Goal: Task Accomplishment & Management: Manage account settings

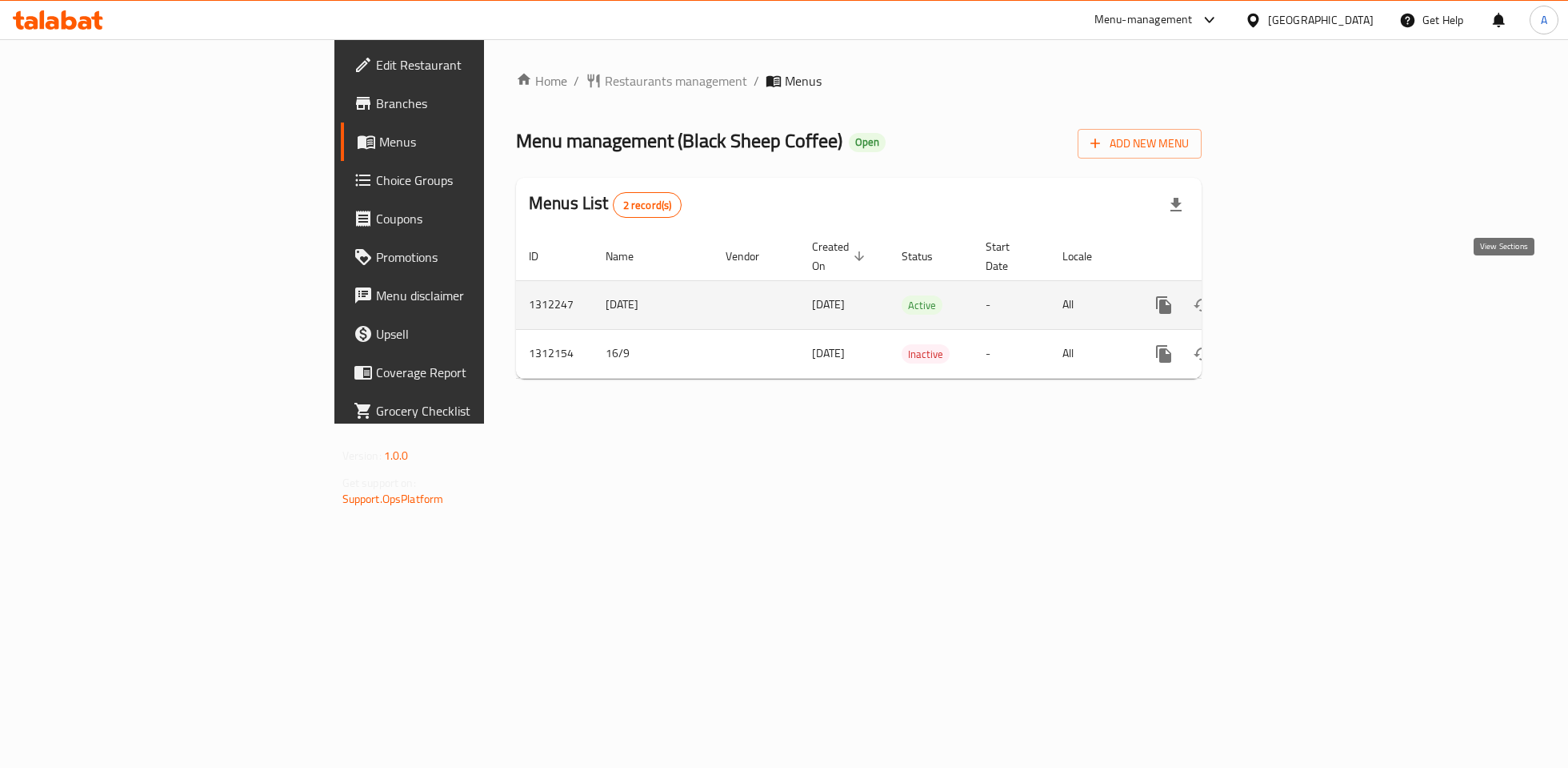
click at [1289, 295] on icon "enhanced table" at bounding box center [1280, 305] width 19 height 19
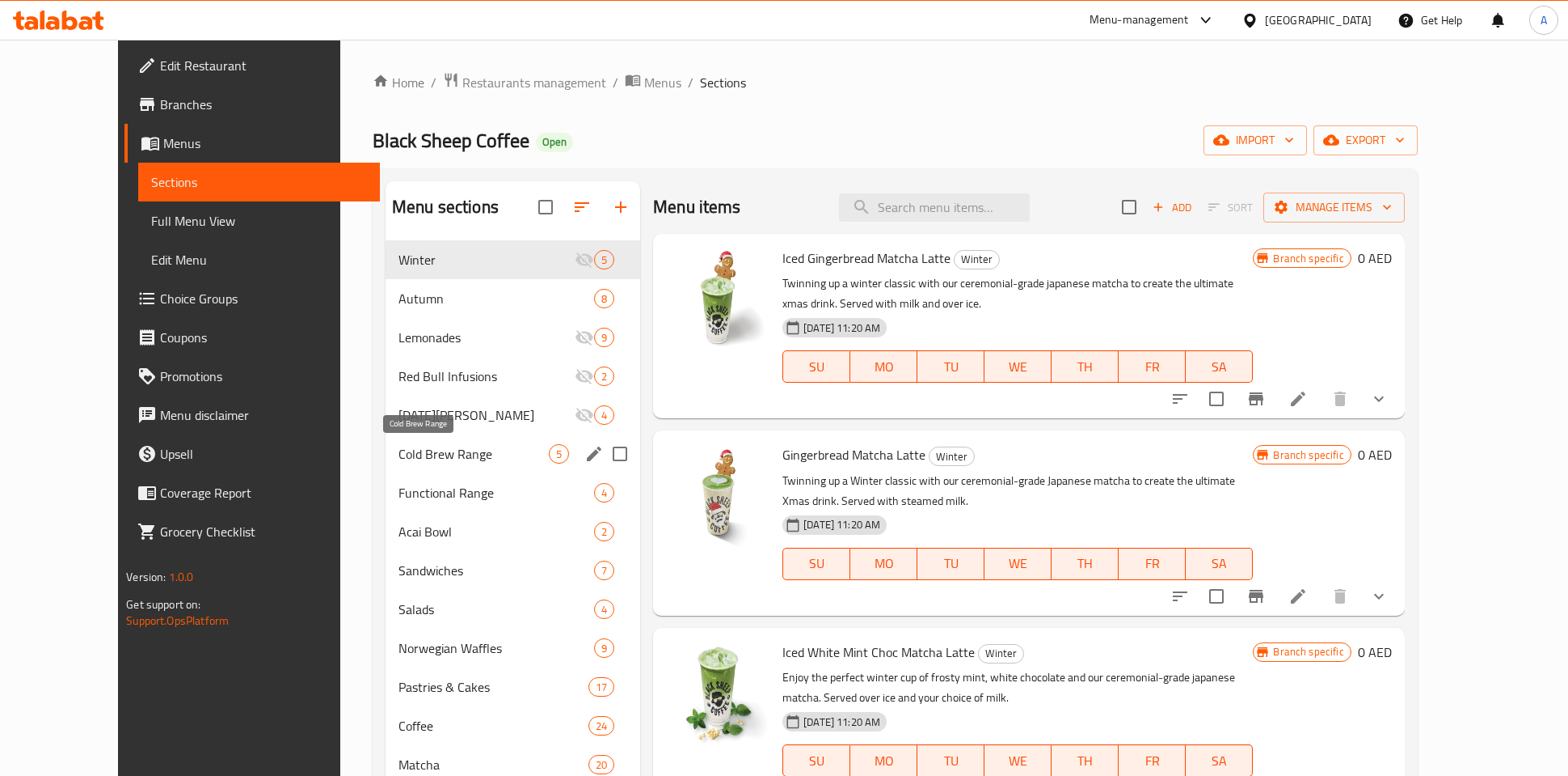
click at [421, 455] on span "Cold Brew Range" at bounding box center [474, 453] width 150 height 20
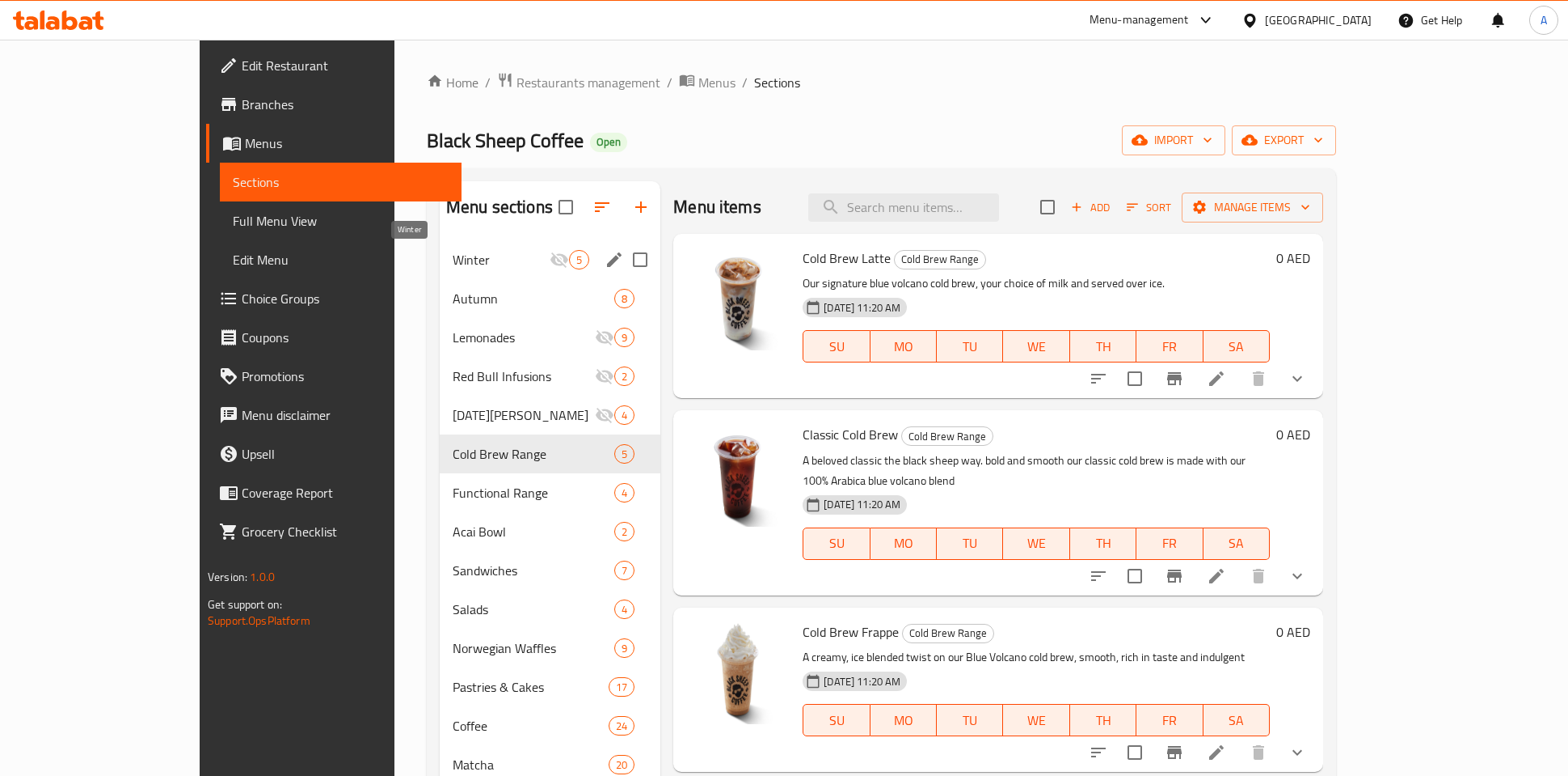
click at [452, 254] on span "Winter" at bounding box center [500, 260] width 97 height 20
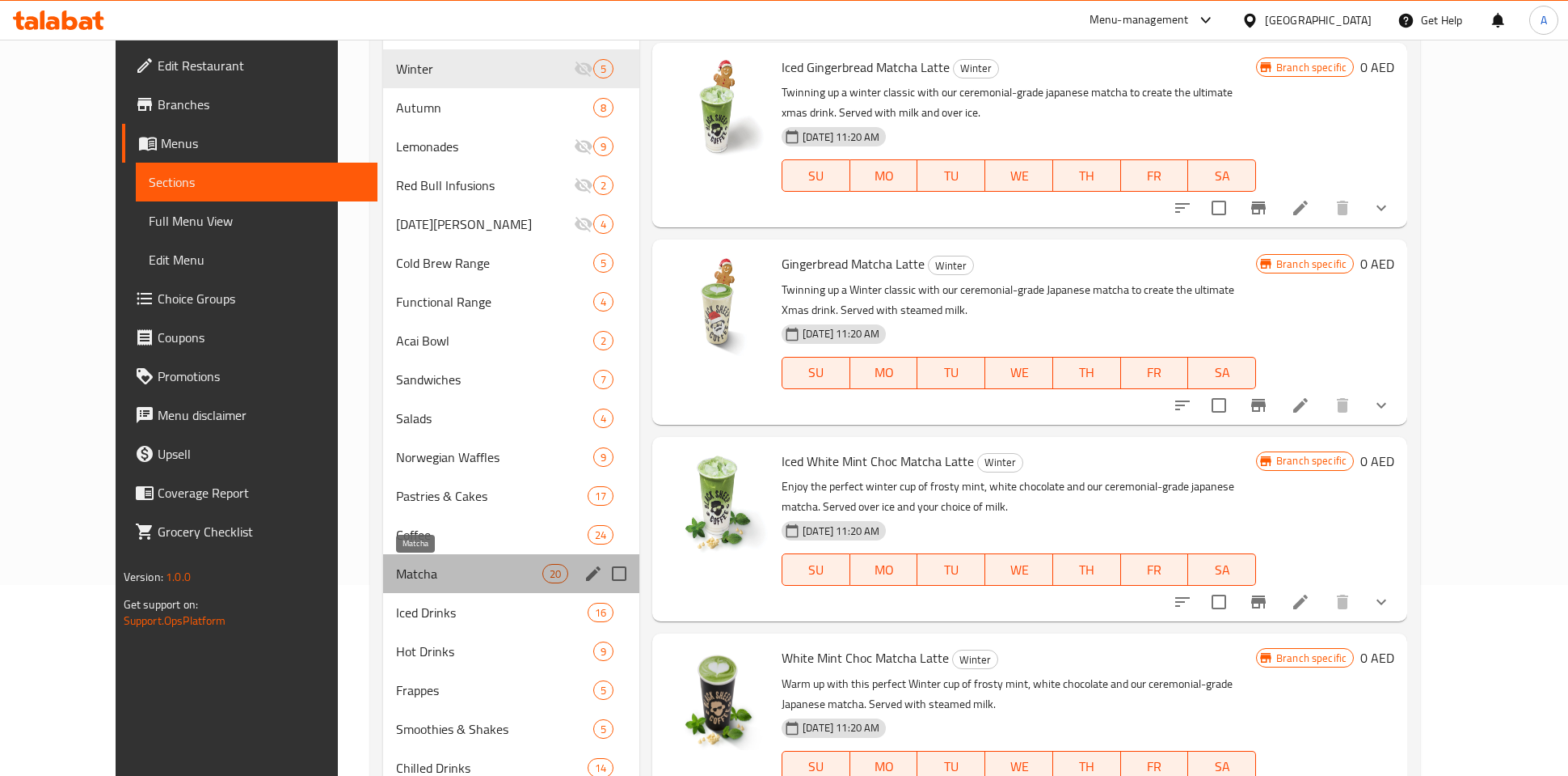
click at [396, 568] on span "Matcha" at bounding box center [468, 574] width 145 height 20
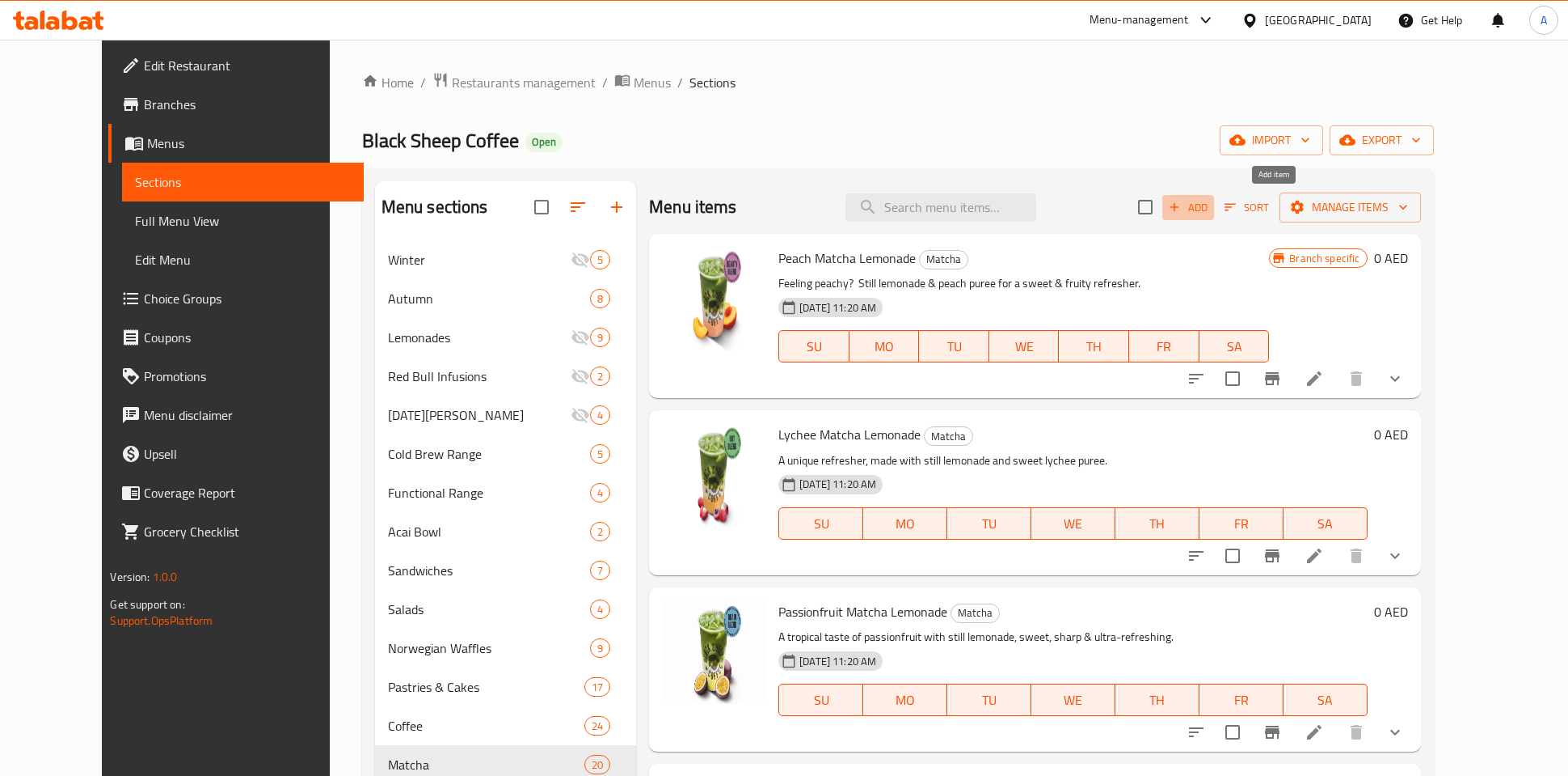
click at [1179, 209] on icon "button" at bounding box center [1174, 208] width 9 height 9
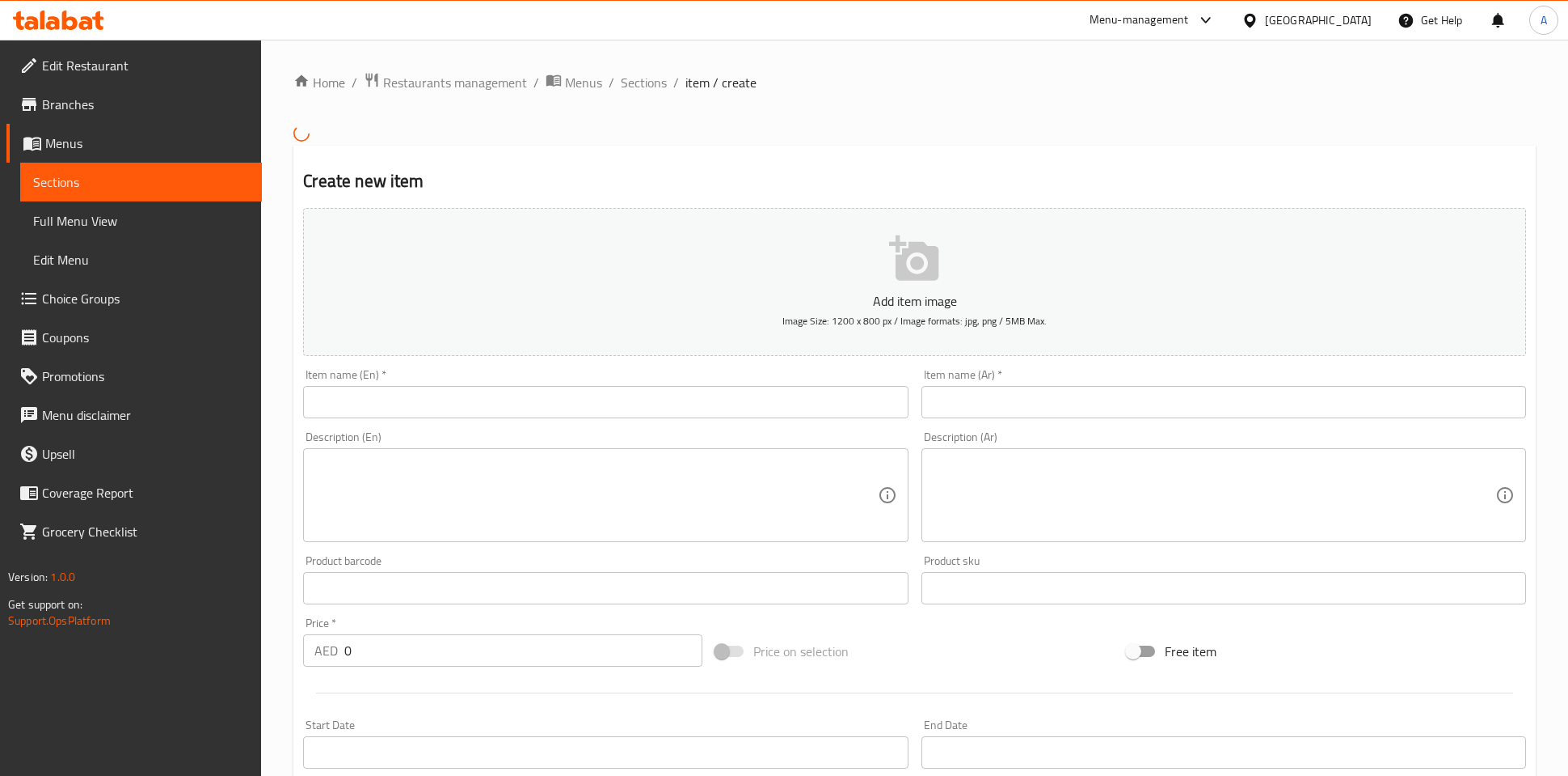
click at [490, 382] on div "Item name (En)   * Item name (En) *" at bounding box center [605, 393] width 605 height 49
click at [488, 388] on input "text" at bounding box center [605, 402] width 605 height 32
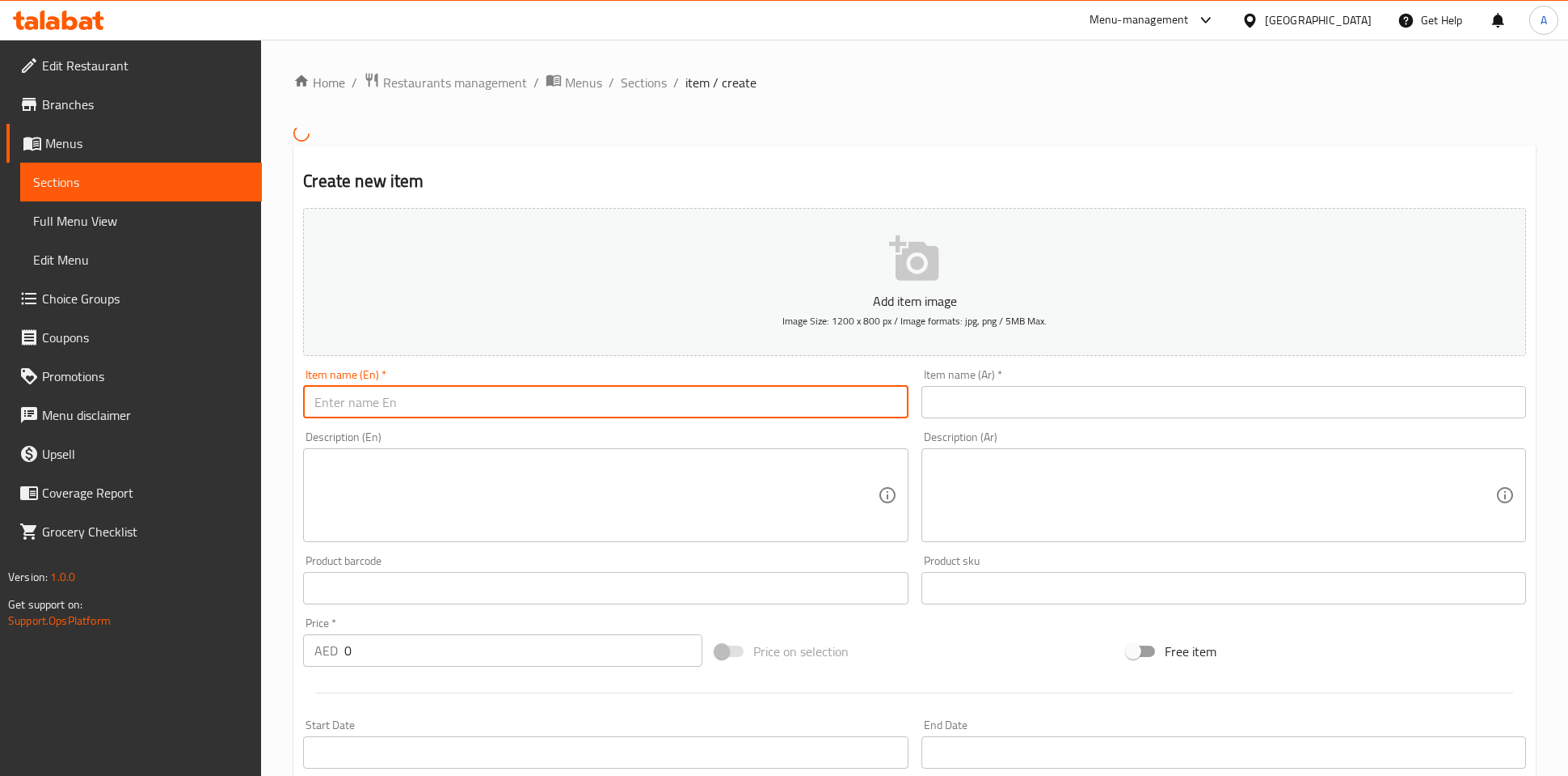
paste input "ICED UBE MATCHA LATTE"
type input "ICED UBE MATCHA LATTE"
click at [773, 478] on textarea at bounding box center [596, 494] width 563 height 77
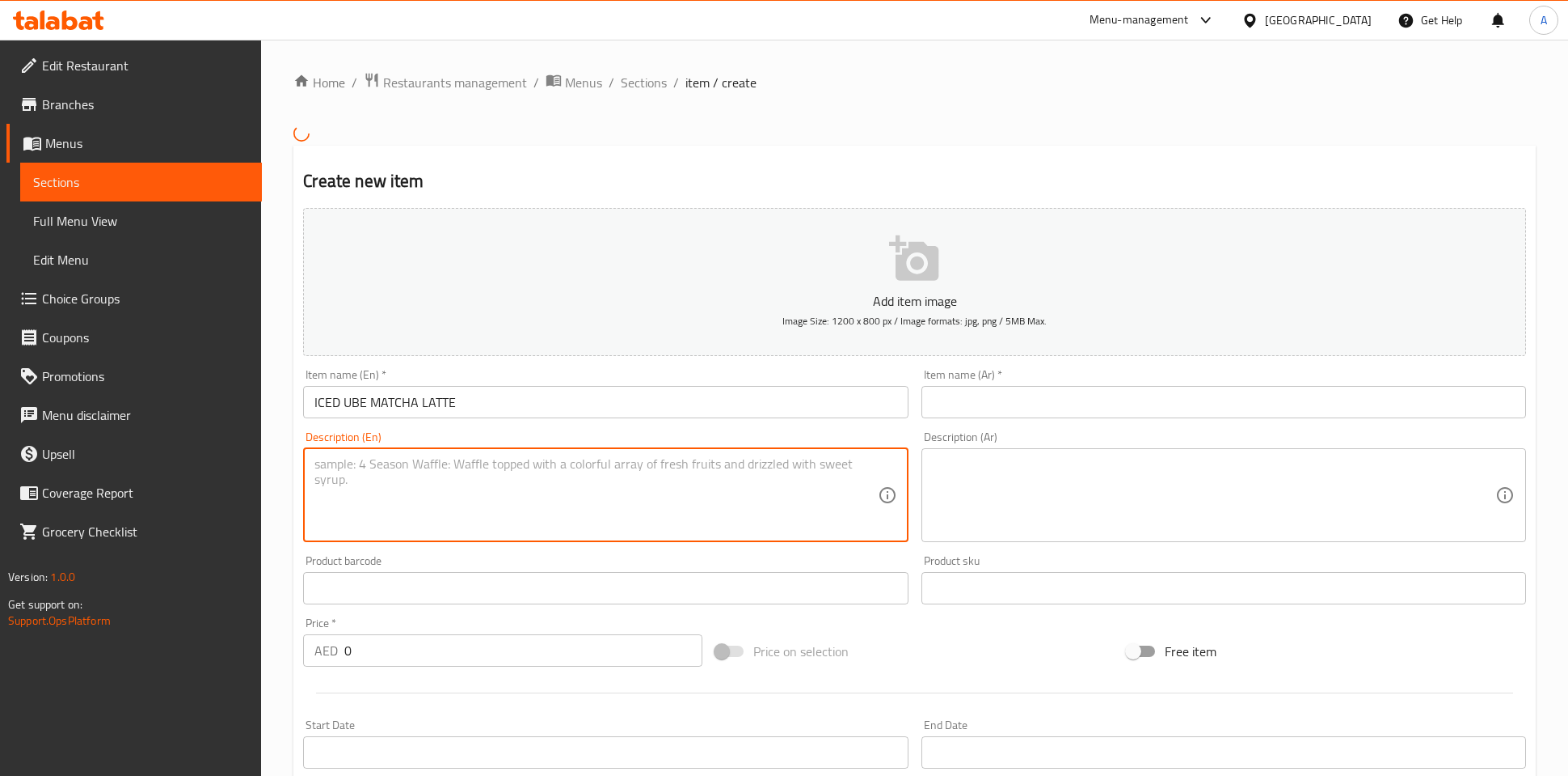
paste textarea "Our spooky take on matcha - Ceremonial - grade matcha, sweet ube syrup & our mu…"
type textarea "Our spooky take on matcha - Ceremonial - grade matcha, sweet ube syrup & our mu…"
click at [669, 562] on div "Product barcode Product barcode" at bounding box center [605, 579] width 605 height 49
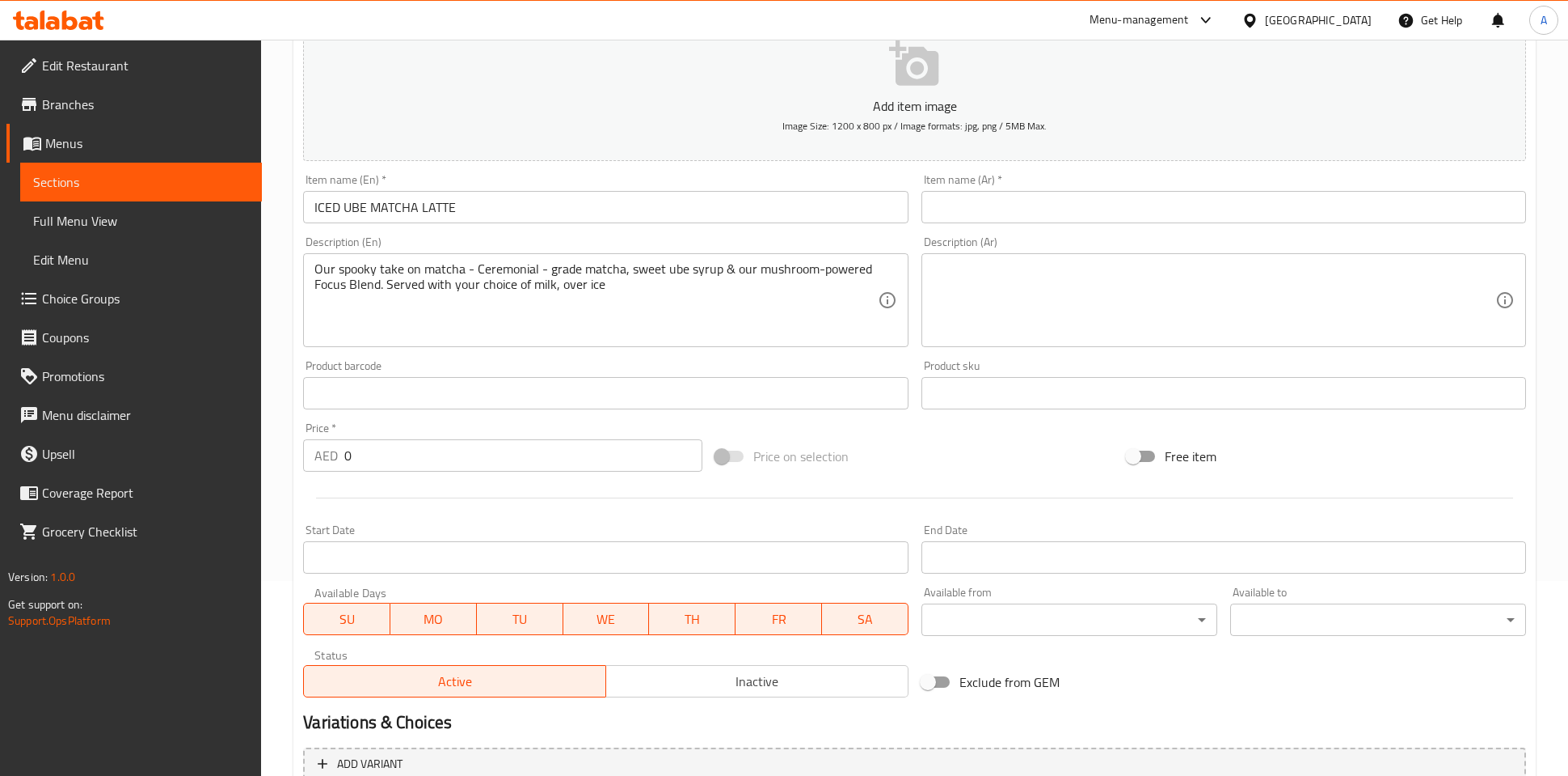
scroll to position [206, 0]
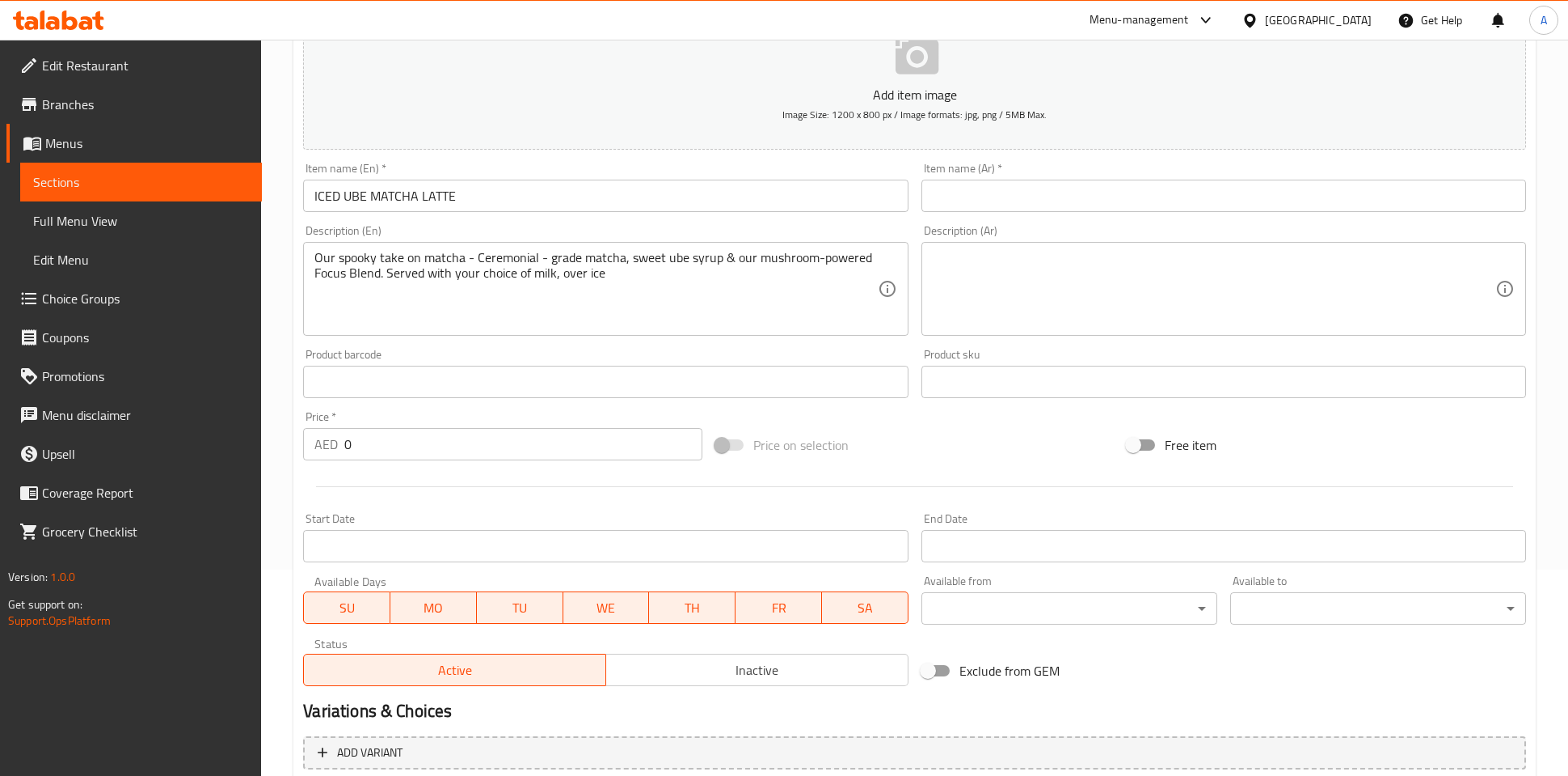
click at [857, 236] on div "Description (En) Our spooky take on matcha - Ceremonial - grade matcha, sweet u…" at bounding box center [605, 280] width 605 height 110
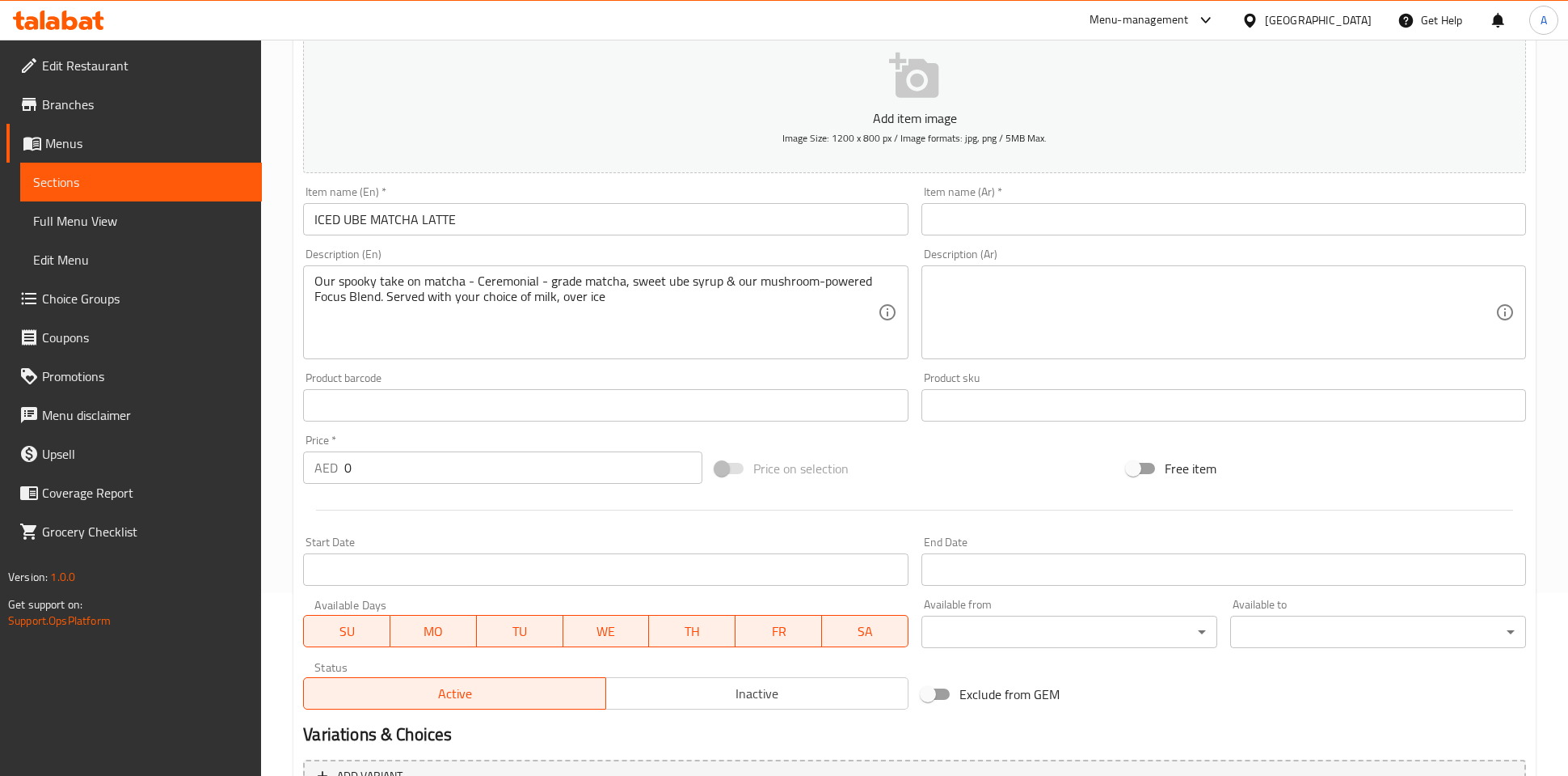
scroll to position [165, 0]
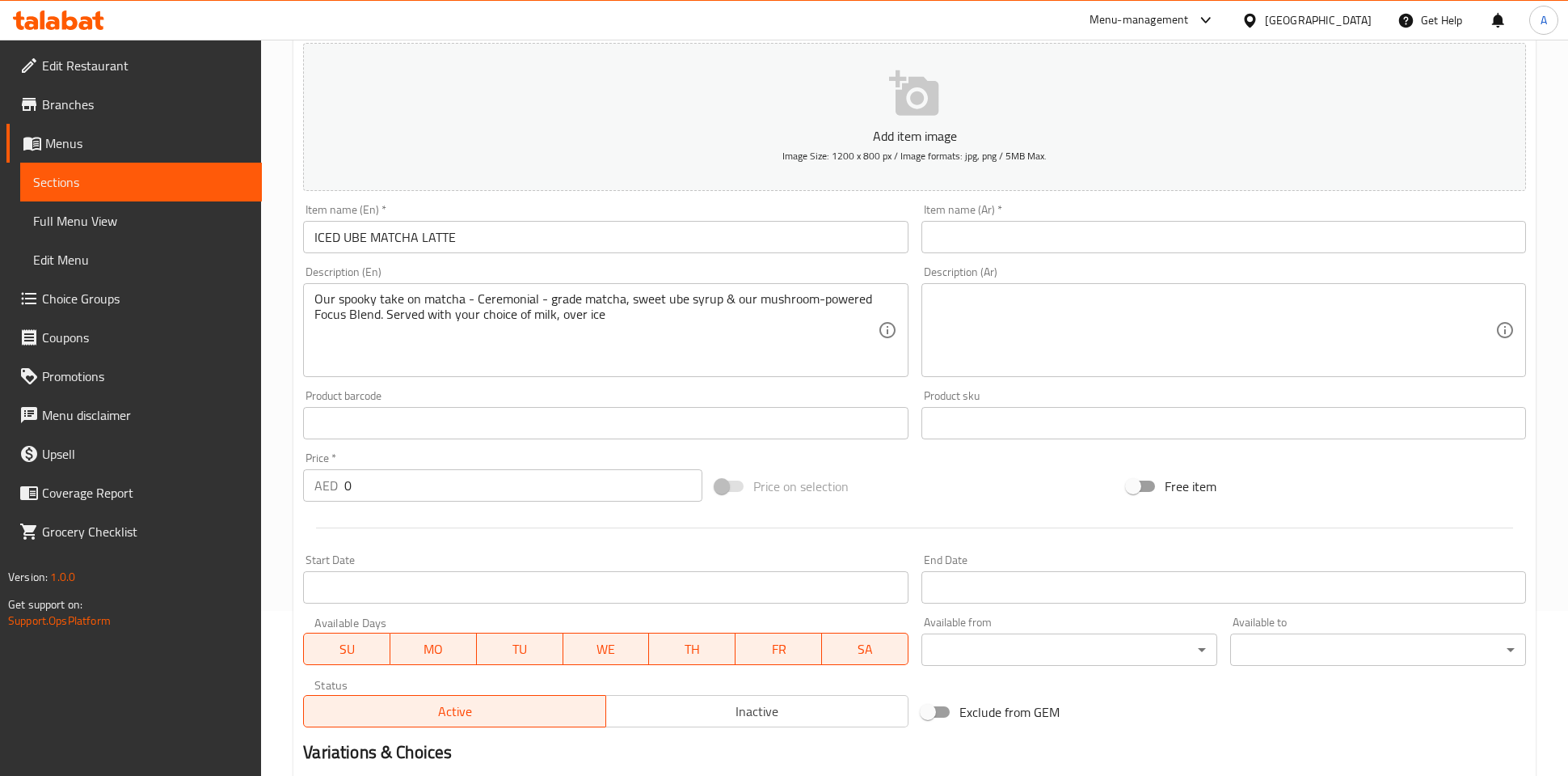
click at [925, 99] on icon "button" at bounding box center [915, 94] width 52 height 52
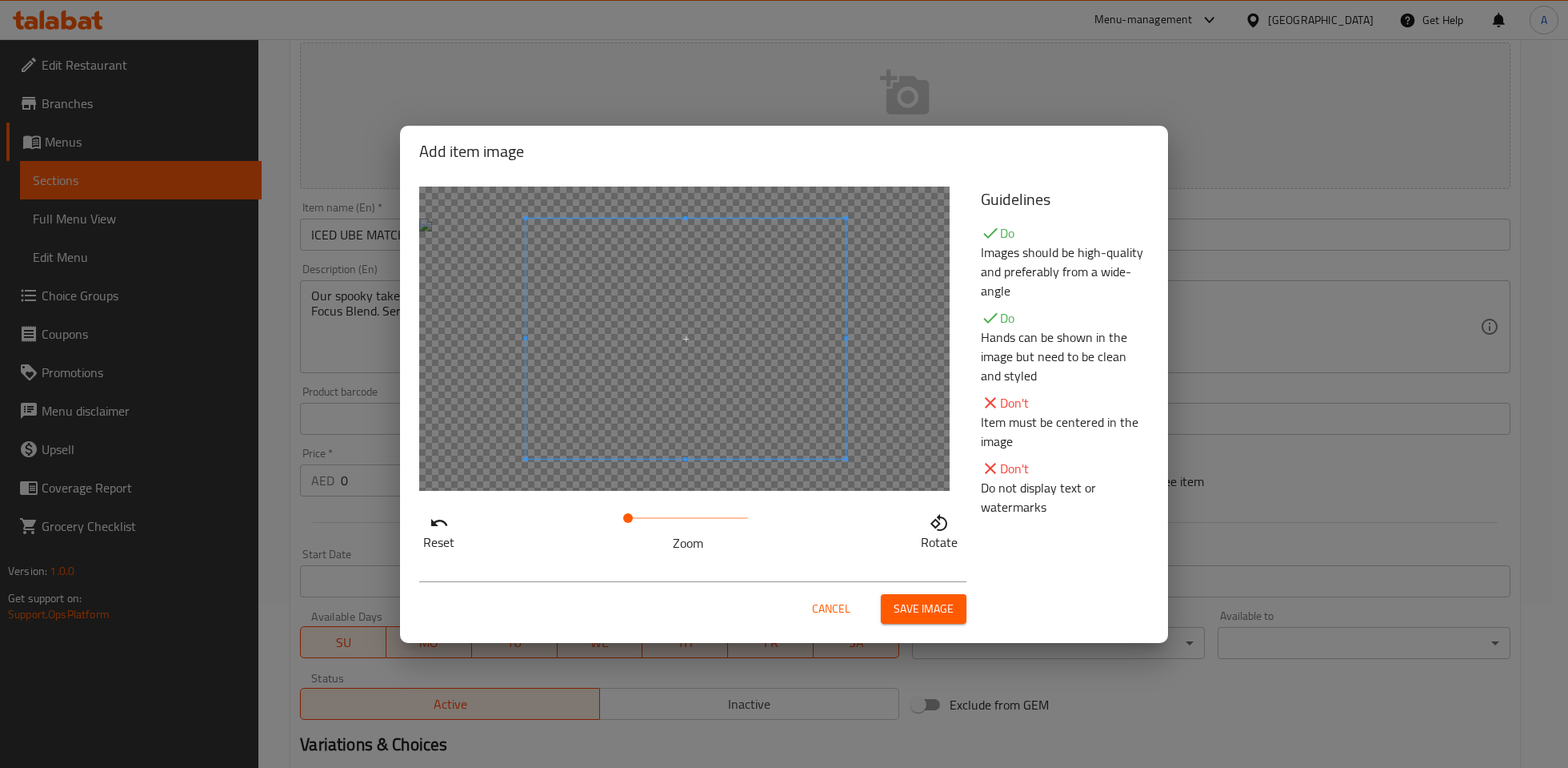
click at [790, 352] on span at bounding box center [685, 339] width 320 height 240
click at [741, 351] on span at bounding box center [634, 339] width 320 height 240
click at [915, 599] on span "Save image" at bounding box center [924, 608] width 60 height 20
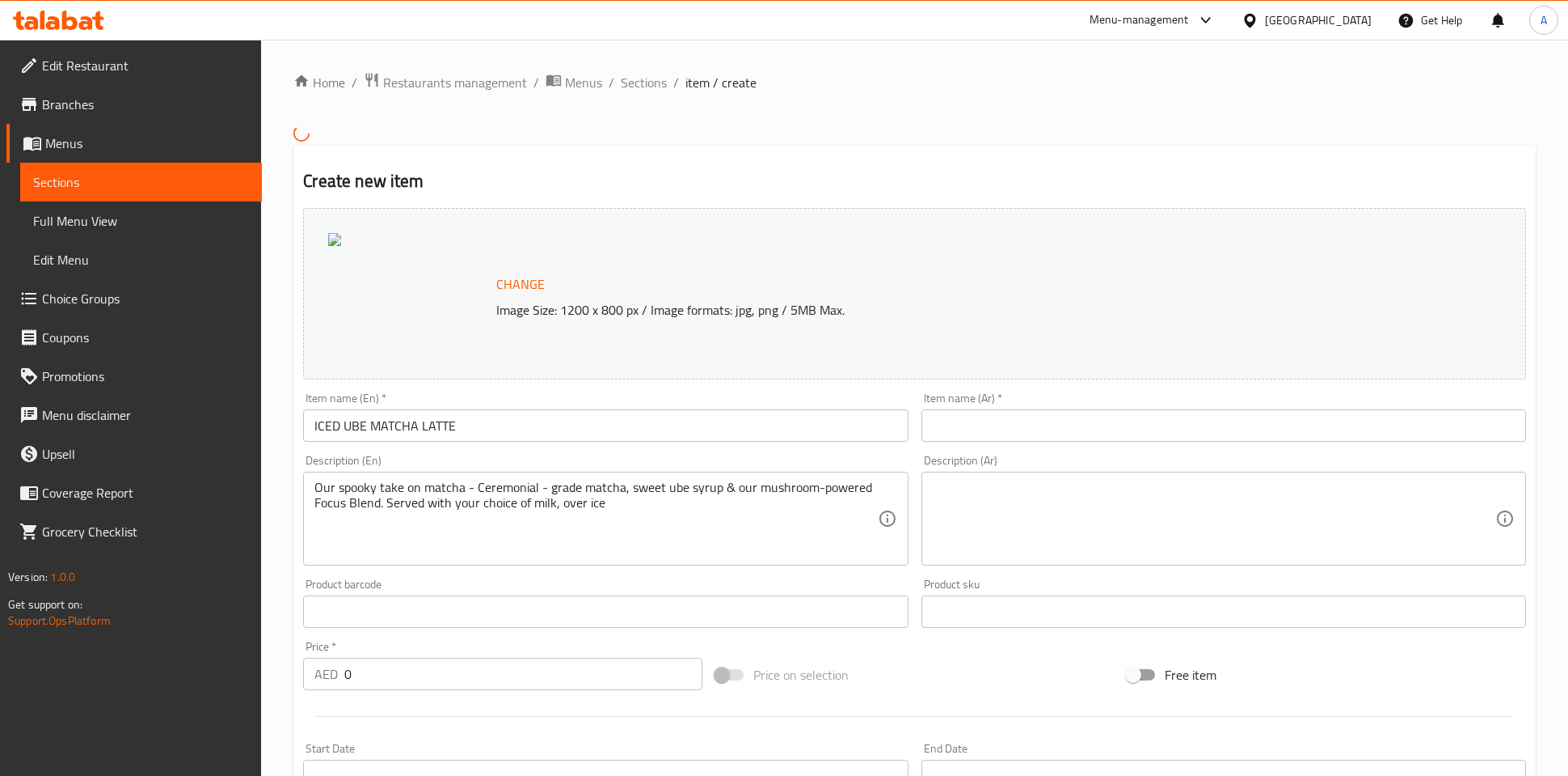
scroll to position [367, 0]
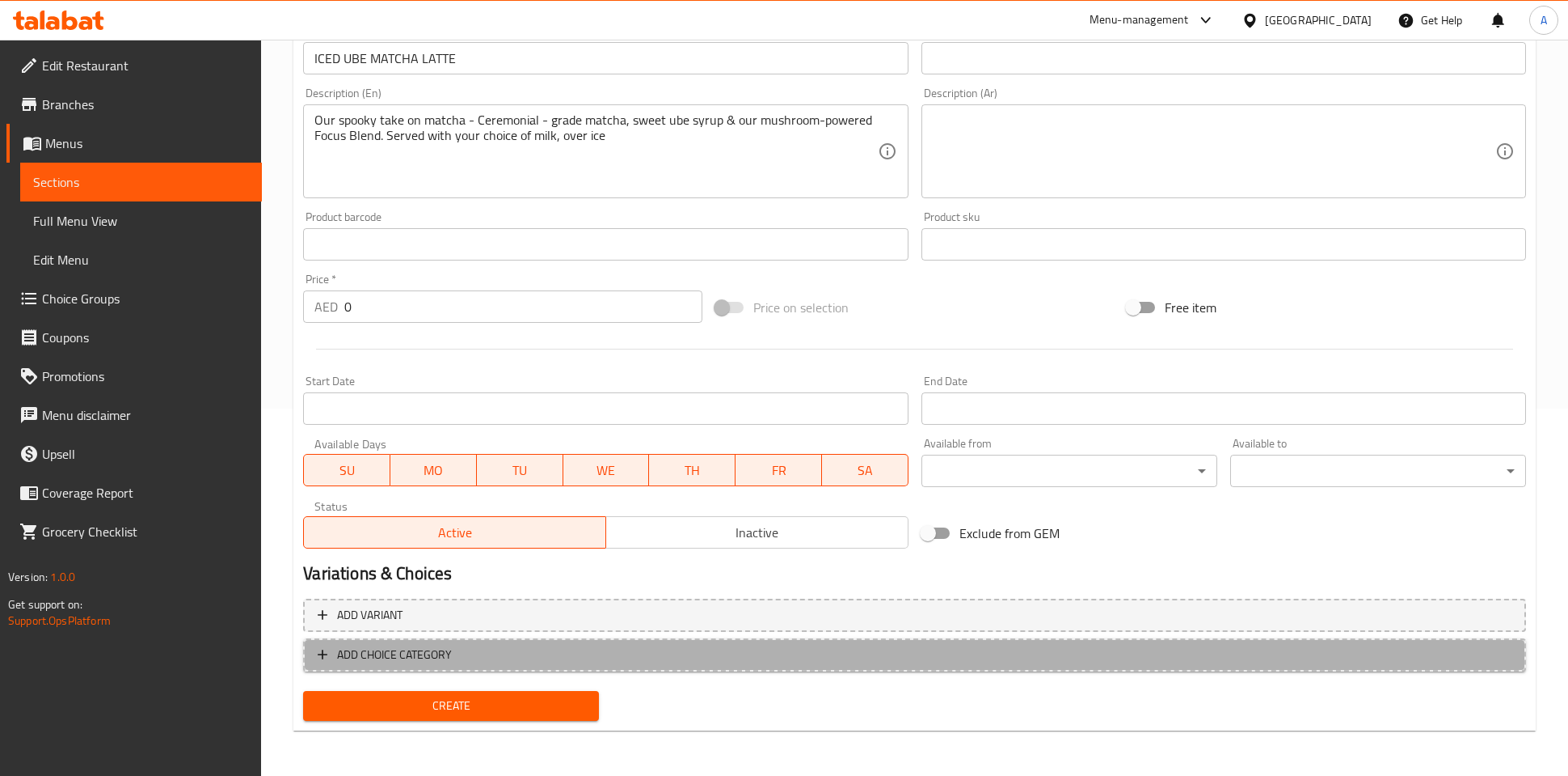
click at [435, 649] on span "ADD CHOICE CATEGORY" at bounding box center [394, 655] width 115 height 20
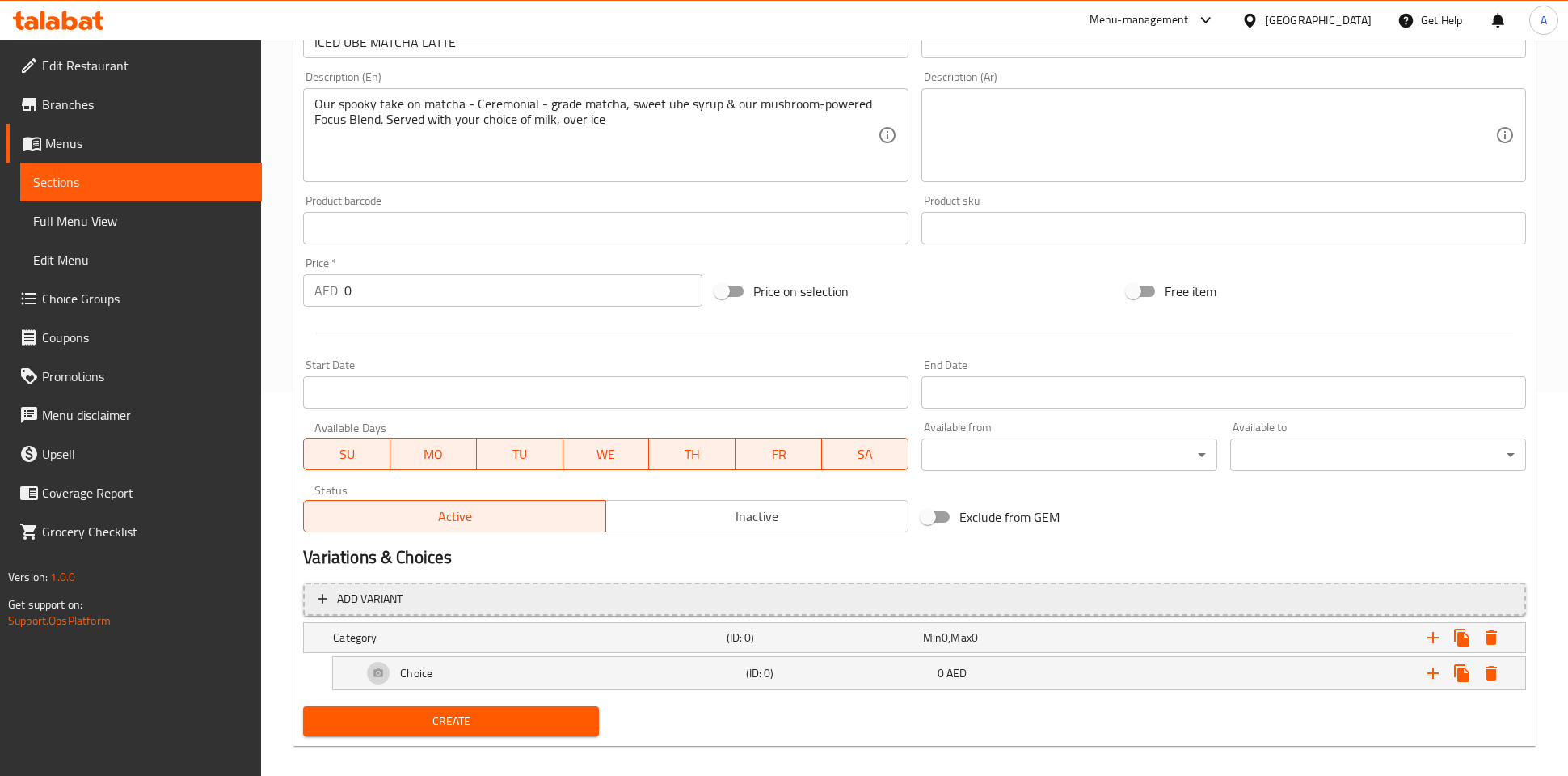
scroll to position [398, 0]
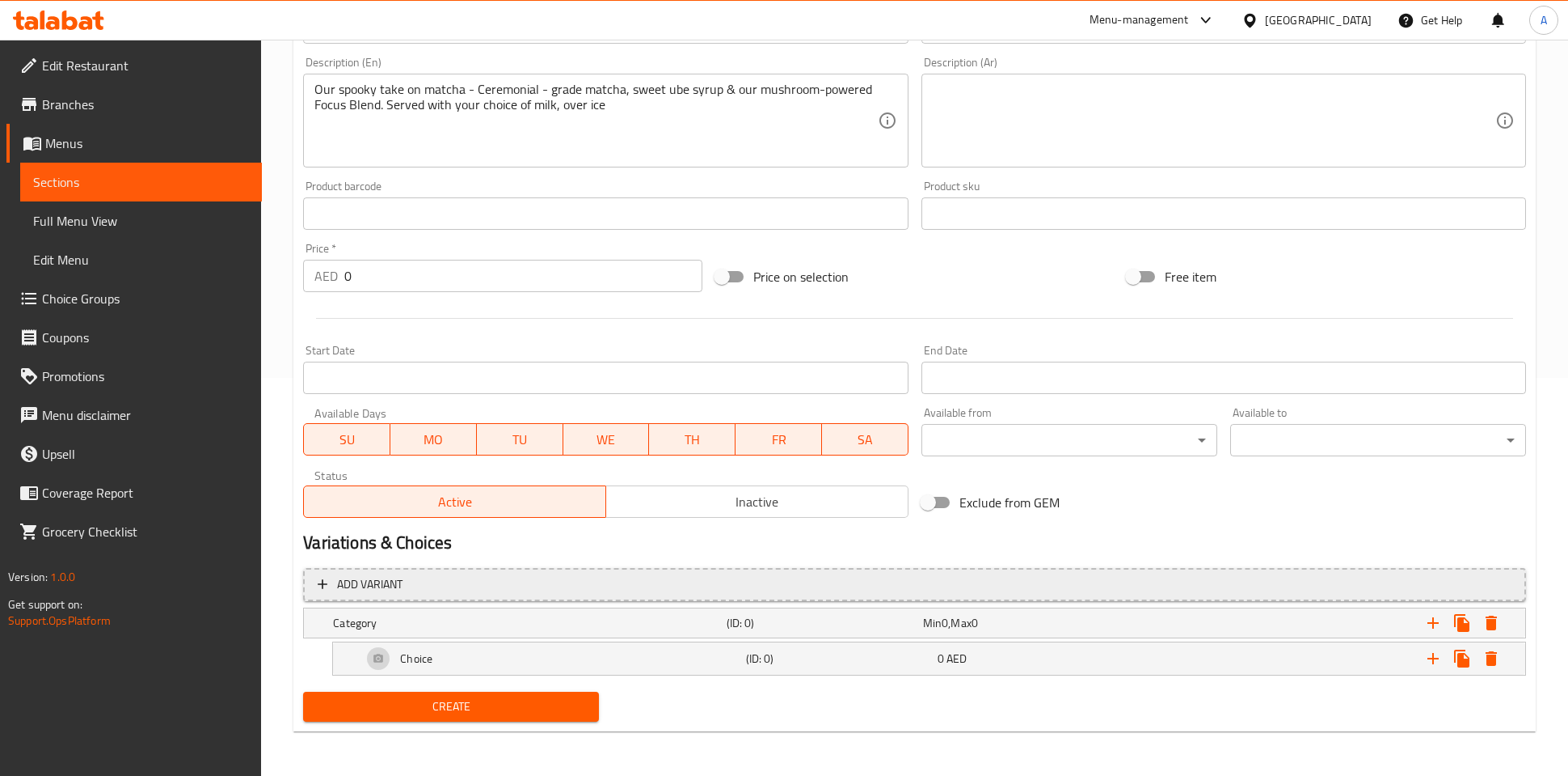
click at [513, 585] on span "Add variant" at bounding box center [914, 584] width 1194 height 20
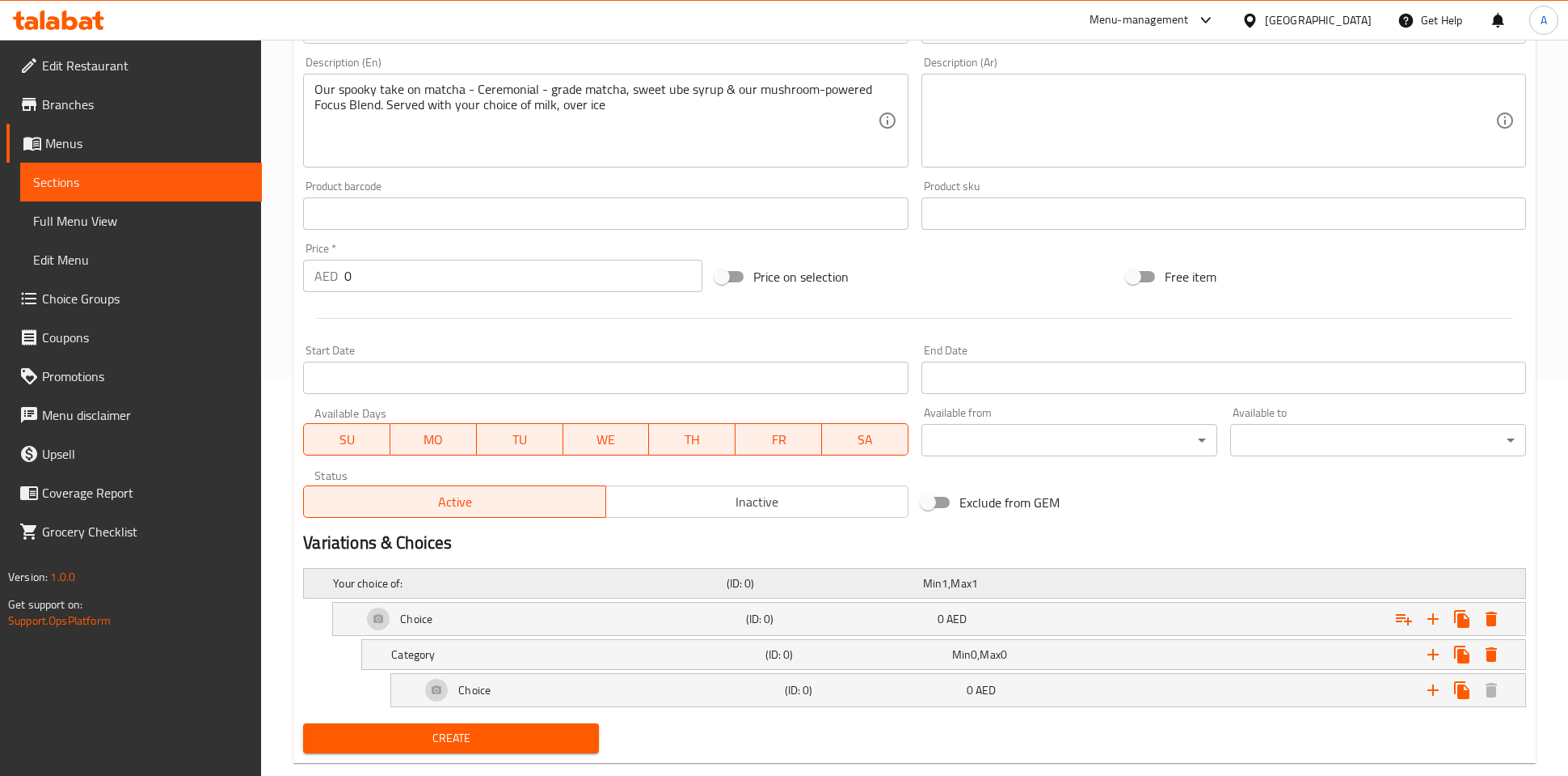
scroll to position [402, 0]
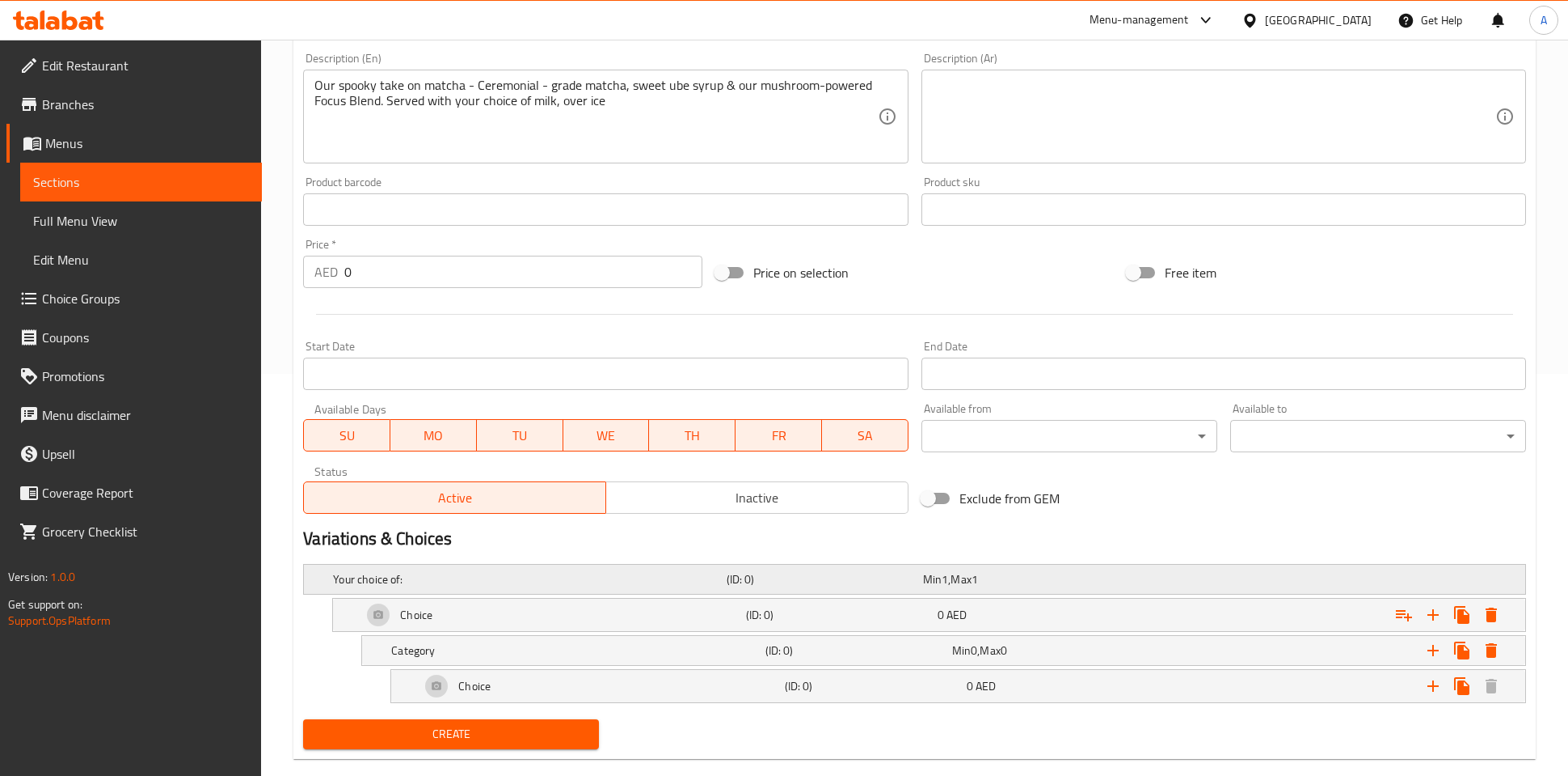
click at [537, 571] on h5 "Your choice of:" at bounding box center [526, 579] width 386 height 16
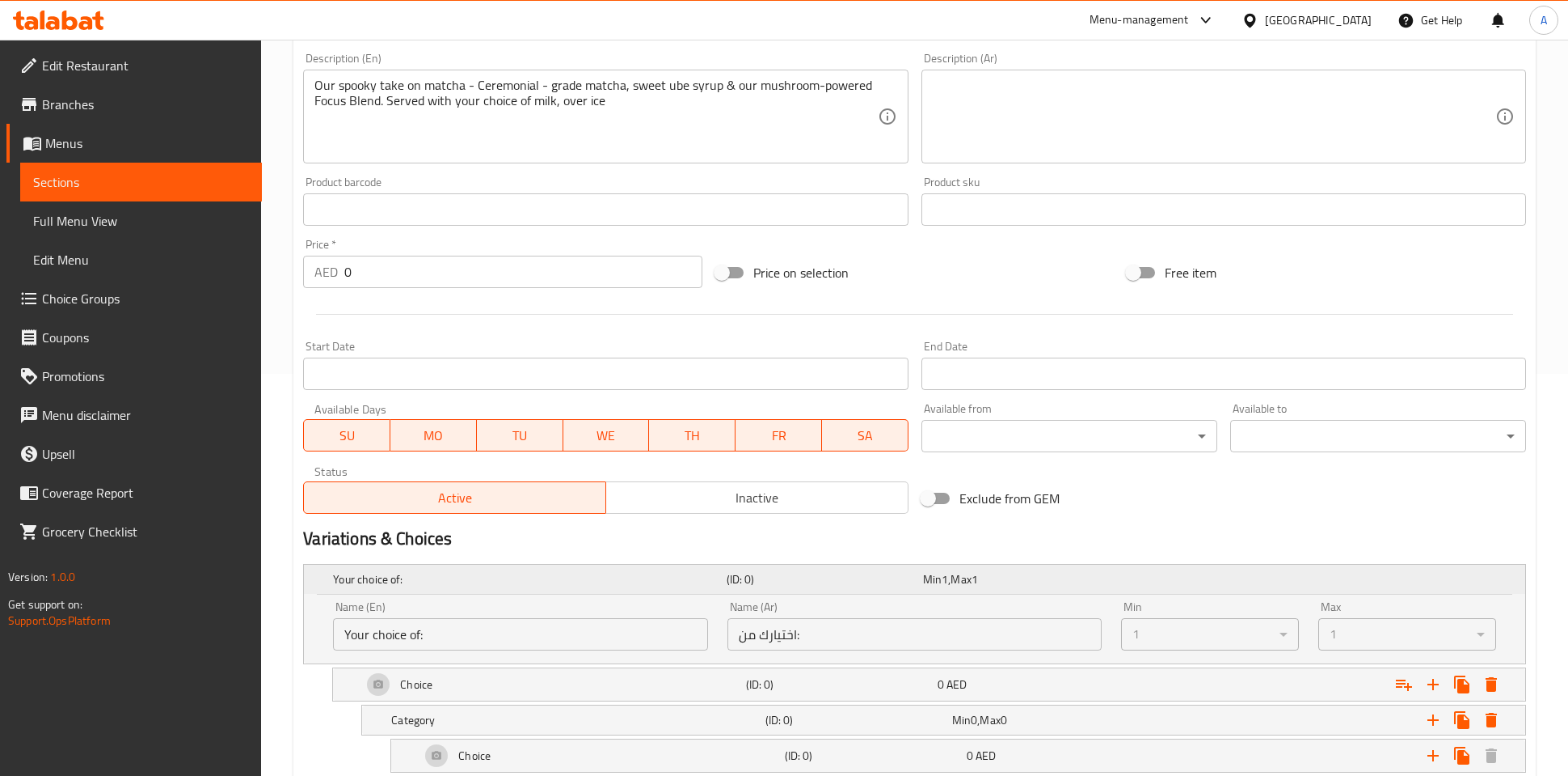
click at [537, 571] on h5 "Your choice of:" at bounding box center [526, 579] width 386 height 16
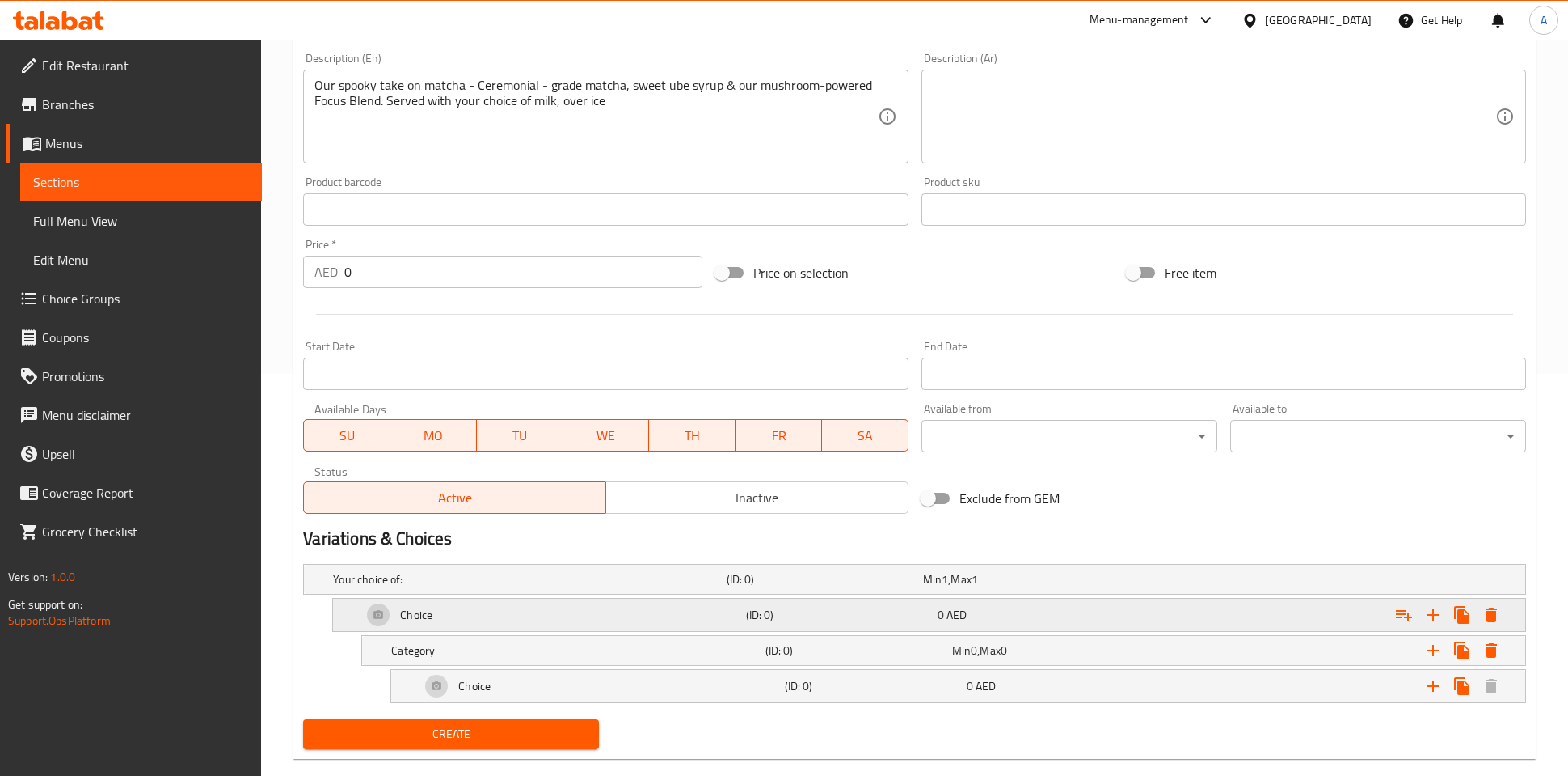
click at [490, 616] on div "Choice" at bounding box center [550, 615] width 383 height 39
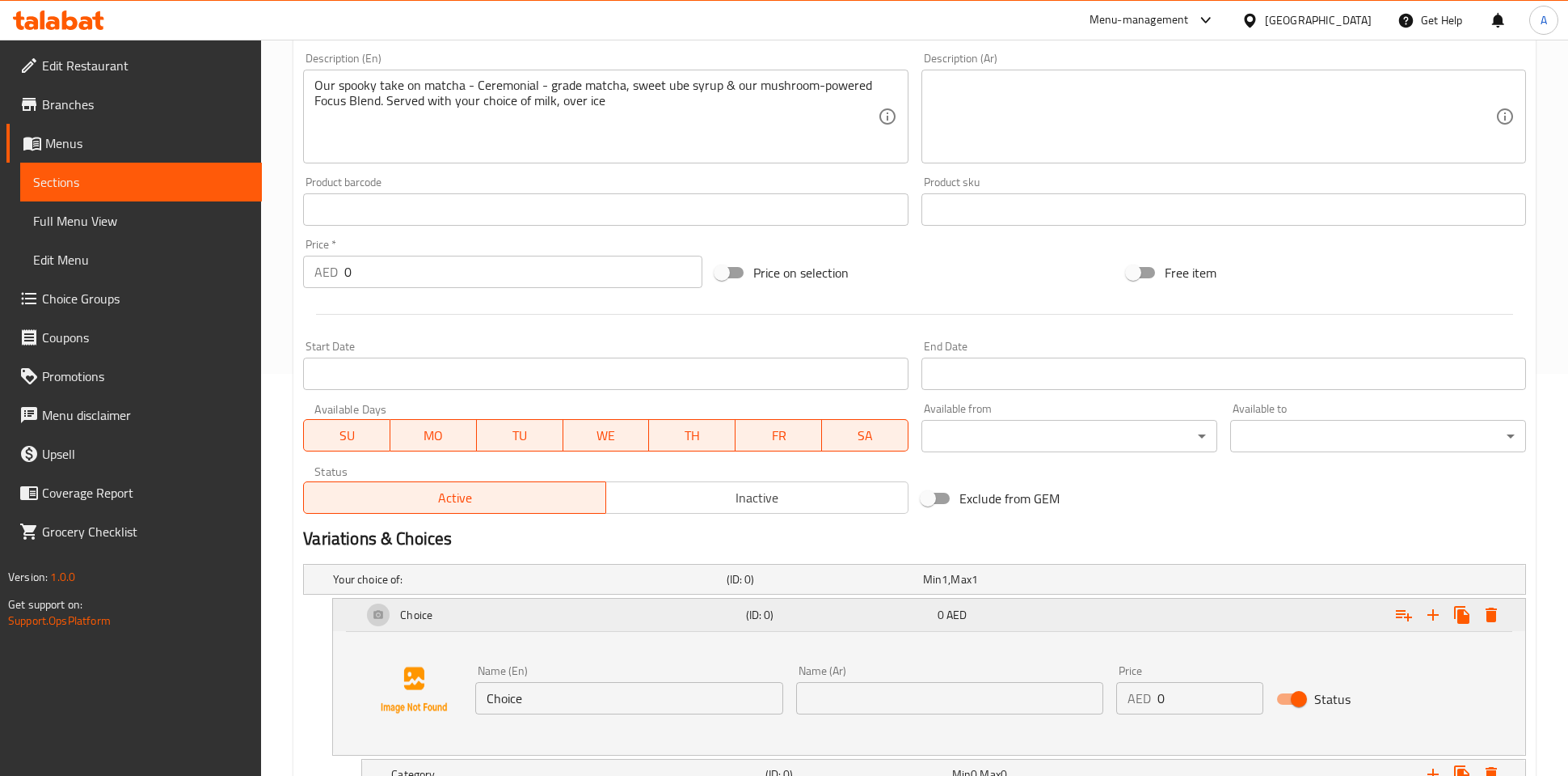
click at [490, 616] on div "Choice" at bounding box center [550, 615] width 383 height 39
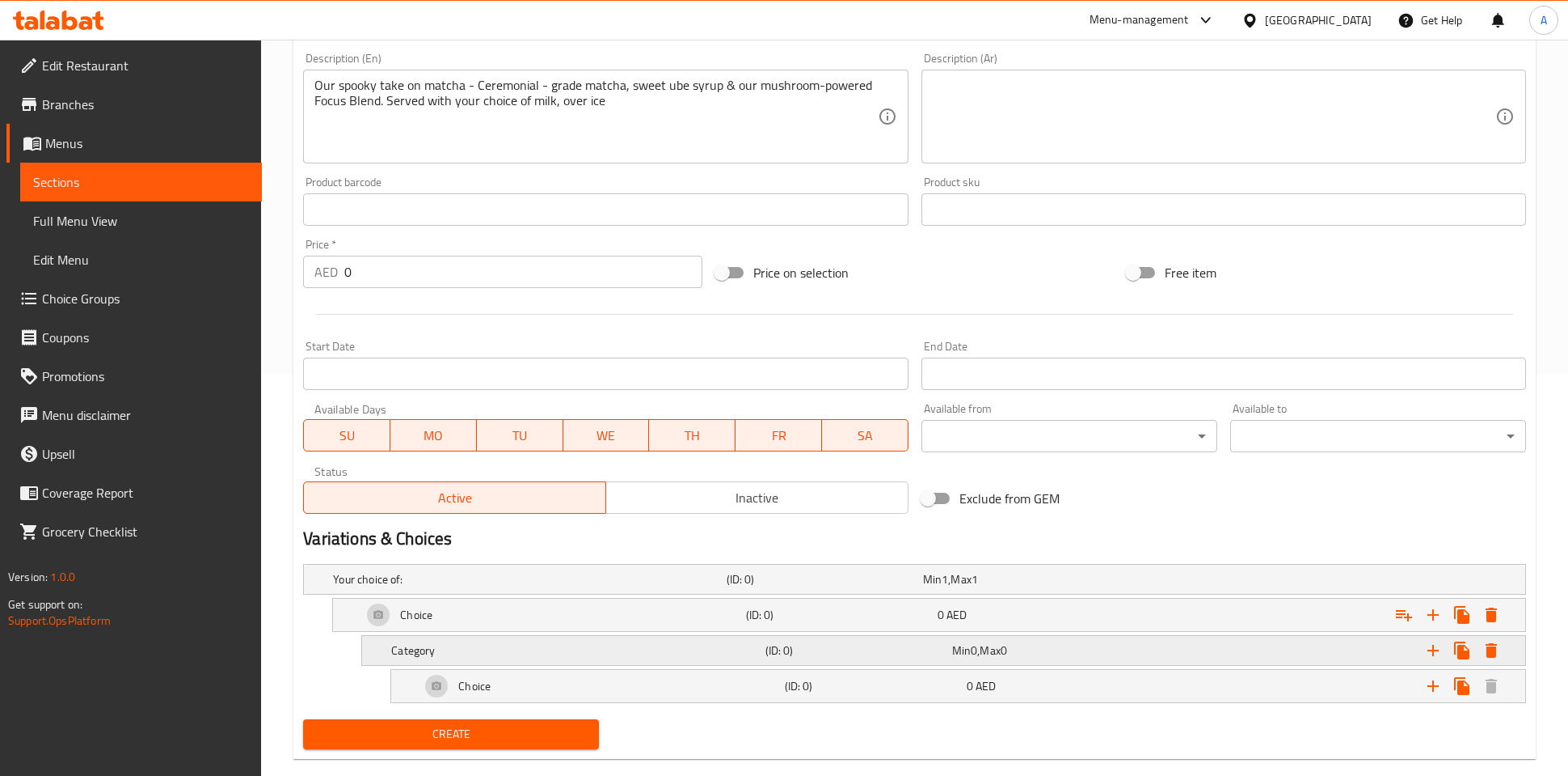
click at [495, 656] on h5 "Category" at bounding box center [574, 650] width 367 height 16
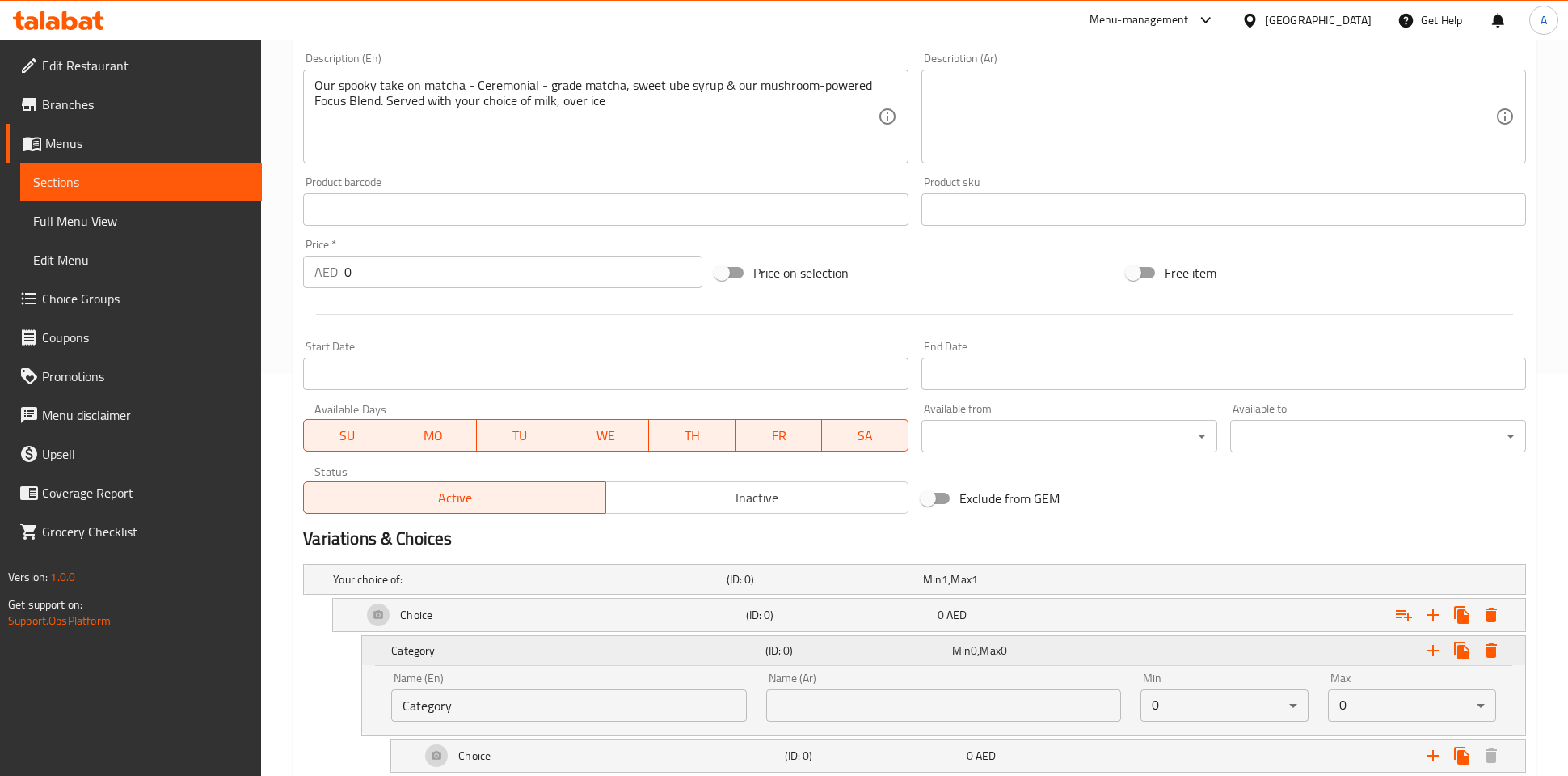
click at [495, 655] on h5 "Category" at bounding box center [574, 650] width 367 height 16
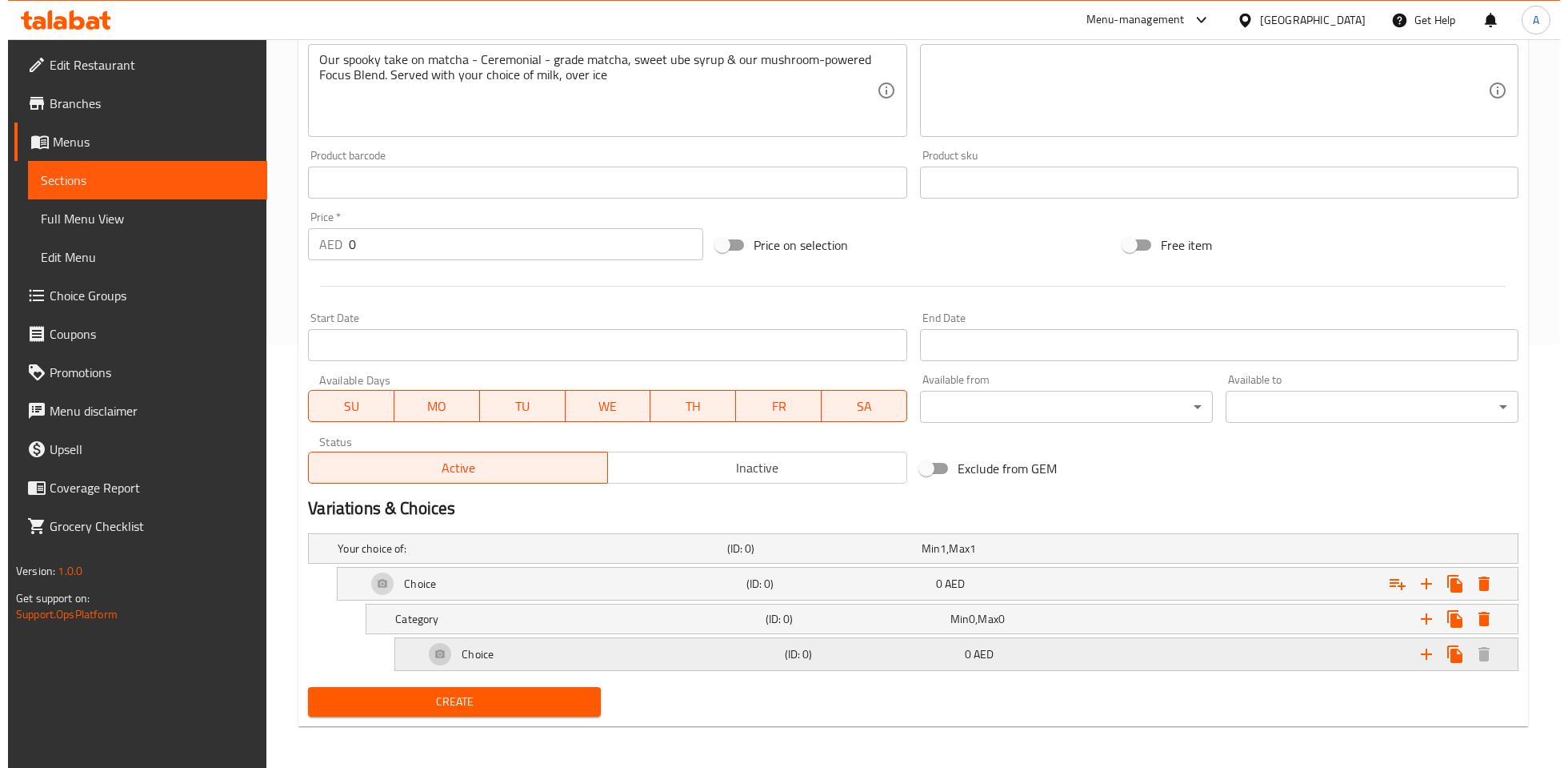
scroll to position [424, 0]
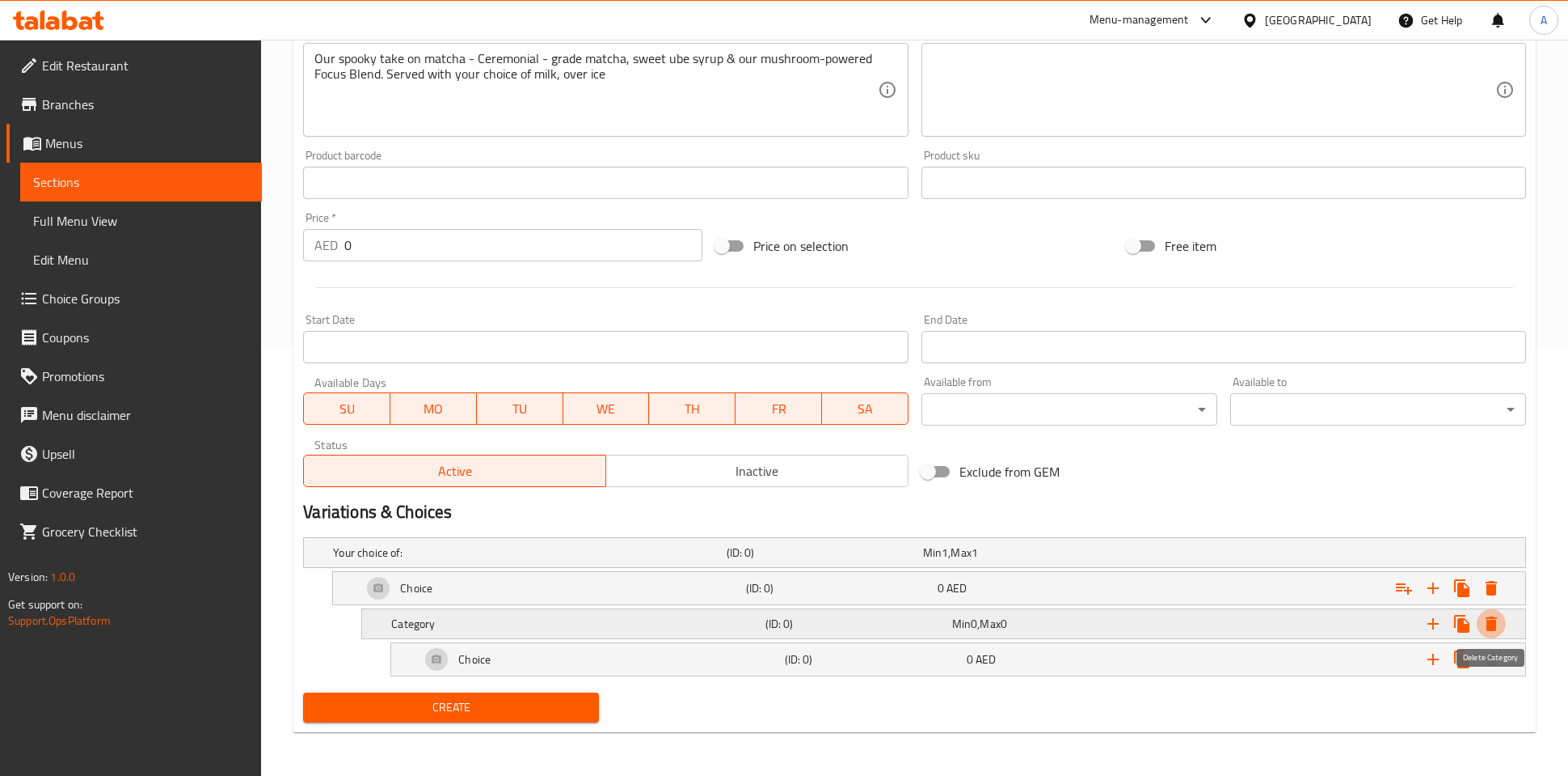
click at [1493, 619] on icon "Expand" at bounding box center [1491, 624] width 12 height 14
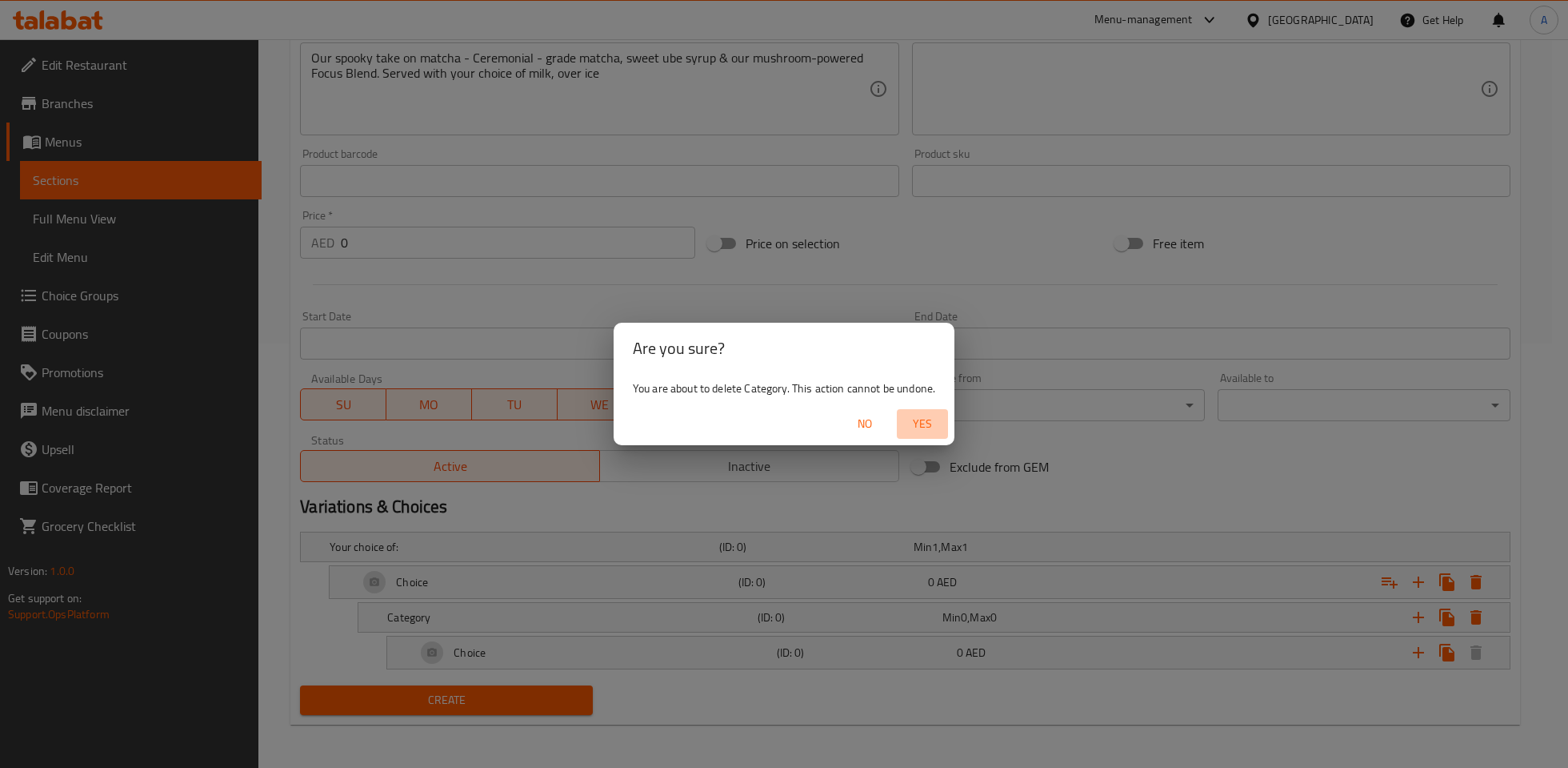
click at [915, 421] on span "Yes" at bounding box center [923, 423] width 39 height 20
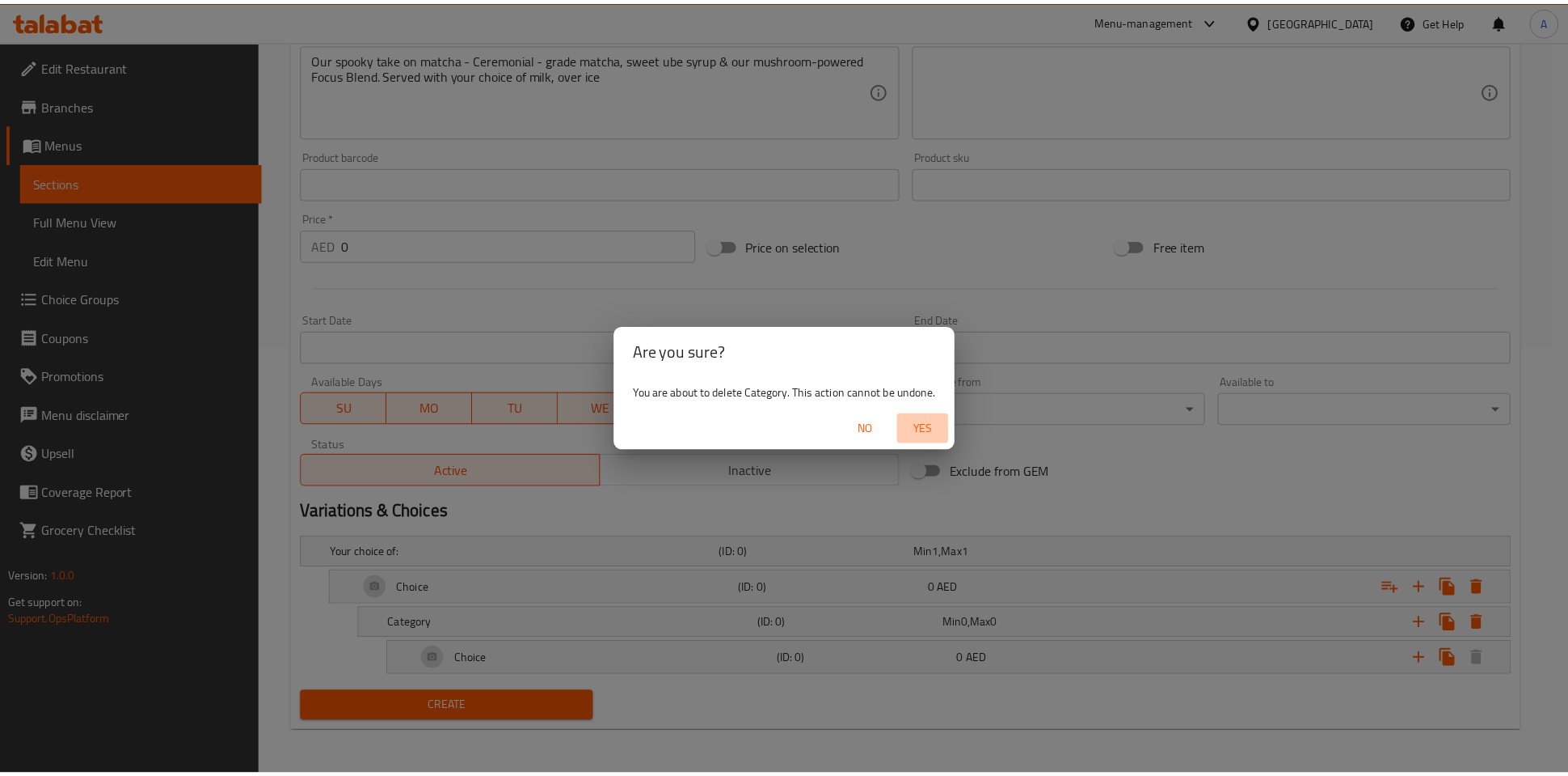
scroll to position [358, 0]
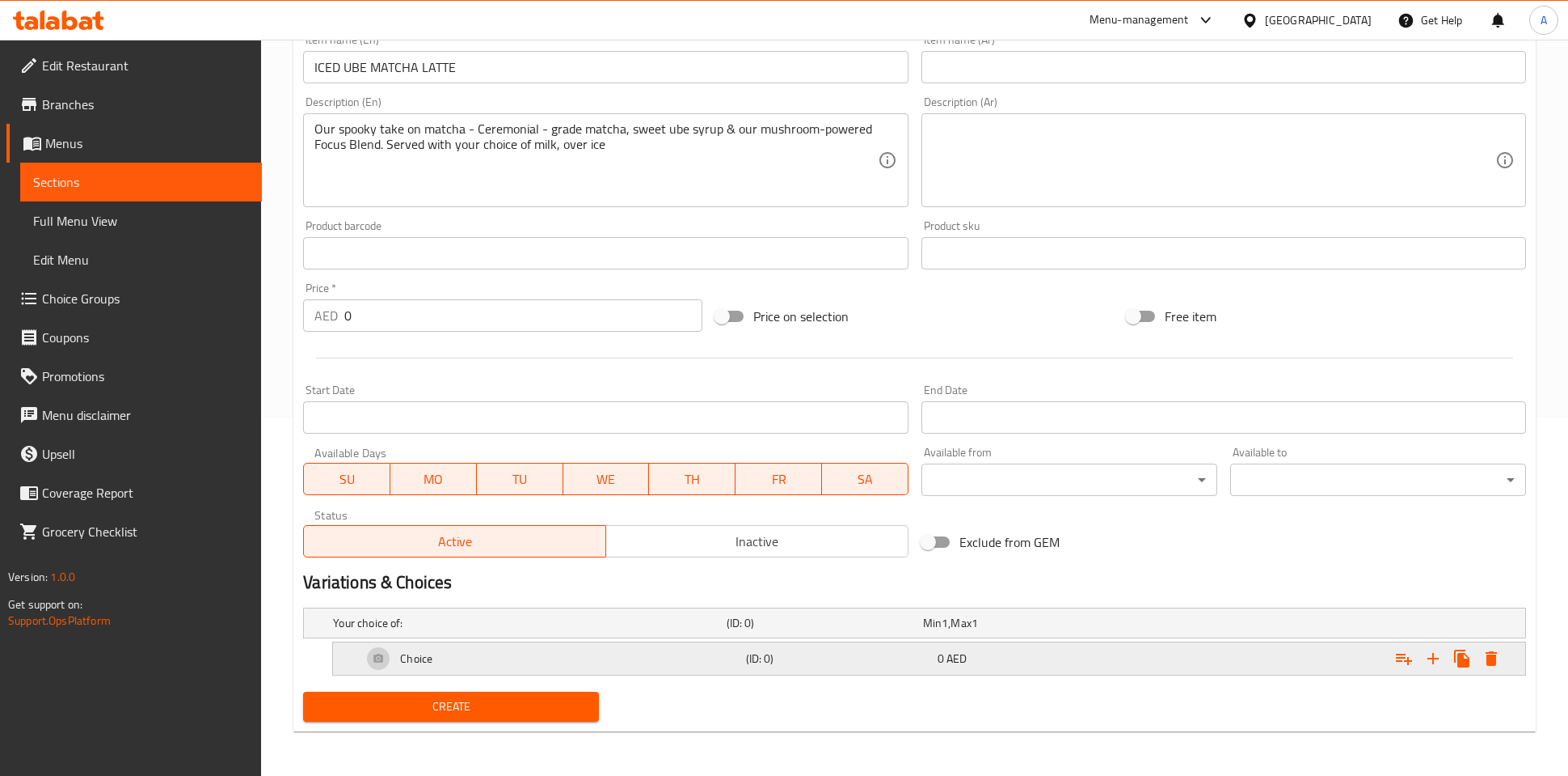
click at [1506, 658] on div "Expand" at bounding box center [1318, 658] width 383 height 36
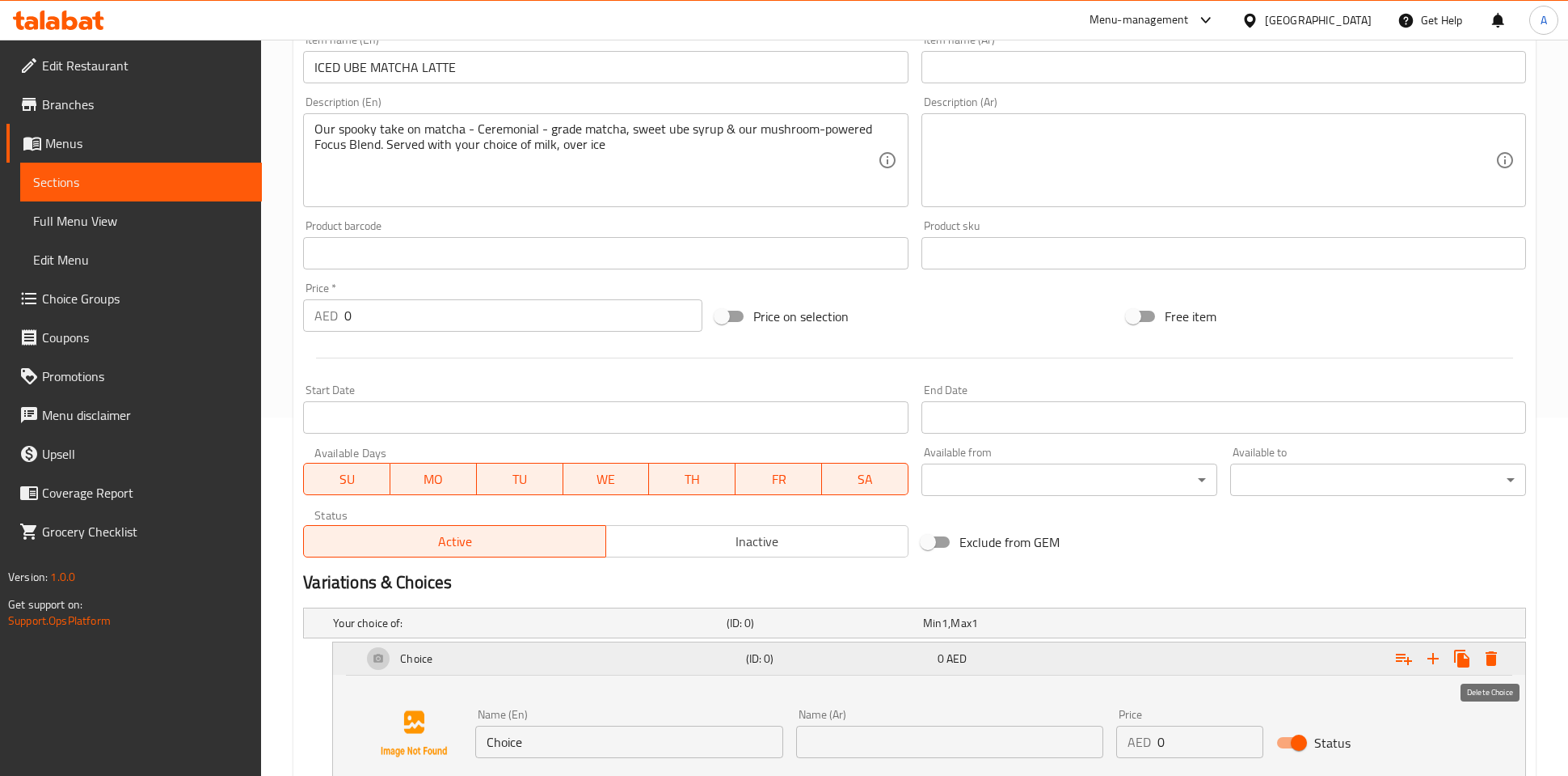
click at [1488, 658] on icon "Expand" at bounding box center [1491, 658] width 12 height 14
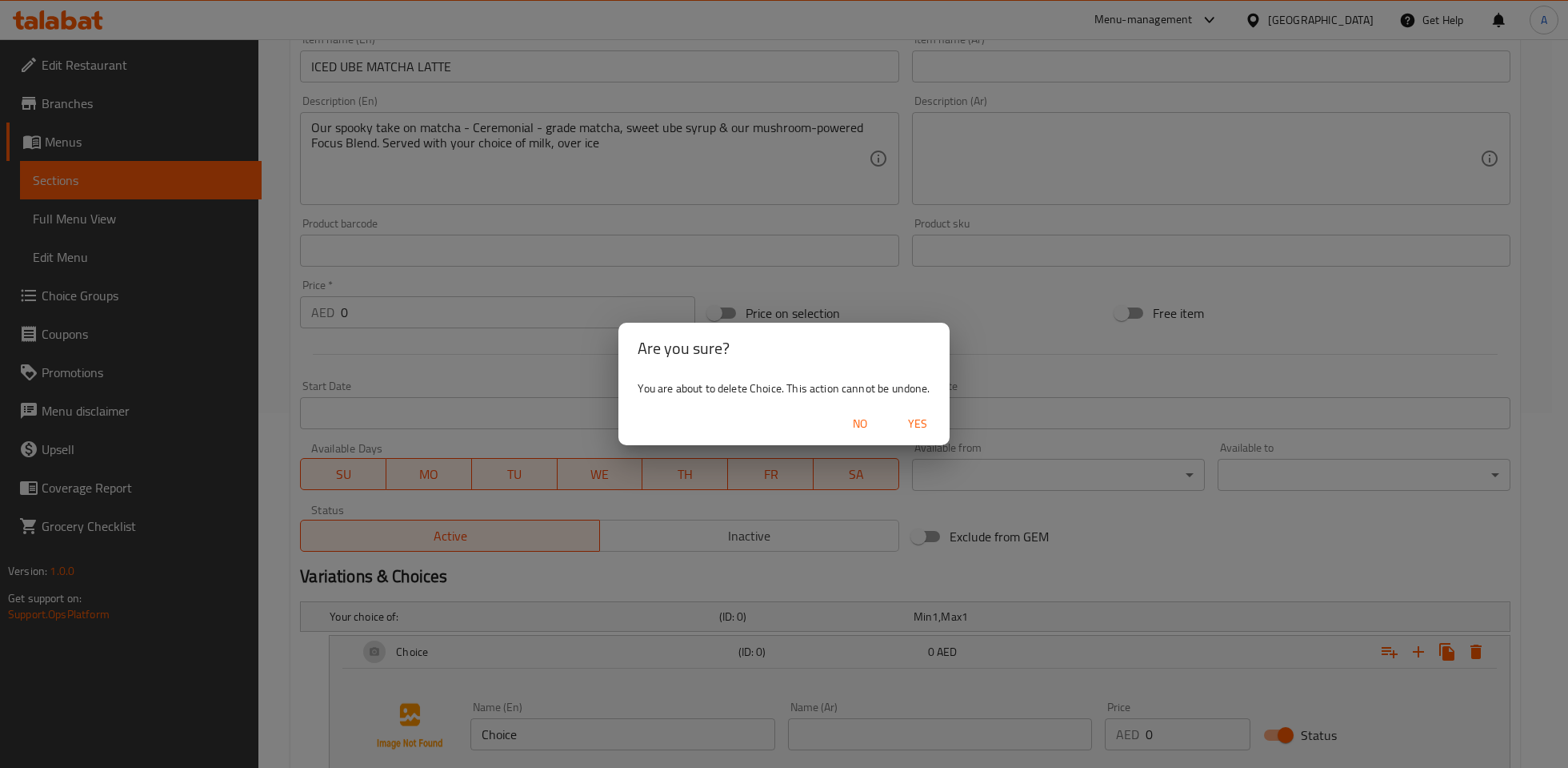
click at [929, 418] on span "Yes" at bounding box center [918, 423] width 39 height 20
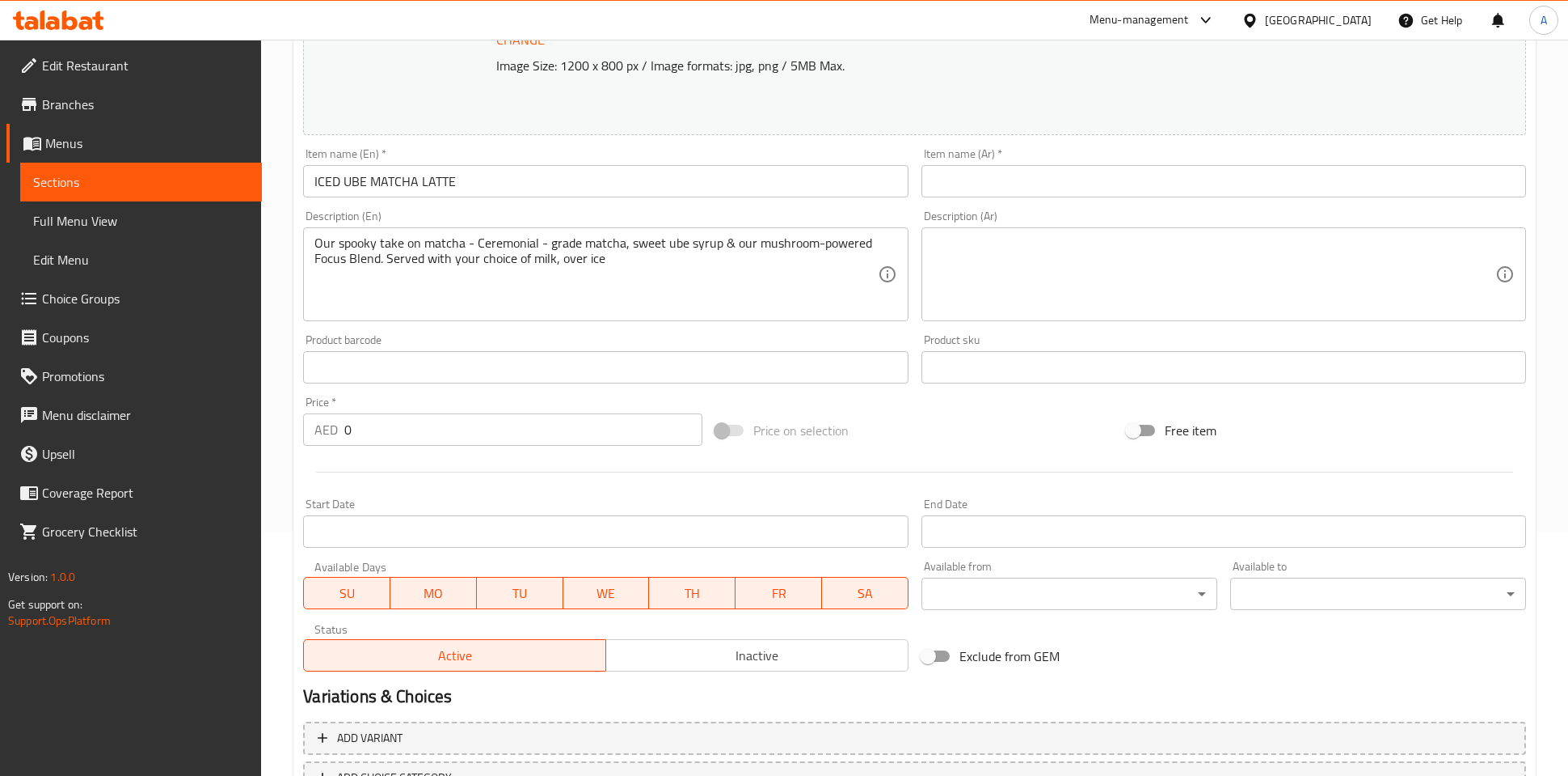
scroll to position [180, 0]
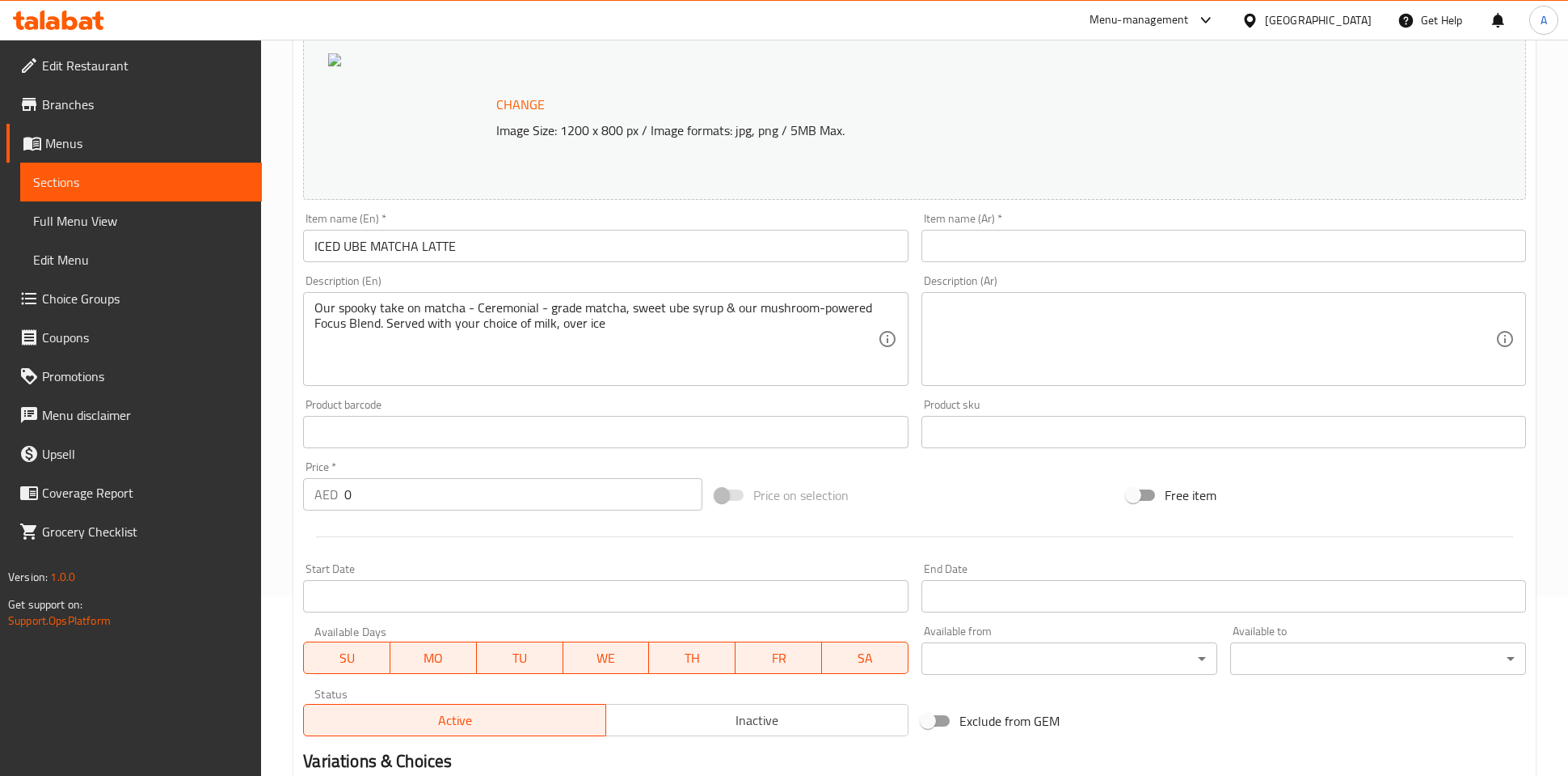
click at [430, 242] on input "ICED UBE MATCHA LATTE" at bounding box center [605, 246] width 605 height 32
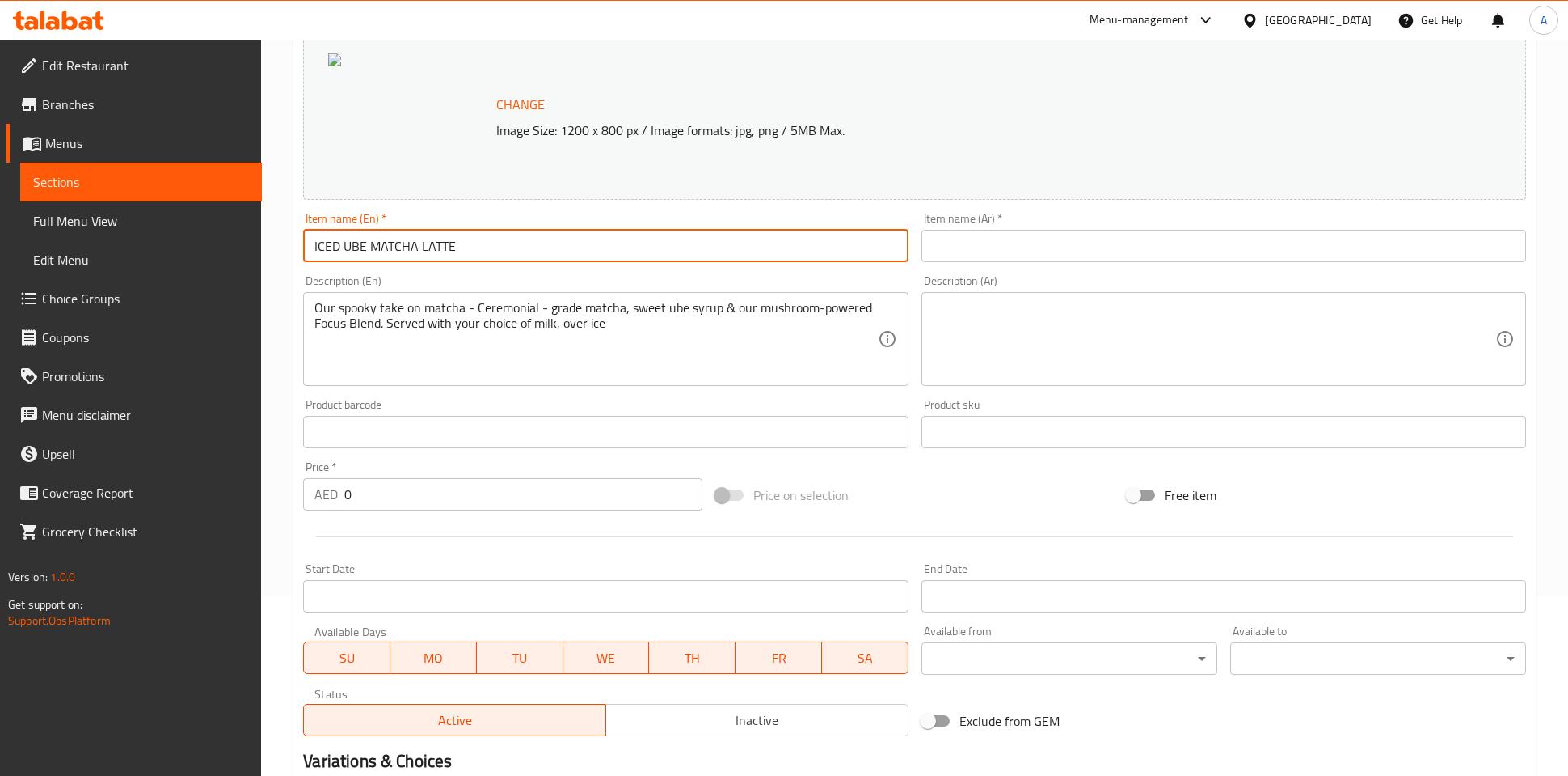
click at [430, 242] on input "ICED UBE MATCHA LATTE" at bounding box center [605, 246] width 605 height 32
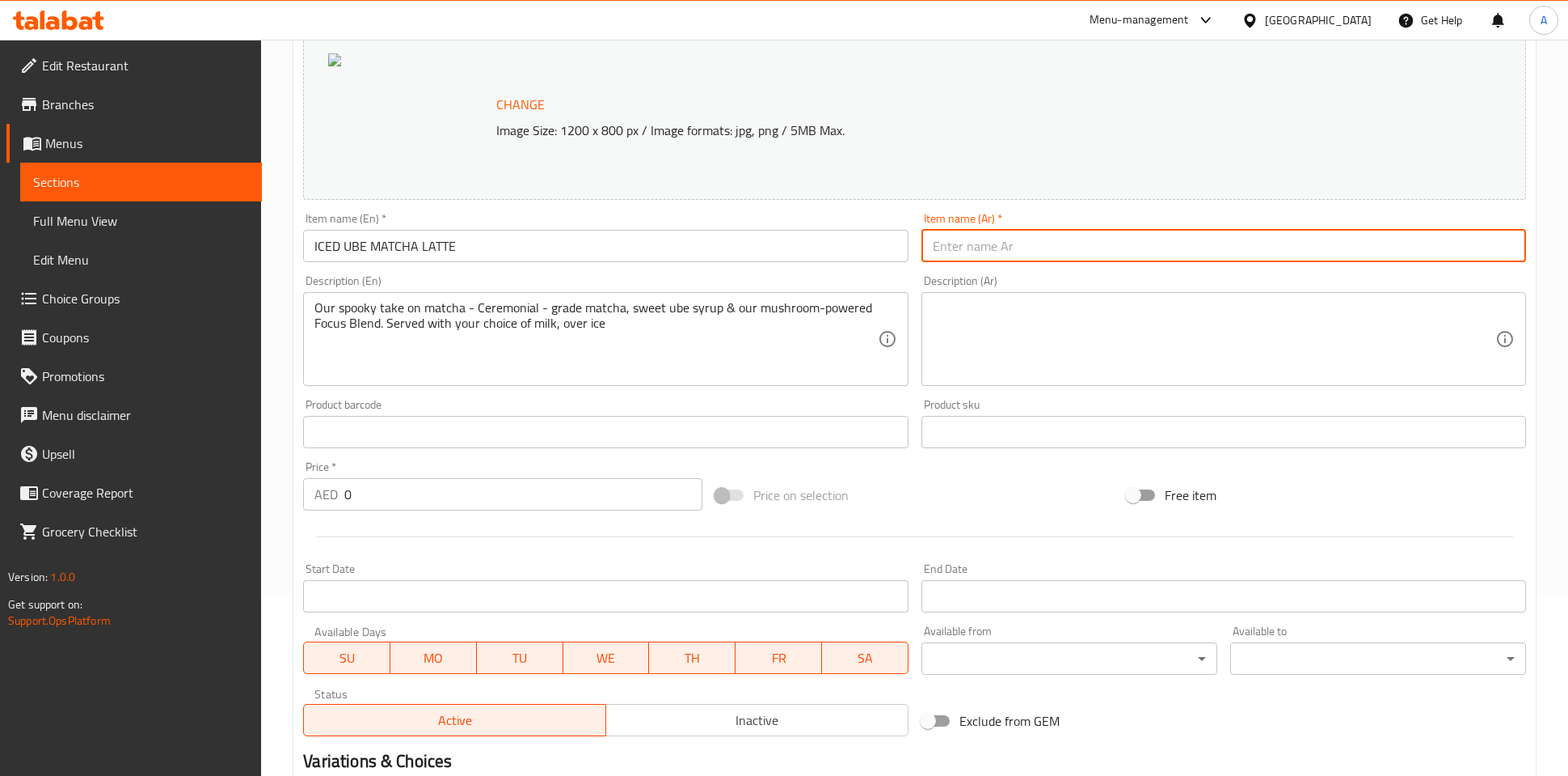
click at [982, 242] on input "text" at bounding box center [1223, 246] width 605 height 32
click at [995, 322] on textarea at bounding box center [1215, 339] width 563 height 77
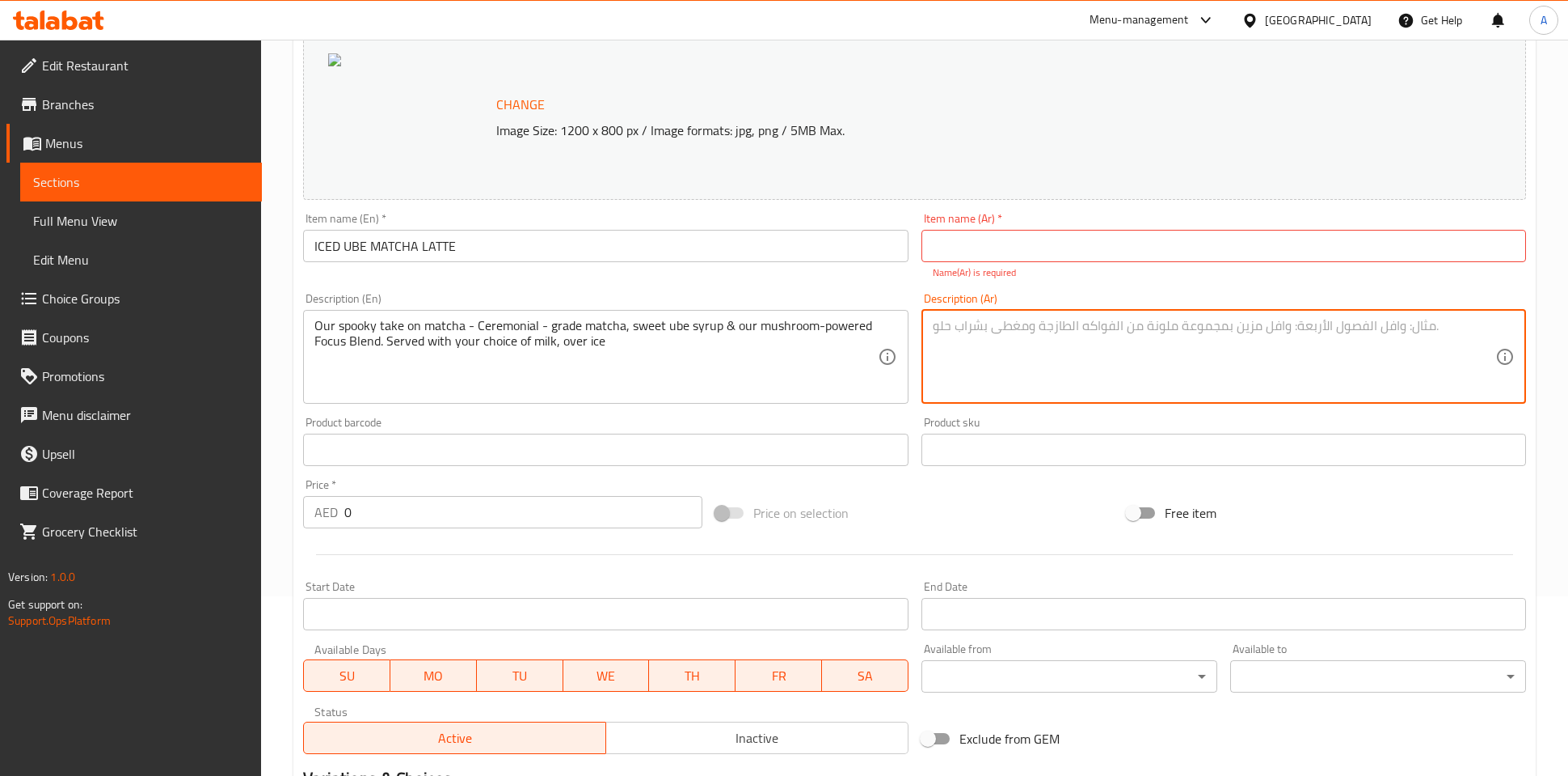
click at [987, 244] on input "text" at bounding box center [1223, 246] width 605 height 32
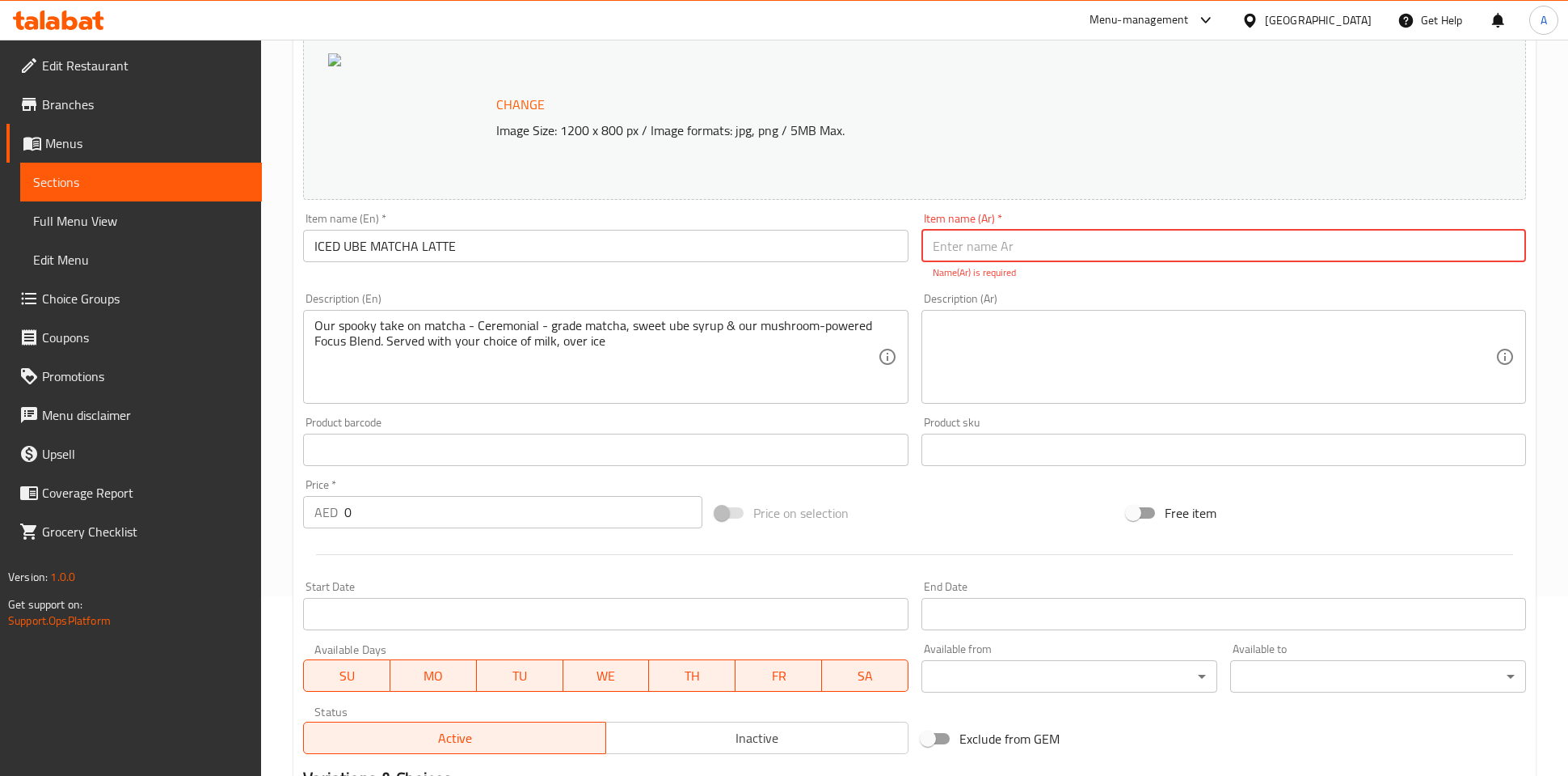
paste input "v"
type input "v"
paste input "الماتشا لاتيه المثلج بنكهة الأوبي"
type input "الماتشا لاتيه المثلج بنكهة الأوبي"
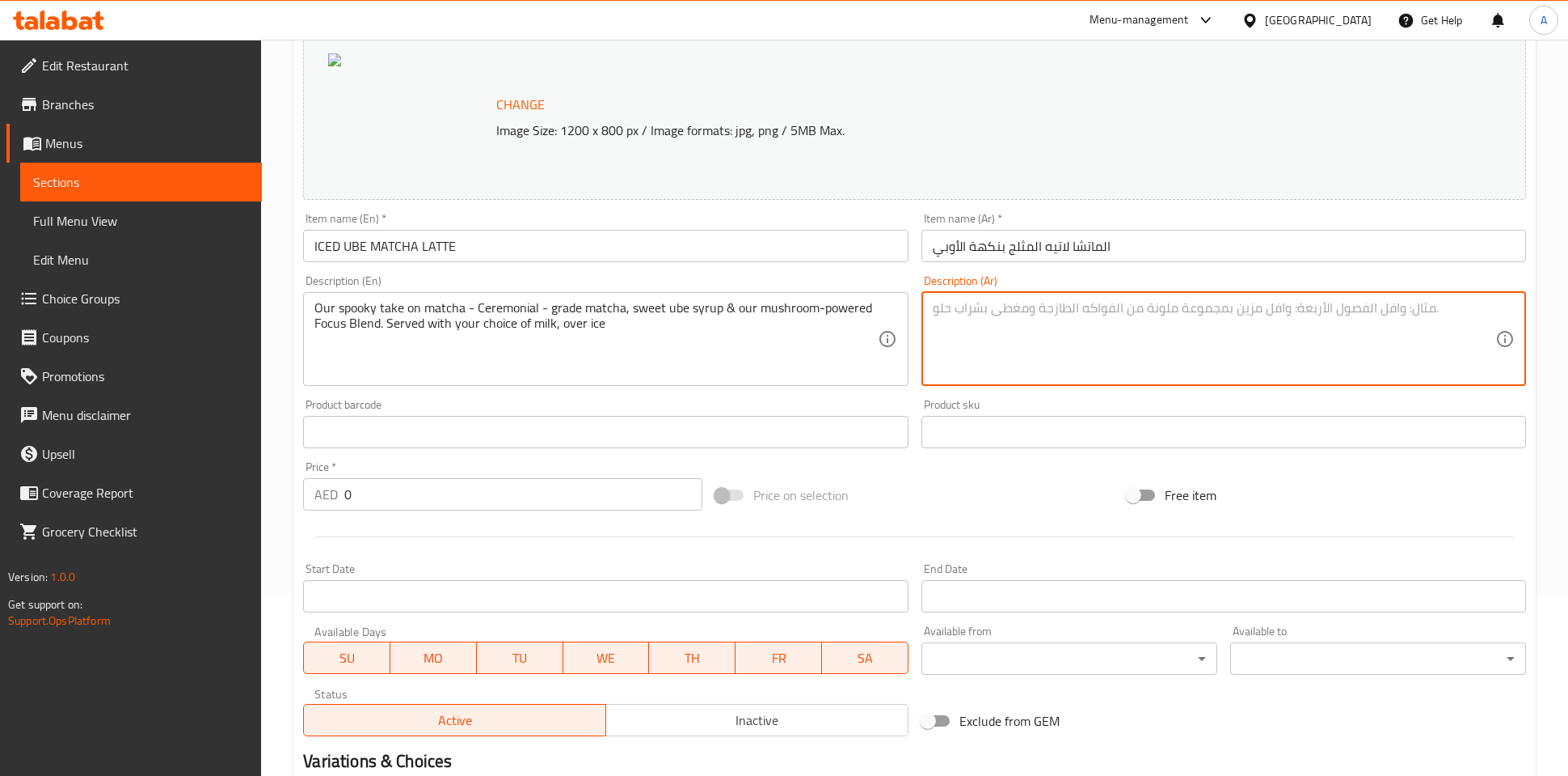
click at [1051, 339] on textarea at bounding box center [1215, 339] width 563 height 77
paste textarea "traduit cela en arabe : Our spooky take on matcha - Ceremonial - grade matcha, …"
type textarea "traduit cela en arabe : Our spooky take on matcha - Ceremonial - grade matcha, …"
paste textarea "نسختنا المخيفة من الماتشا – ماتشا درجة احتفالية (Ceremonial-grade)، مع شراب الأ…"
click at [975, 503] on div "Price on selection" at bounding box center [914, 494] width 412 height 44
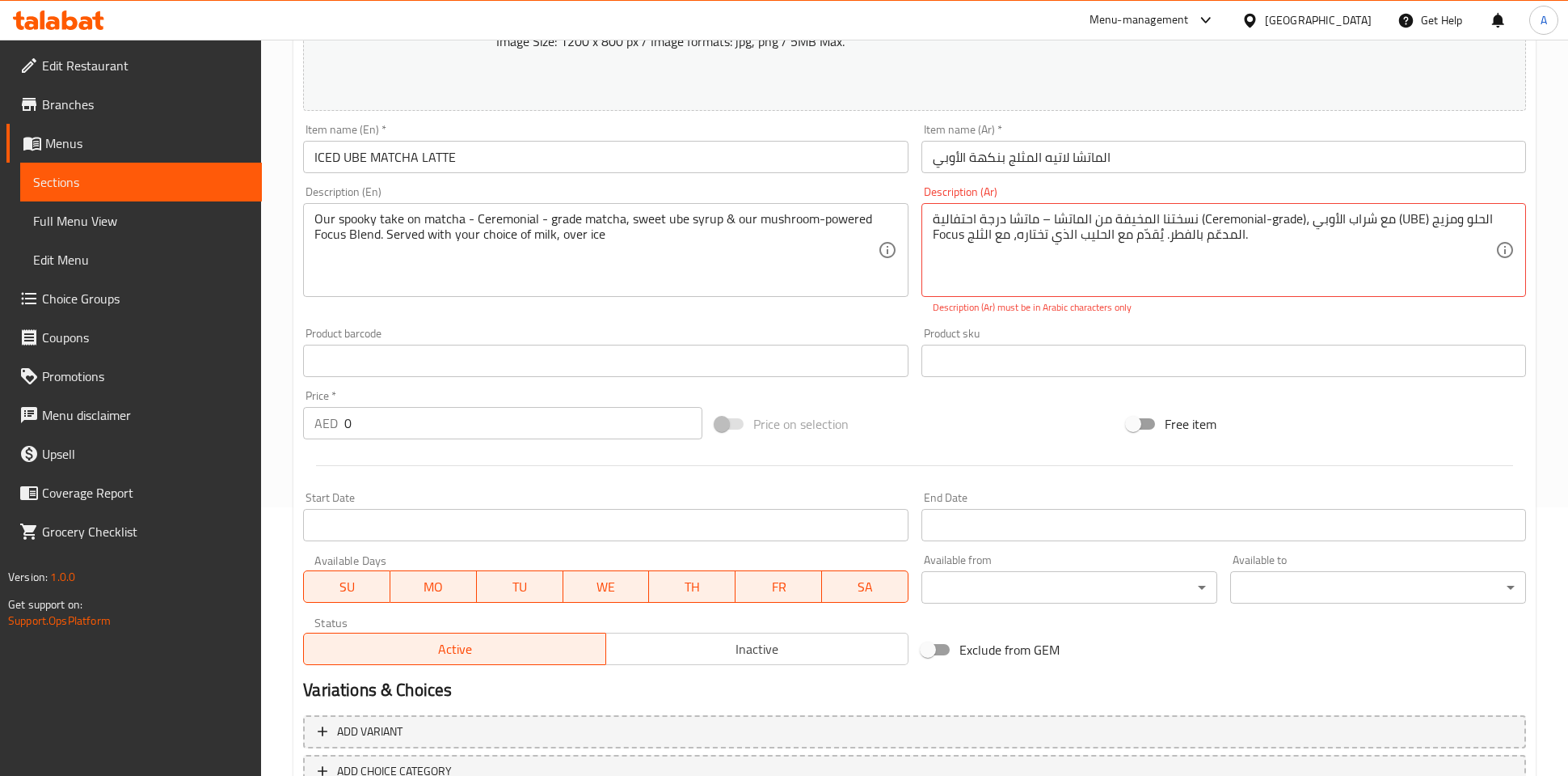
scroll to position [299, 0]
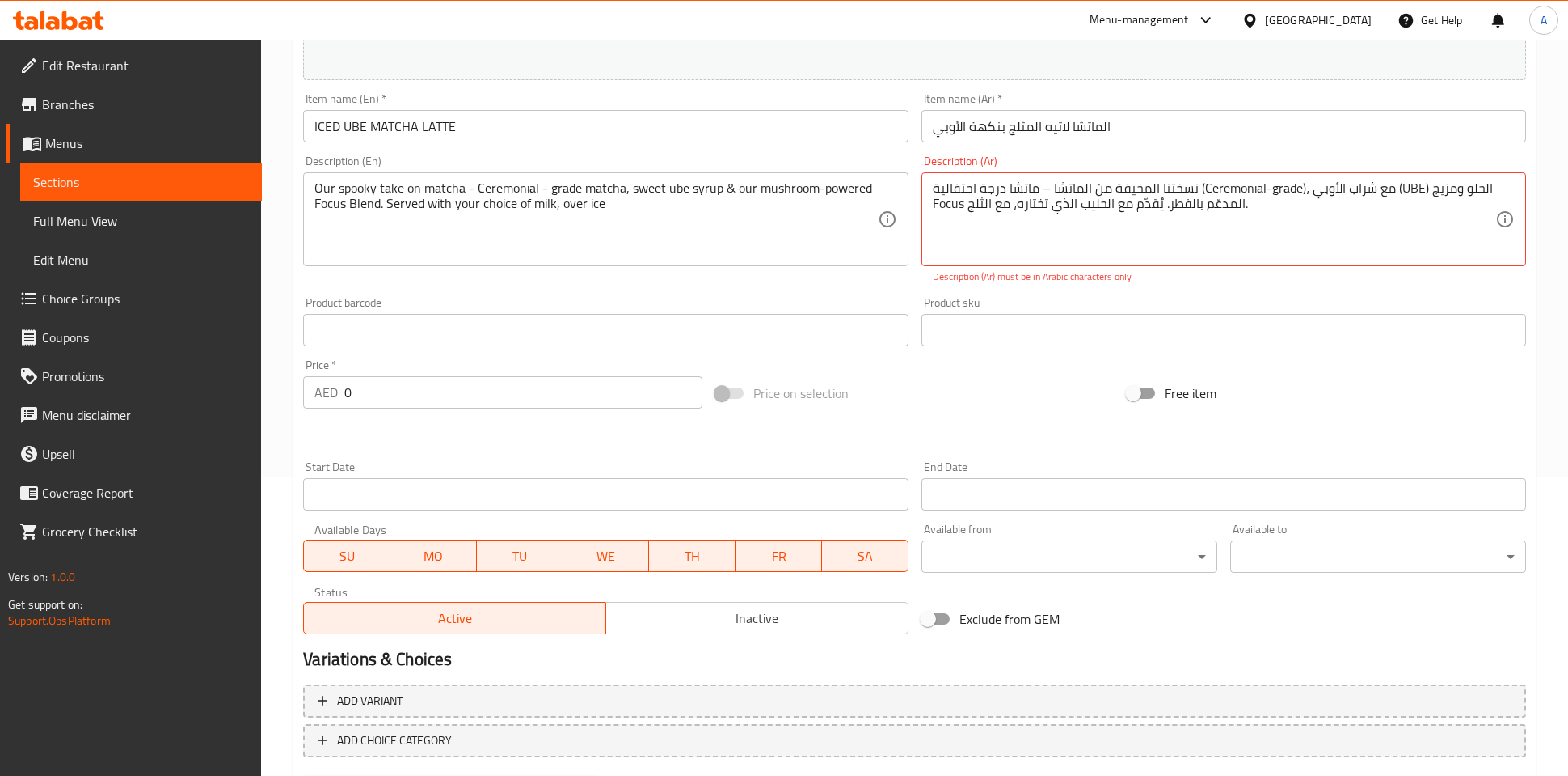
click at [806, 286] on div "Description (En) Our spooky take on matcha - Ceremonial - grade matcha, sweet u…" at bounding box center [605, 219] width 618 height 142
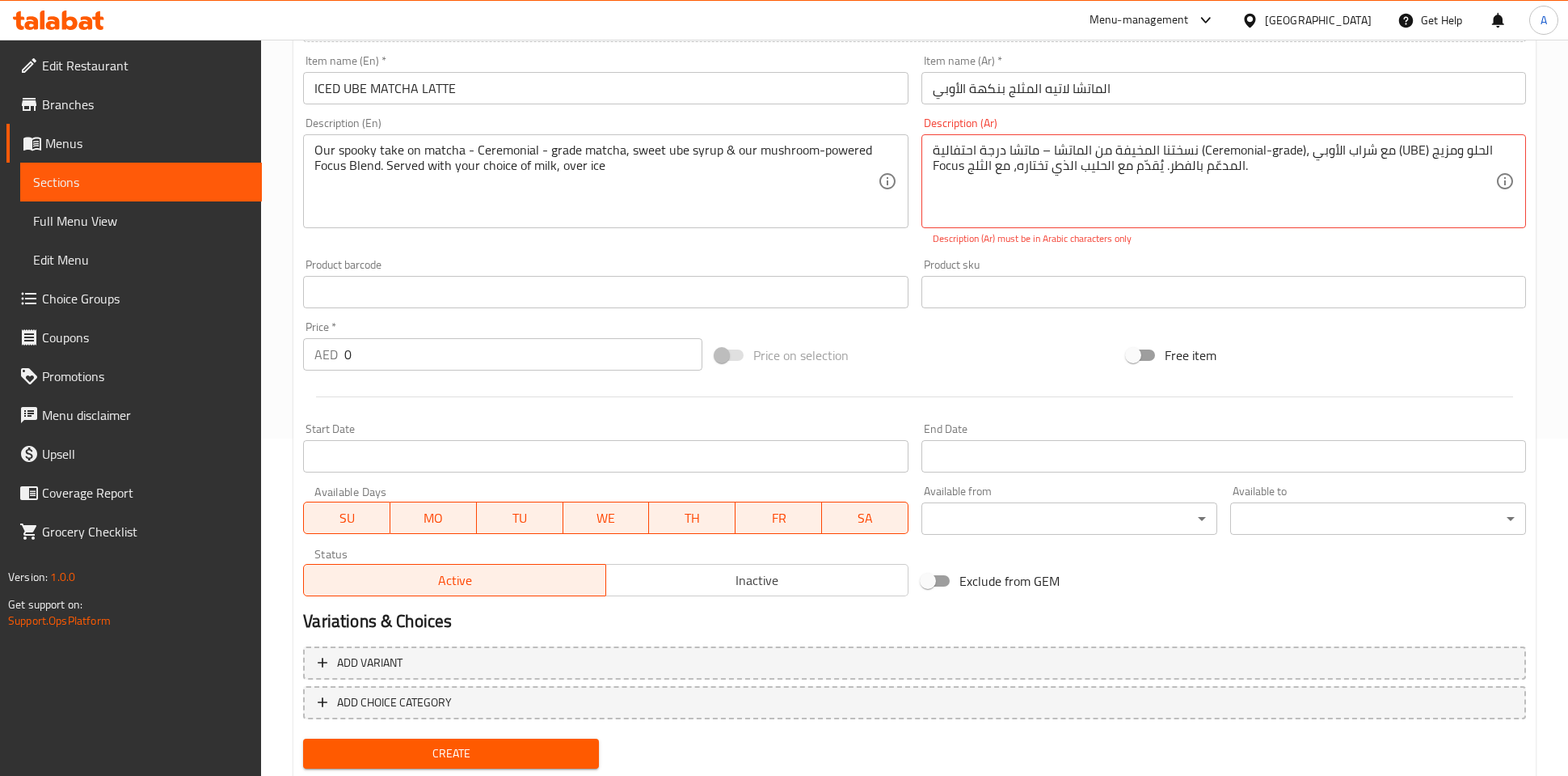
scroll to position [385, 0]
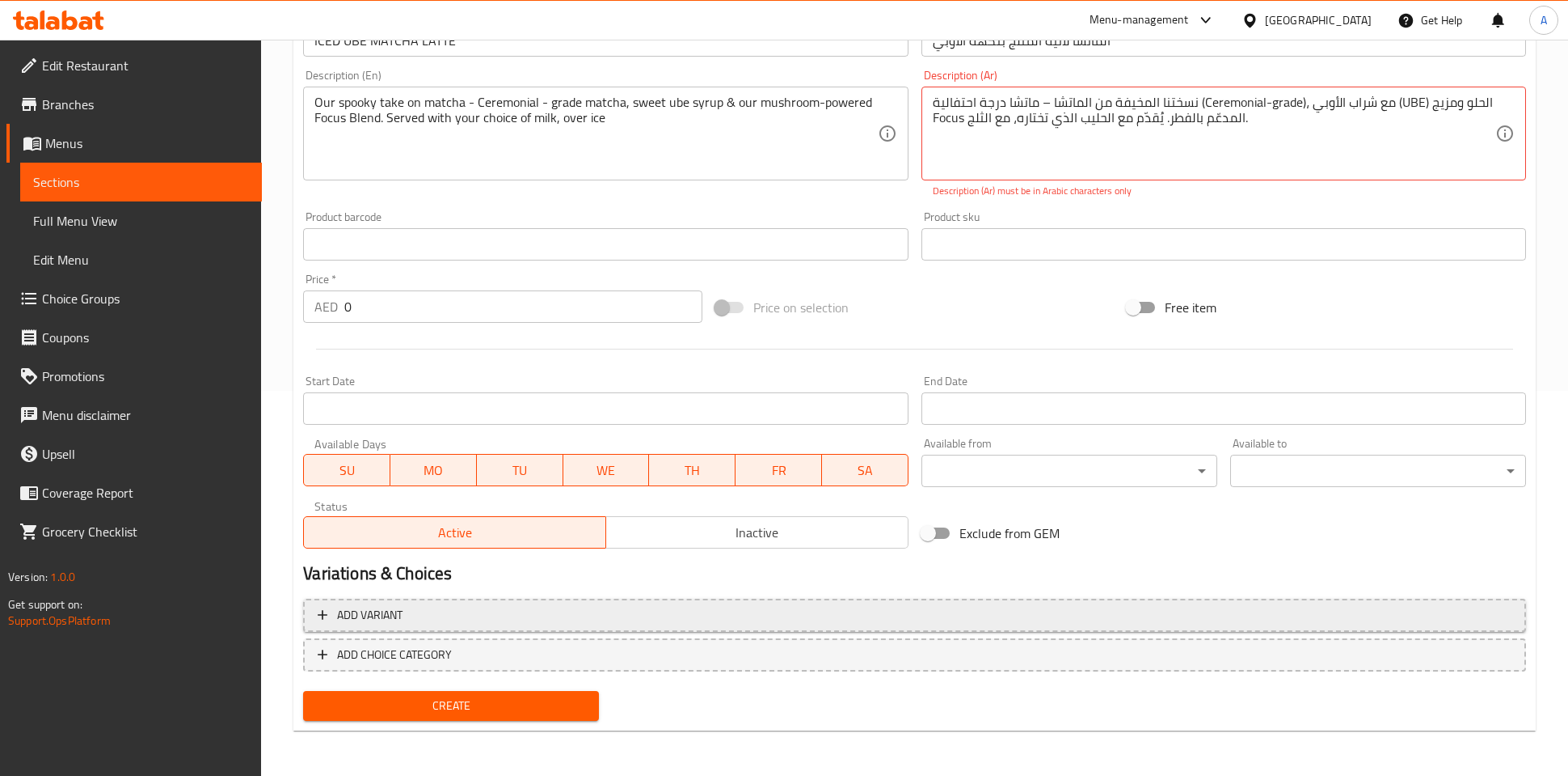
click at [381, 609] on span "Add variant" at bounding box center [370, 615] width 66 height 20
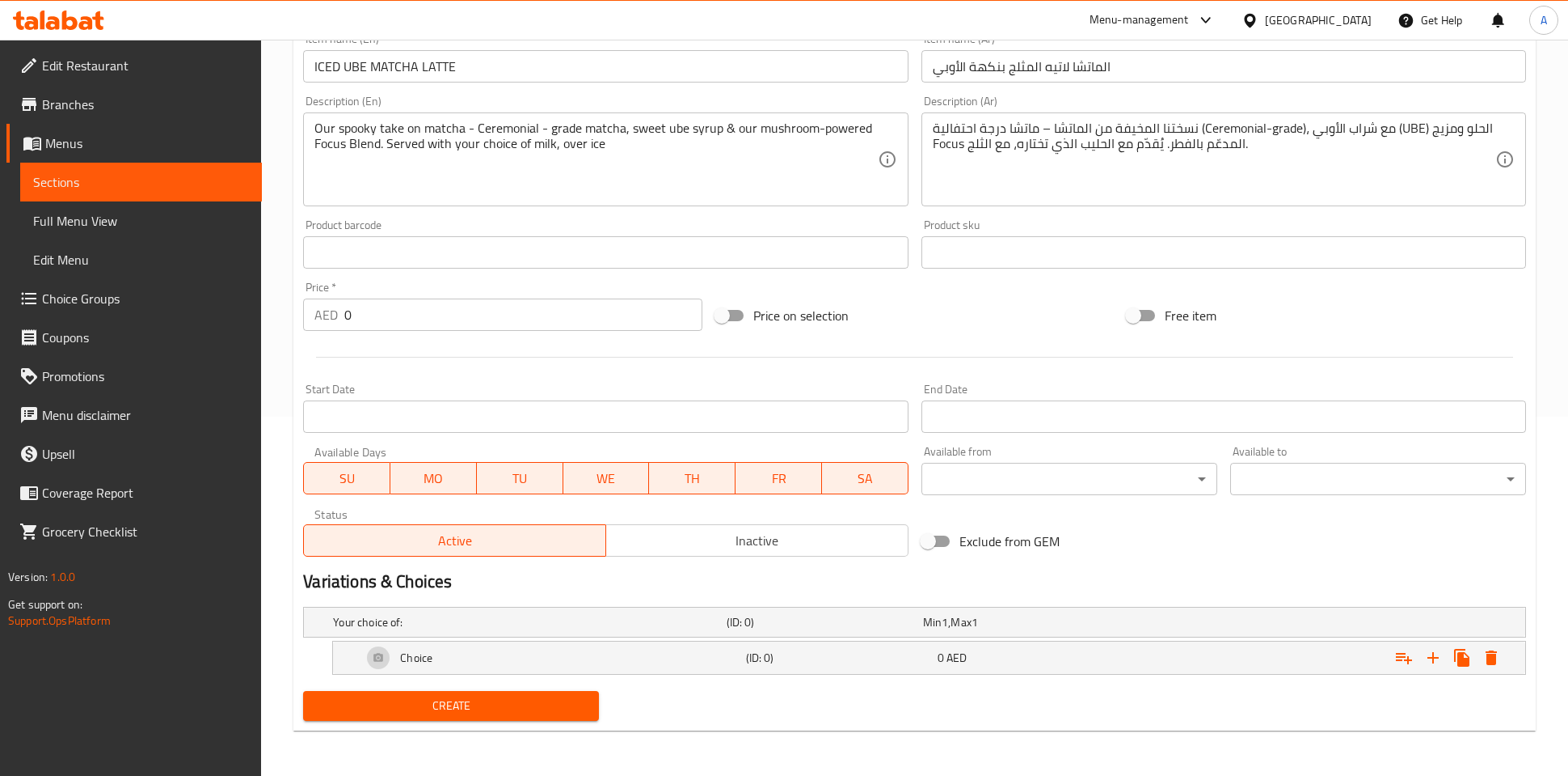
scroll to position [358, 0]
click at [877, 645] on div "Choice (ID: 0) 0 AED" at bounding box center [934, 658] width 1150 height 39
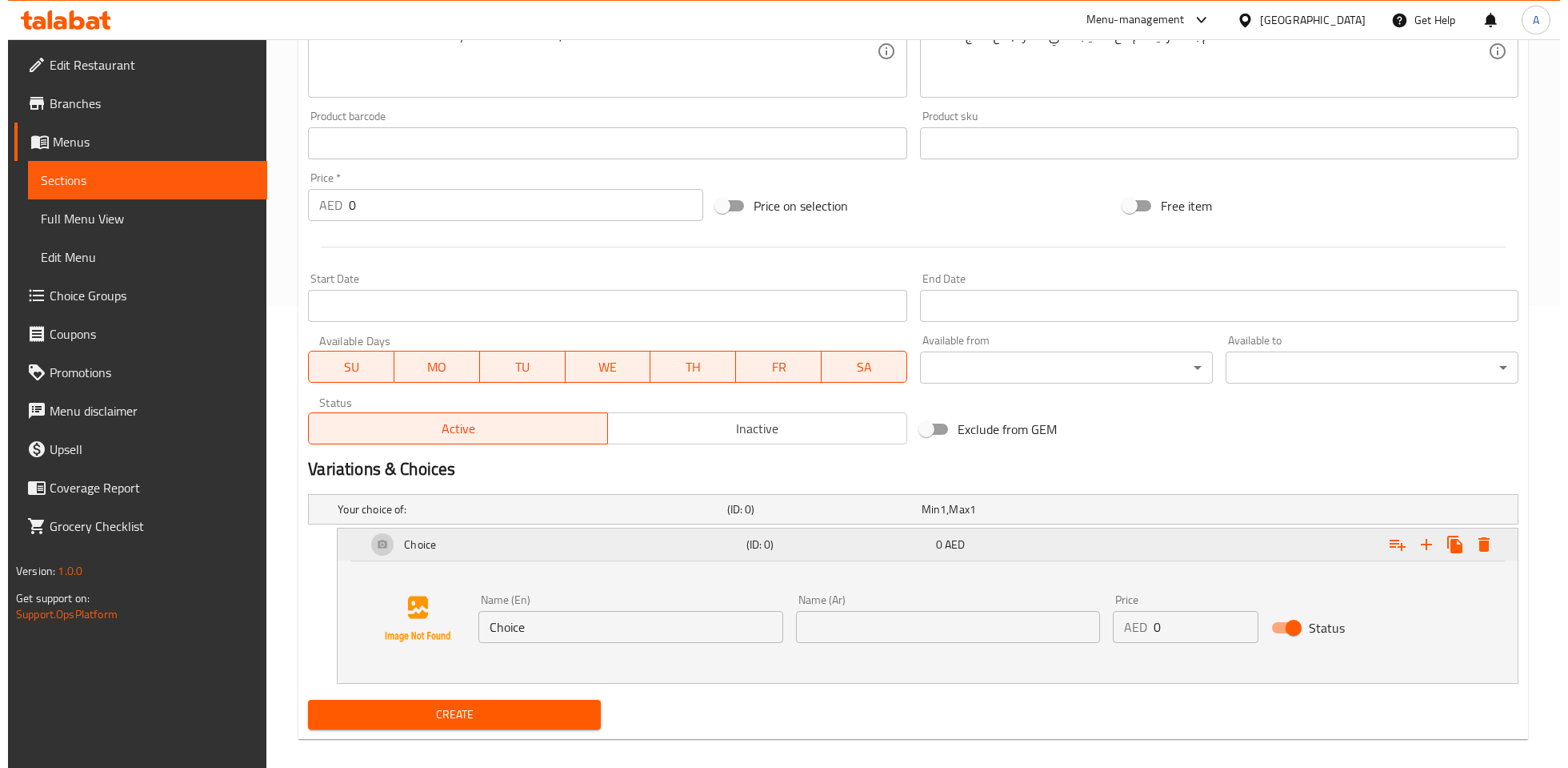
scroll to position [477, 0]
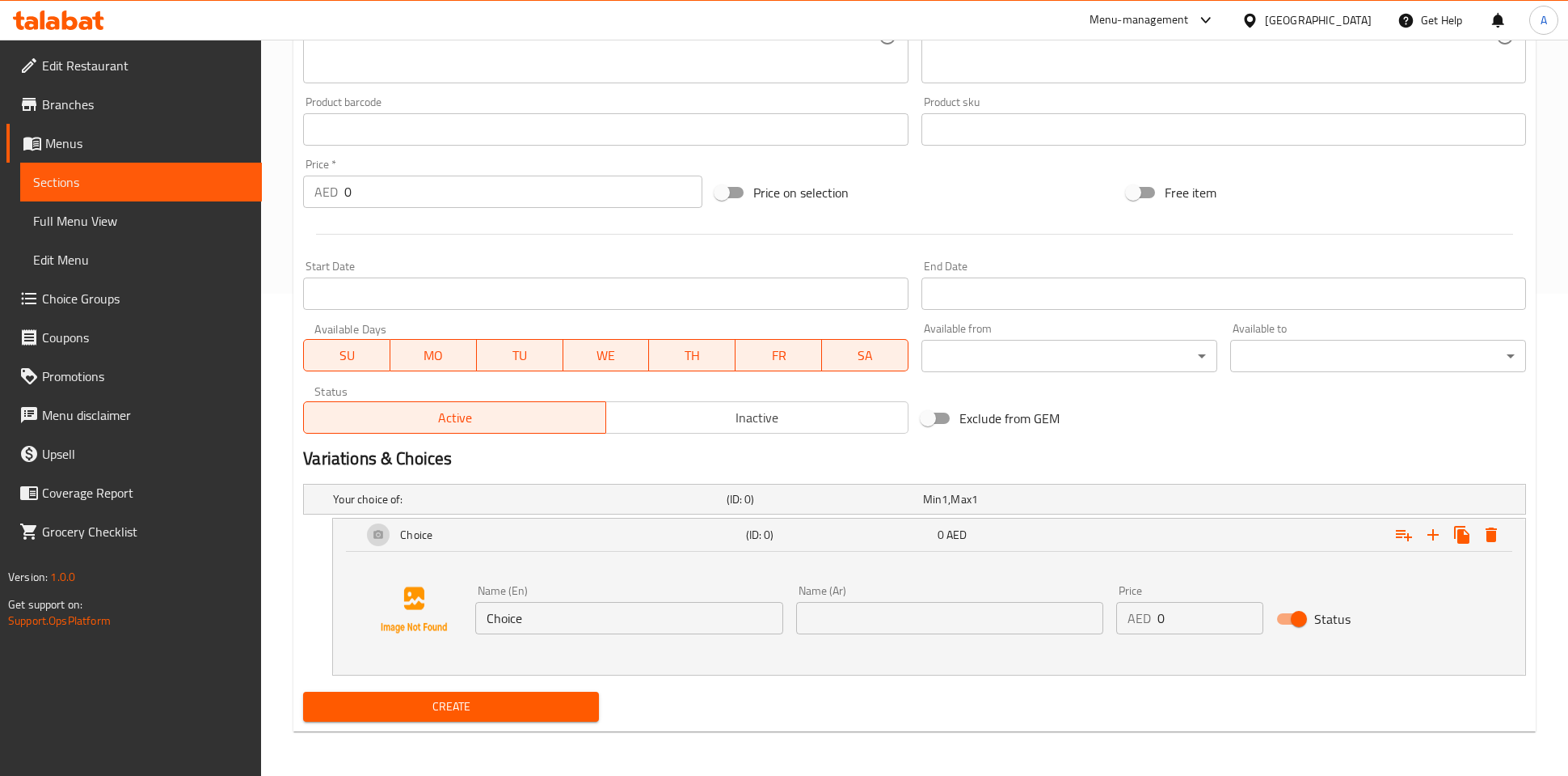
click at [811, 553] on div "Name (En) Choice Name (En) Name (Ar) Name (Ar) Price AED 0 Price Status" at bounding box center [929, 609] width 1153 height 123
click at [1494, 531] on icon "Expand" at bounding box center [1491, 535] width 12 height 14
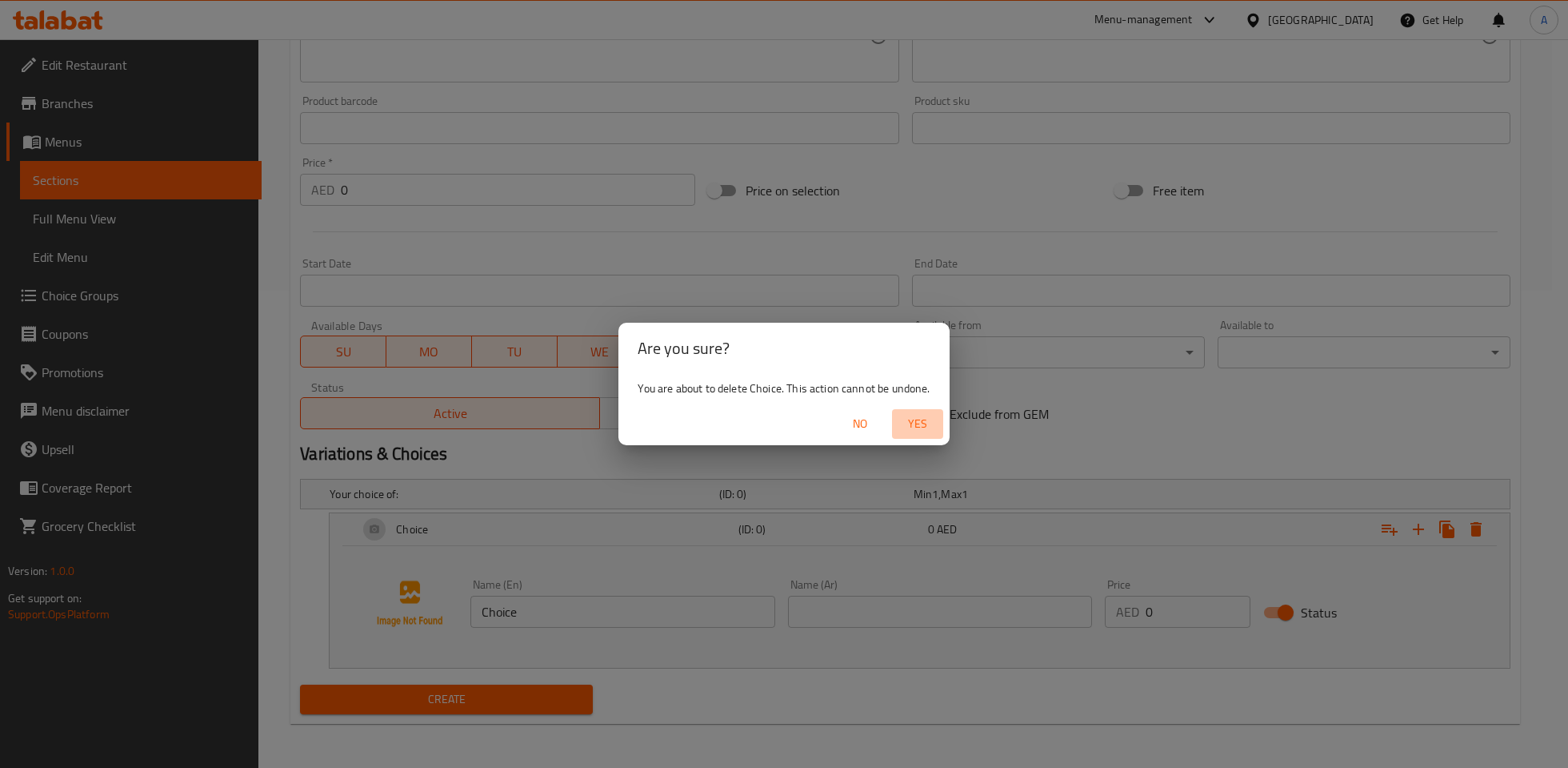
click at [899, 428] on span "Yes" at bounding box center [918, 423] width 39 height 20
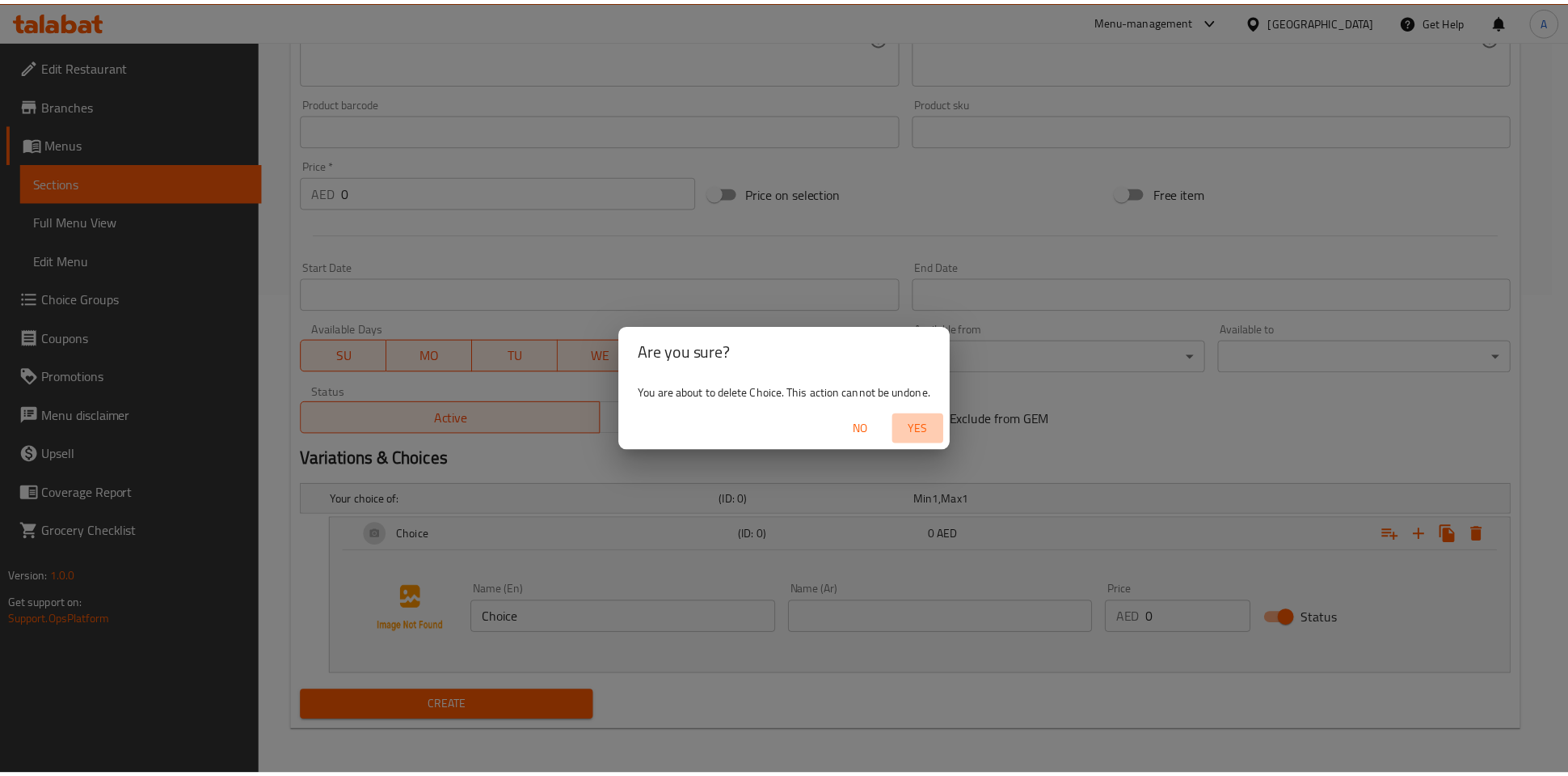
scroll to position [367, 0]
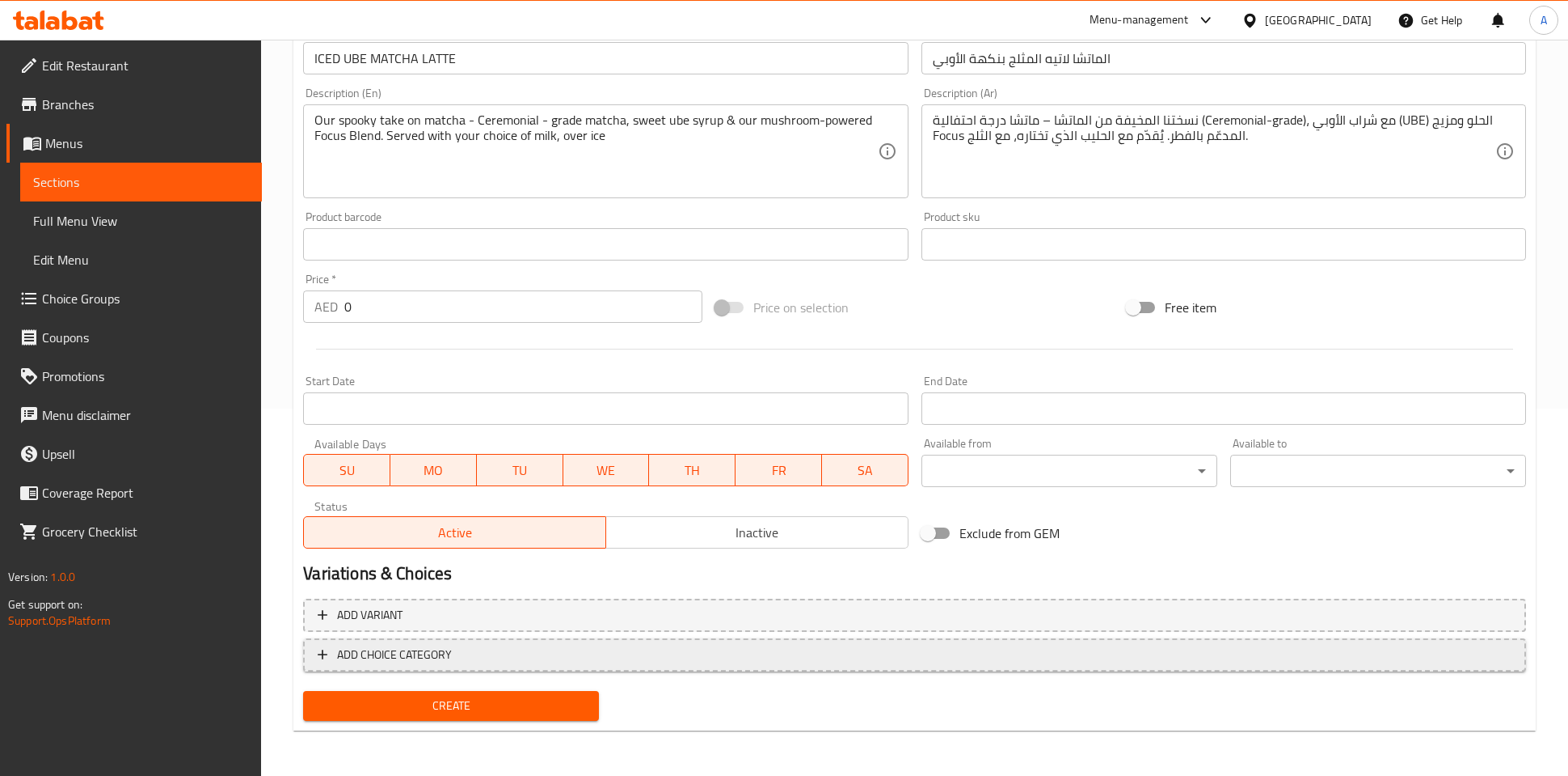
click at [353, 653] on span "ADD CHOICE CATEGORY" at bounding box center [394, 655] width 115 height 20
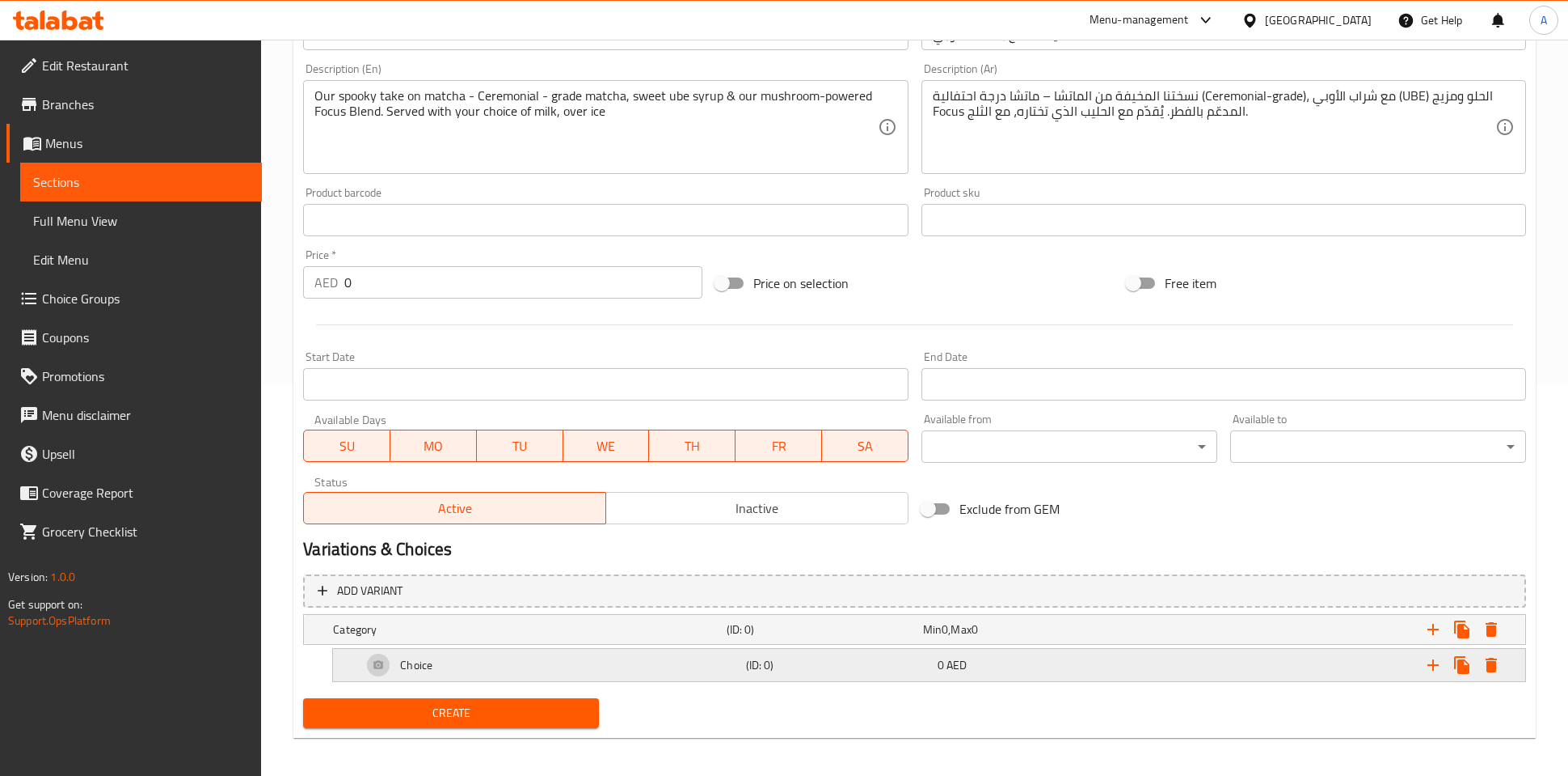
scroll to position [398, 0]
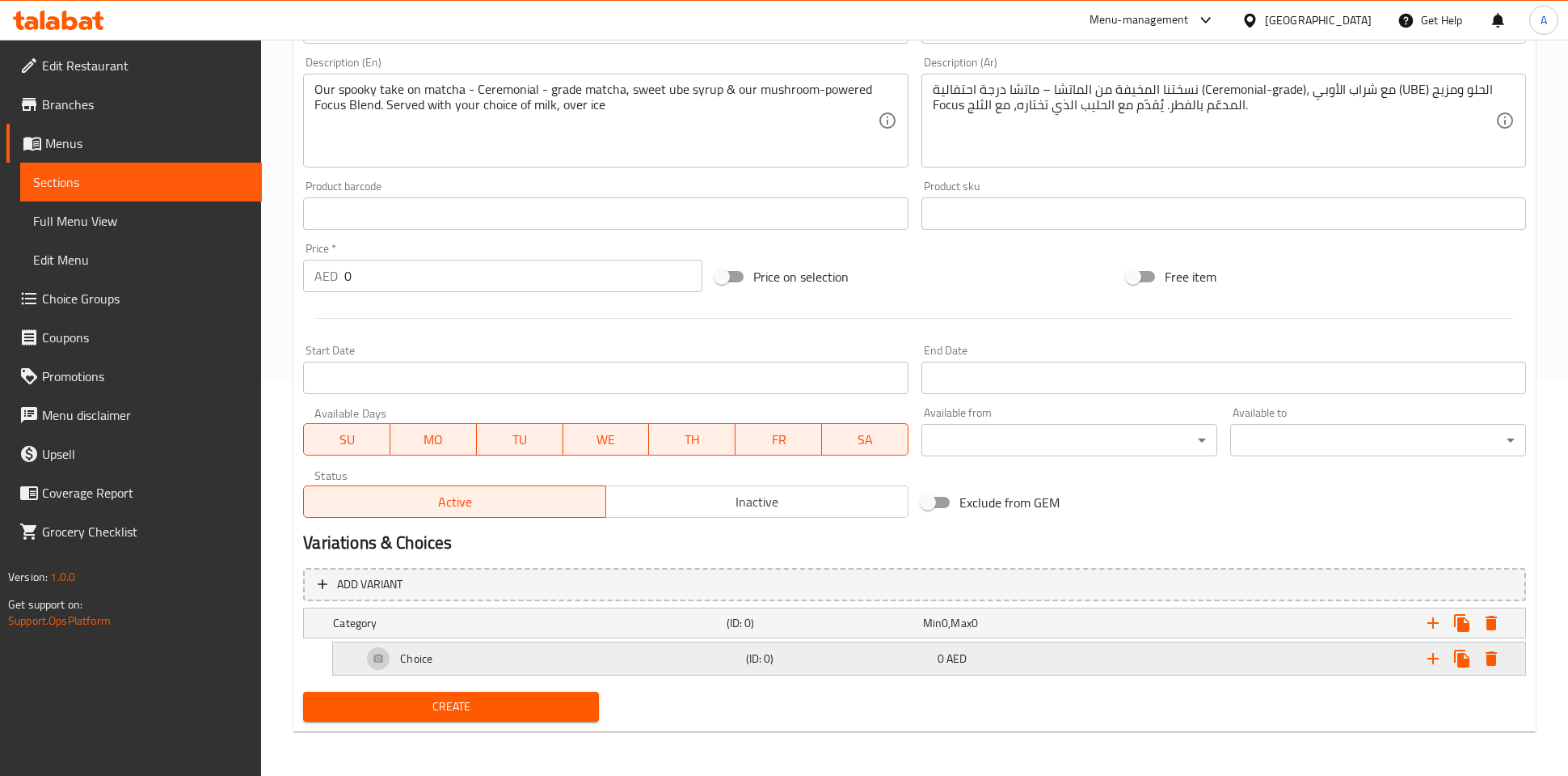
click at [936, 660] on div "0 AED" at bounding box center [1029, 658] width 191 height 22
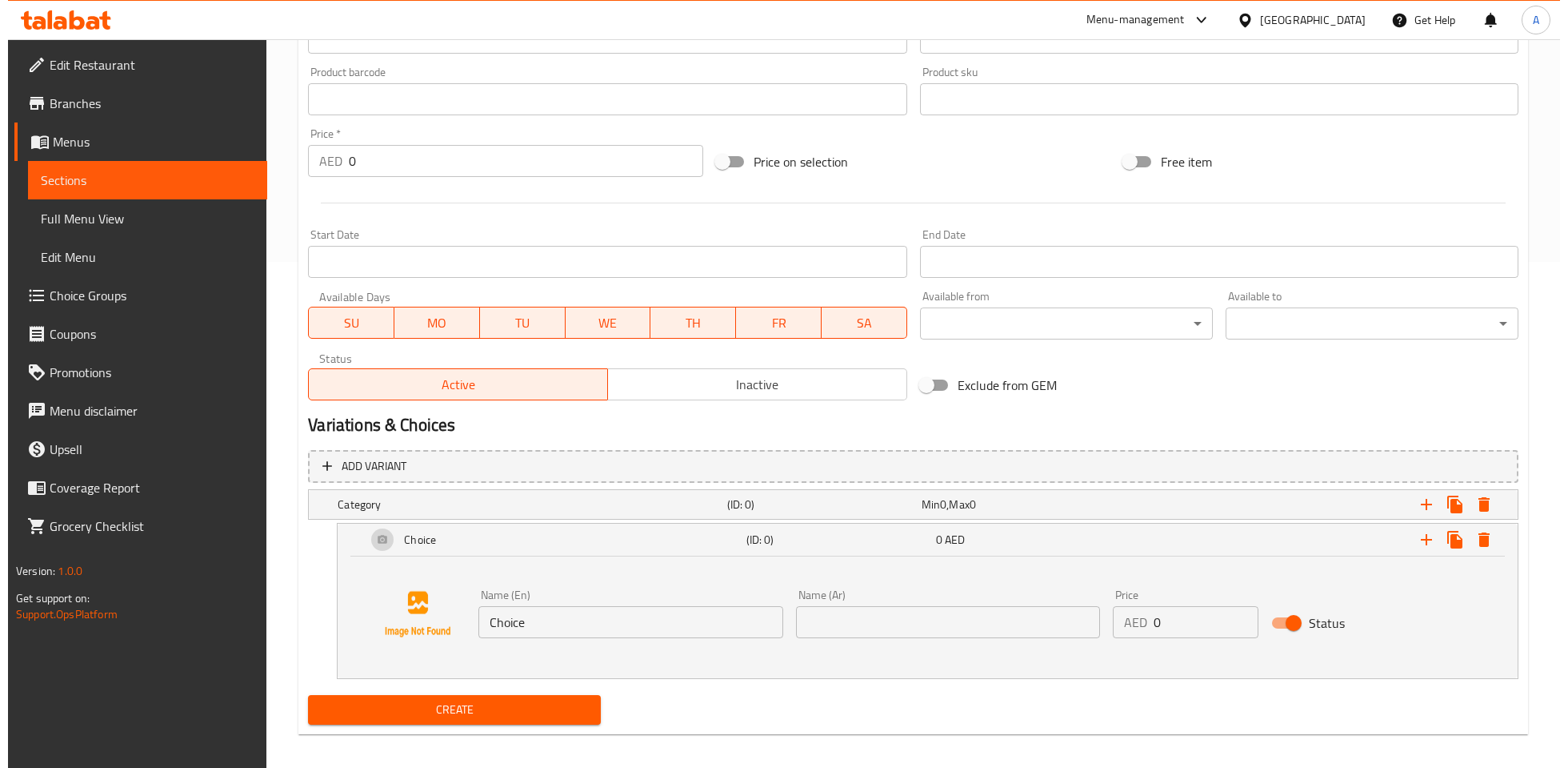
scroll to position [517, 0]
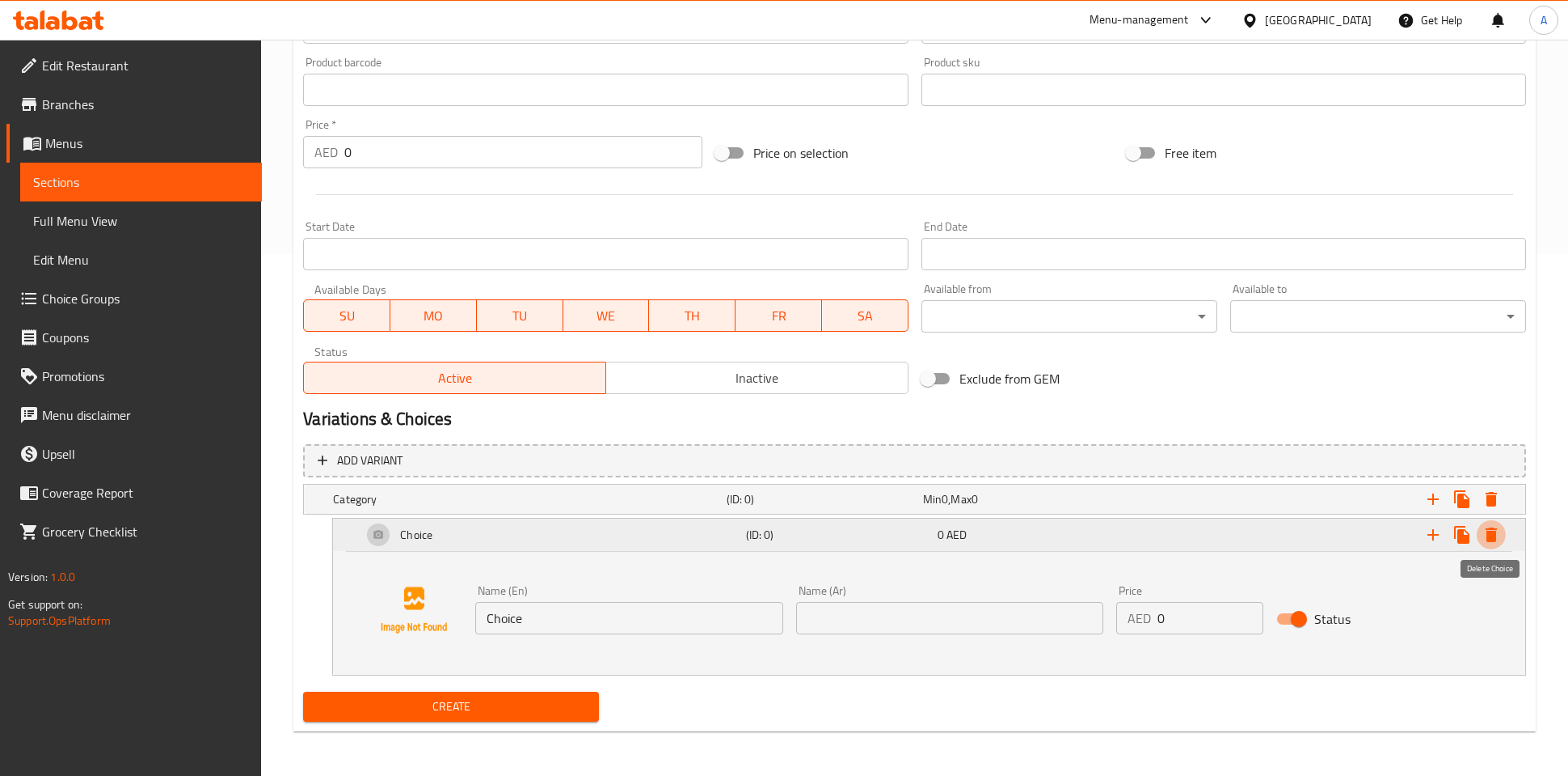
click at [1486, 535] on icon "Expand" at bounding box center [1491, 535] width 20 height 20
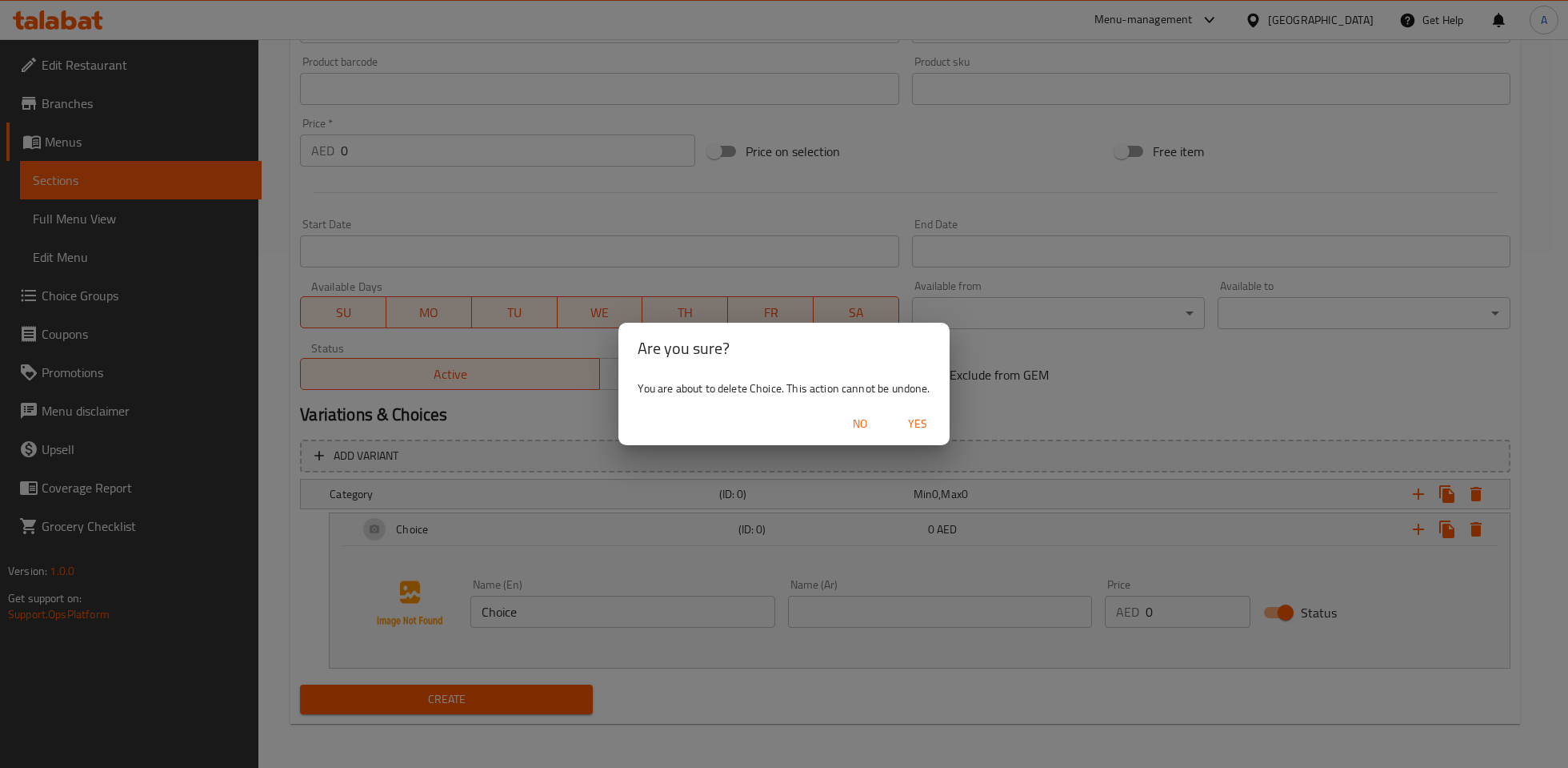
click at [930, 426] on span "Yes" at bounding box center [918, 423] width 39 height 20
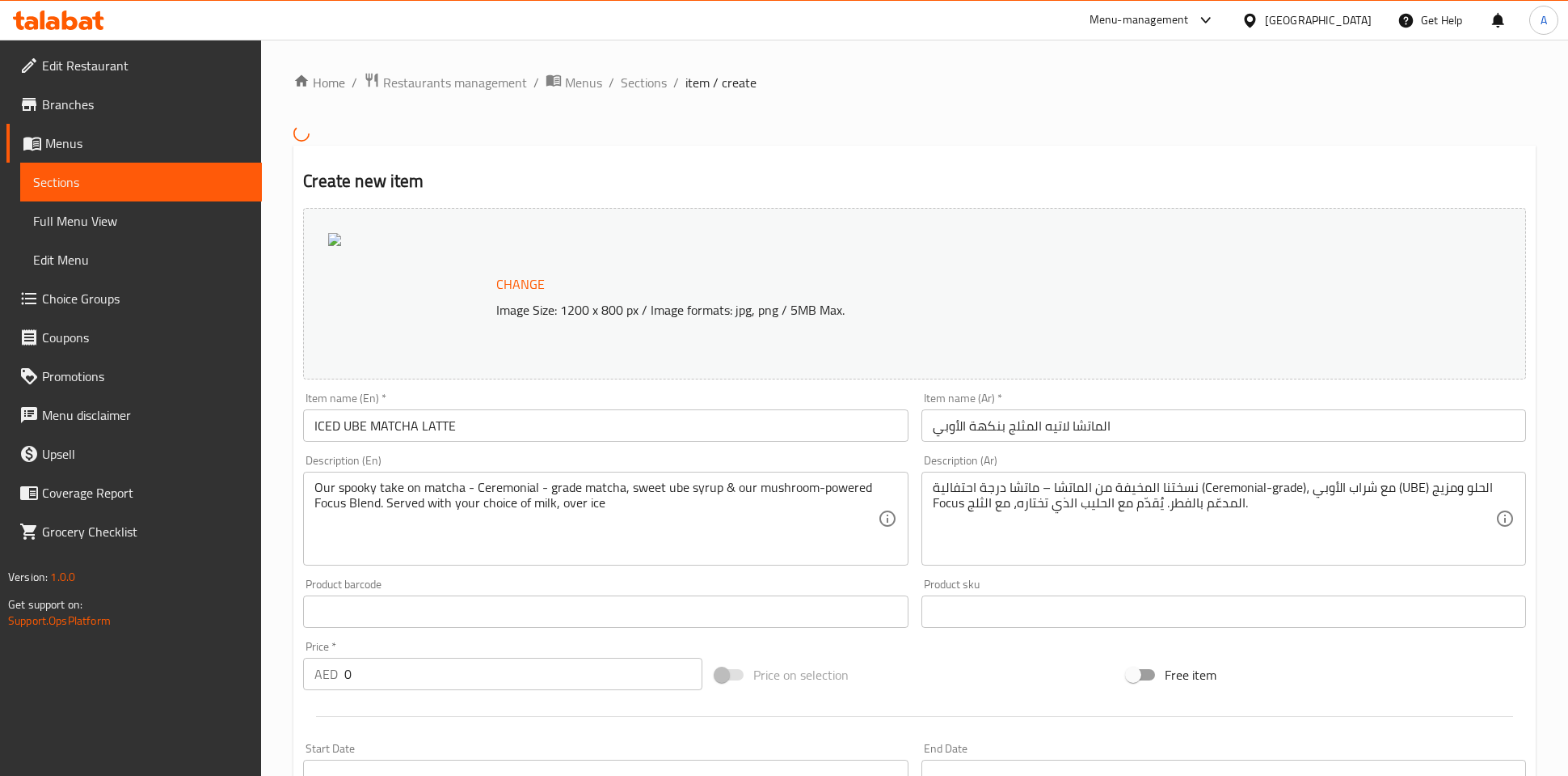
scroll to position [367, 0]
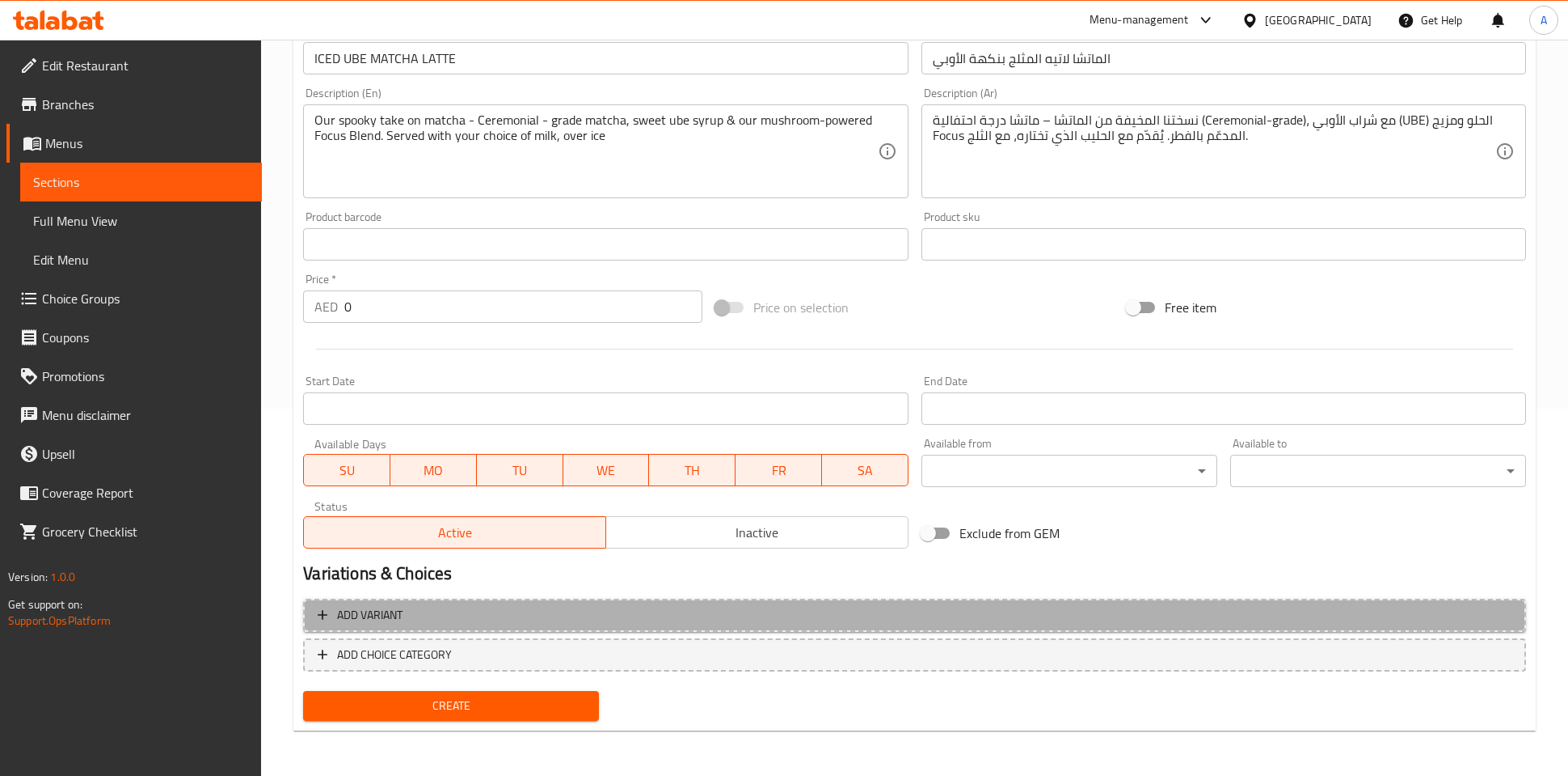
click at [310, 612] on button "Add variant" at bounding box center [914, 615] width 1223 height 33
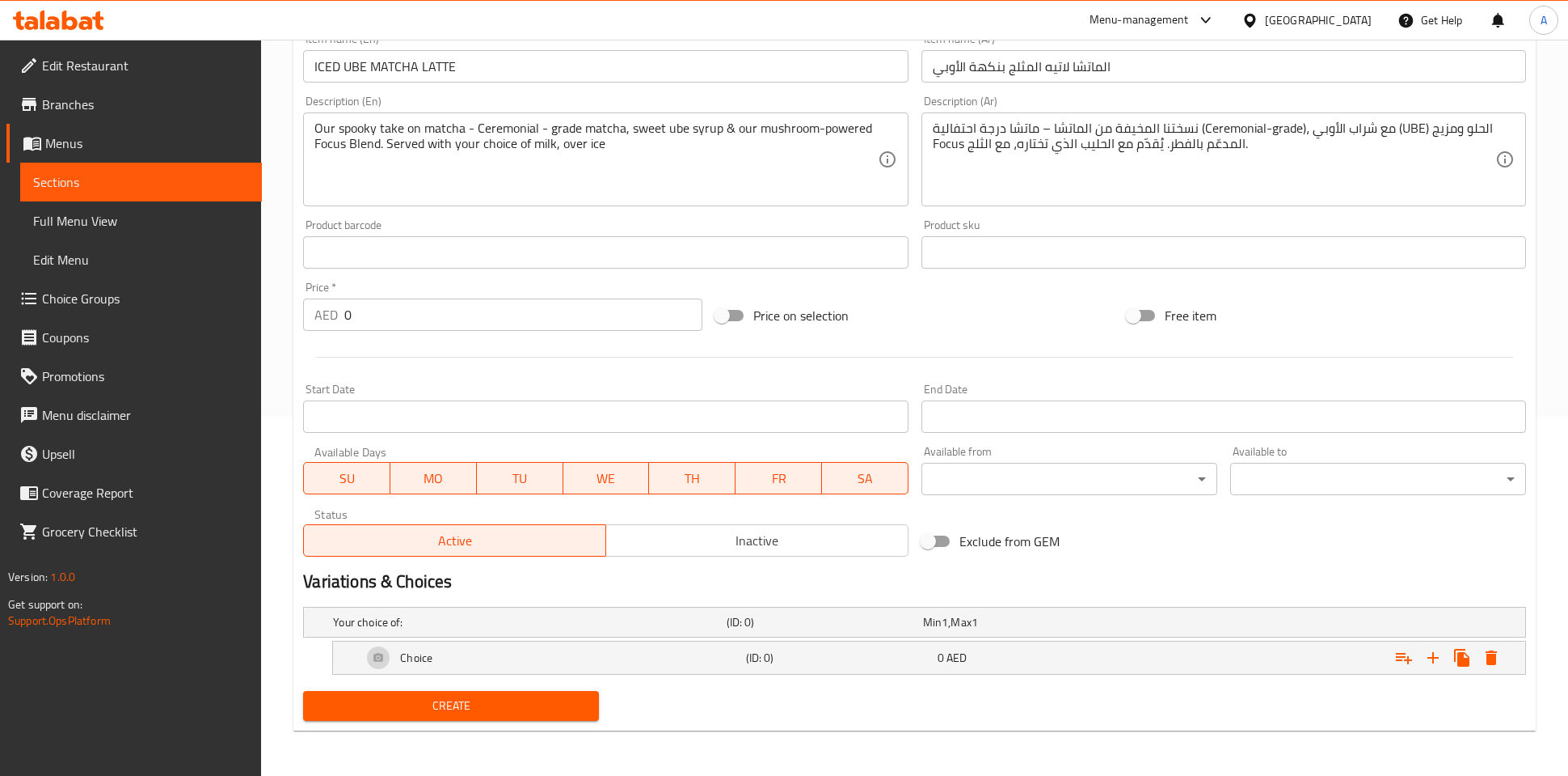
scroll to position [358, 0]
click at [572, 649] on div "Choice" at bounding box center [550, 658] width 383 height 39
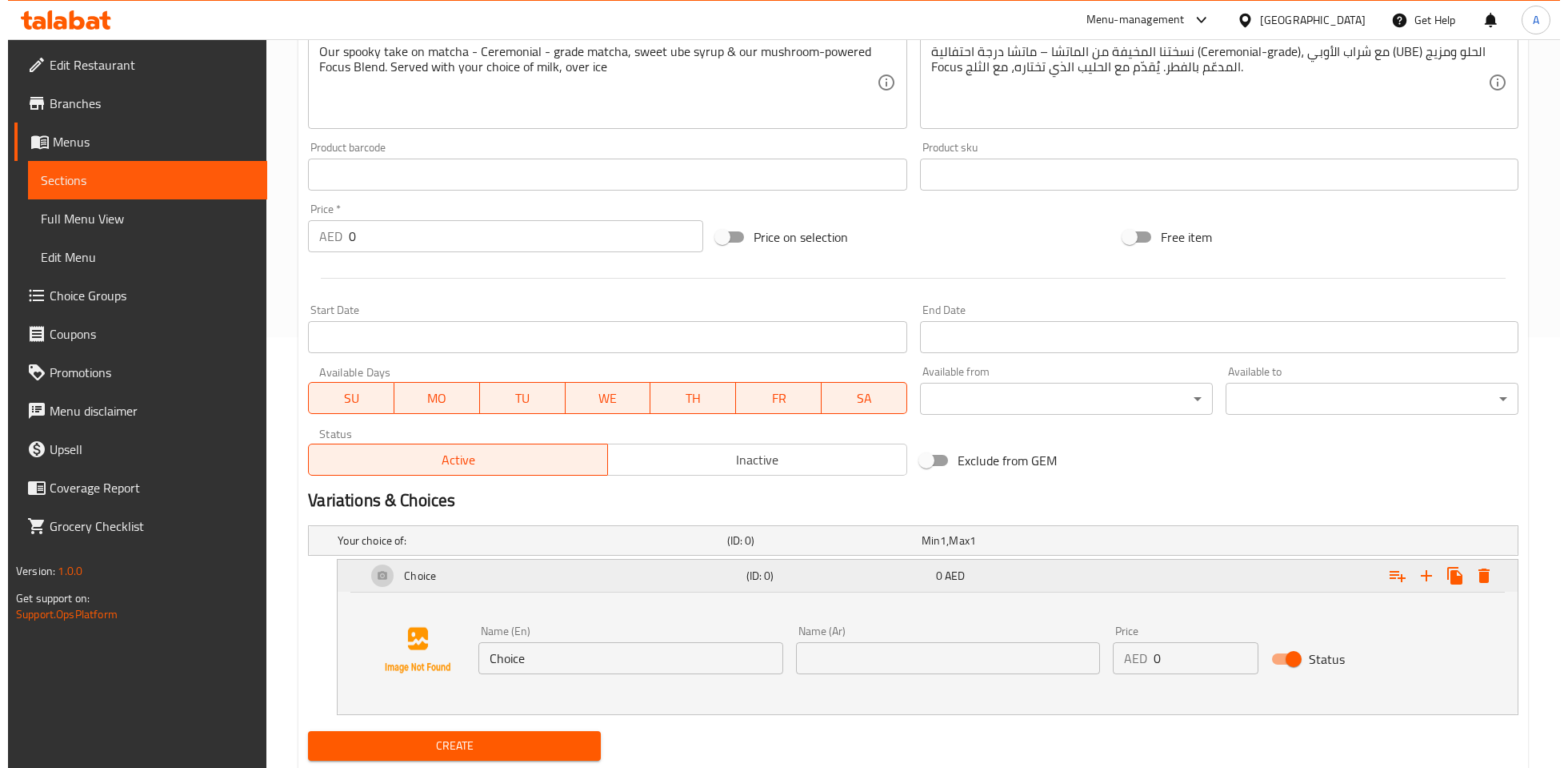
scroll to position [477, 0]
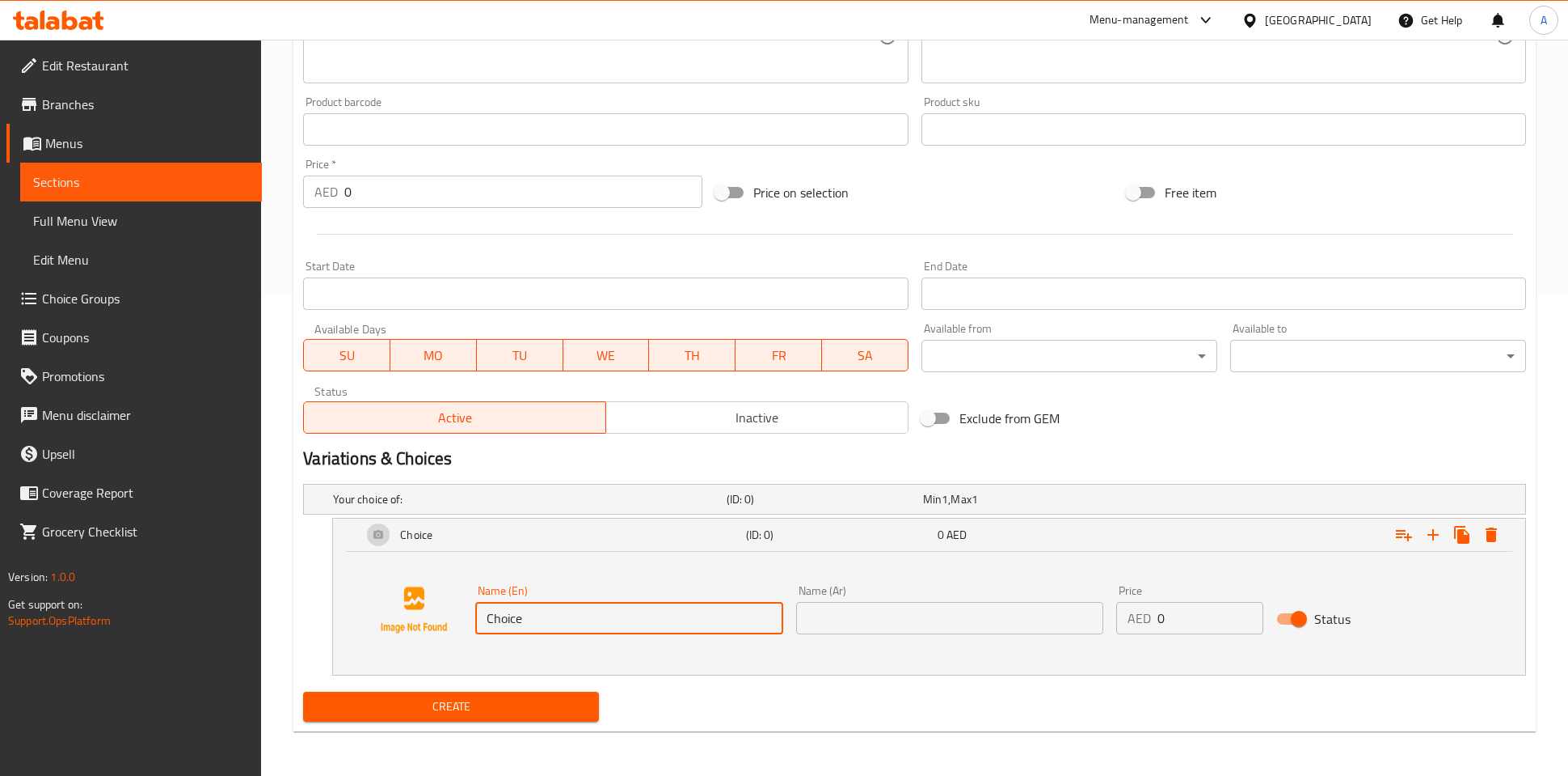
click at [632, 625] on input "Choice" at bounding box center [629, 617] width 307 height 32
click at [1180, 676] on div "Your choice of: (ID: 0) Min 1 , Max 1 Name (En) Your choice of: Name (En) Name …" at bounding box center [914, 581] width 1236 height 208
click at [701, 625] on input "Choice" at bounding box center [629, 617] width 307 height 32
click at [911, 625] on input "text" at bounding box center [949, 617] width 307 height 32
click at [1182, 671] on div "Name (En) Choice Name (En) Name (Ar) Name (Ar) Price AED 0 Price Status" at bounding box center [929, 613] width 1192 height 123
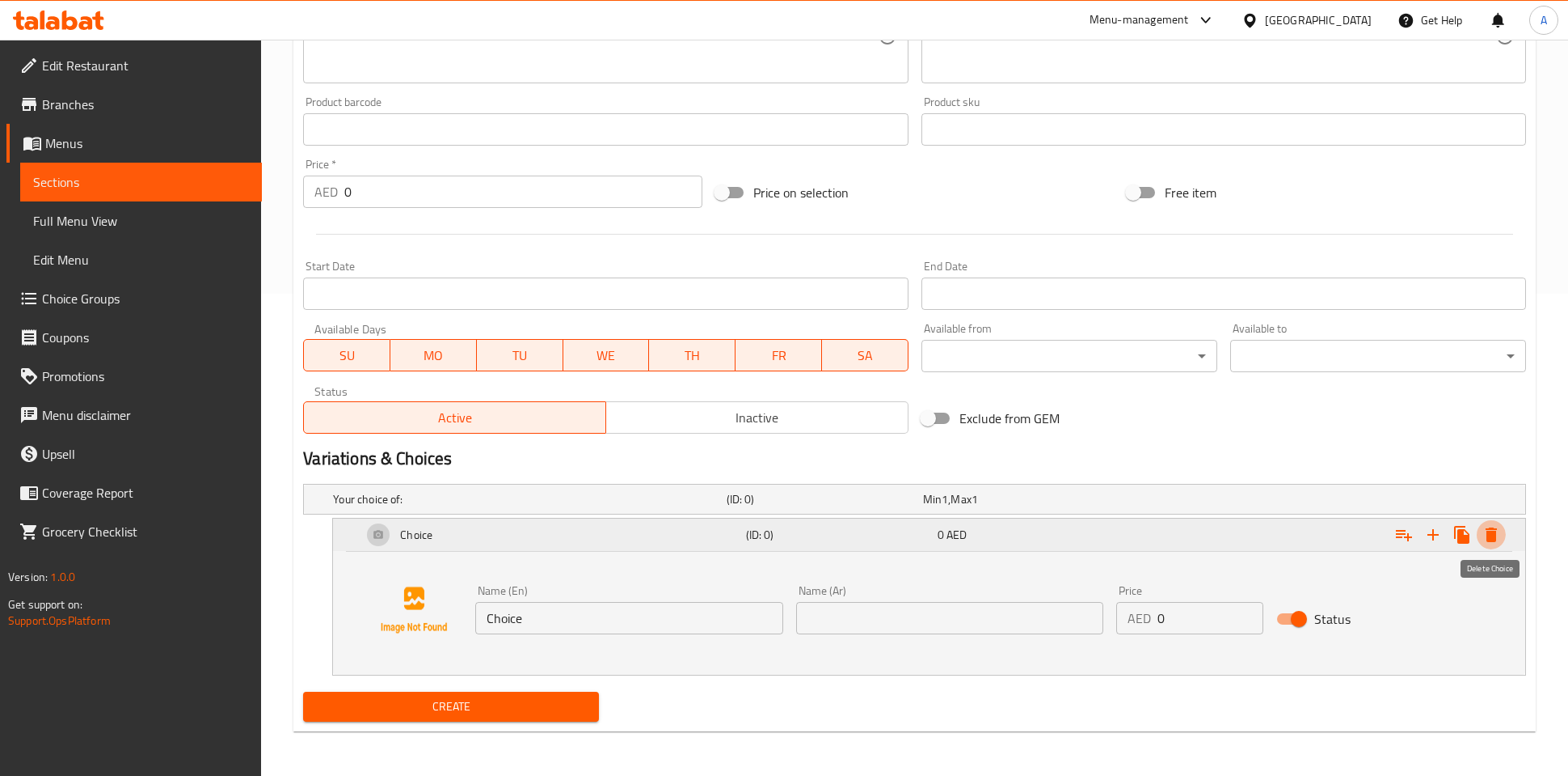
click at [1487, 533] on icon "Expand" at bounding box center [1491, 535] width 12 height 14
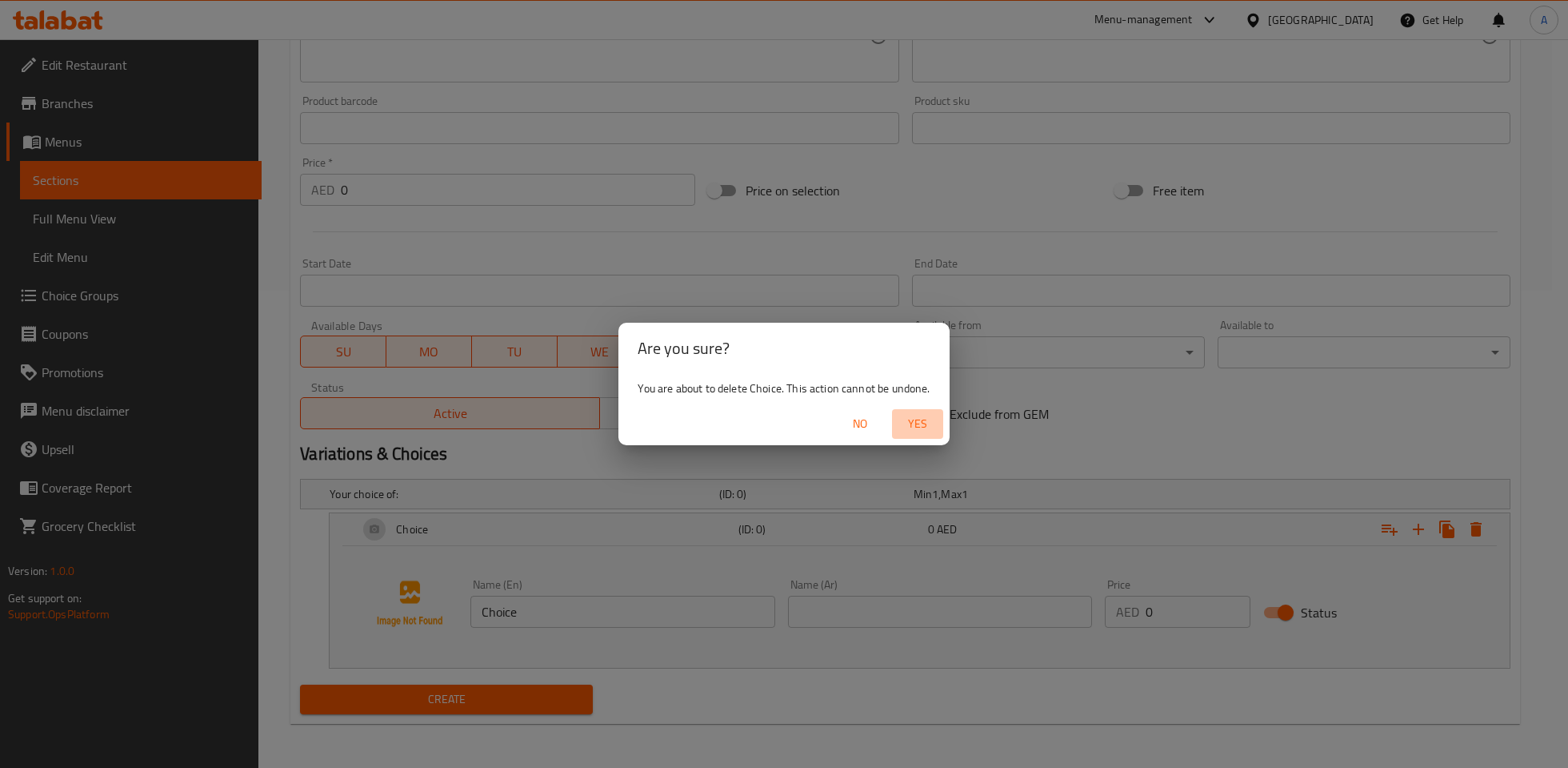
drag, startPoint x: 909, startPoint y: 421, endPoint x: 702, endPoint y: 524, distance: 231.2
click at [907, 426] on span "Yes" at bounding box center [918, 423] width 39 height 20
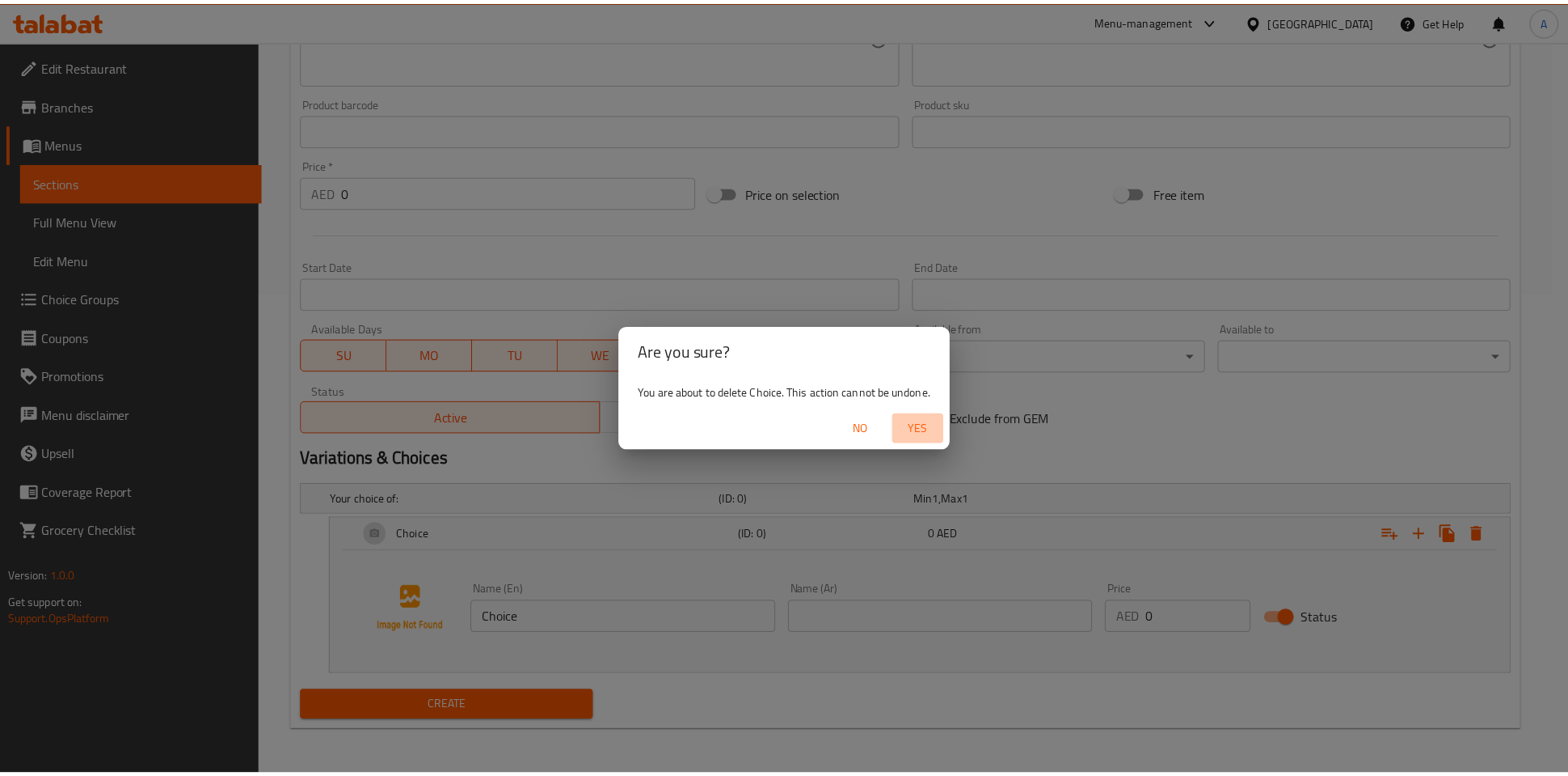
scroll to position [367, 0]
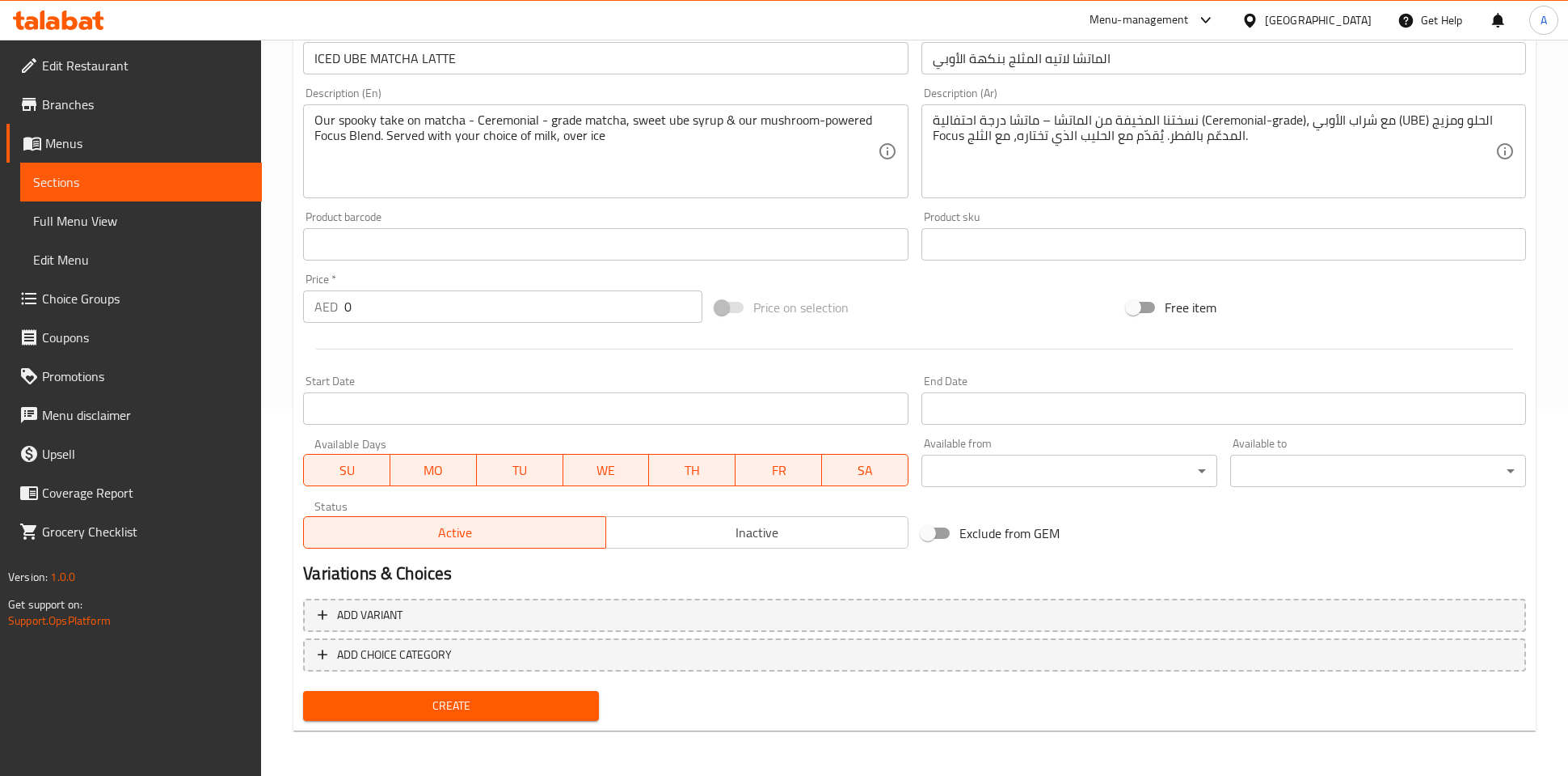
click at [754, 526] on span "Inactive" at bounding box center [757, 533] width 289 height 23
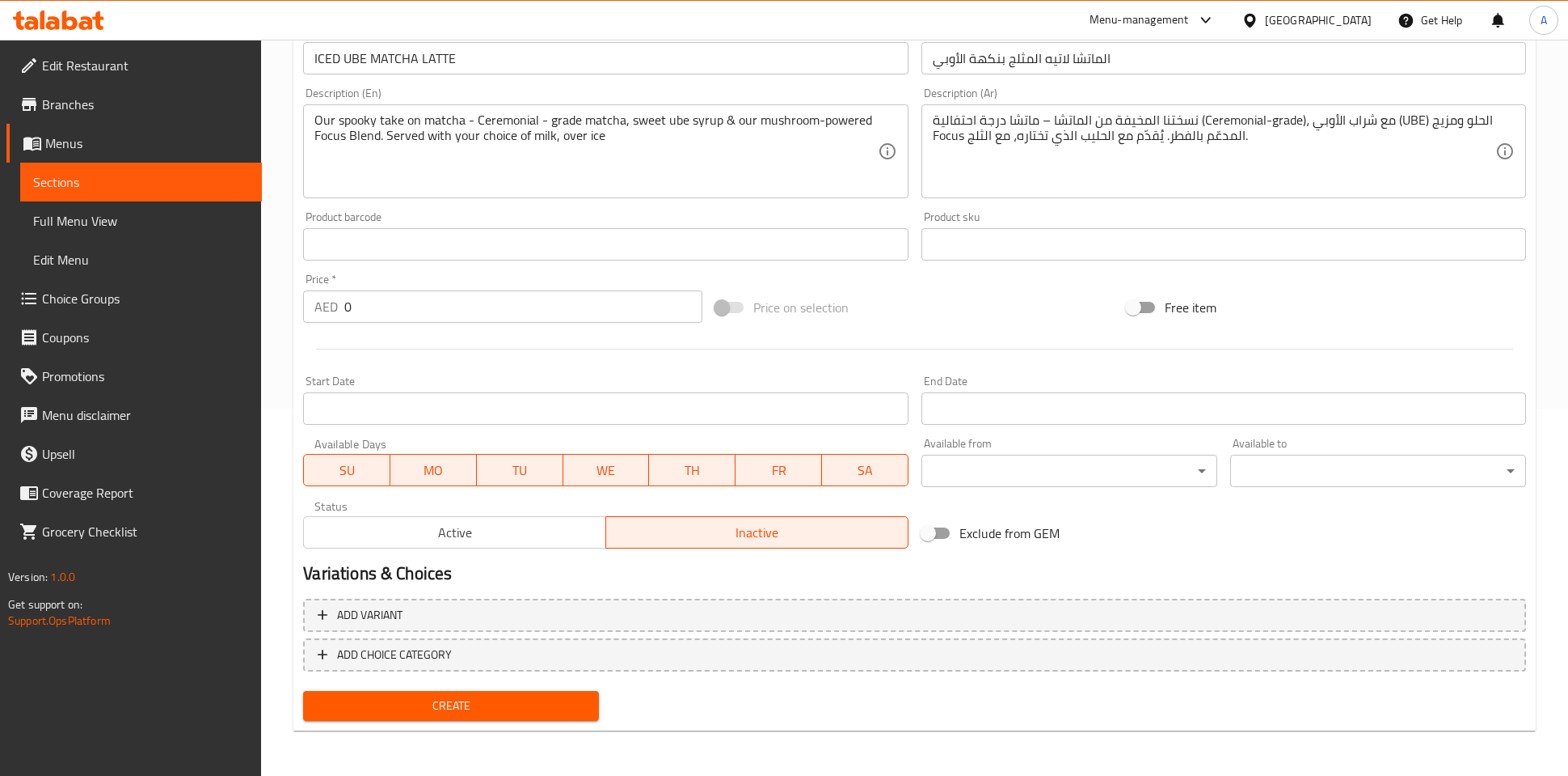
click at [499, 704] on span "Create" at bounding box center [451, 706] width 270 height 20
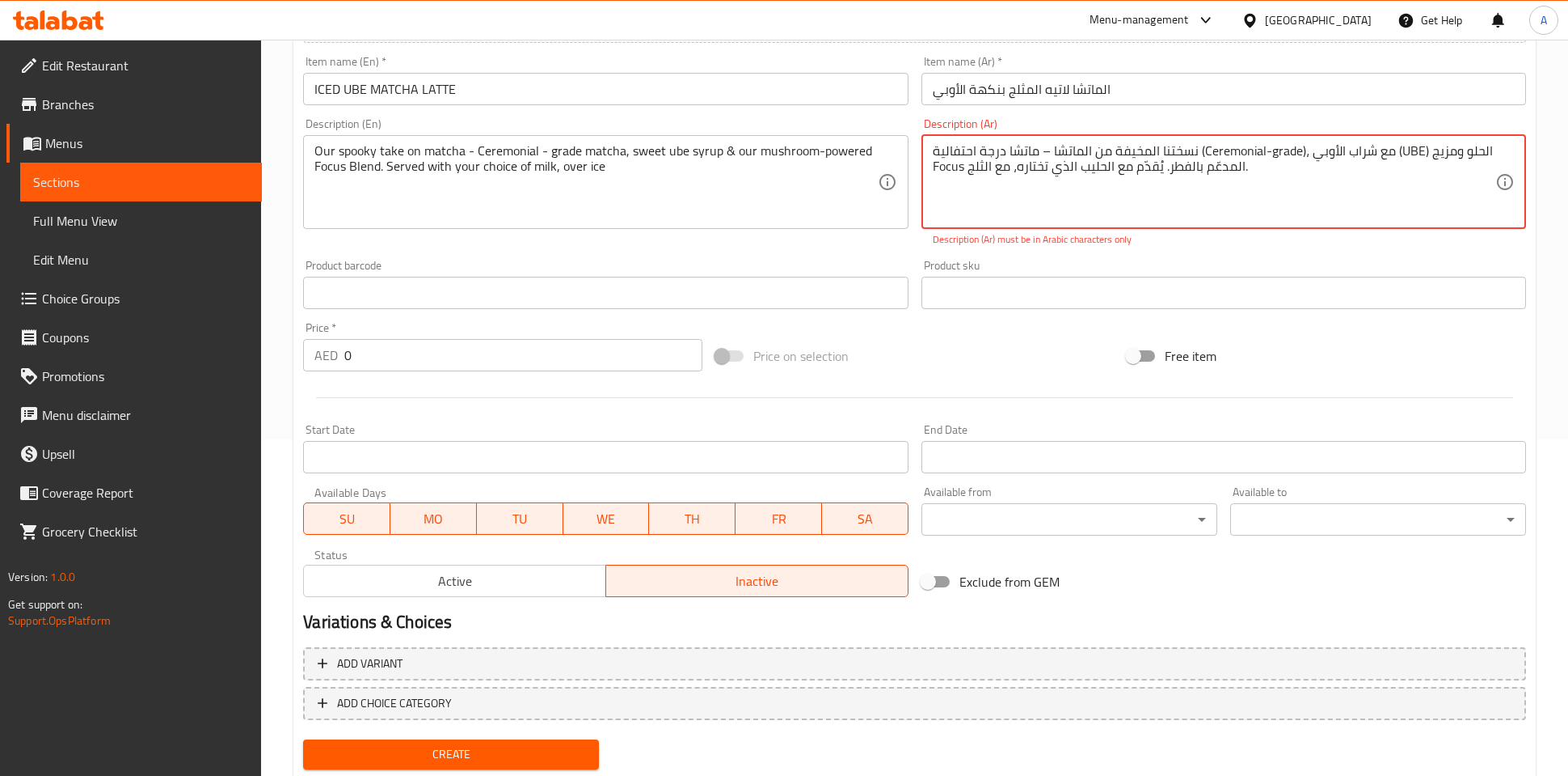
scroll to position [330, 0]
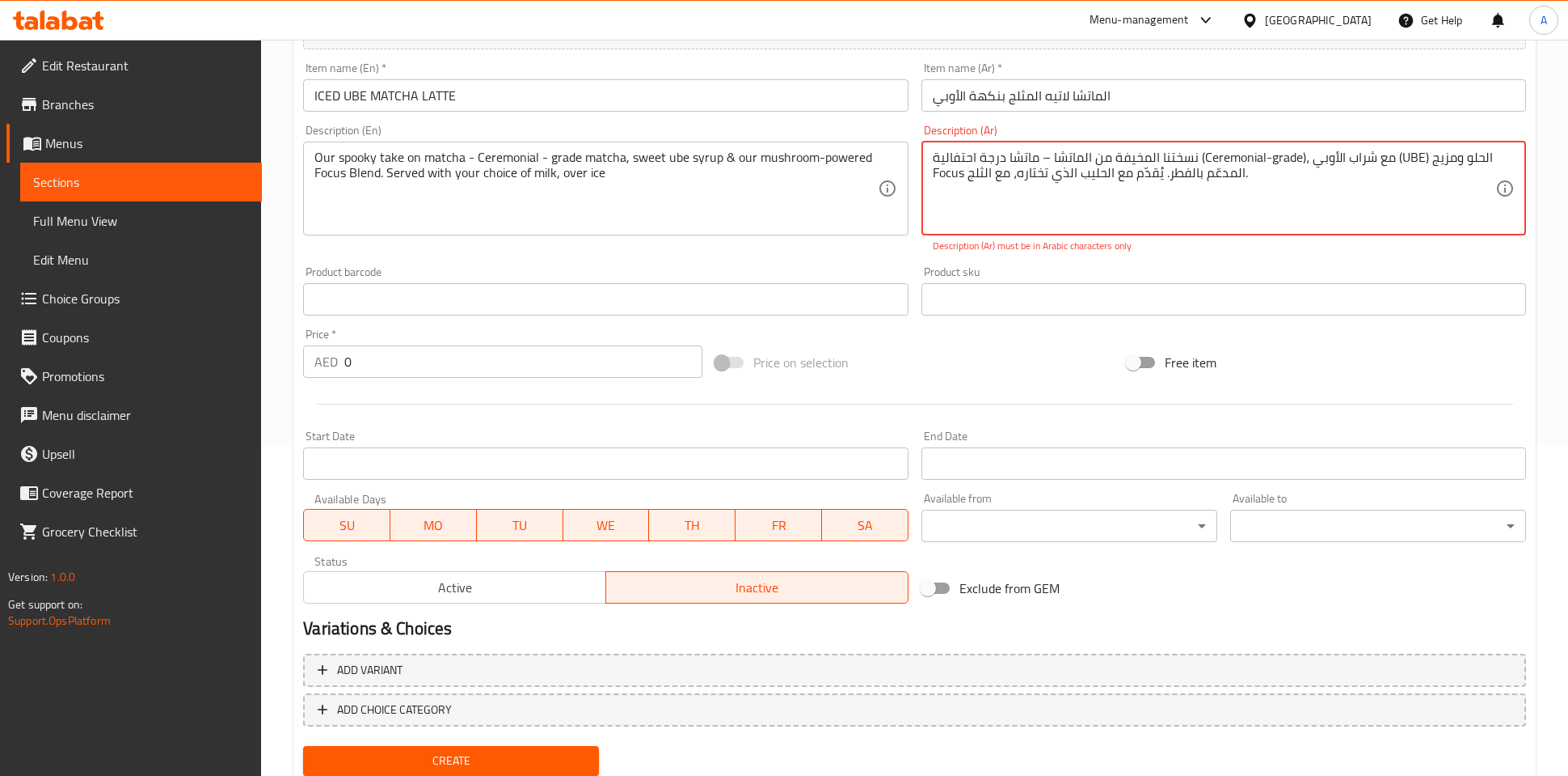
drag, startPoint x: 1302, startPoint y: 154, endPoint x: 1197, endPoint y: 159, distance: 105.1
click at [1197, 159] on textarea "نسختنا المخيفة من الماتشا – ماتشا درجة احتفالية (Ceremonial-grade)، مع شراب الأ…" at bounding box center [1215, 188] width 563 height 77
drag, startPoint x: 1320, startPoint y: 158, endPoint x: 1289, endPoint y: 162, distance: 31.3
click at [1289, 162] on textarea "نسختنا المخيفة من الماتشا – ماتشا درجة احتفالية ، مع شراب الأوبي (UBE) الحلو وم…" at bounding box center [1215, 188] width 563 height 77
click at [871, 347] on div "Price on selection" at bounding box center [914, 362] width 412 height 44
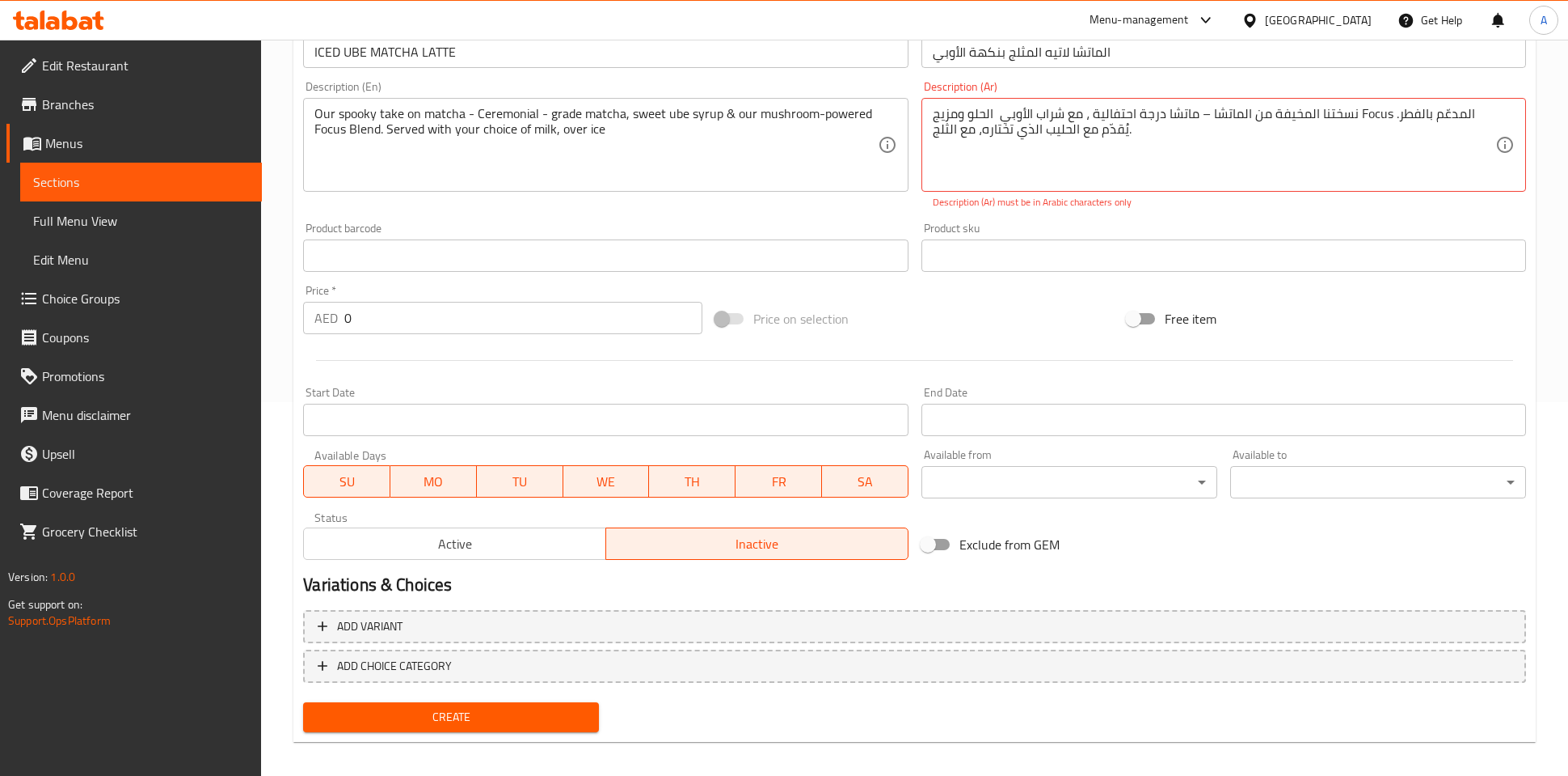
scroll to position [385, 0]
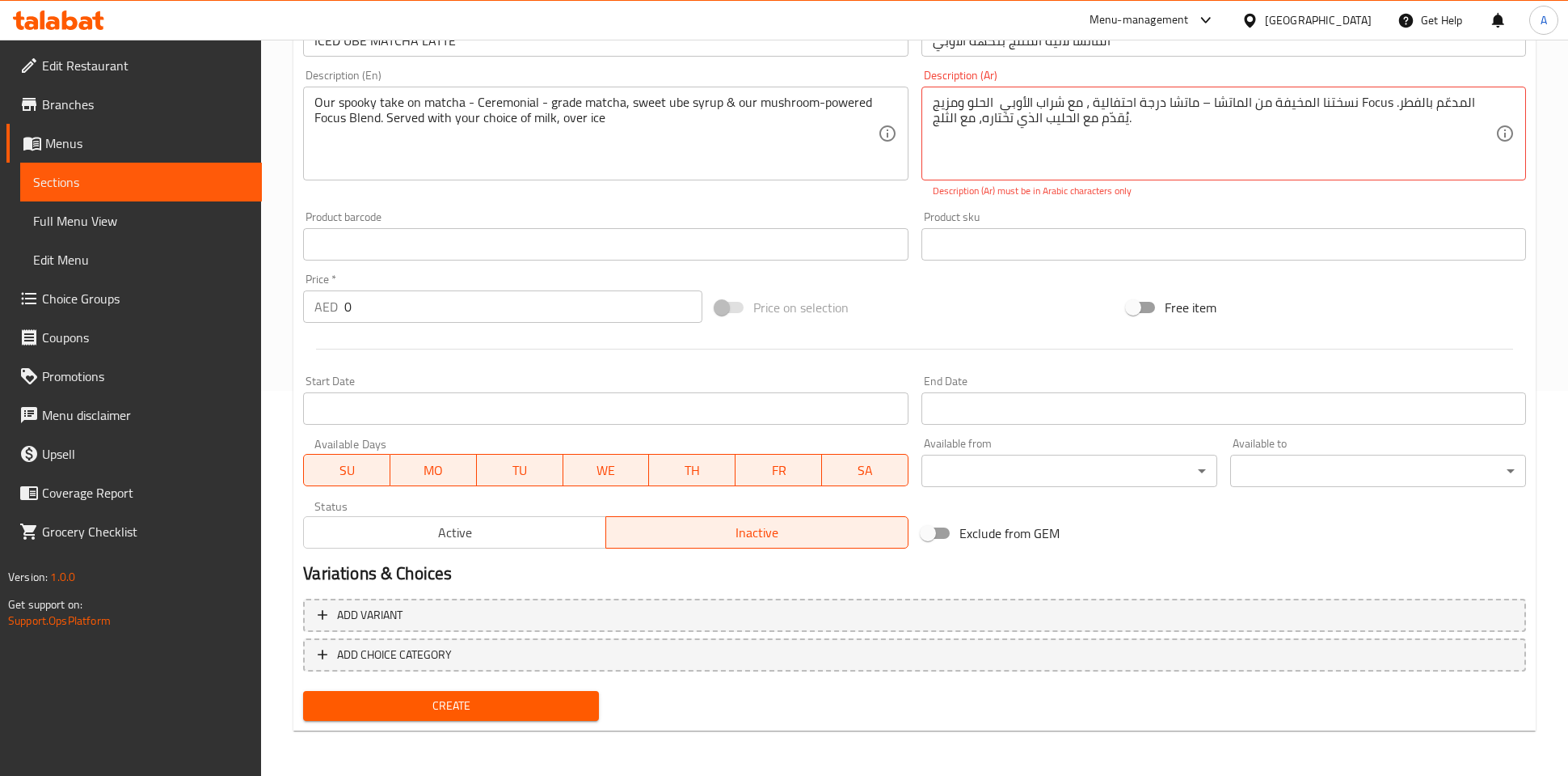
click at [512, 696] on span "Create" at bounding box center [451, 706] width 270 height 20
click at [1168, 131] on textarea "نسختنا المخيفة من الماتشا – ماتشا درجة احتفالية ، مع شراب الأوبي الحلو ومزيج Fo…" at bounding box center [1215, 133] width 563 height 77
click at [486, 712] on span "Create" at bounding box center [451, 706] width 270 height 20
click at [1205, 103] on textarea "نسختنا المخيفة من الماتشا – ماتشا درجة احتفالية ، مع شراب الأوبي الحلو ومزيج Fo…" at bounding box center [1215, 133] width 563 height 77
click at [1372, 103] on textarea "نسختنا المخيفة من الماتشا – ماتشا درجة احتفالية ، مع شراب الأوبي الحلو ومزيج Fo…" at bounding box center [1215, 133] width 563 height 77
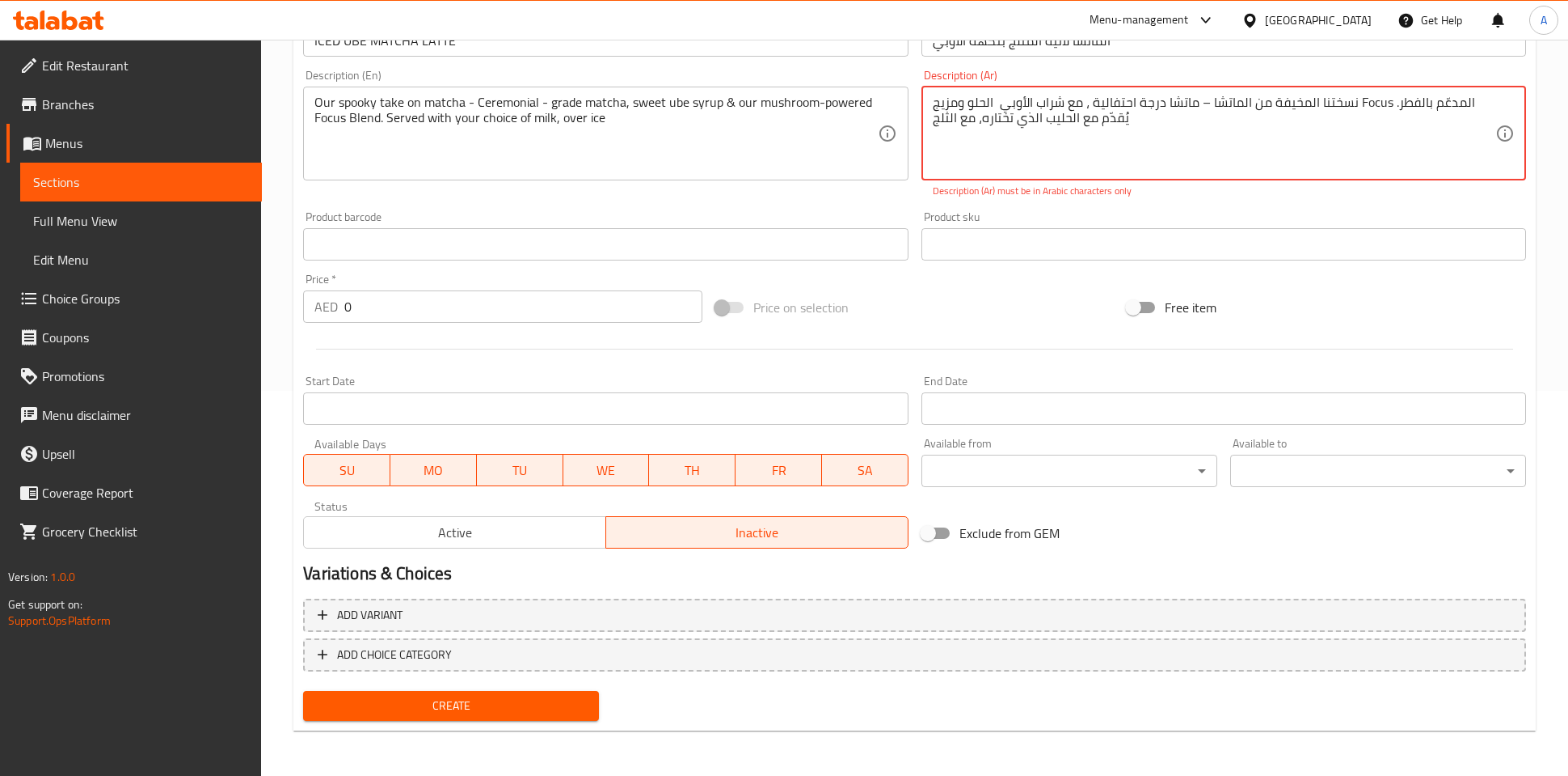
click at [1372, 103] on textarea "نسختنا المخيفة من الماتشا – ماتشا درجة احتفالية ، مع شراب الأوبي الحلو ومزيج Fo…" at bounding box center [1215, 133] width 563 height 77
click at [479, 722] on div "Create" at bounding box center [451, 706] width 309 height 43
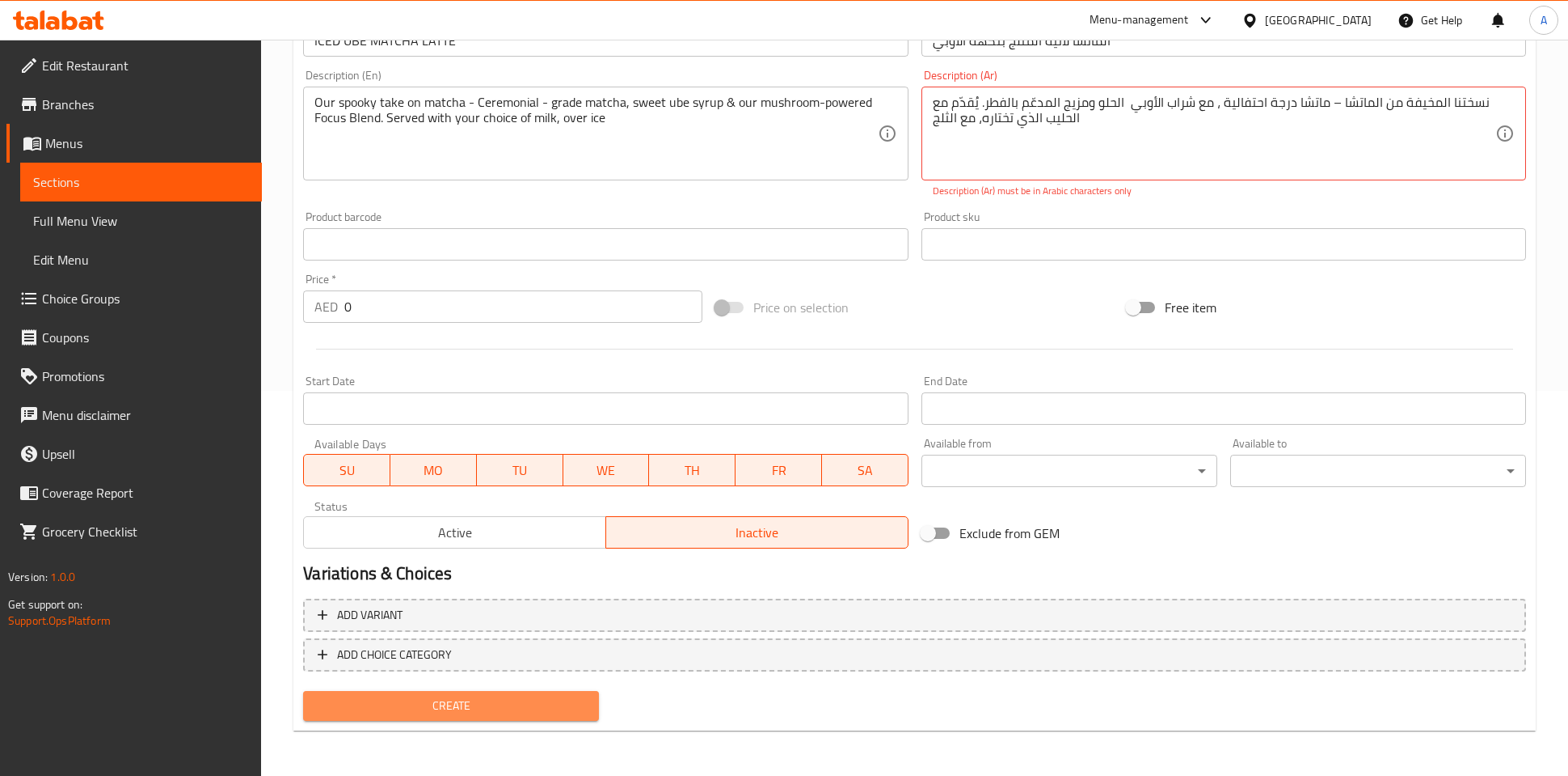
click at [476, 712] on span "Create" at bounding box center [451, 706] width 270 height 20
click at [1329, 102] on textarea "نسختنا المخيفة من الماتشا – ماتشا درجة احتفالية ، مع شراب الأوبي الحلو ومزيج ال…" at bounding box center [1215, 133] width 563 height 77
click at [1330, 105] on textarea "نسختنا المخيفة من الماتشا– ماتشا درجة احتفالية ، مع شراب الأوبي الحلو ومزيج الم…" at bounding box center [1215, 133] width 563 height 77
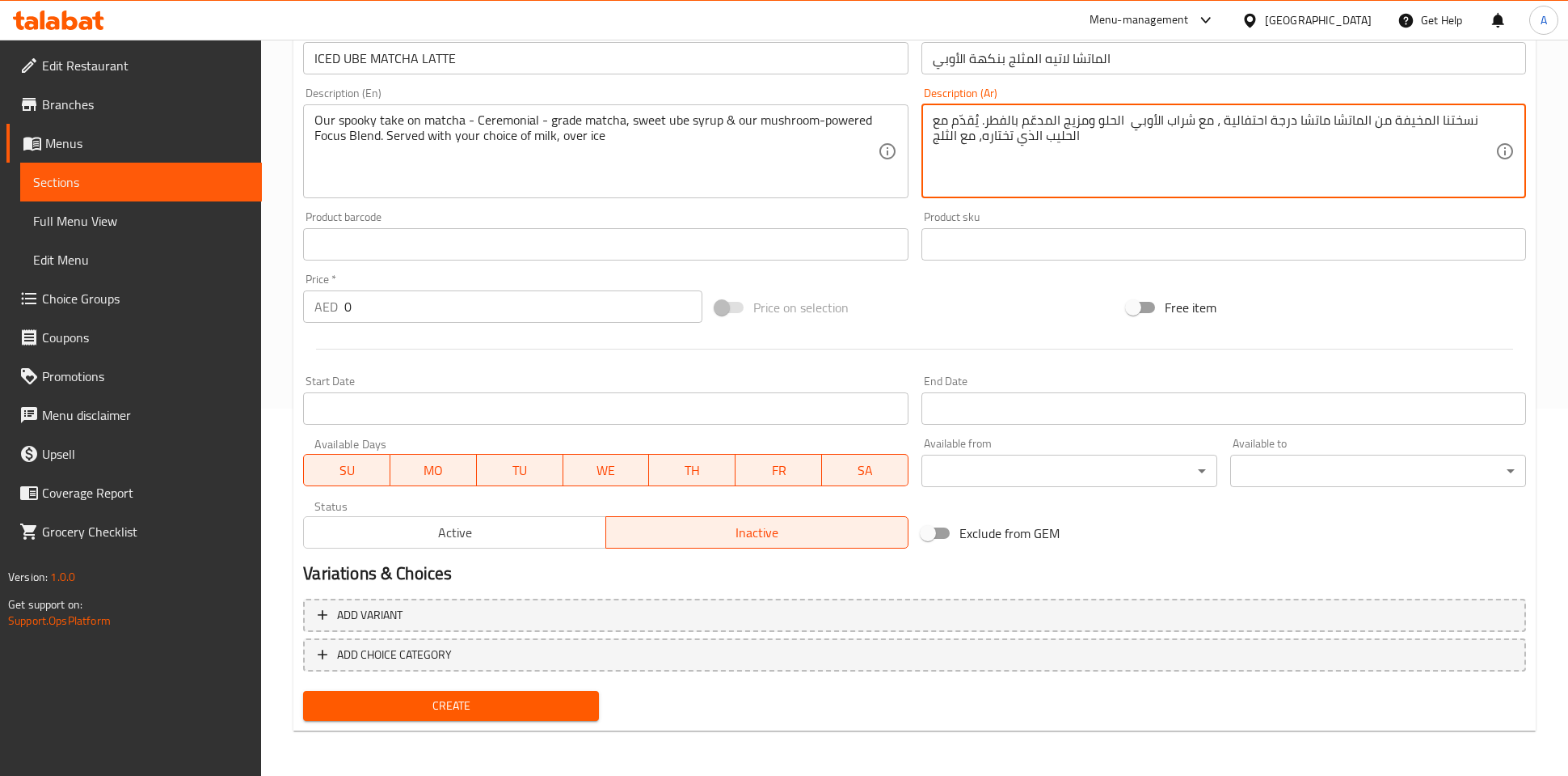
click at [487, 687] on div "Create" at bounding box center [451, 706] width 309 height 43
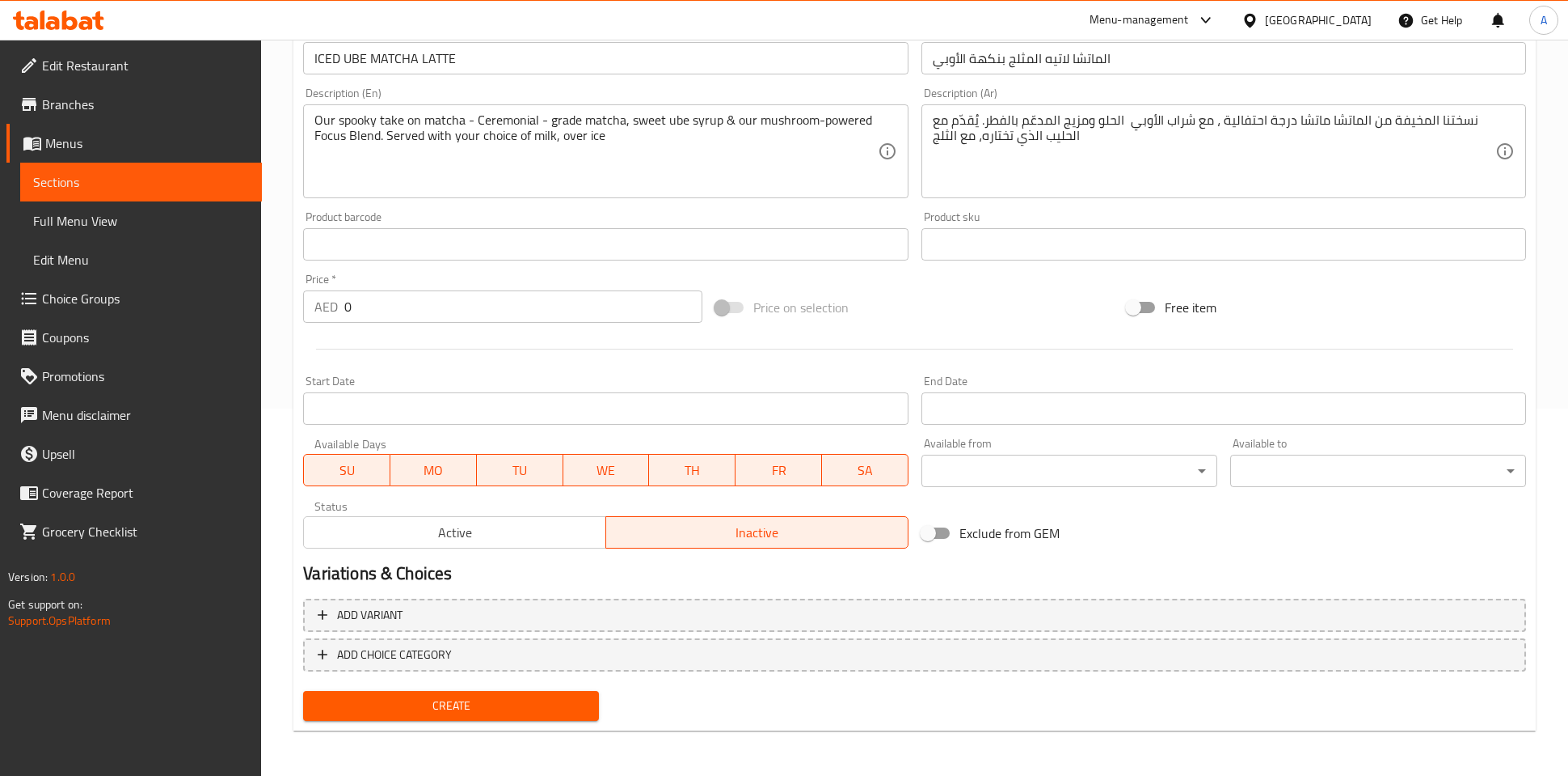
click at [486, 705] on span "Create" at bounding box center [451, 706] width 270 height 20
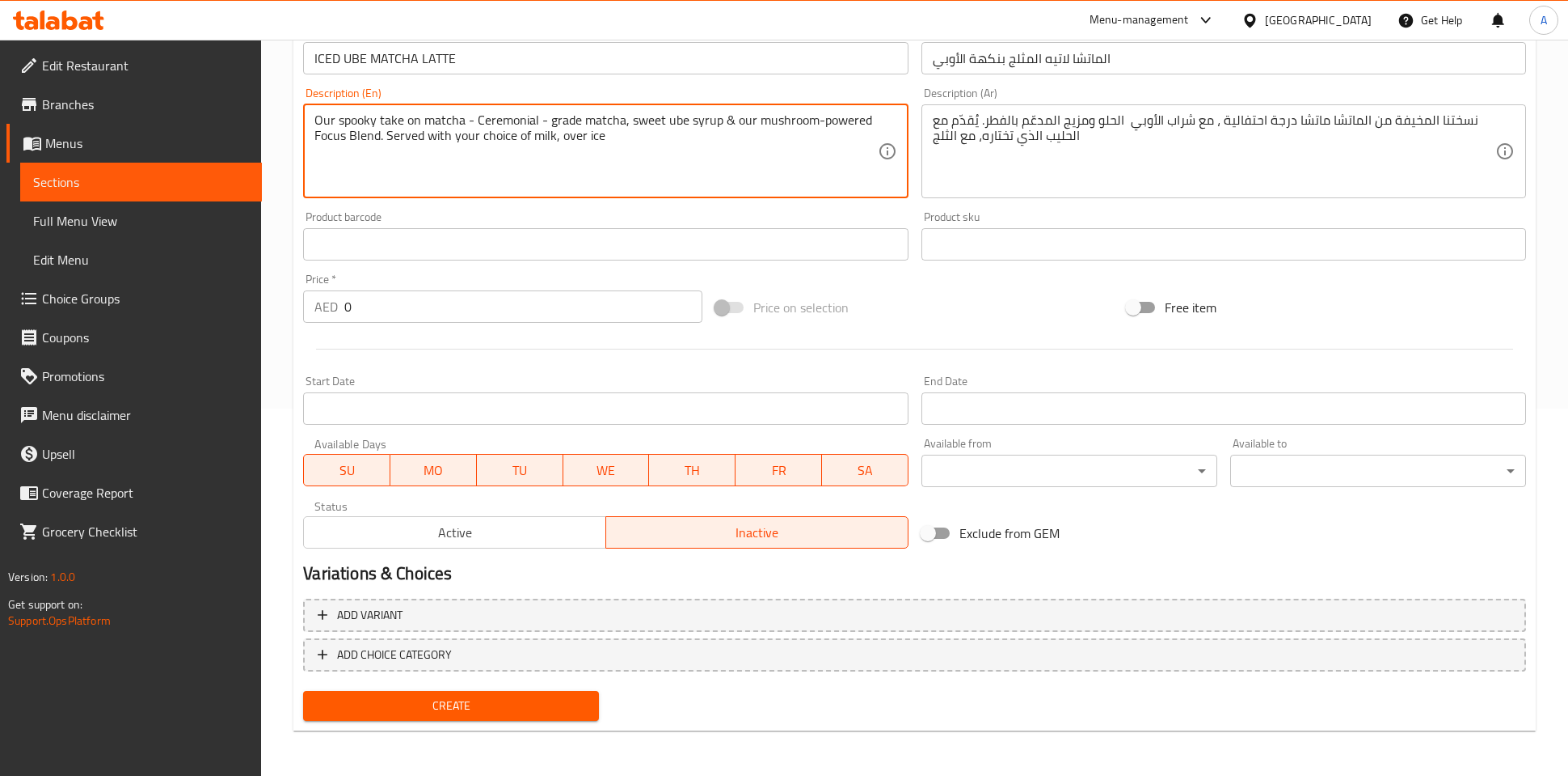
click at [545, 122] on textarea "Our spooky take on matcha - Ceremonial - grade matcha, sweet ube syrup & our mu…" at bounding box center [596, 151] width 563 height 77
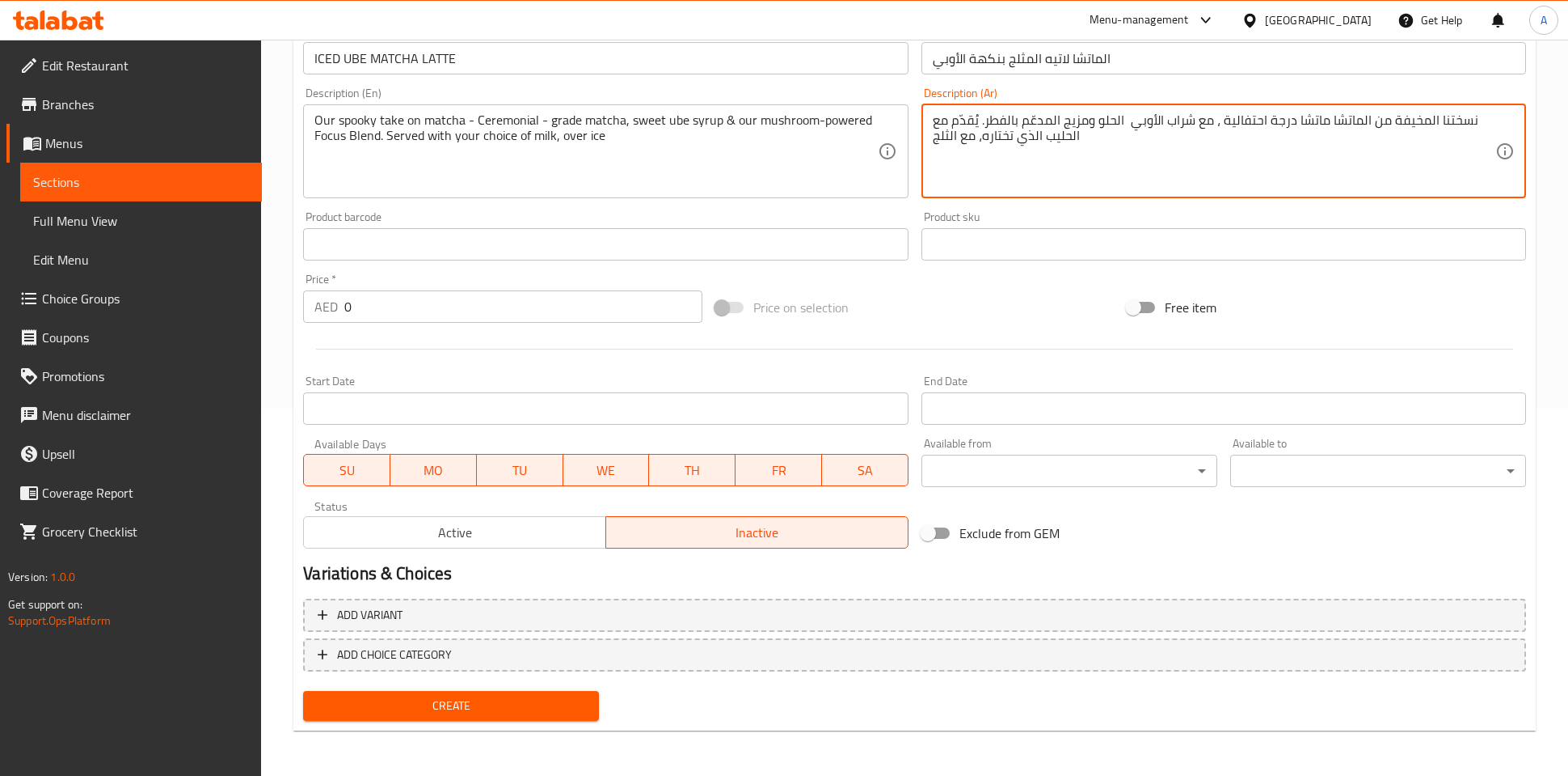
click at [1094, 177] on textarea "نسختنا المخيفة من الماتشا ماتشا درجة احتفالية ، مع شراب الأوبي الحلو ومزيج المد…" at bounding box center [1215, 151] width 563 height 77
paste textarea "- ماتشا بدرجة احتفالية، شراب الأوبي الحلو، ومزيج التركيز المدعوم بالفطر. يُقدّم…"
type textarea "نسختنا المخيفة من الماتشا - ماتشا بدرجة احتفالية، شراب الأوبي الحلو، ومزيج التر…"
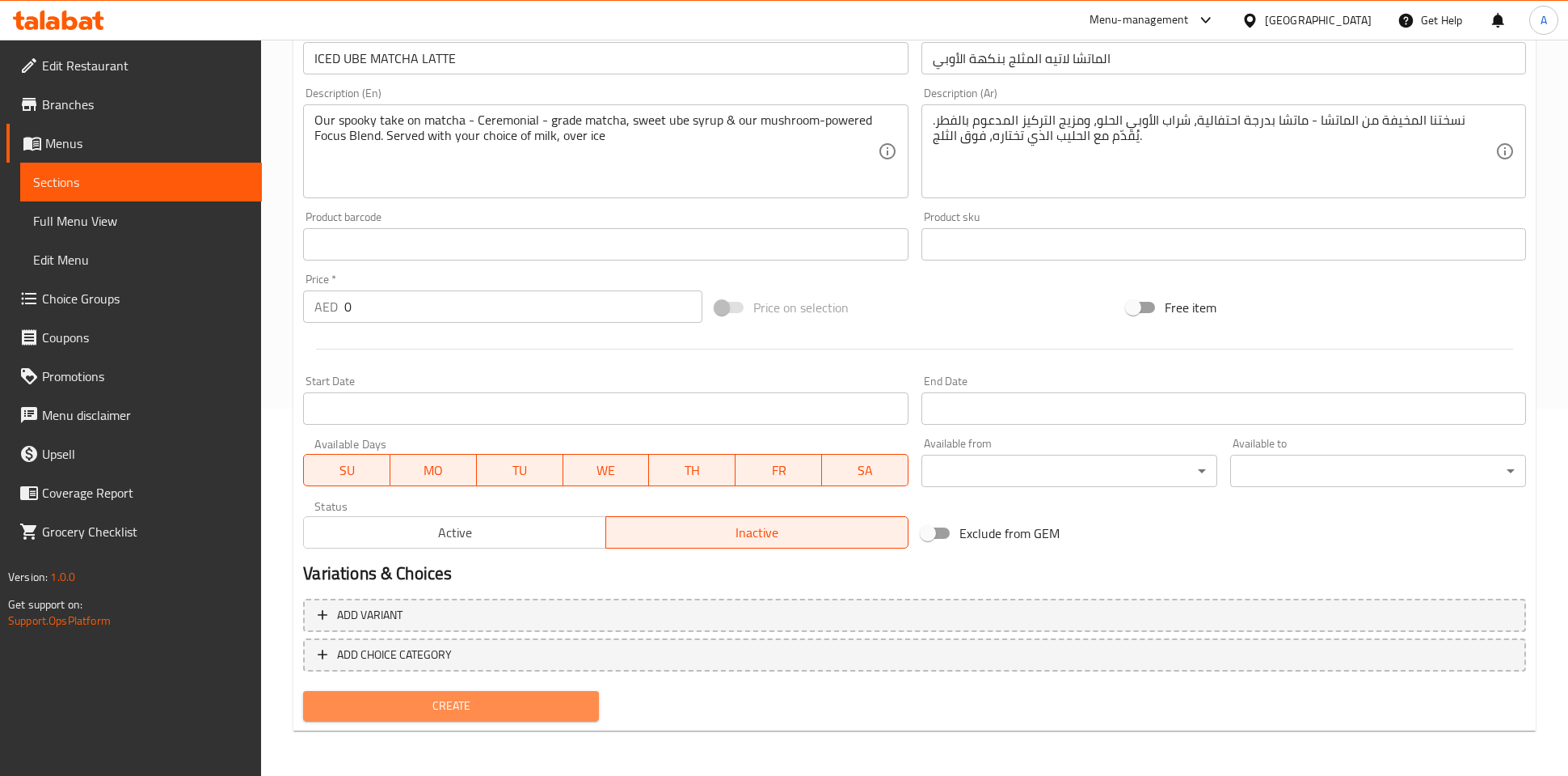
click at [524, 717] on button "Create" at bounding box center [451, 706] width 296 height 30
click at [522, 714] on span "Create" at bounding box center [451, 706] width 270 height 20
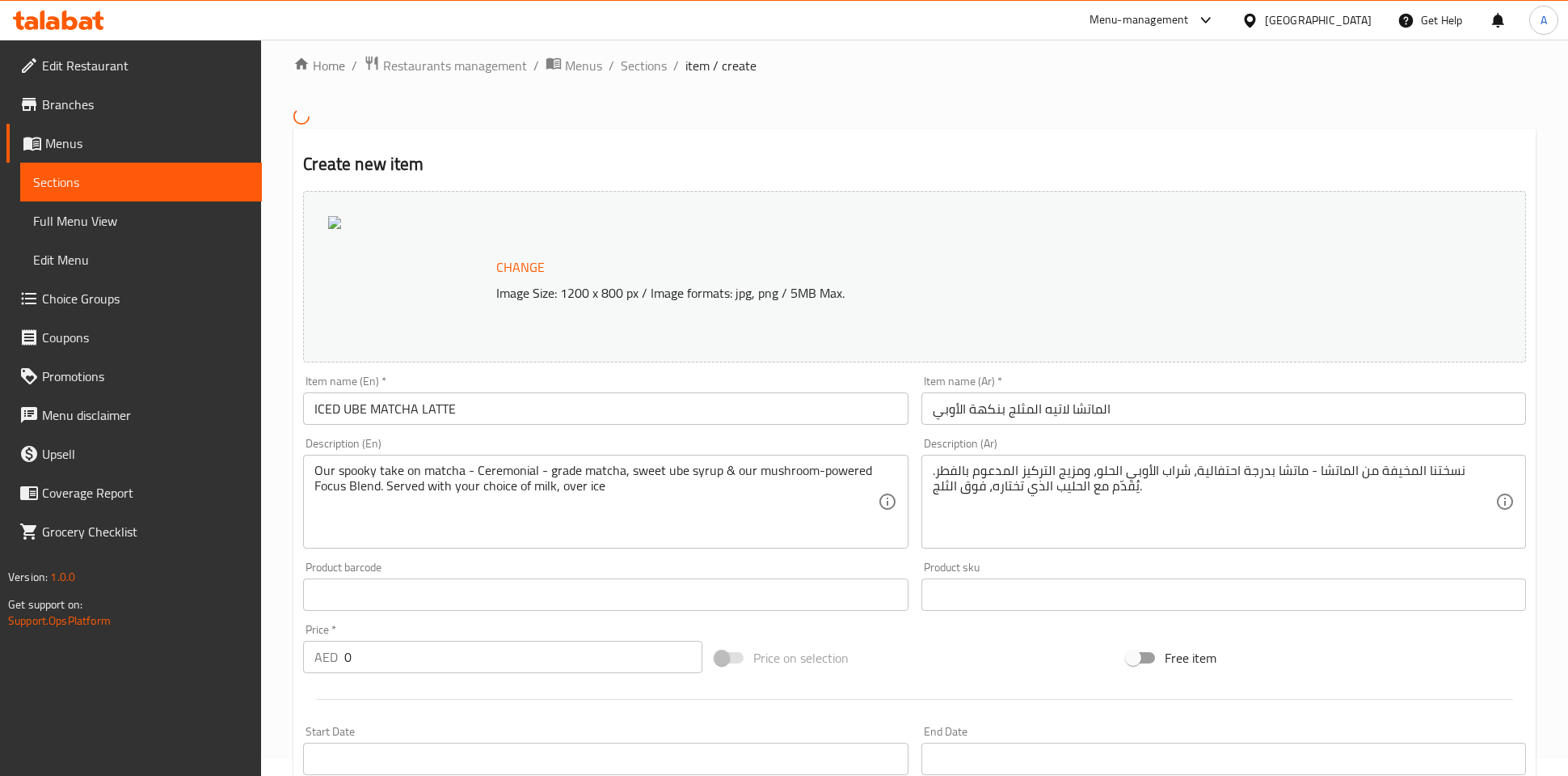
scroll to position [0, 0]
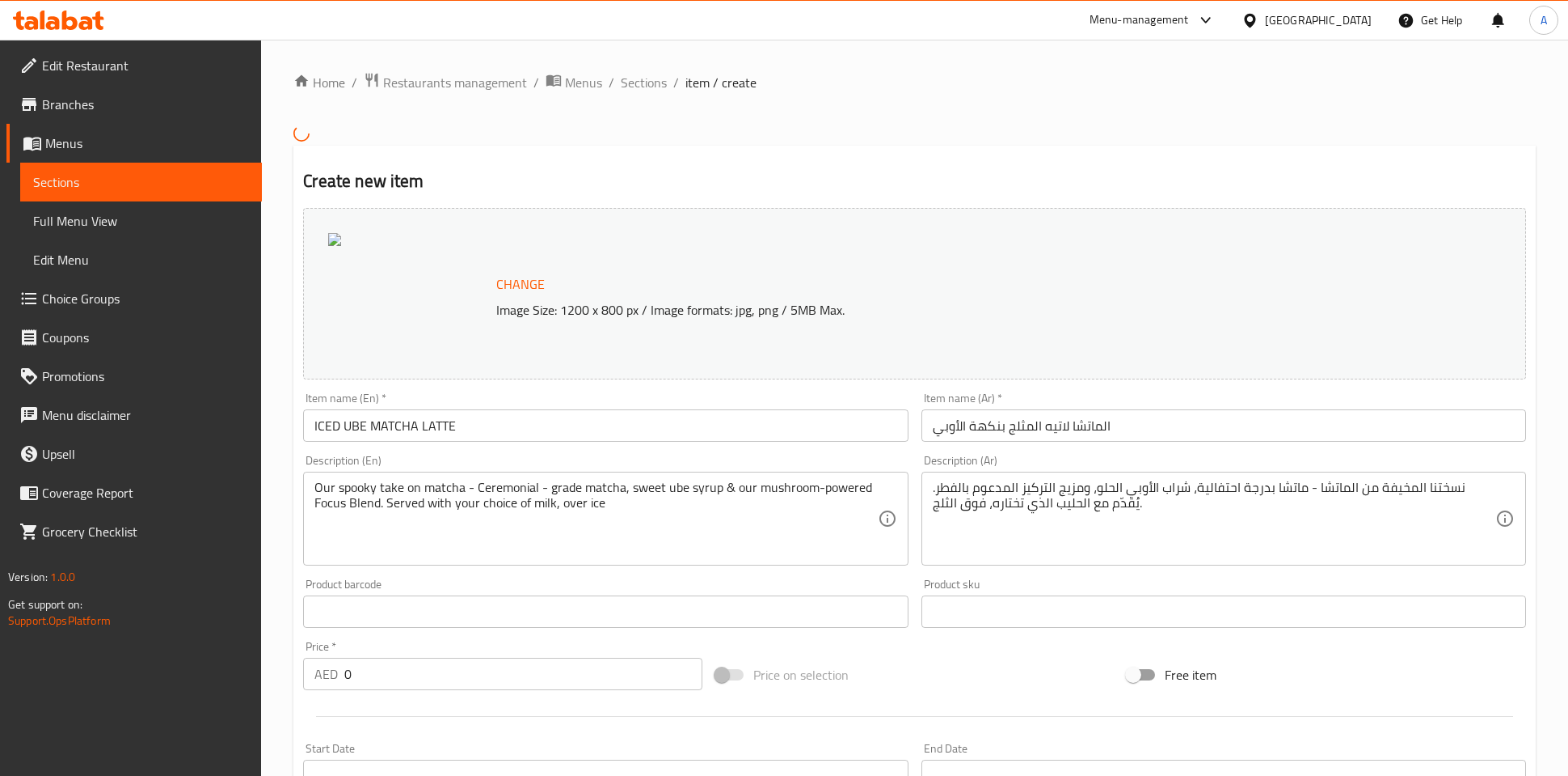
click at [953, 172] on h2 "Create new item" at bounding box center [914, 181] width 1223 height 24
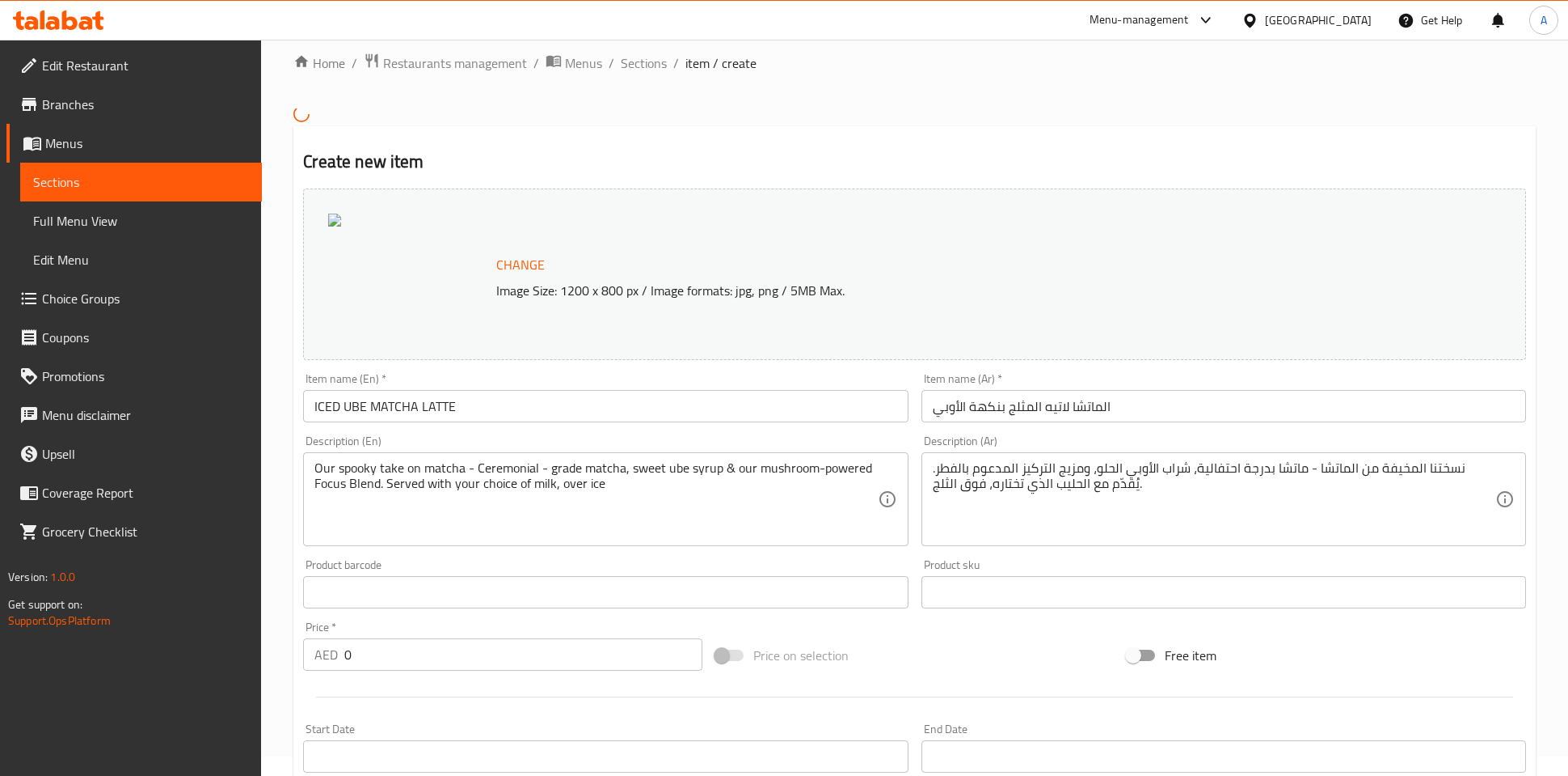
scroll to position [367, 0]
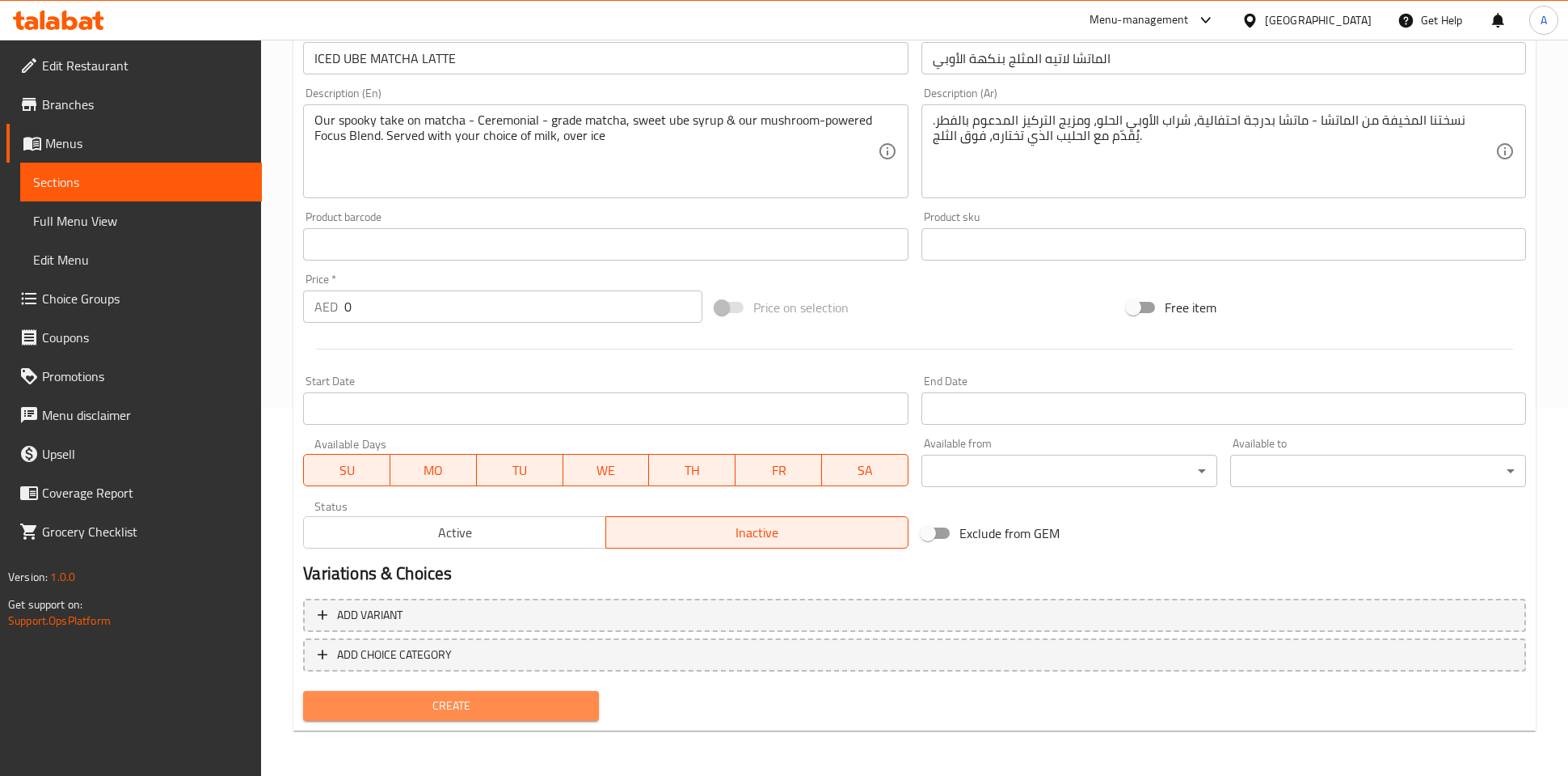
click at [472, 711] on span "Create" at bounding box center [451, 706] width 270 height 20
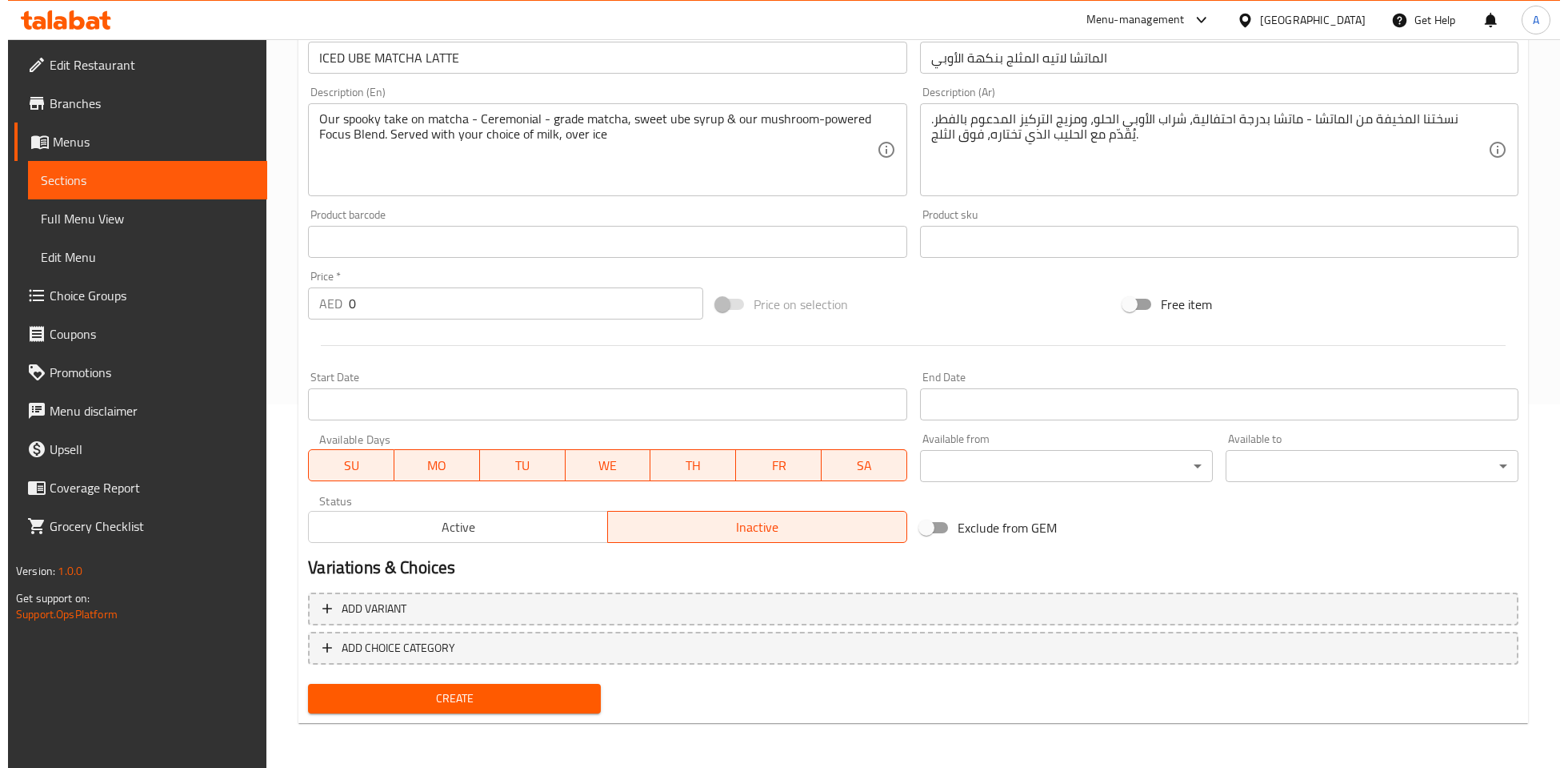
scroll to position [0, 0]
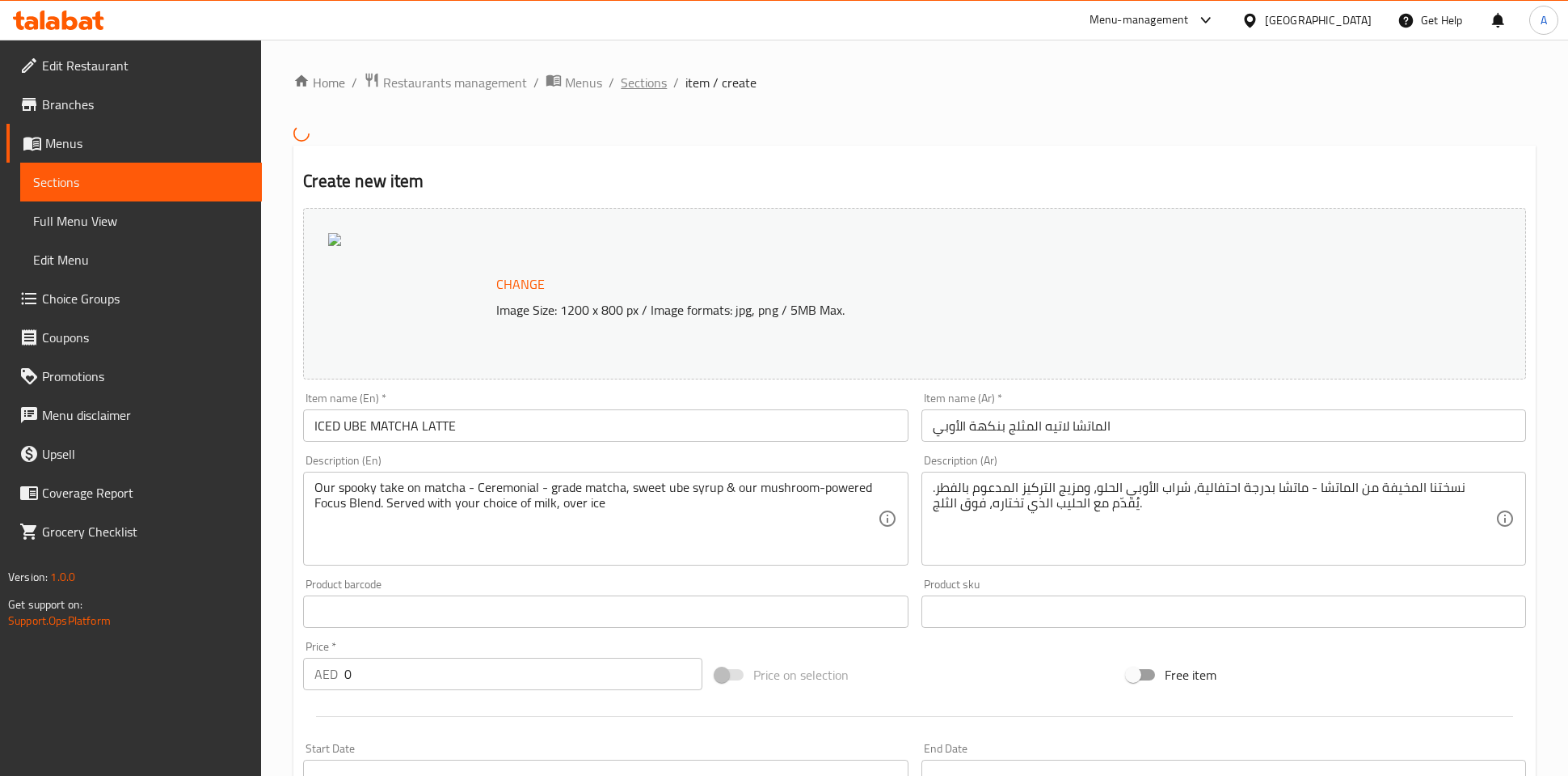
click at [647, 80] on span "Sections" at bounding box center [644, 83] width 46 height 20
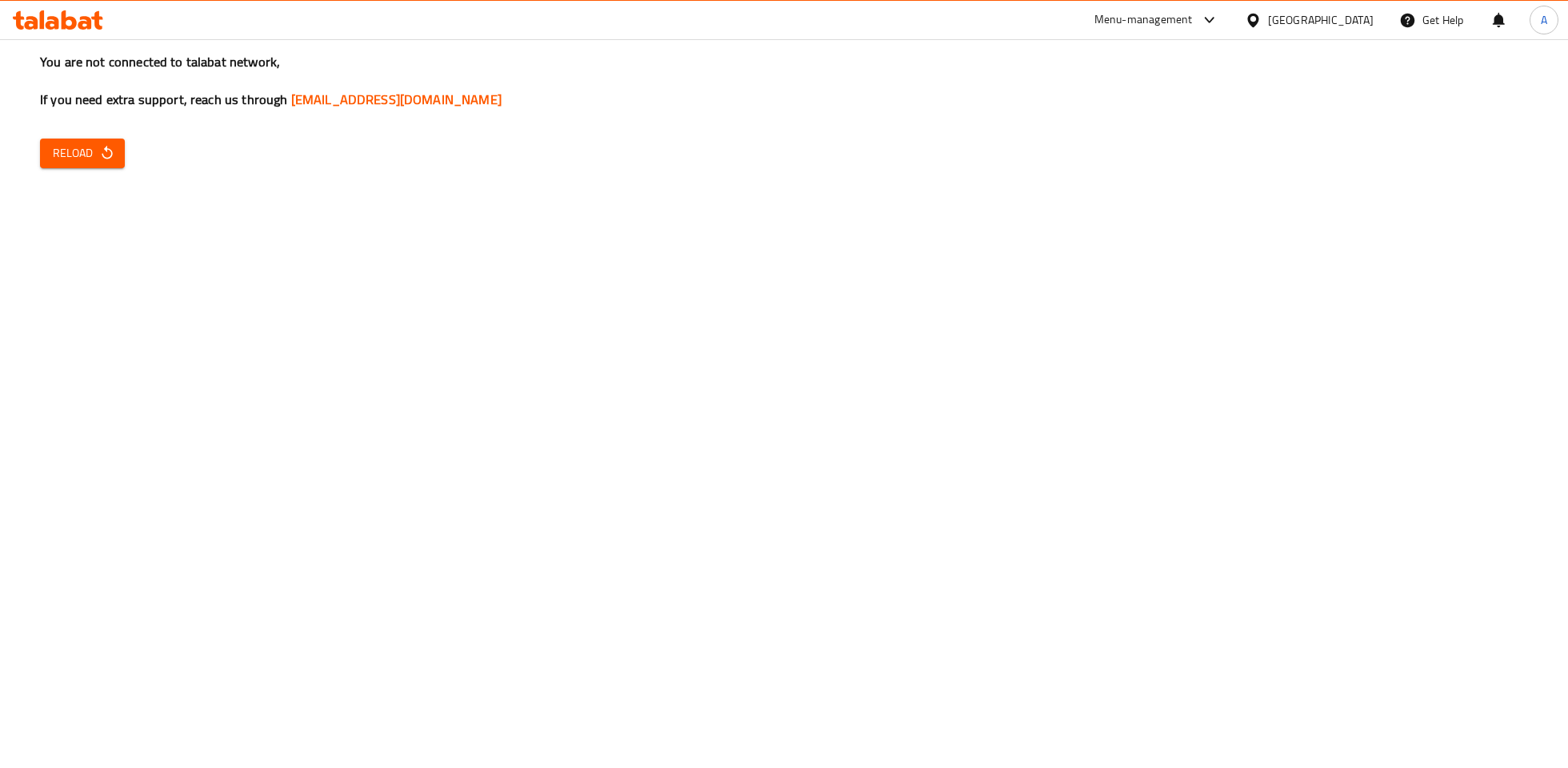
drag, startPoint x: 126, startPoint y: 145, endPoint x: 93, endPoint y: 160, distance: 36.2
click at [120, 149] on div "You are not connected to talabat network, If you need extra support, reach us t…" at bounding box center [784, 384] width 1568 height 768
click at [93, 160] on span "Reload" at bounding box center [82, 153] width 59 height 20
click at [84, 152] on span "Reload" at bounding box center [82, 153] width 59 height 20
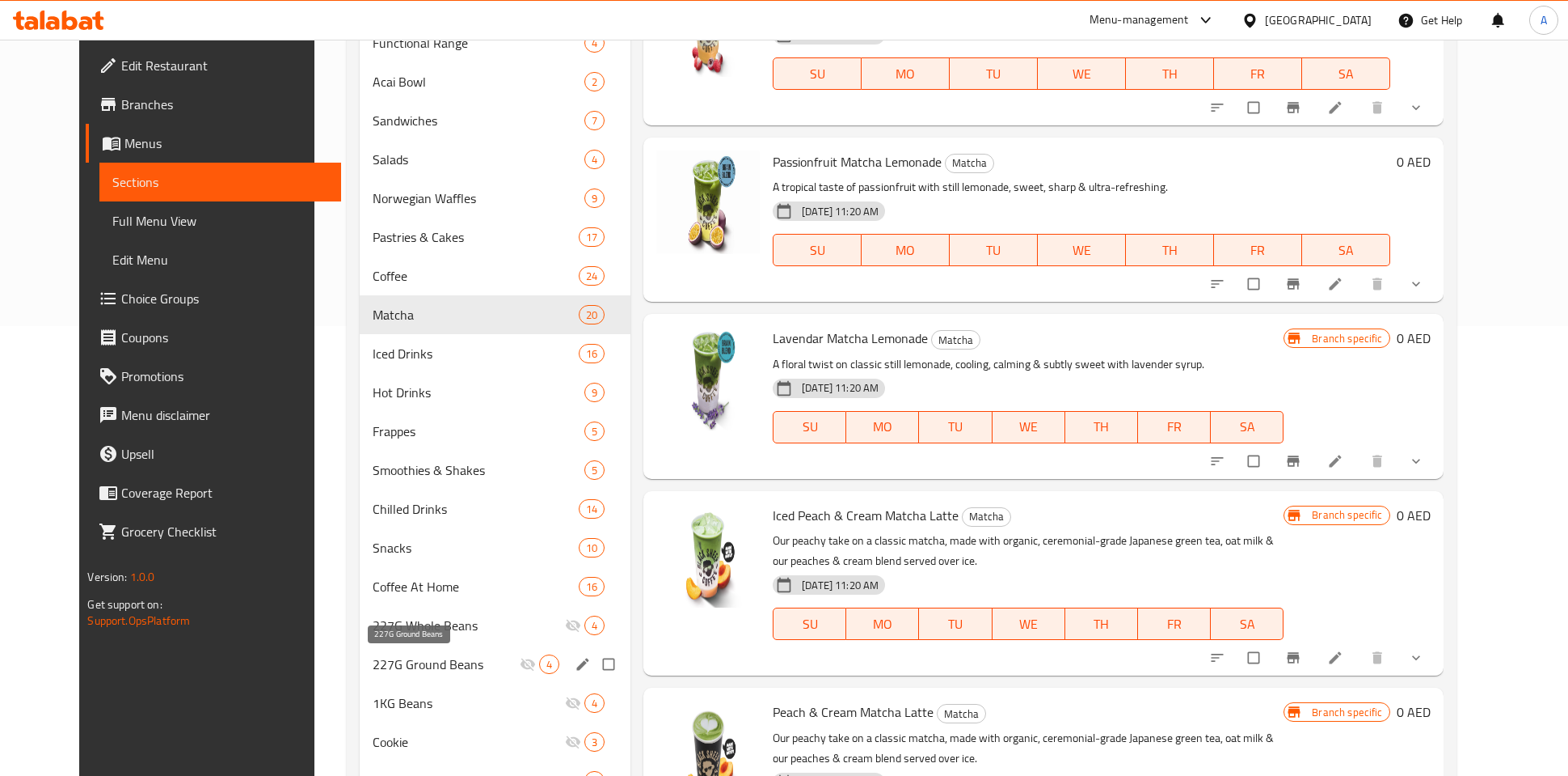
scroll to position [526, 0]
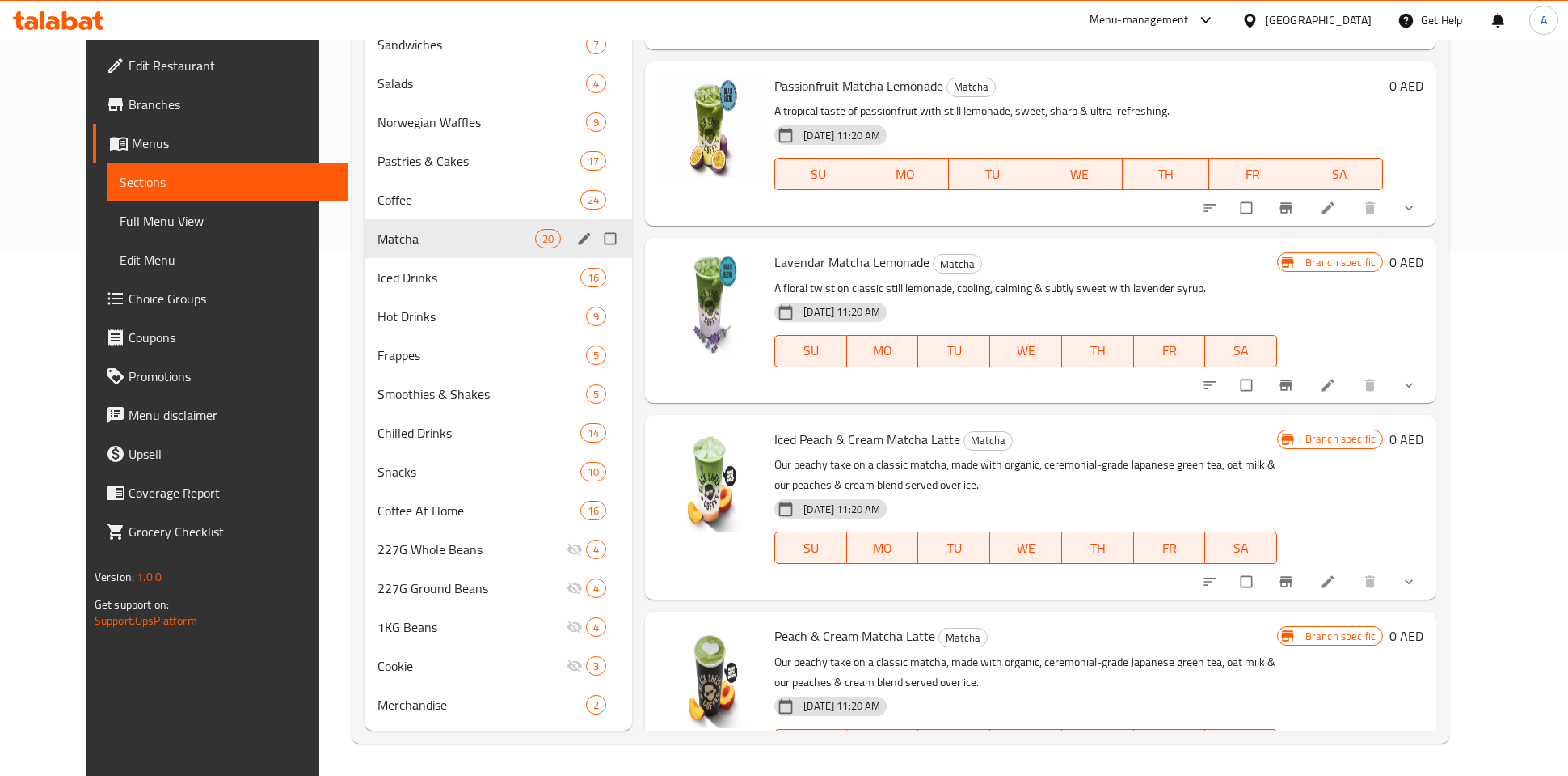
click at [378, 229] on span "Matcha" at bounding box center [456, 239] width 158 height 20
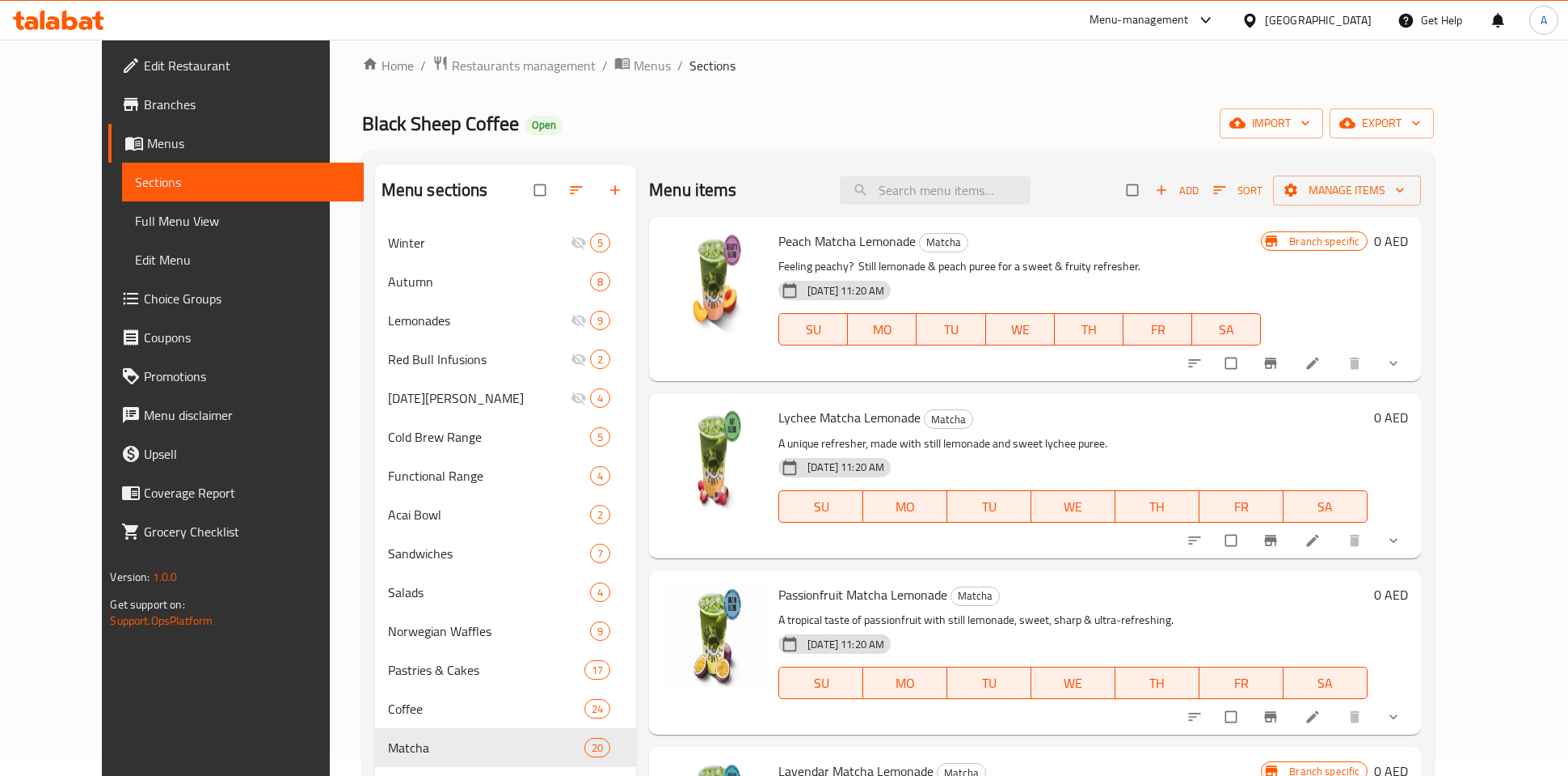
scroll to position [0, 0]
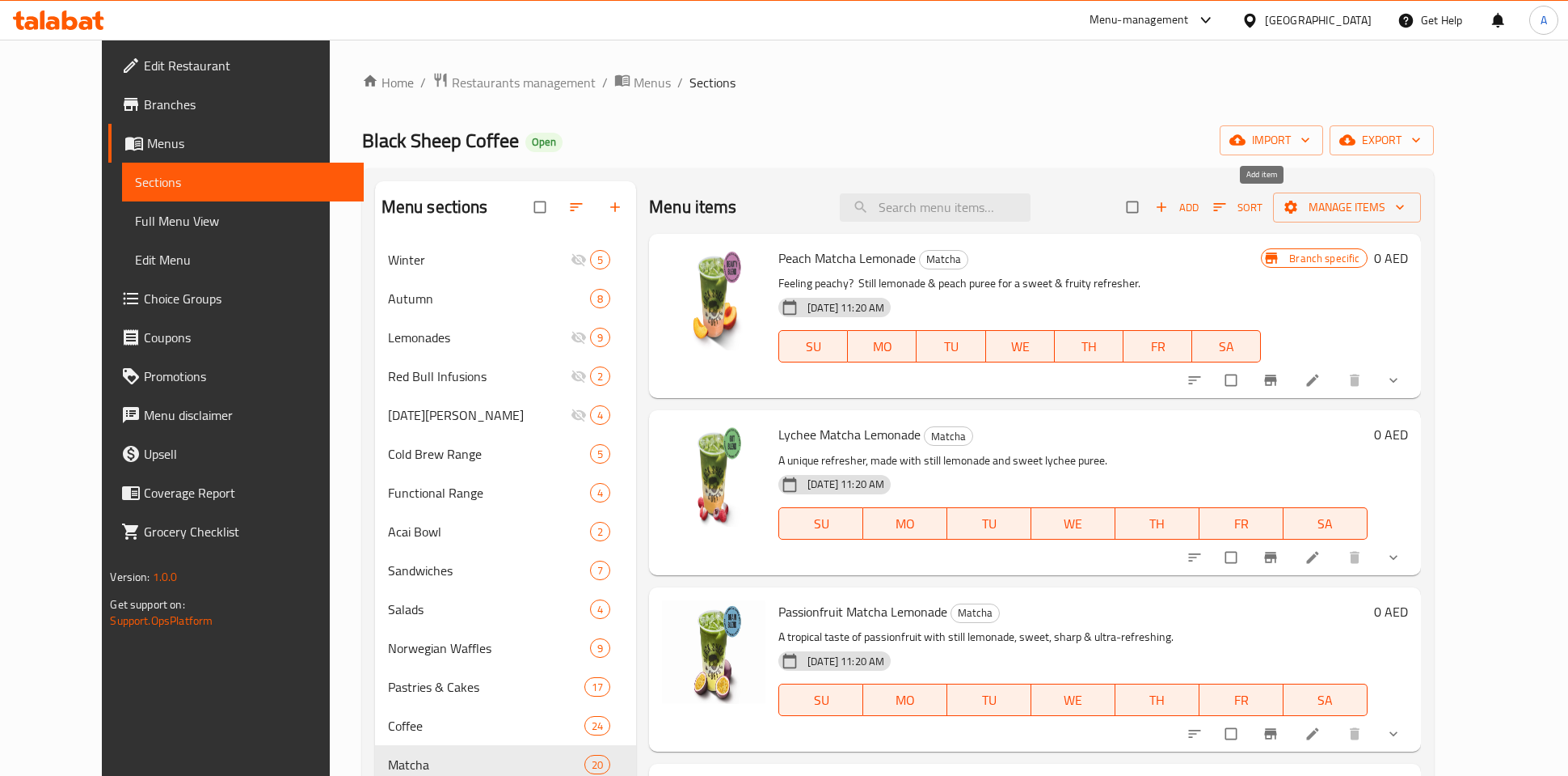
click at [1198, 206] on span "Add" at bounding box center [1176, 207] width 44 height 19
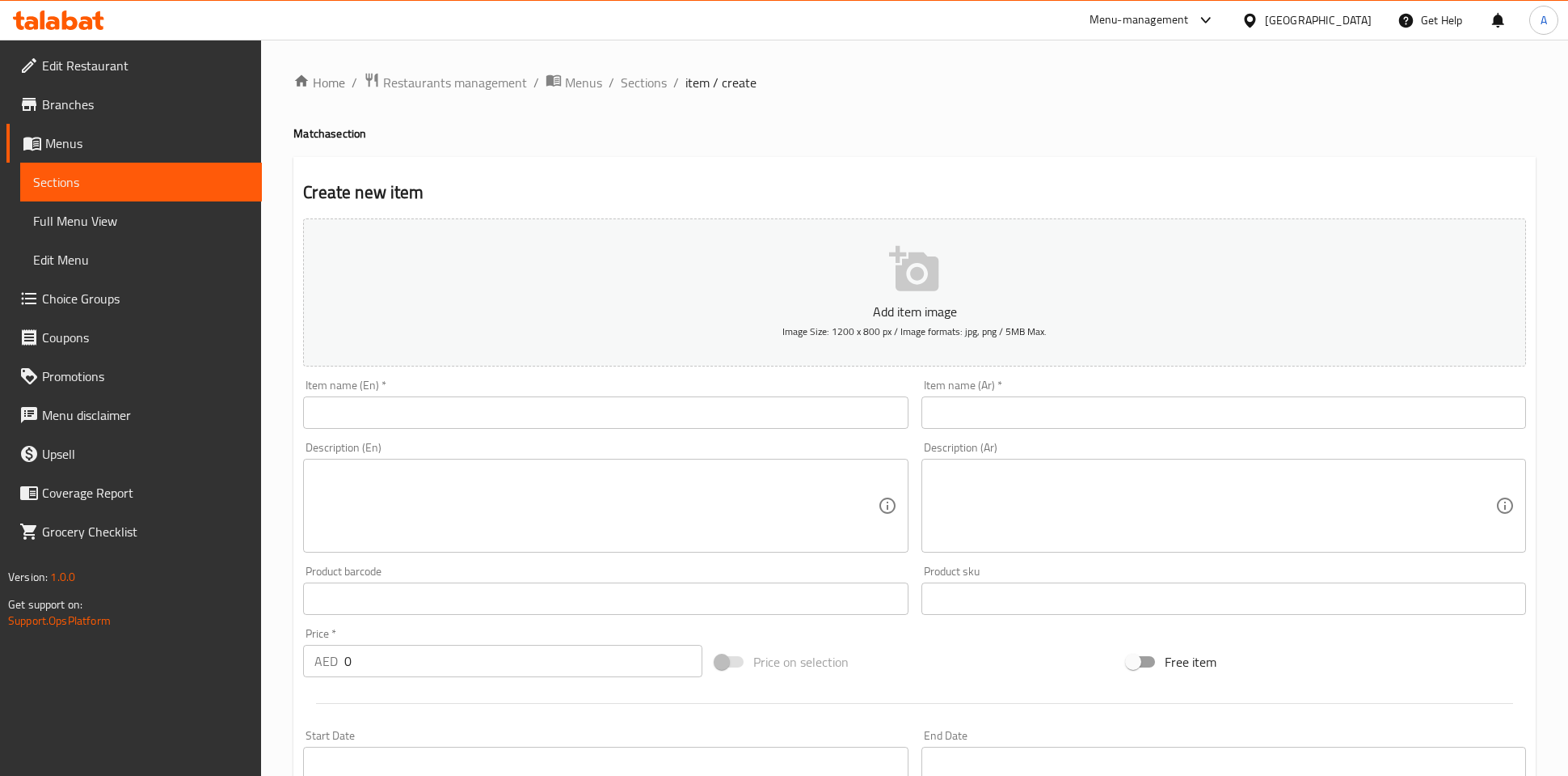
scroll to position [367, 0]
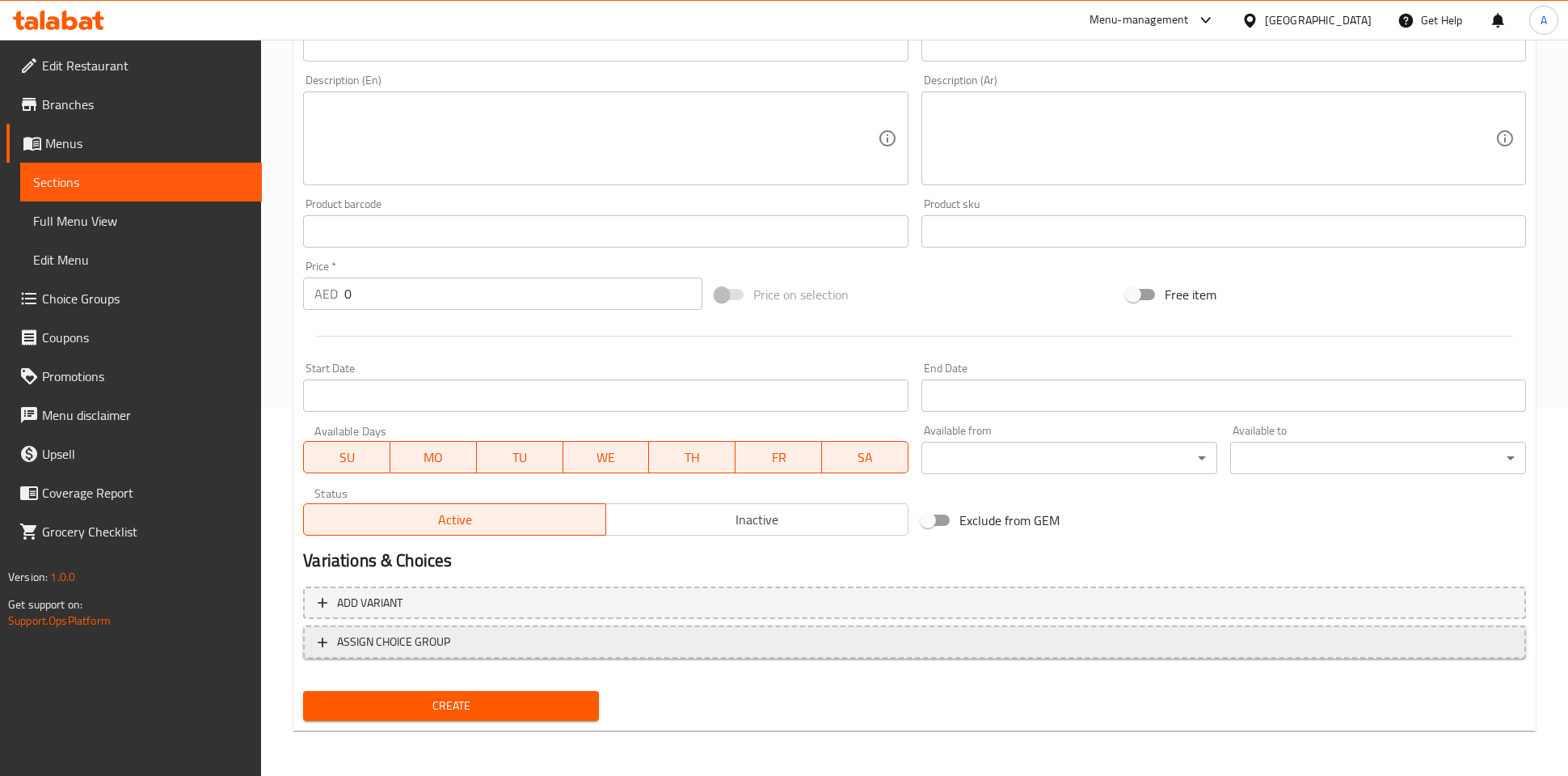
click at [448, 638] on span "ASSIGN CHOICE GROUP" at bounding box center [394, 641] width 113 height 20
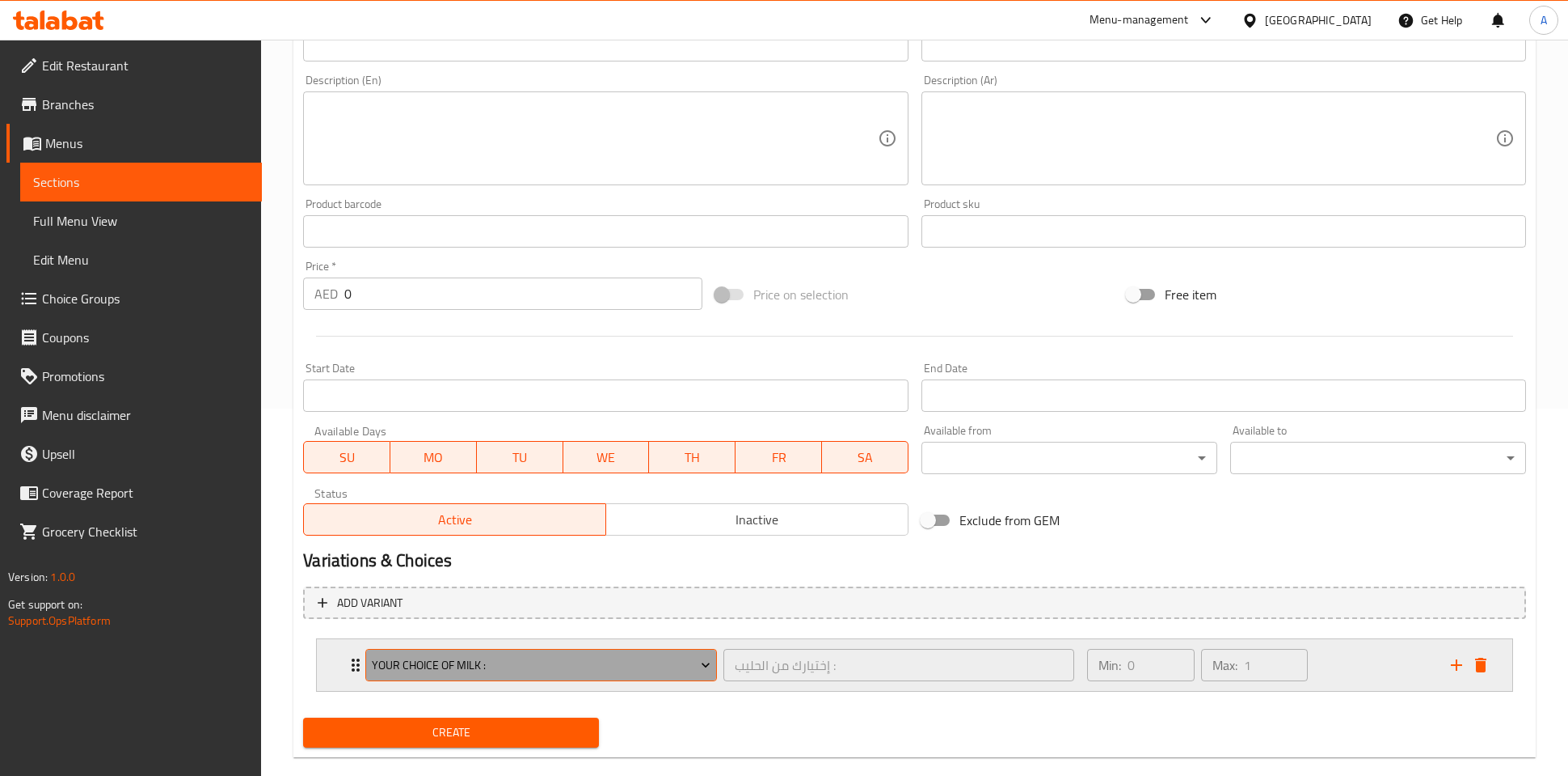
click at [513, 669] on span "Your Choice Of Milk :" at bounding box center [541, 665] width 338 height 20
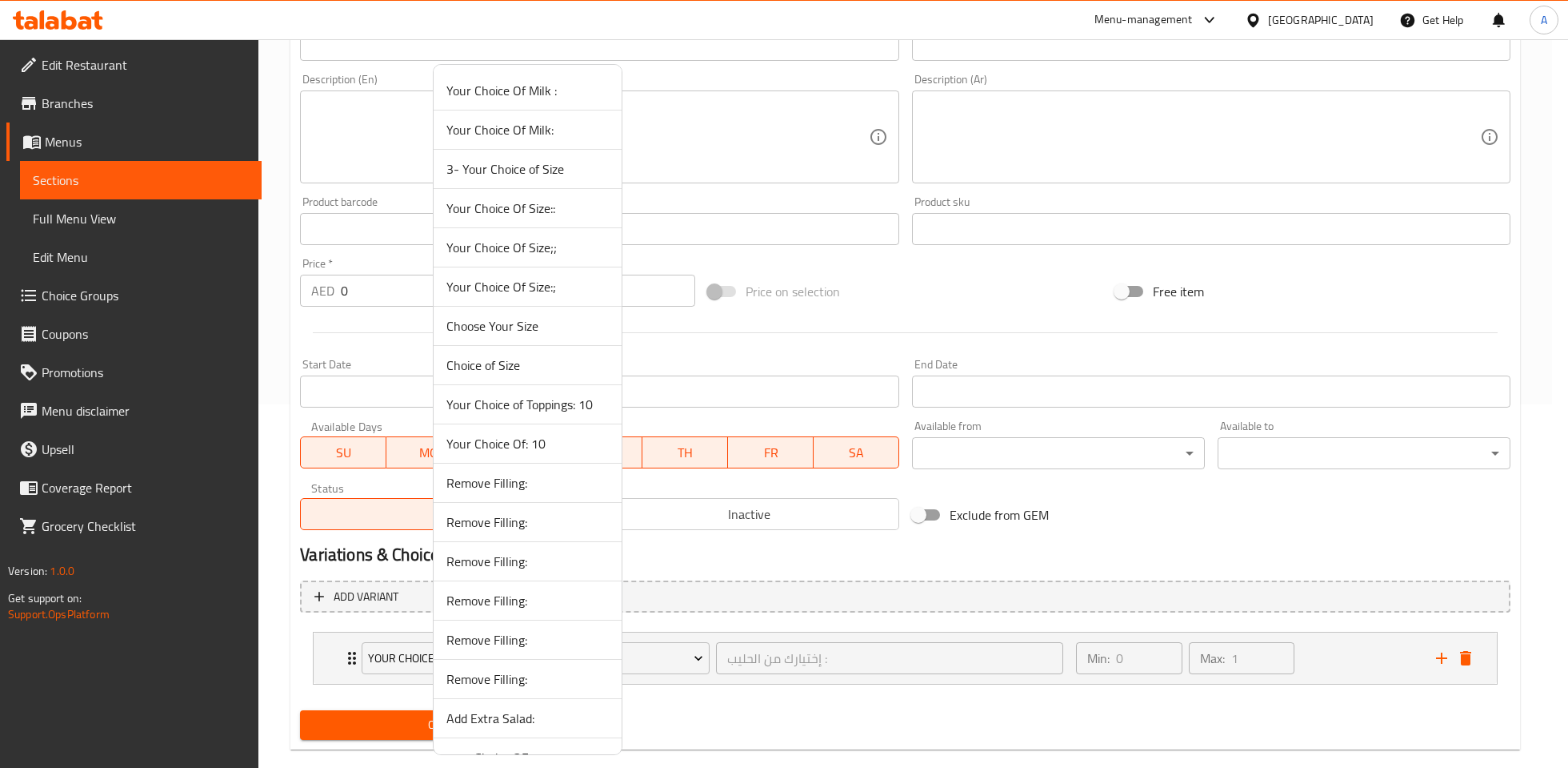
click at [355, 660] on div at bounding box center [784, 384] width 1568 height 768
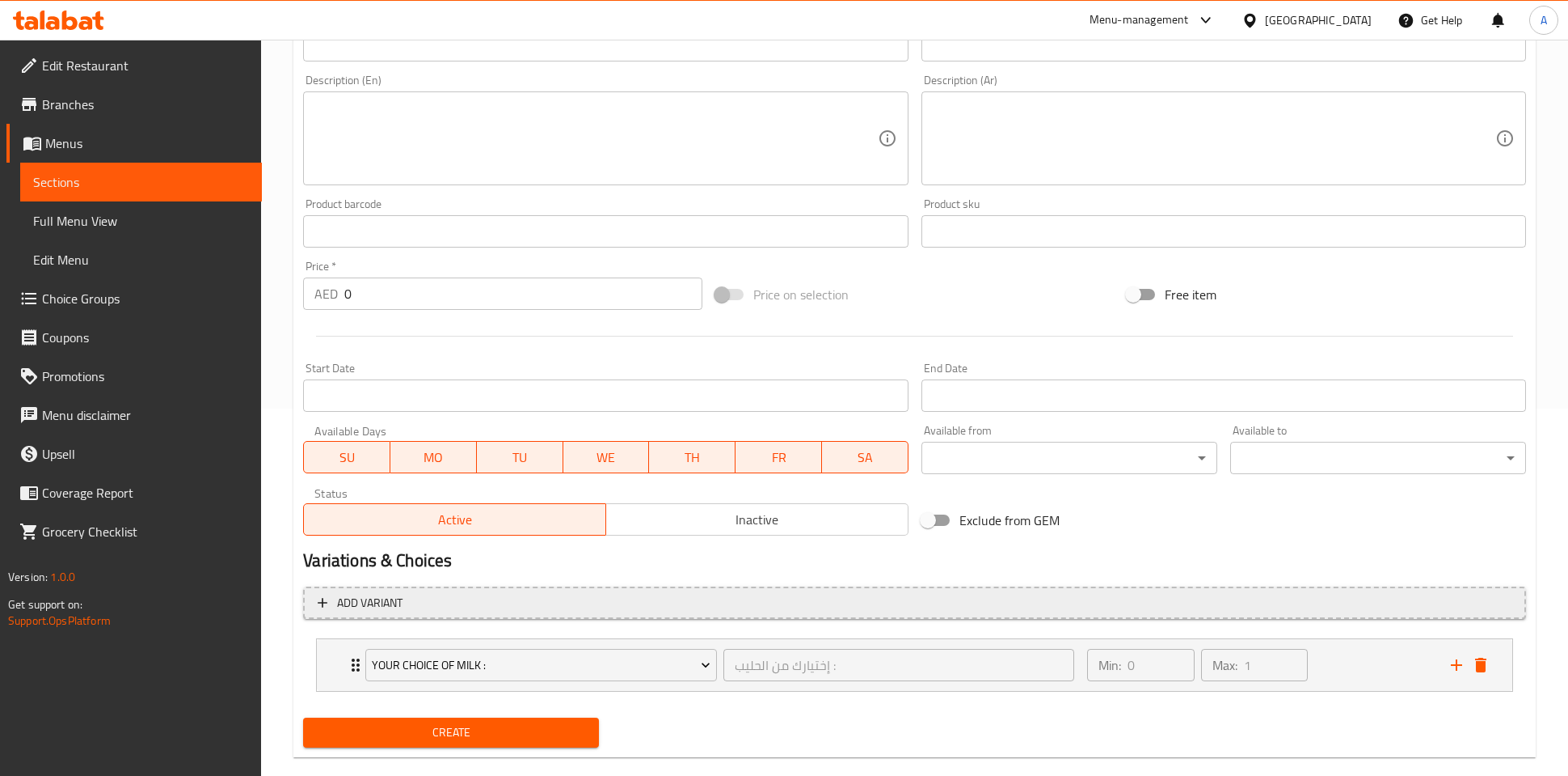
click at [372, 614] on button "Add variant" at bounding box center [914, 602] width 1223 height 33
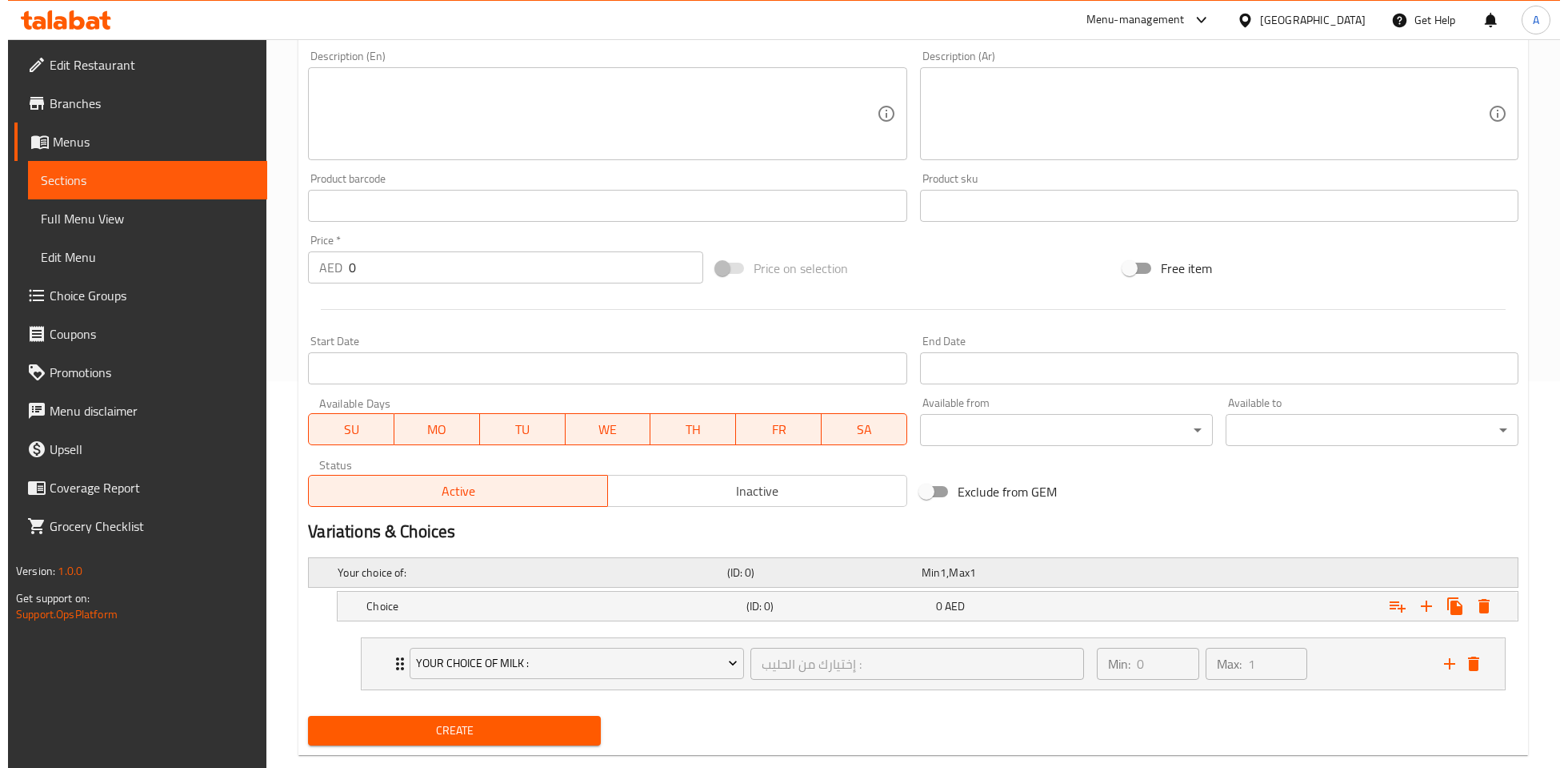
scroll to position [416, 0]
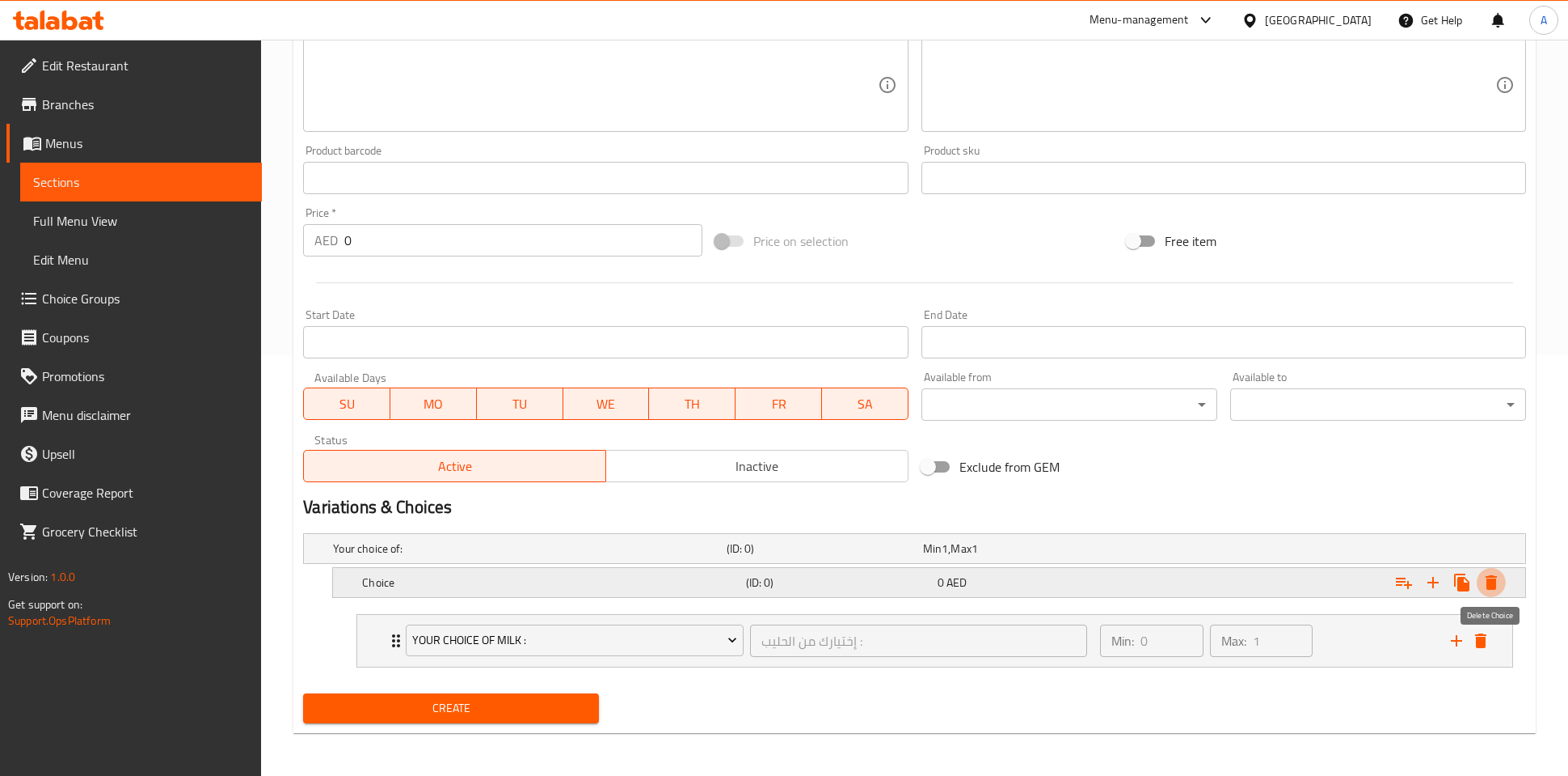
click at [1489, 587] on icon "Expand" at bounding box center [1491, 582] width 12 height 14
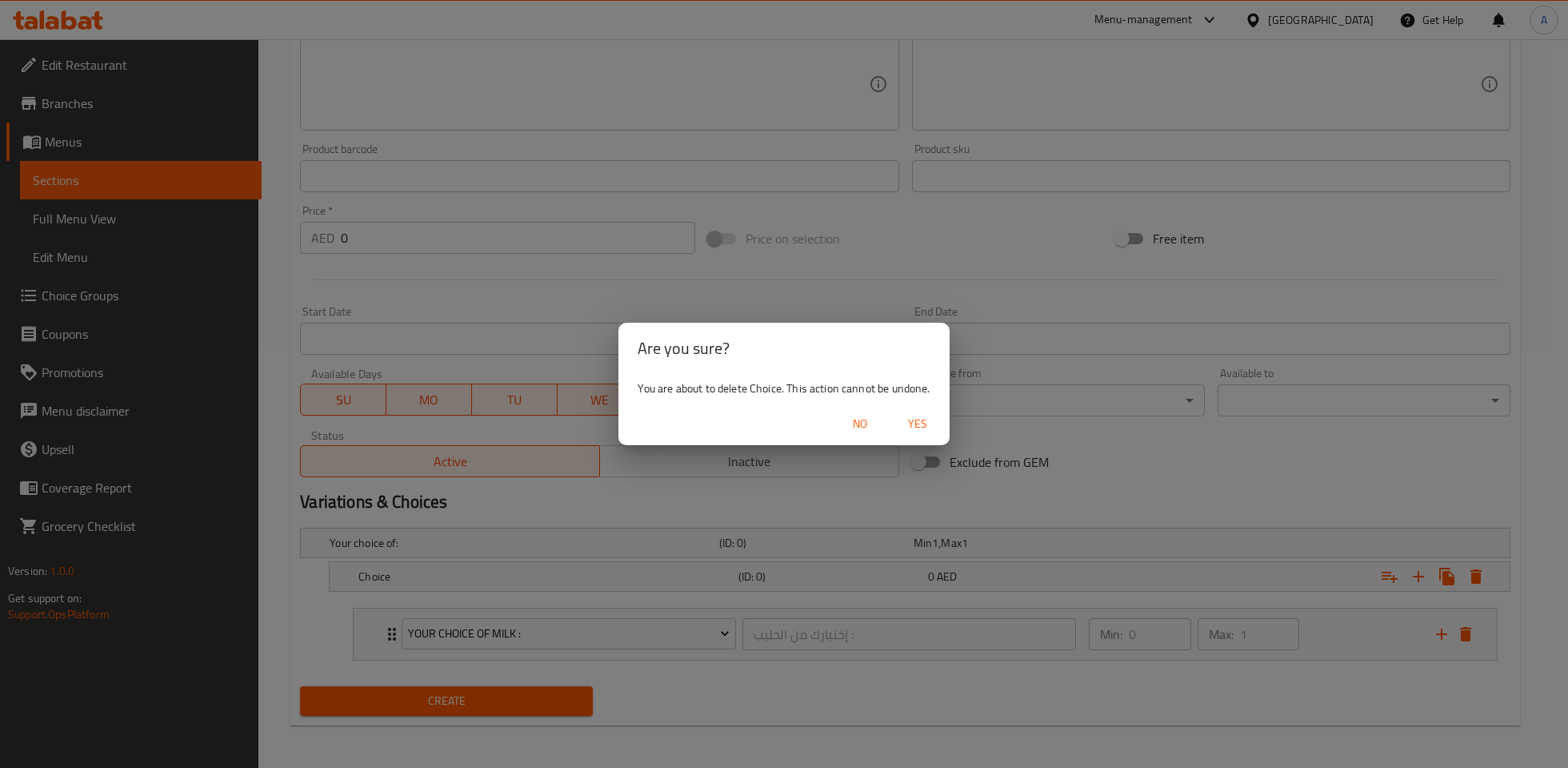
click at [931, 423] on span "Yes" at bounding box center [918, 423] width 39 height 20
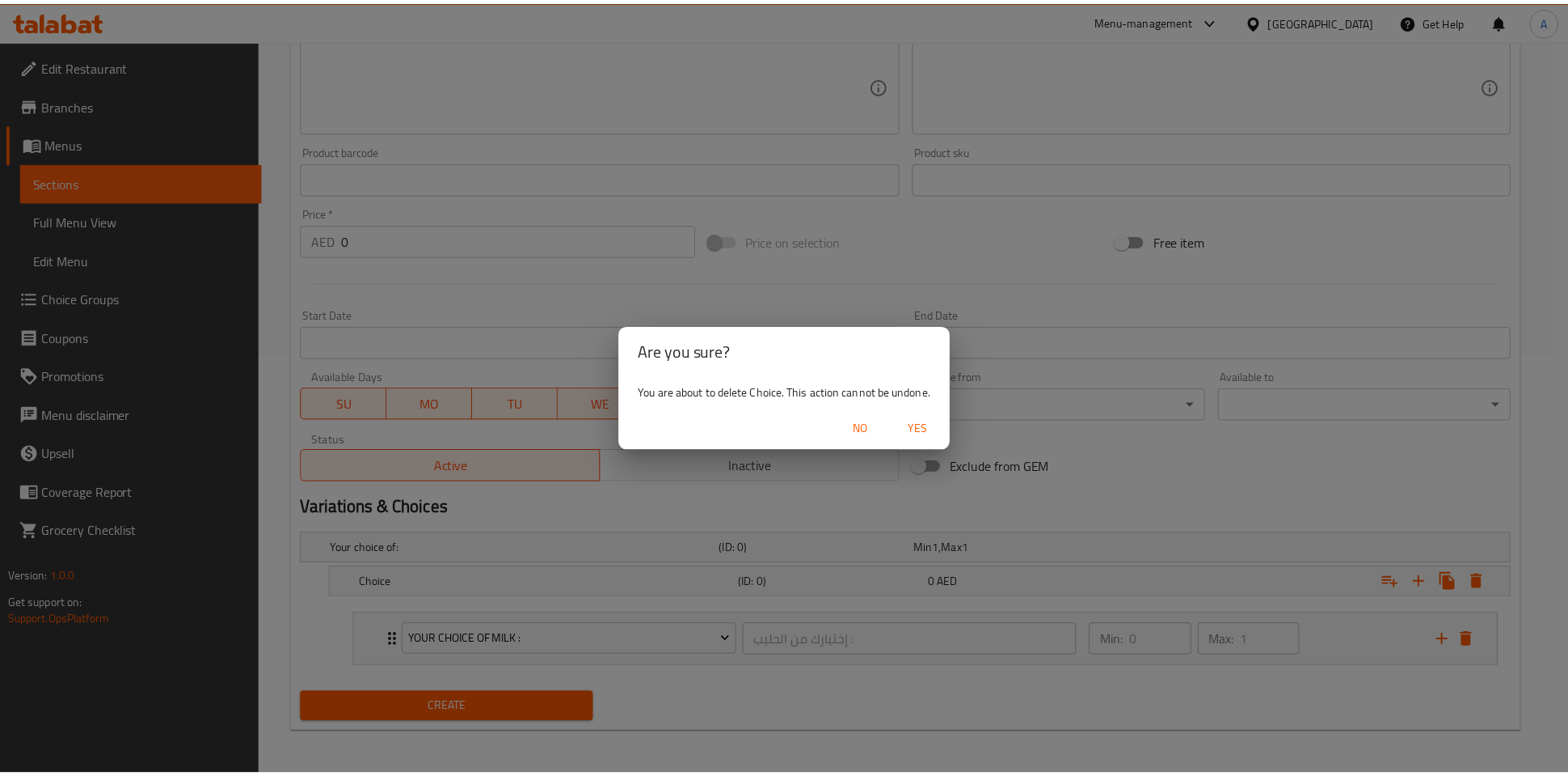
scroll to position [387, 0]
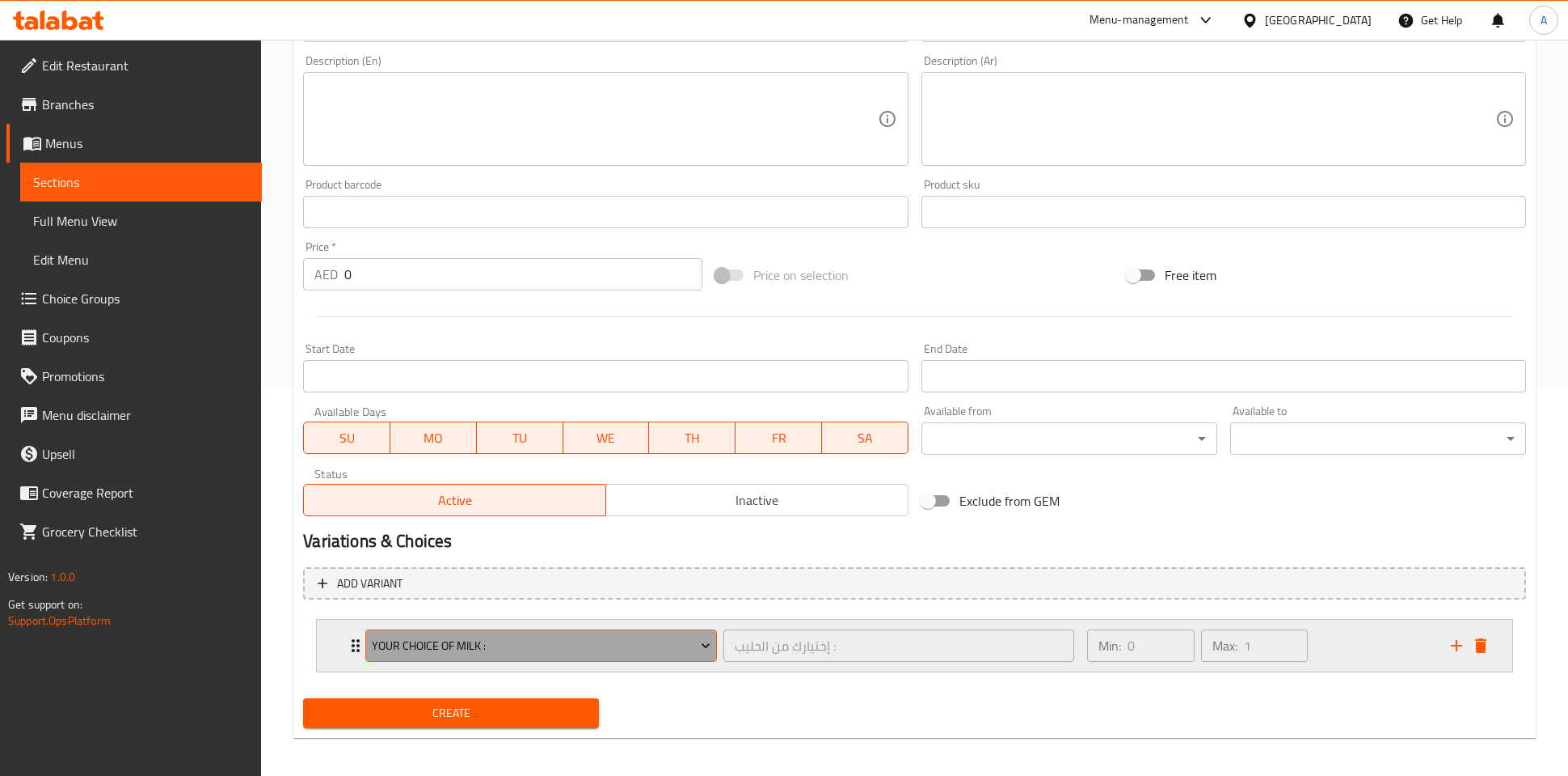
click at [621, 640] on span "Your Choice Of Milk :" at bounding box center [541, 646] width 338 height 20
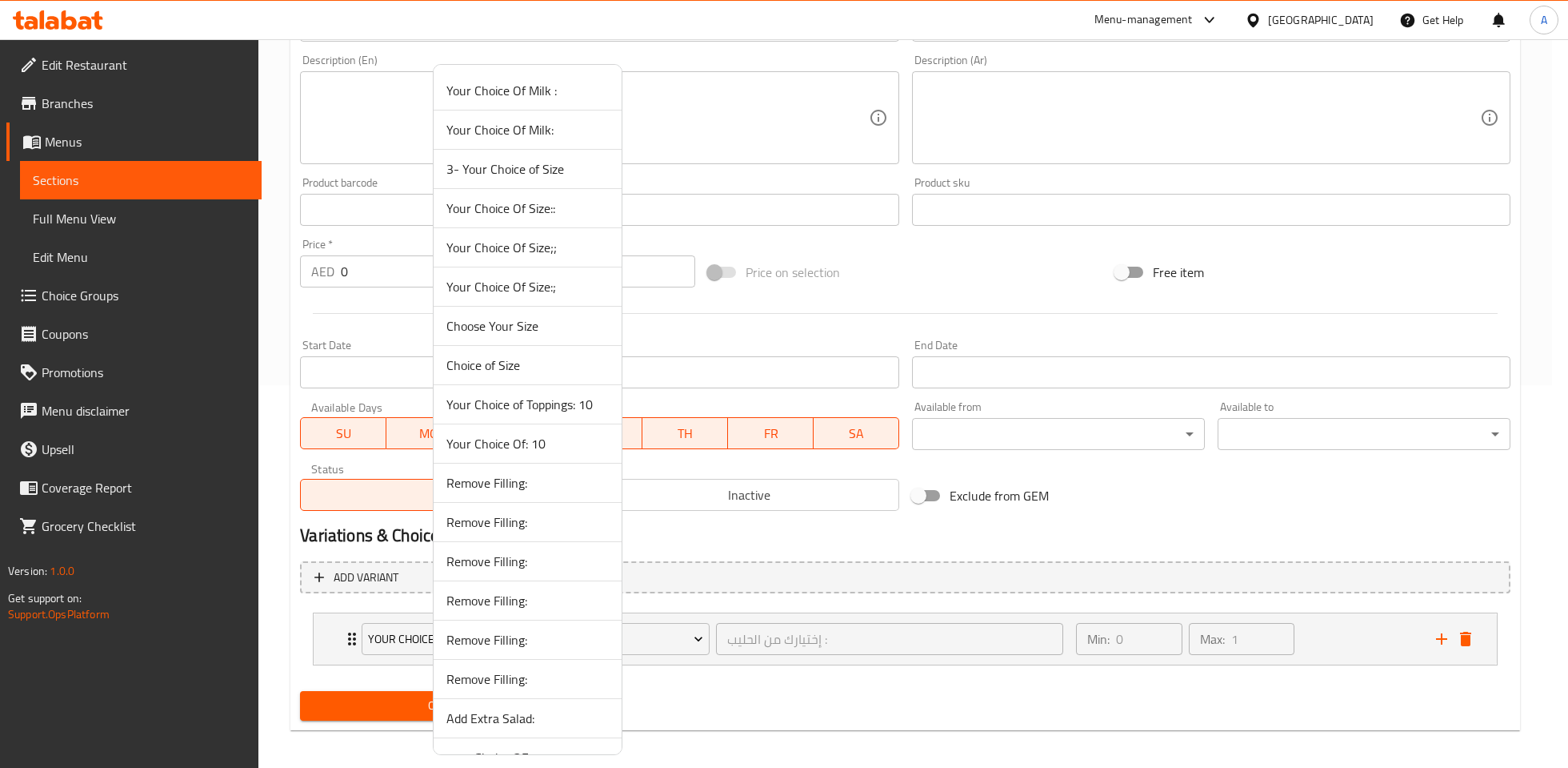
click at [524, 205] on span "Your Choice Of Size::" at bounding box center [528, 208] width 162 height 19
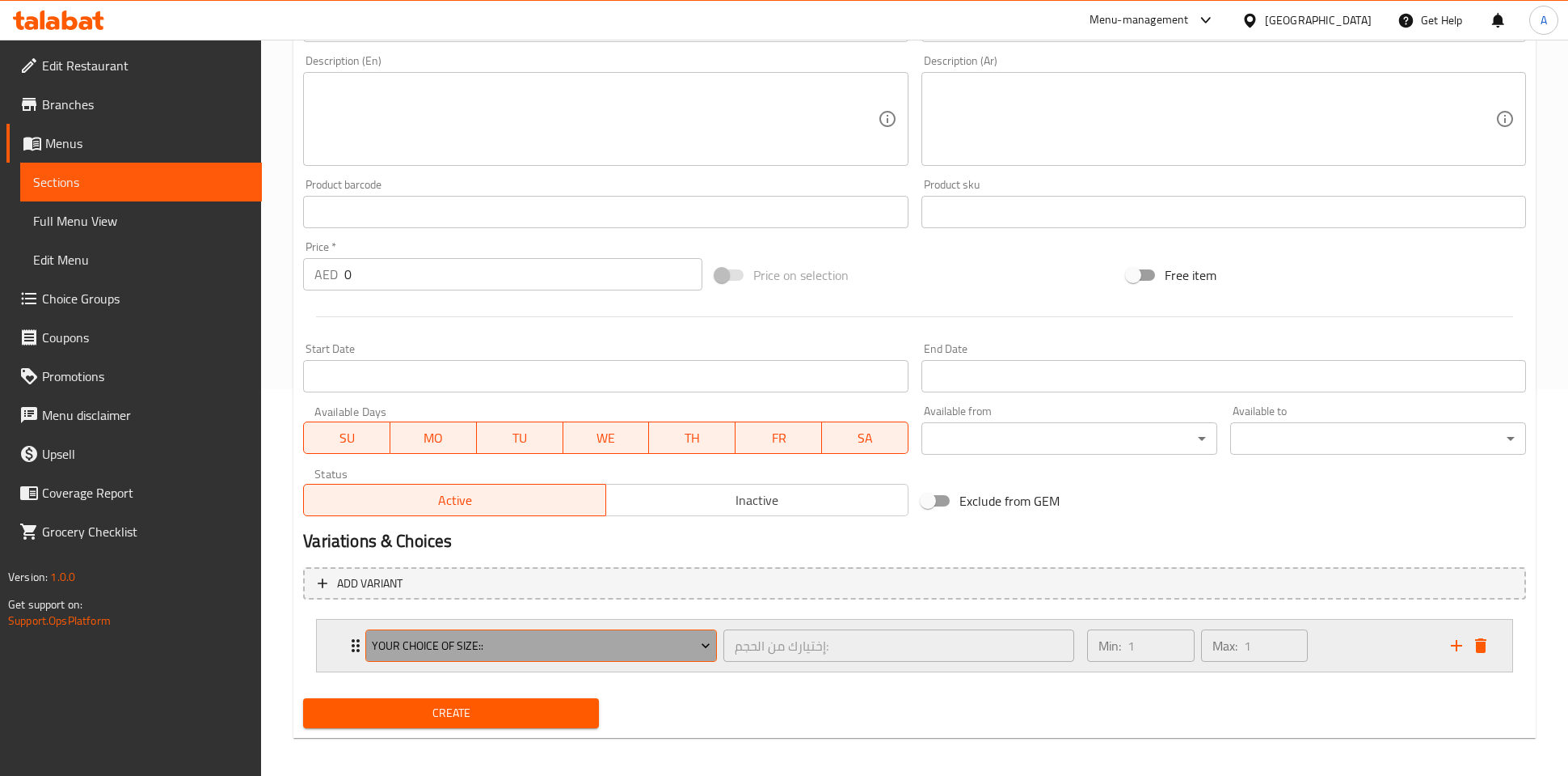
click at [698, 642] on icon "Expand" at bounding box center [705, 645] width 16 height 16
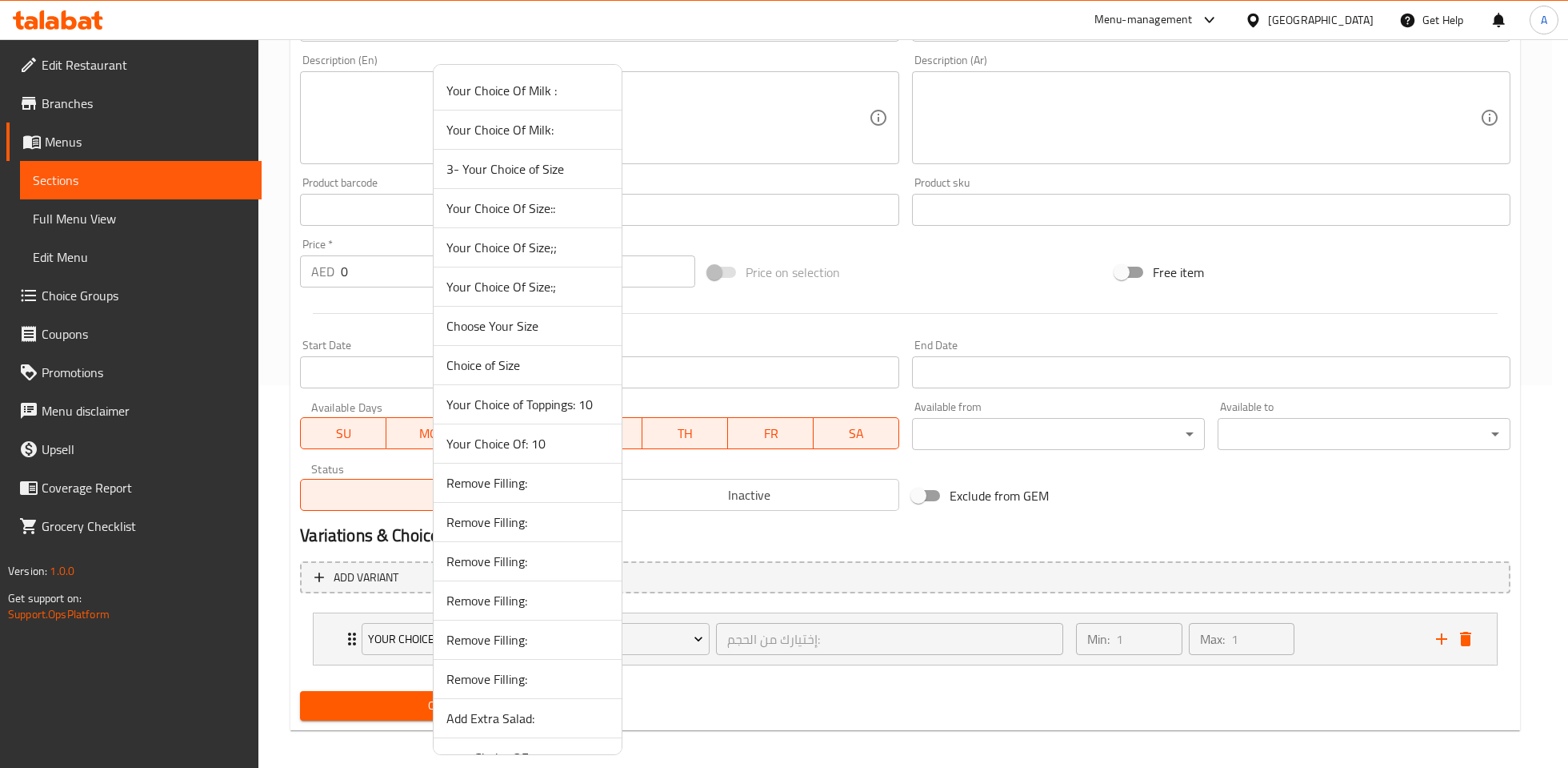
click at [851, 638] on div at bounding box center [784, 384] width 1568 height 768
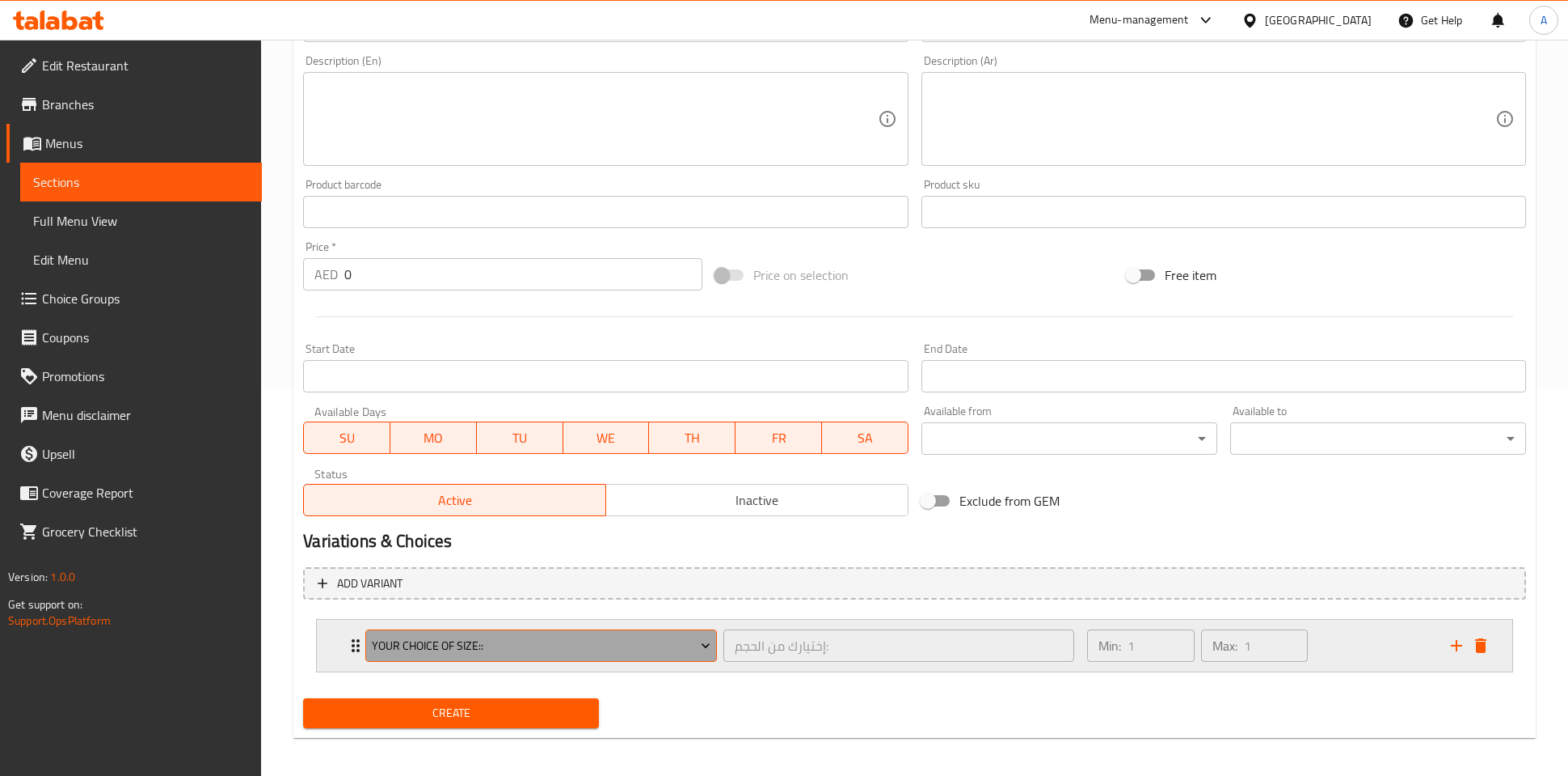
click at [606, 642] on span "Your Choice Of Size::" at bounding box center [541, 646] width 338 height 20
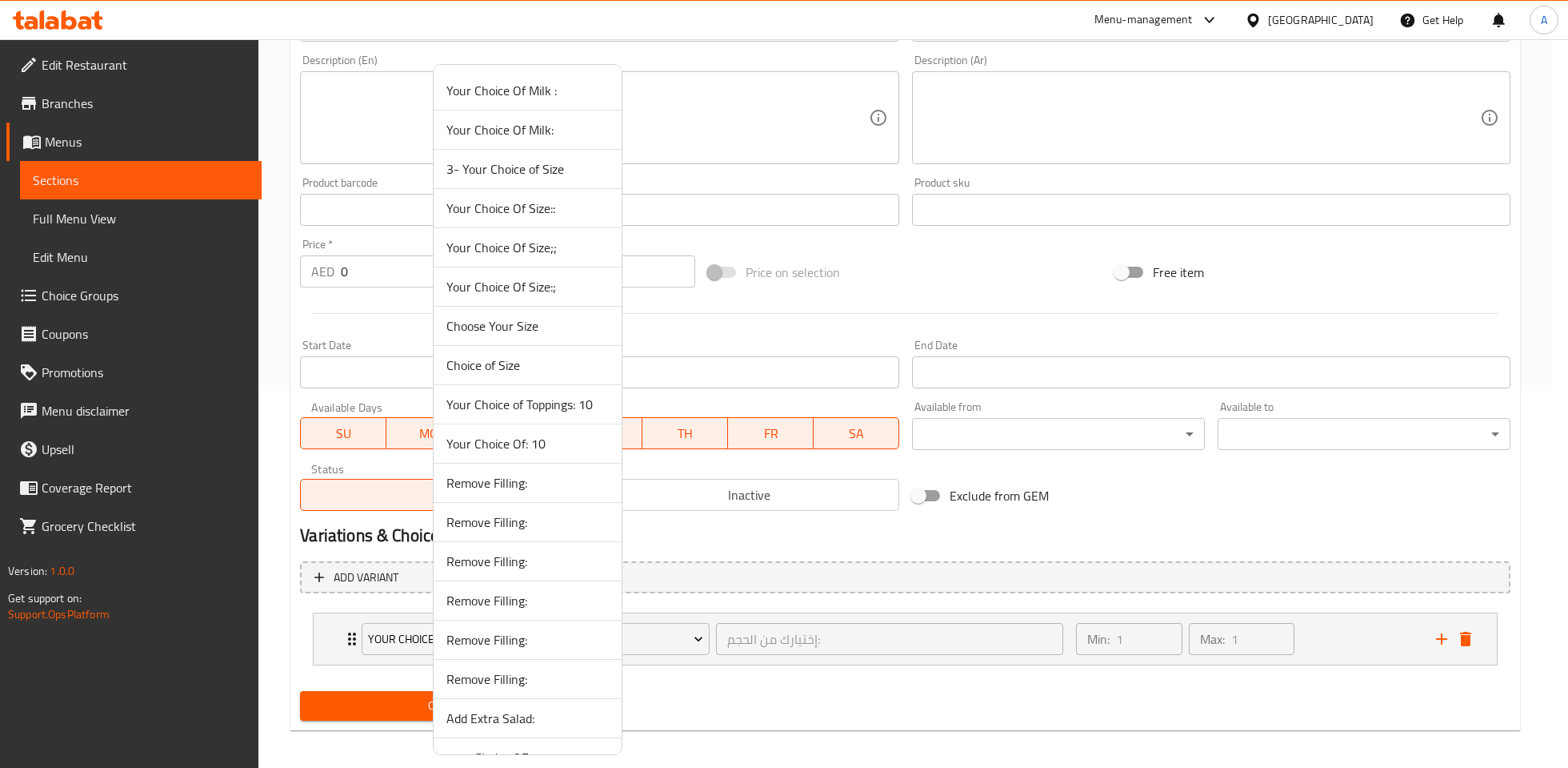
click at [542, 284] on span "Your Choice Of Size:;" at bounding box center [528, 287] width 162 height 19
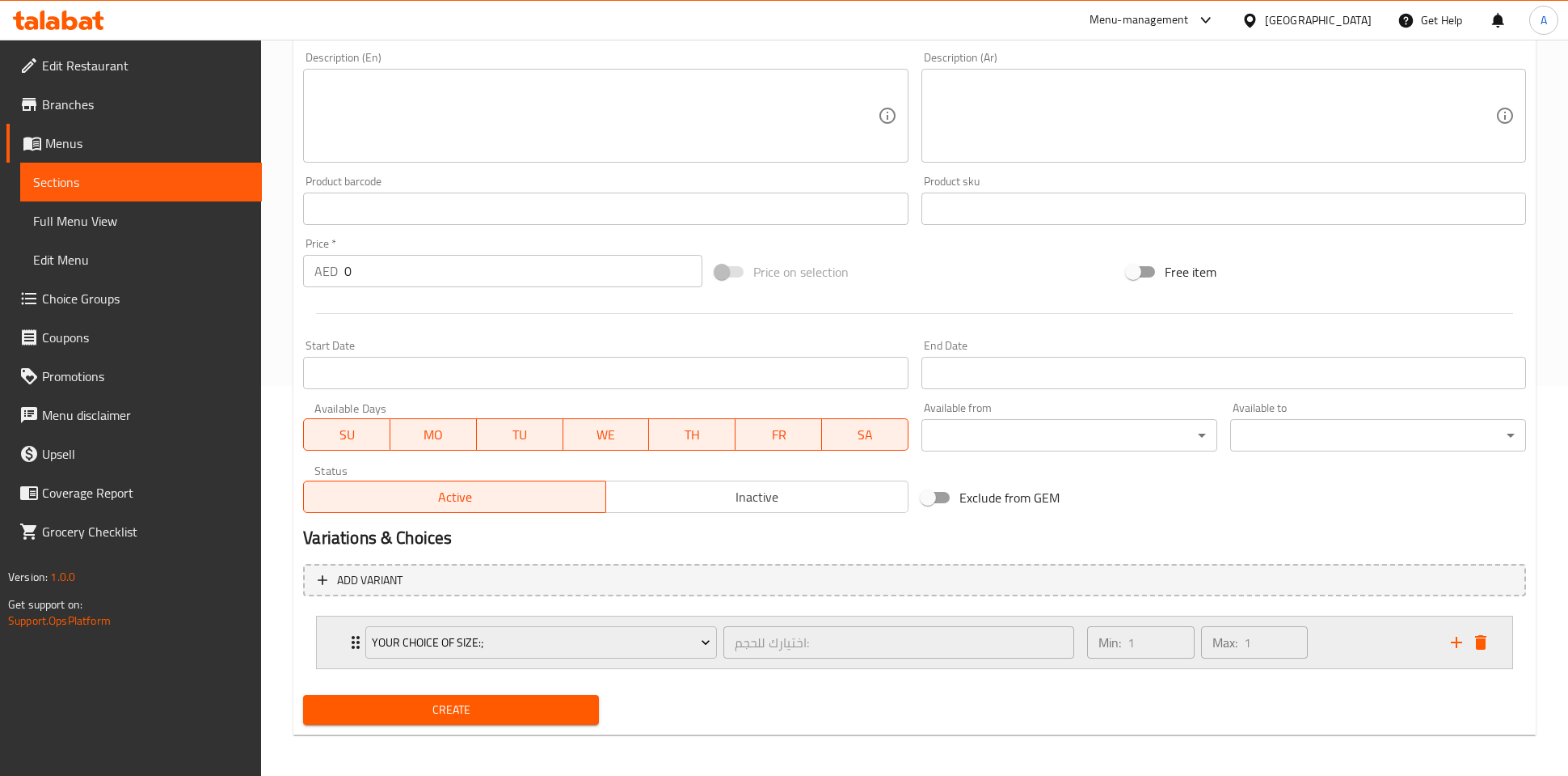
scroll to position [393, 0]
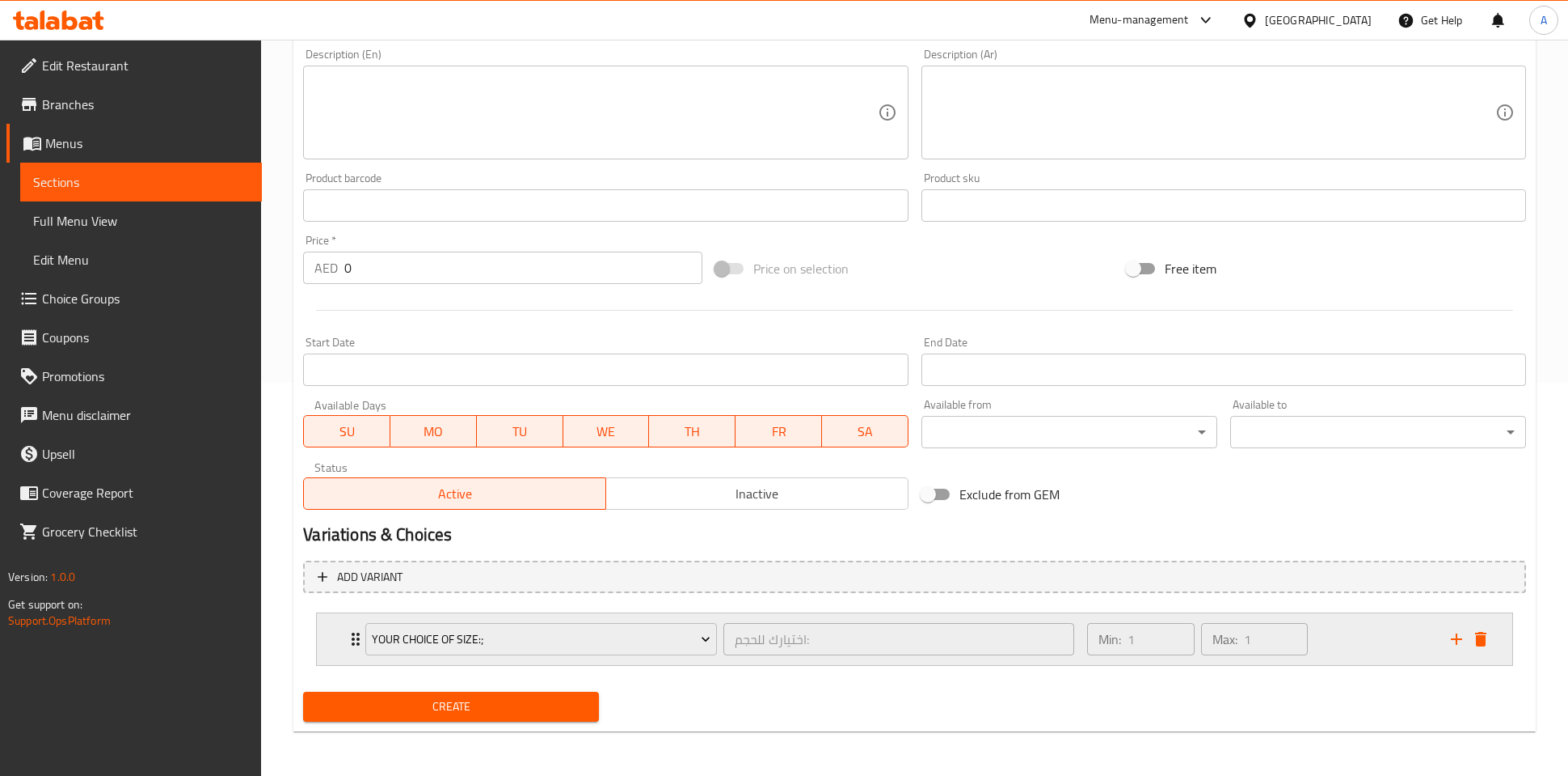
click at [1379, 647] on div "Min: 1 ​ Max: 1 ​" at bounding box center [1259, 639] width 364 height 52
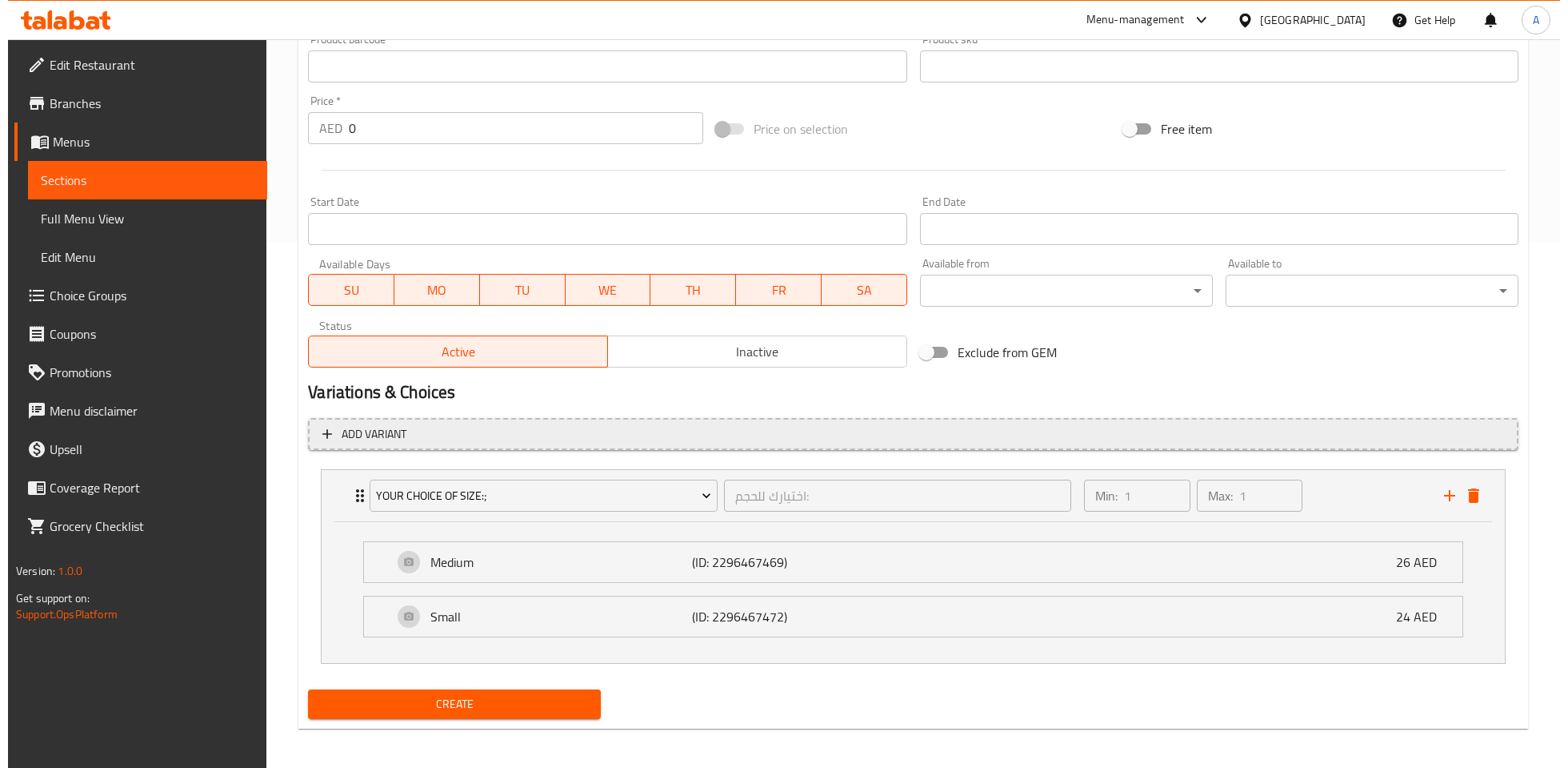
scroll to position [530, 0]
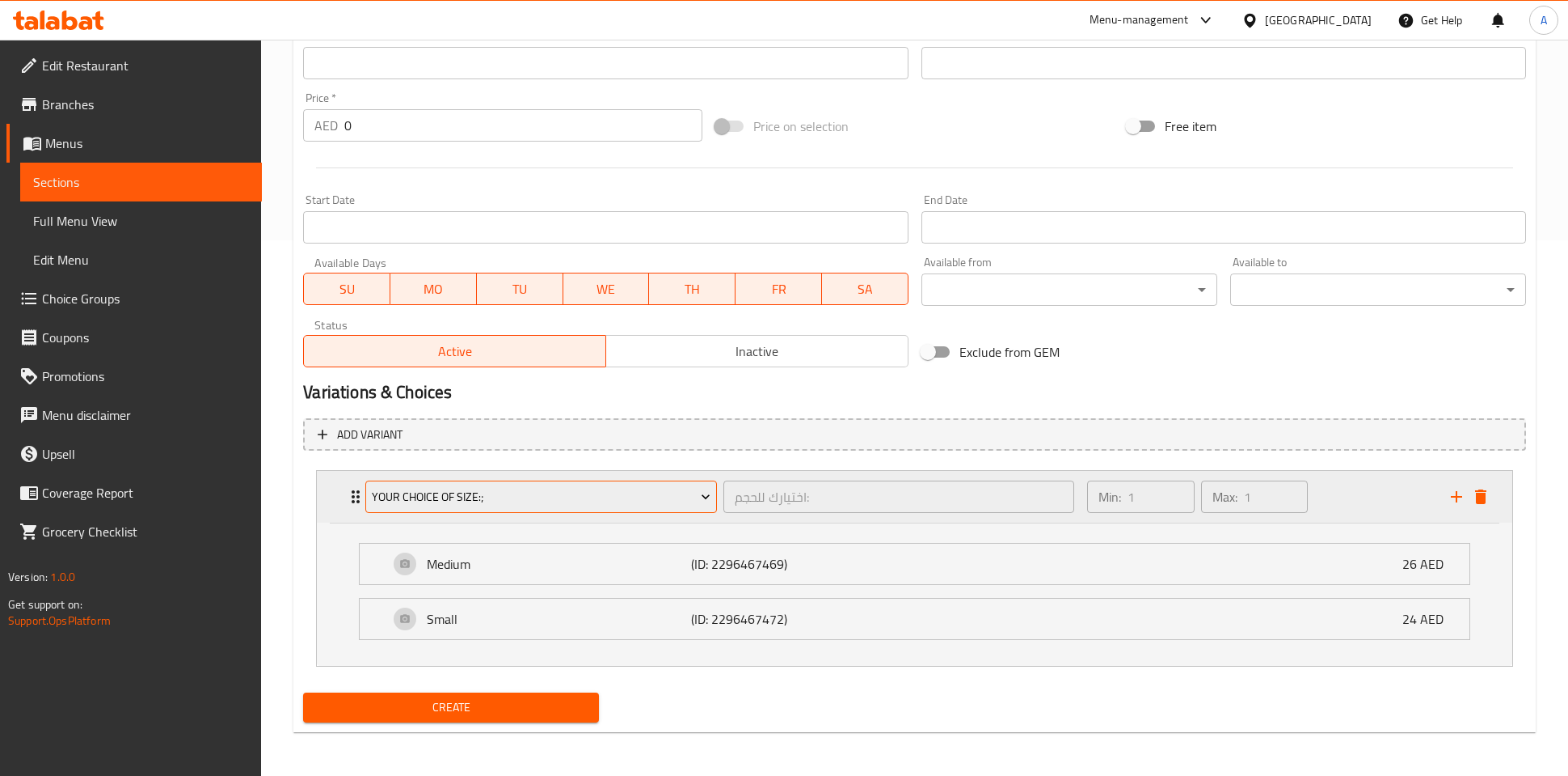
click at [581, 496] on span "Your Choice Of Size:;" at bounding box center [541, 496] width 338 height 20
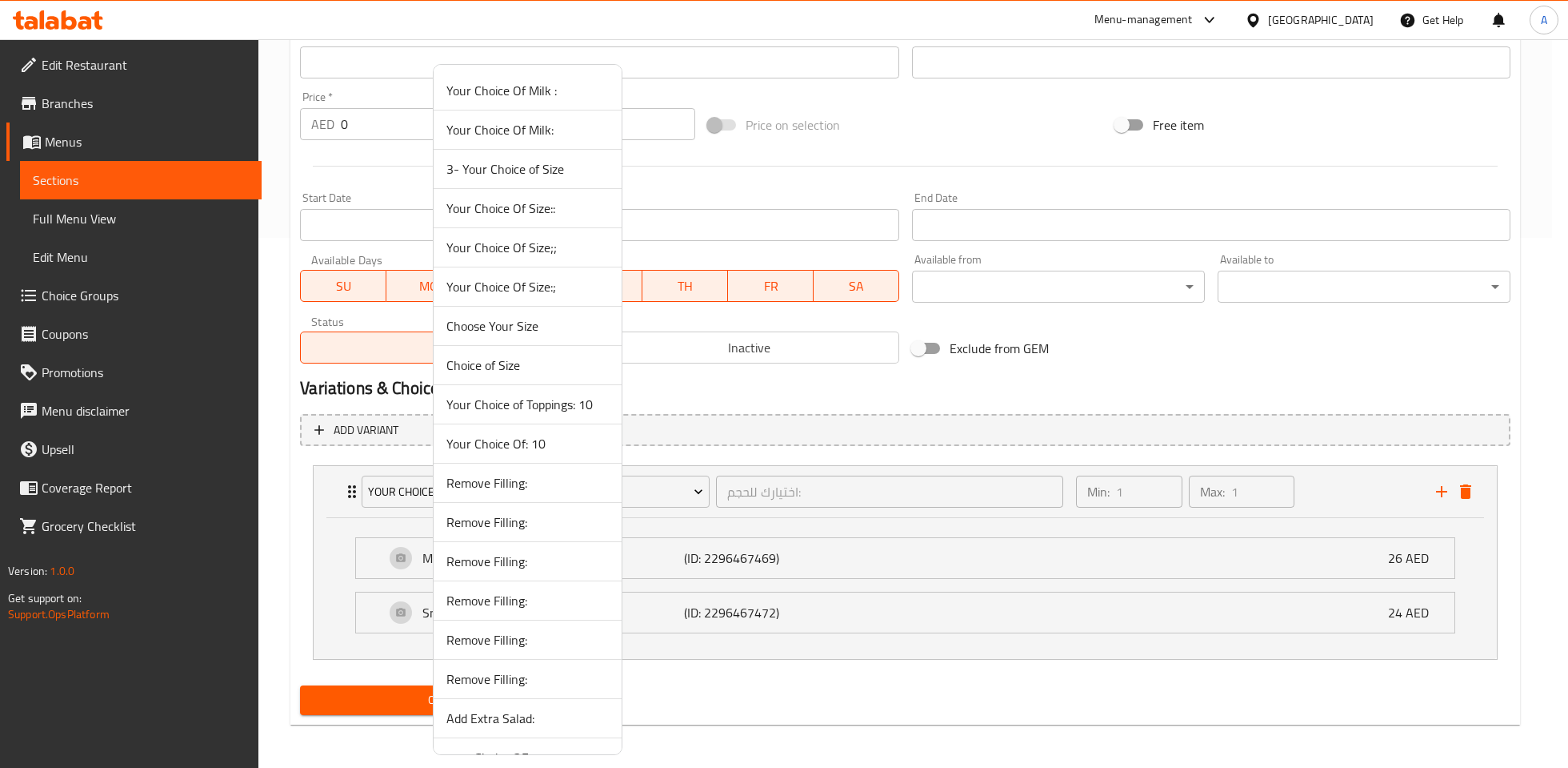
click at [517, 321] on span "Choose Your Size" at bounding box center [528, 326] width 162 height 19
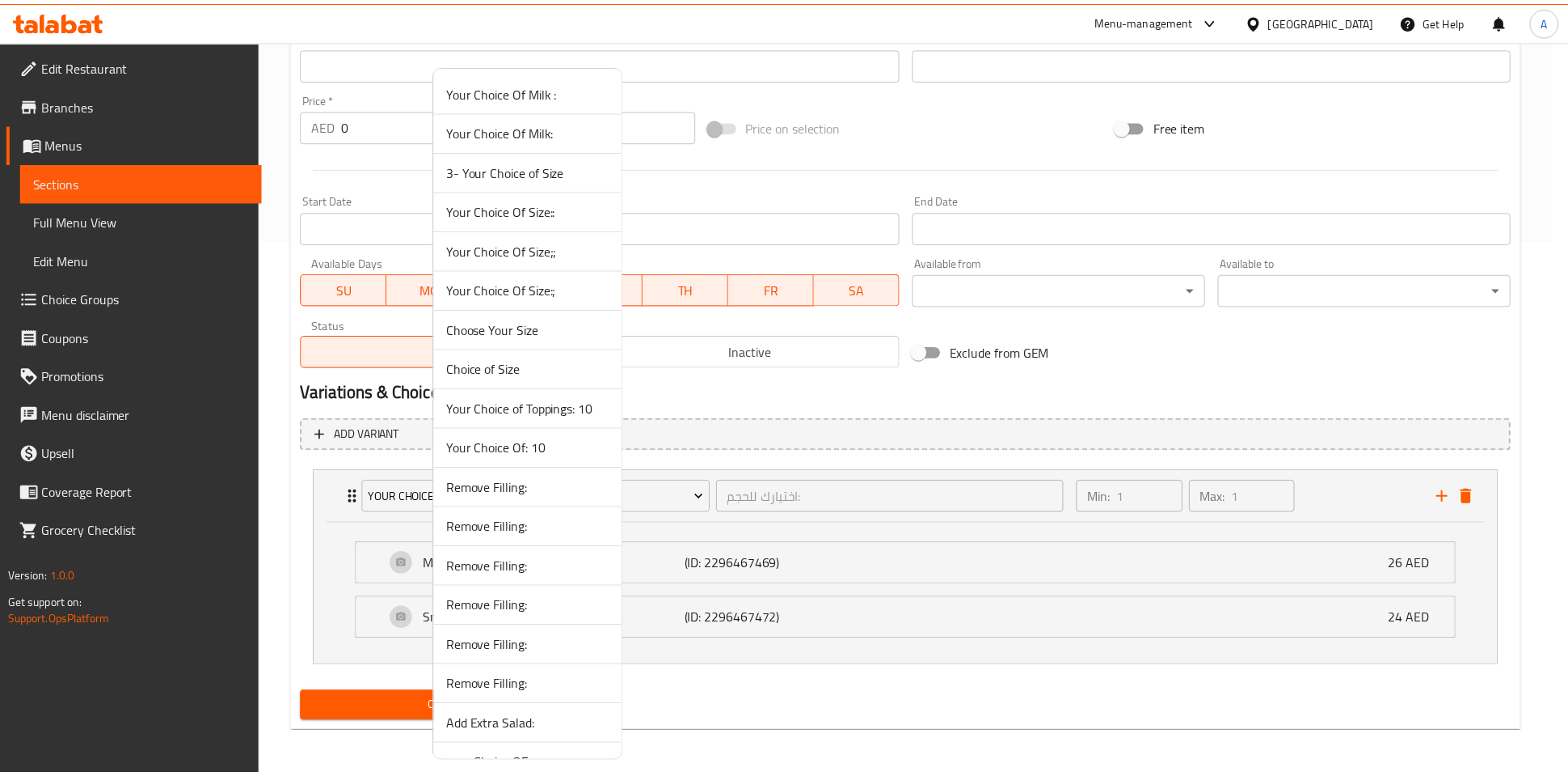
scroll to position [393, 0]
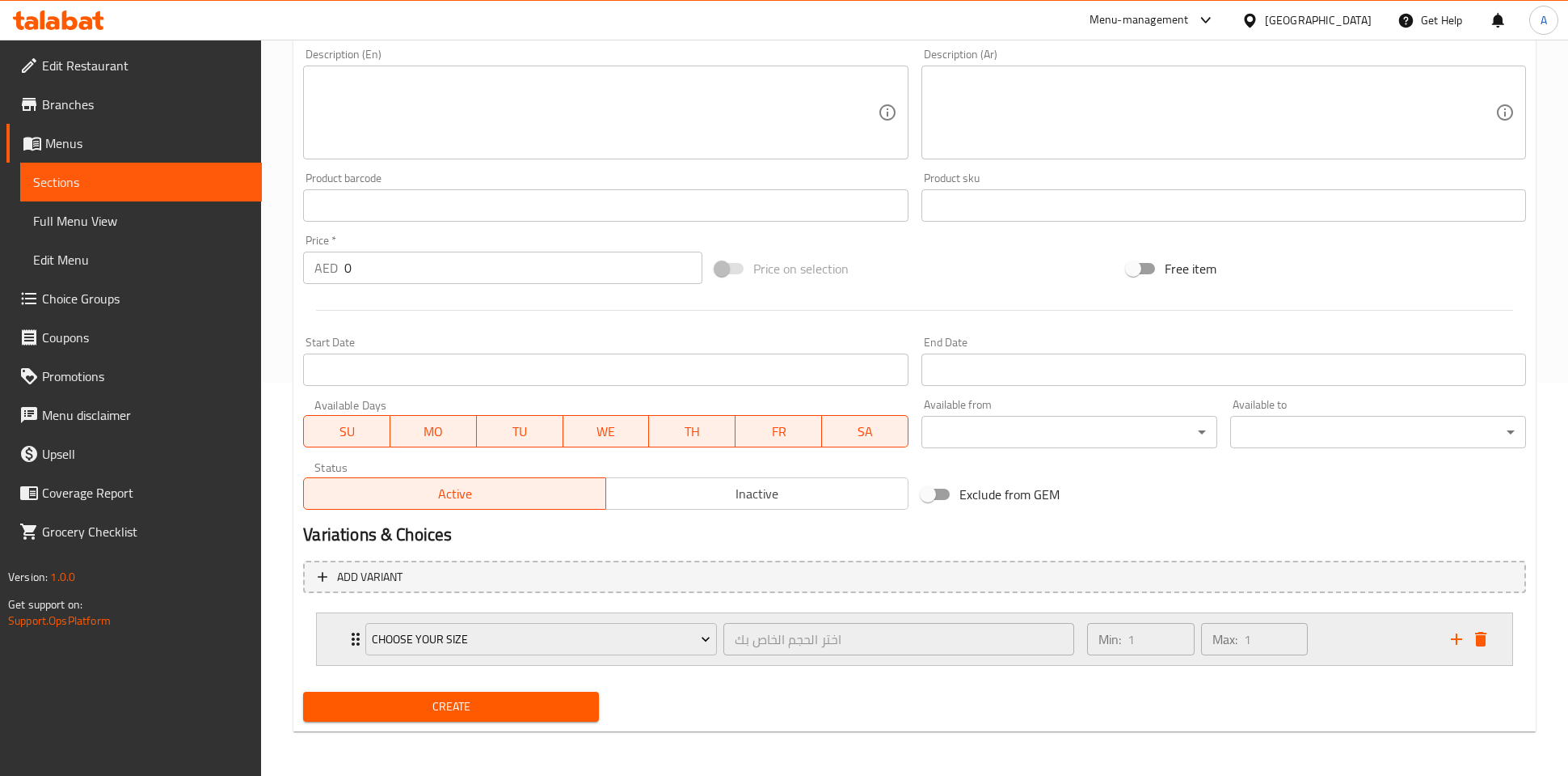
click at [1362, 645] on div "Min: 1 ​ Max: 1 ​" at bounding box center [1259, 639] width 364 height 52
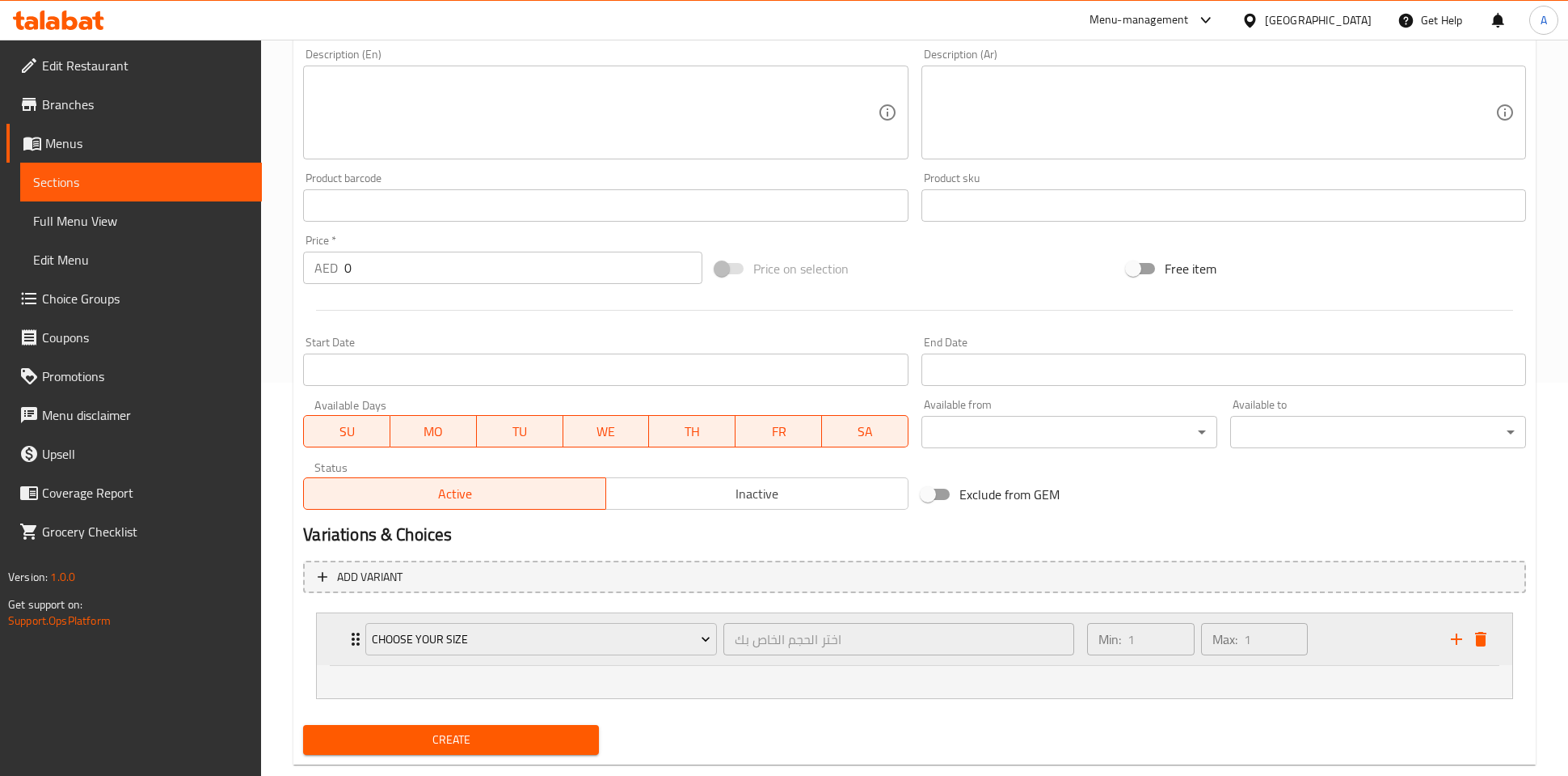
scroll to position [426, 0]
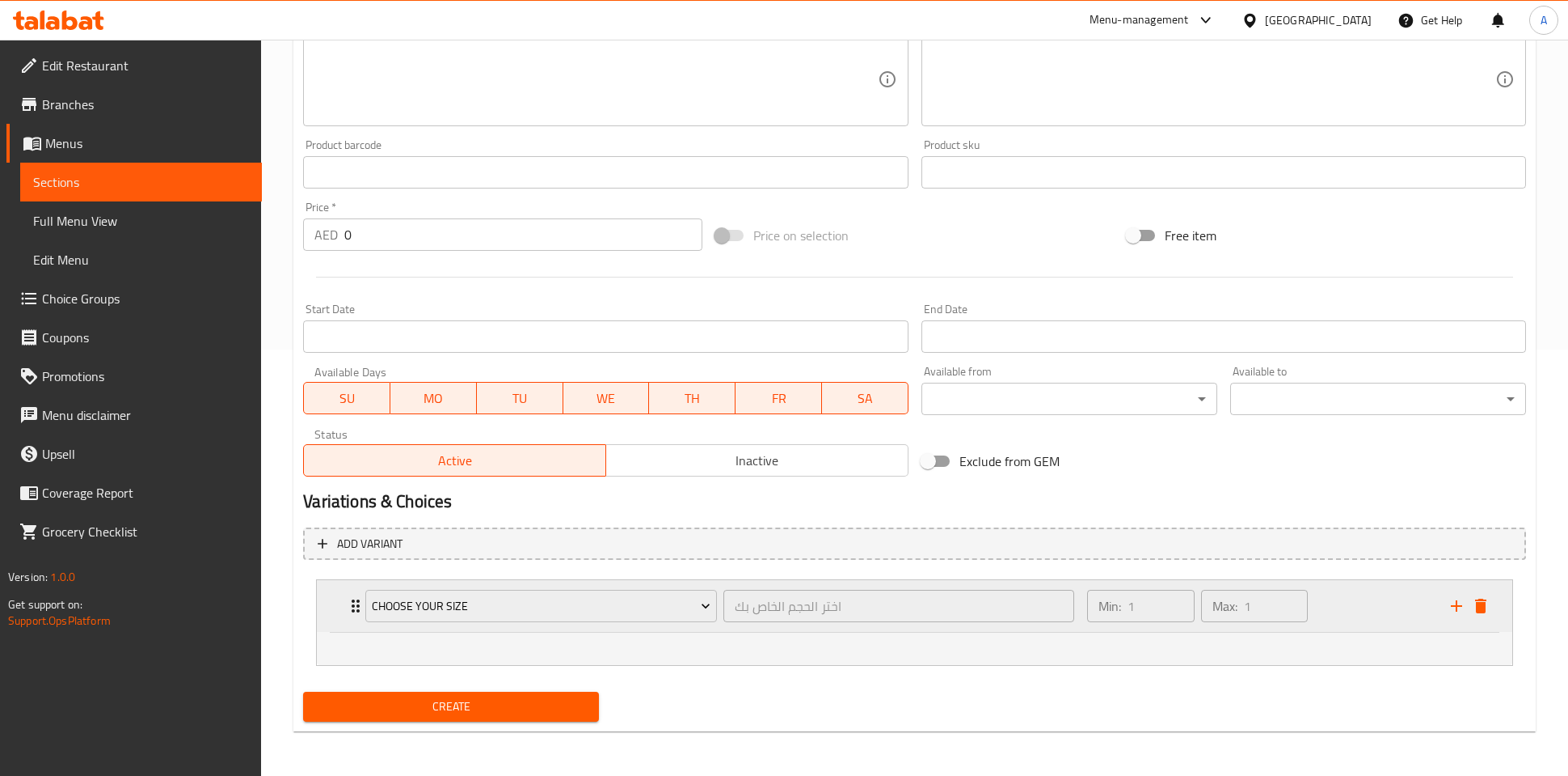
click at [572, 621] on div "Choose Your Size" at bounding box center [540, 606] width 357 height 39
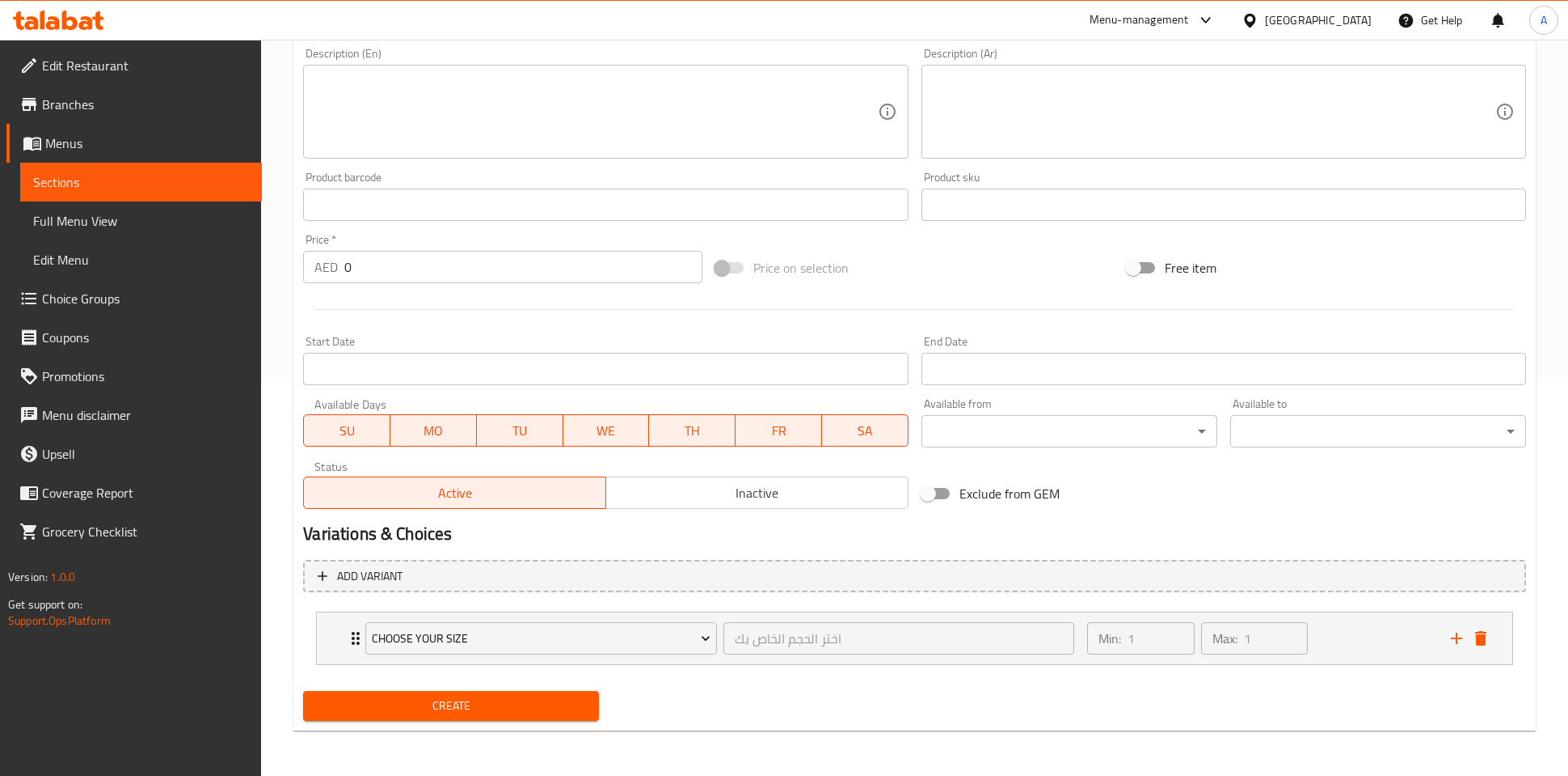
scroll to position [393, 0]
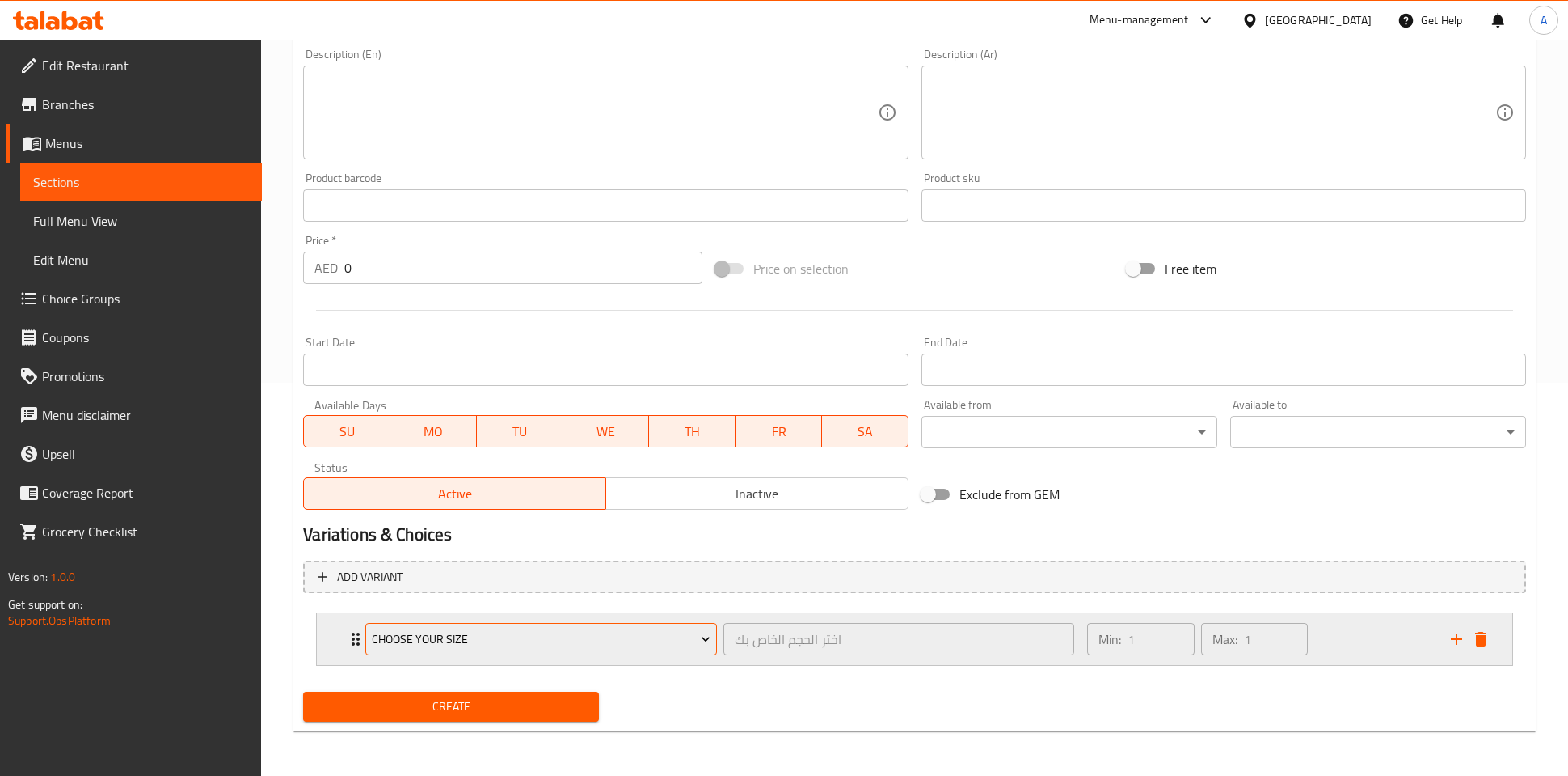
click at [582, 636] on span "Choose Your Size" at bounding box center [541, 639] width 338 height 20
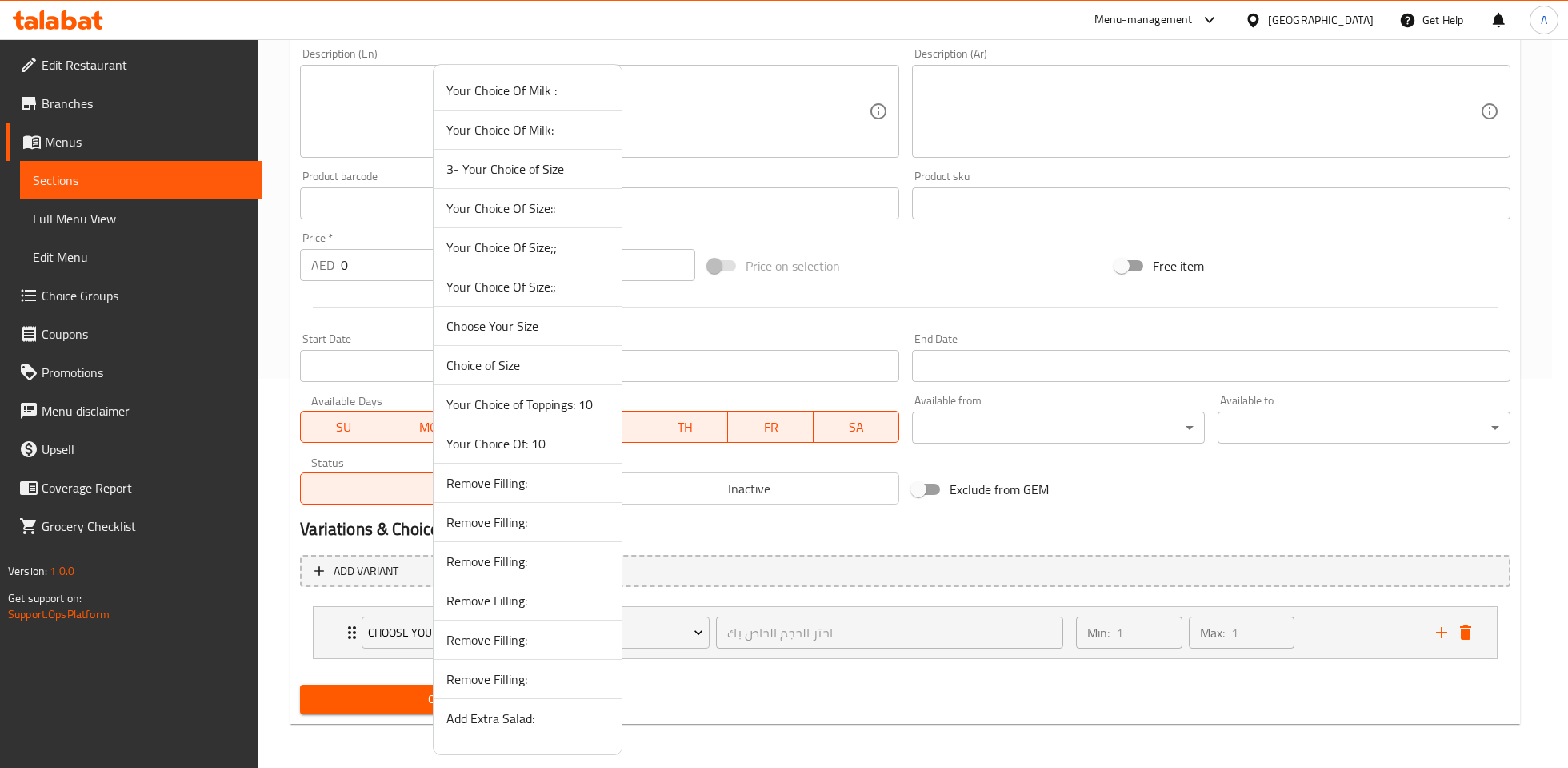
click at [525, 214] on span "Your Choice Of Size::" at bounding box center [528, 208] width 162 height 19
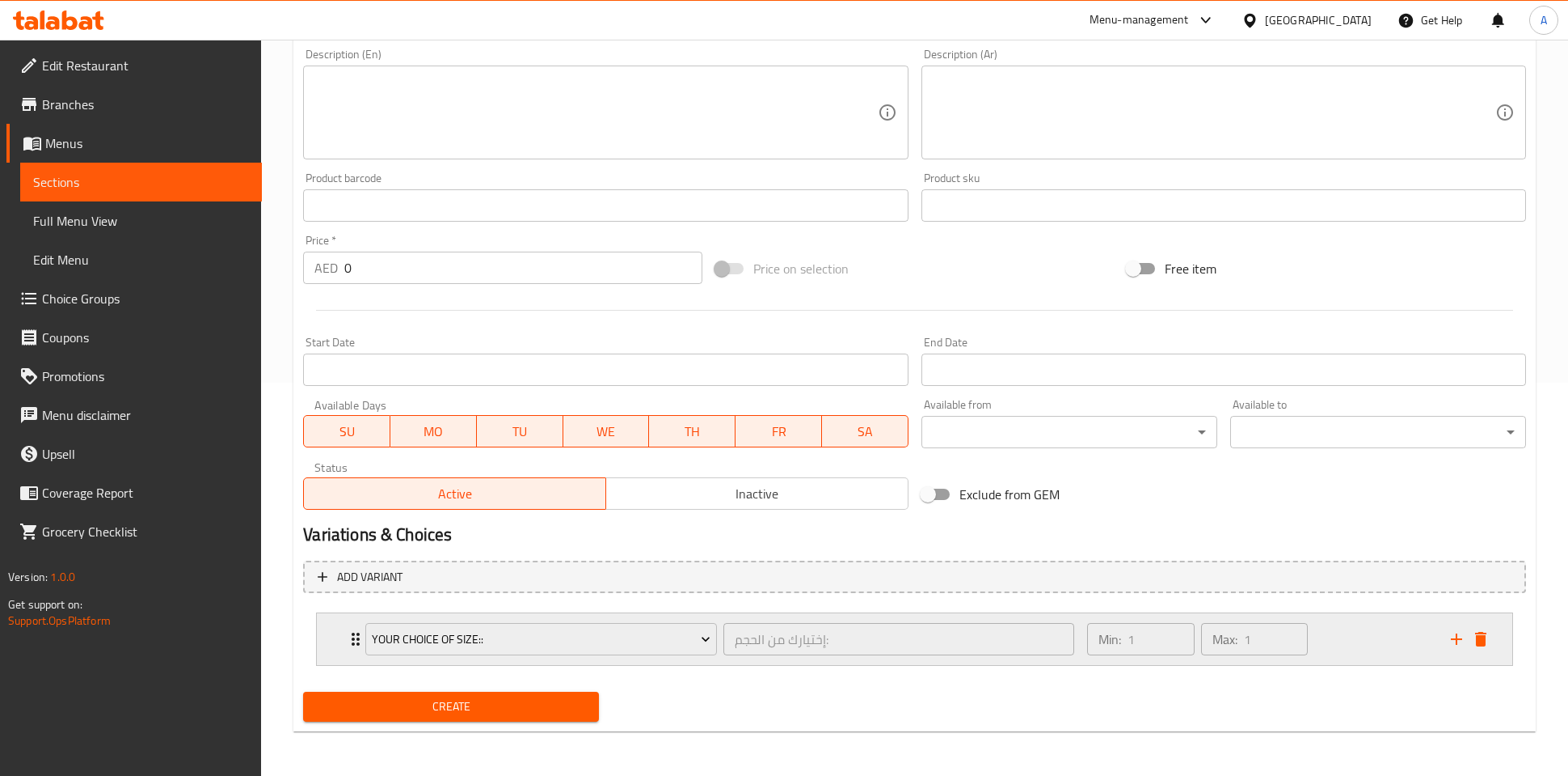
click at [1354, 660] on div "Min: 1 ​ Max: 1 ​" at bounding box center [1259, 639] width 364 height 52
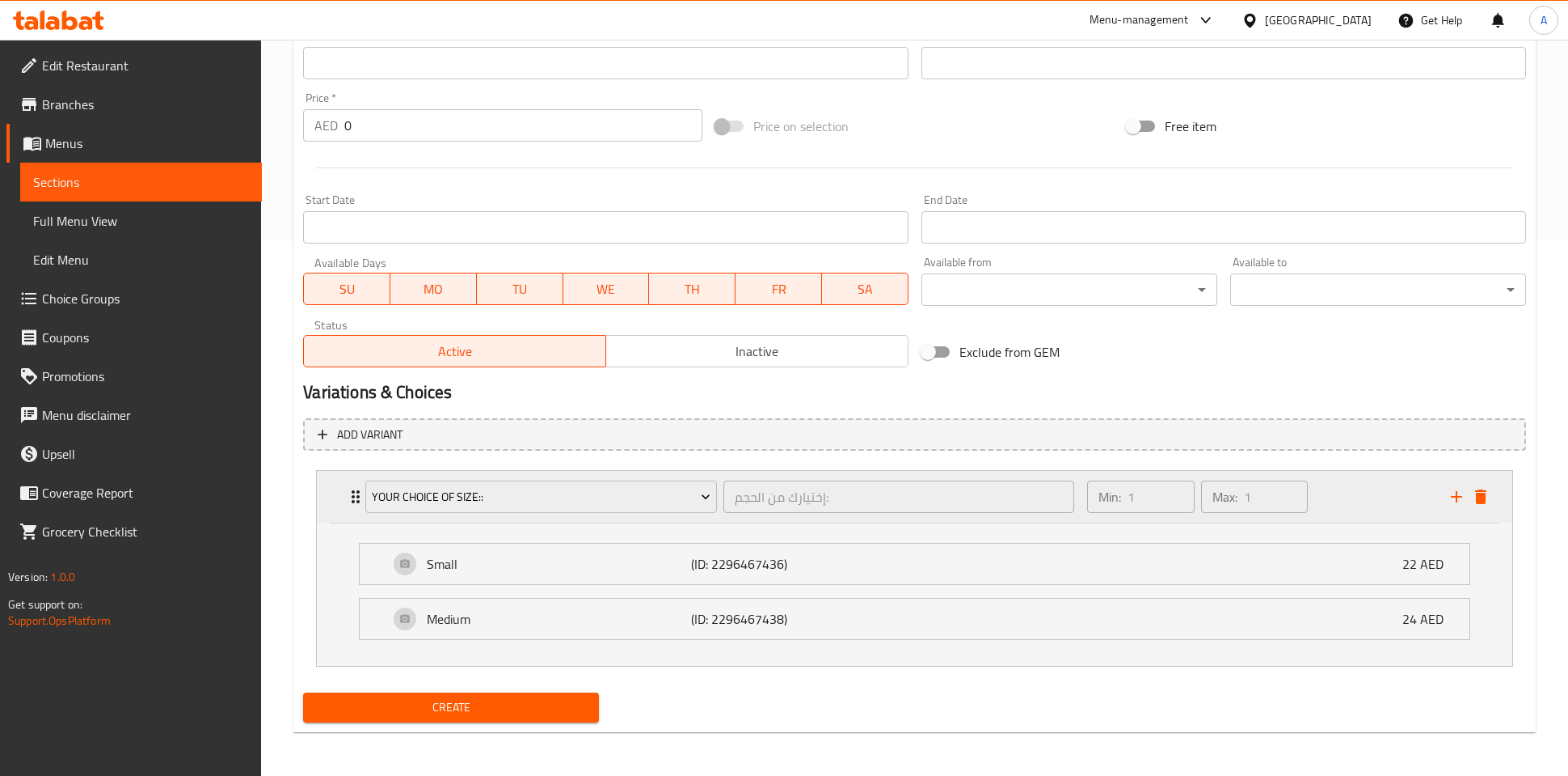
click at [1332, 507] on div "Min: 1 ​ Max: 1 ​" at bounding box center [1259, 496] width 364 height 52
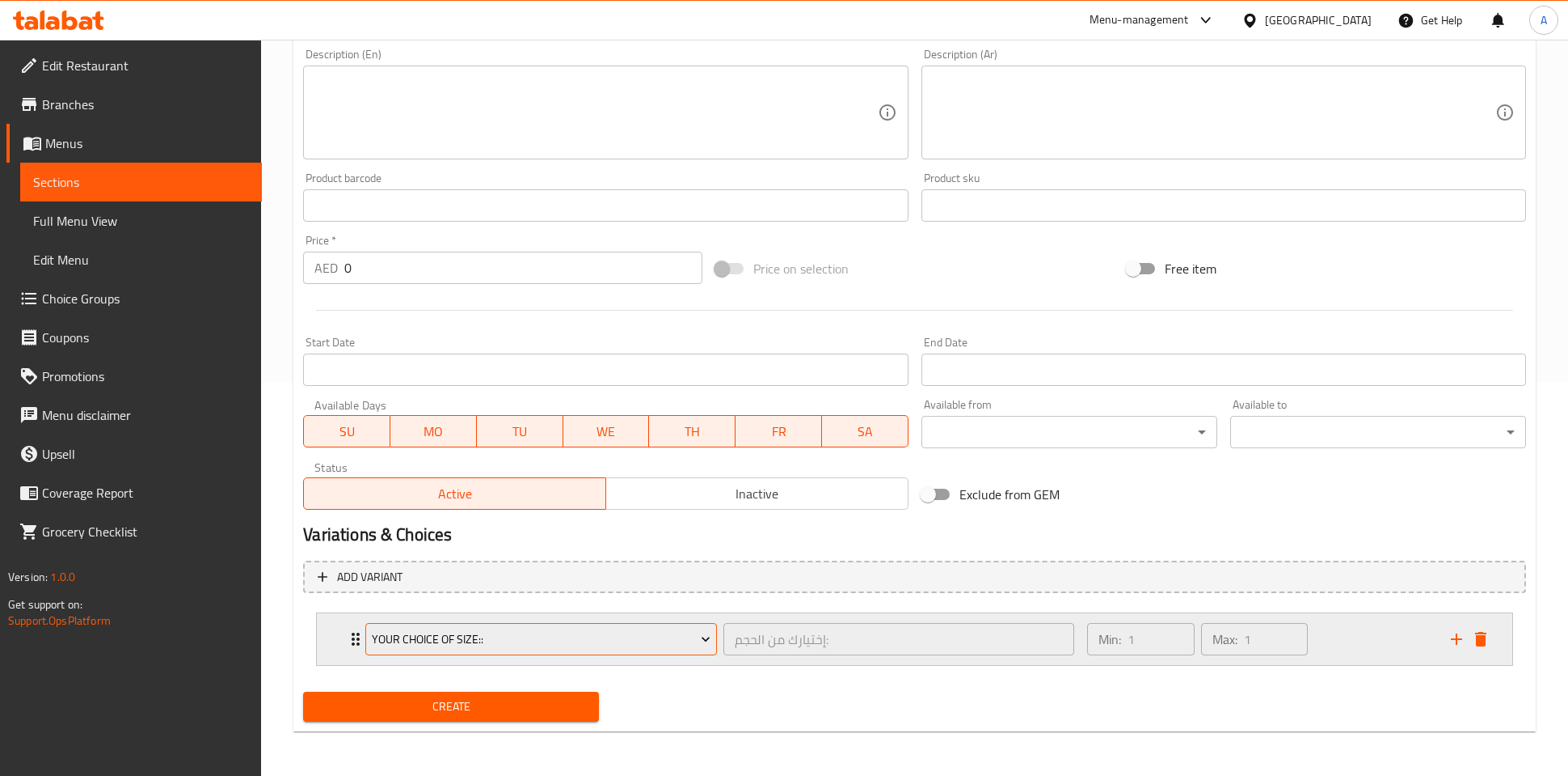
click at [652, 636] on span "Your Choice Of Size::" at bounding box center [541, 639] width 338 height 20
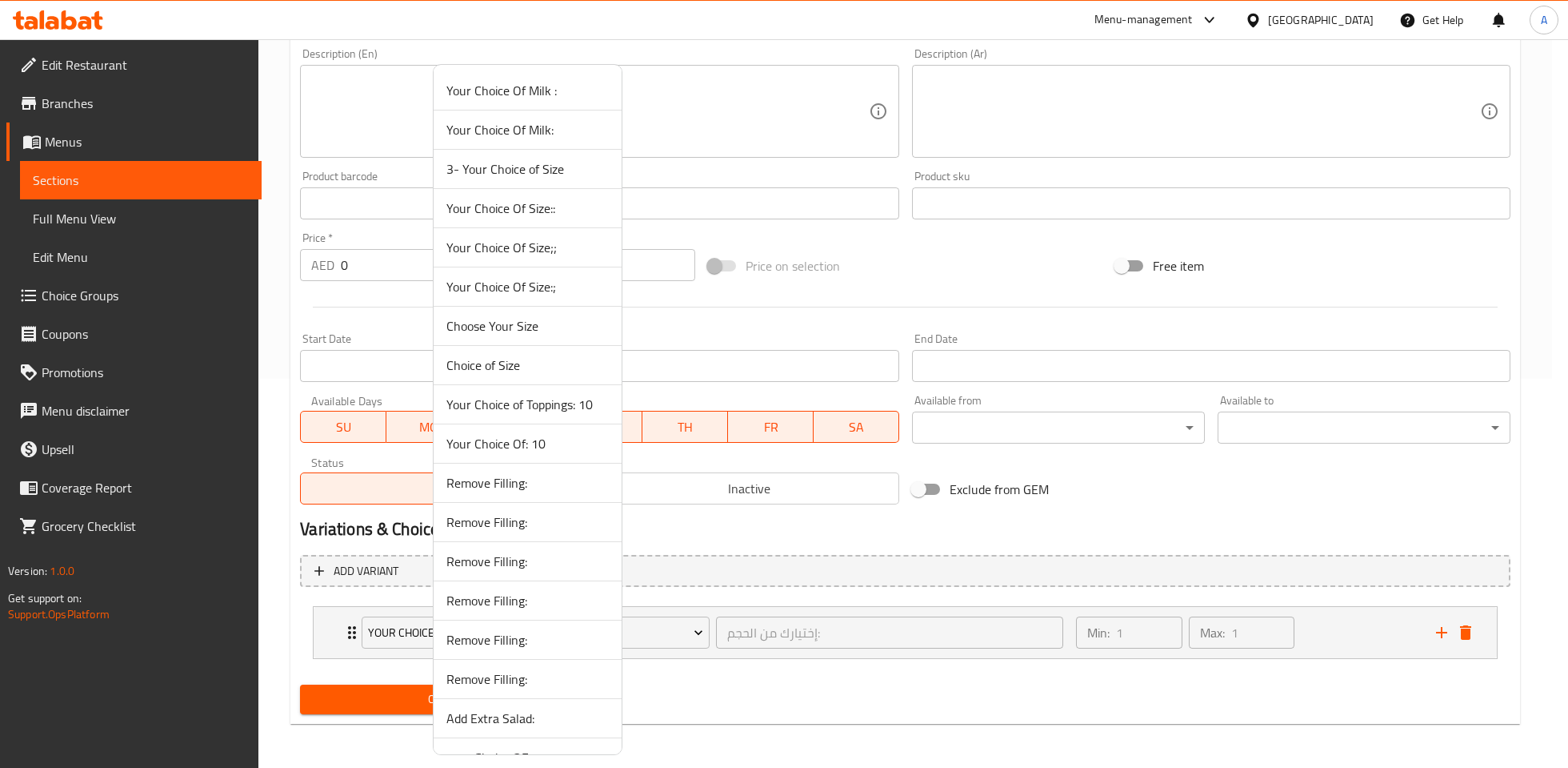
click at [537, 259] on li "Your Choice Of Size;;" at bounding box center [527, 248] width 188 height 39
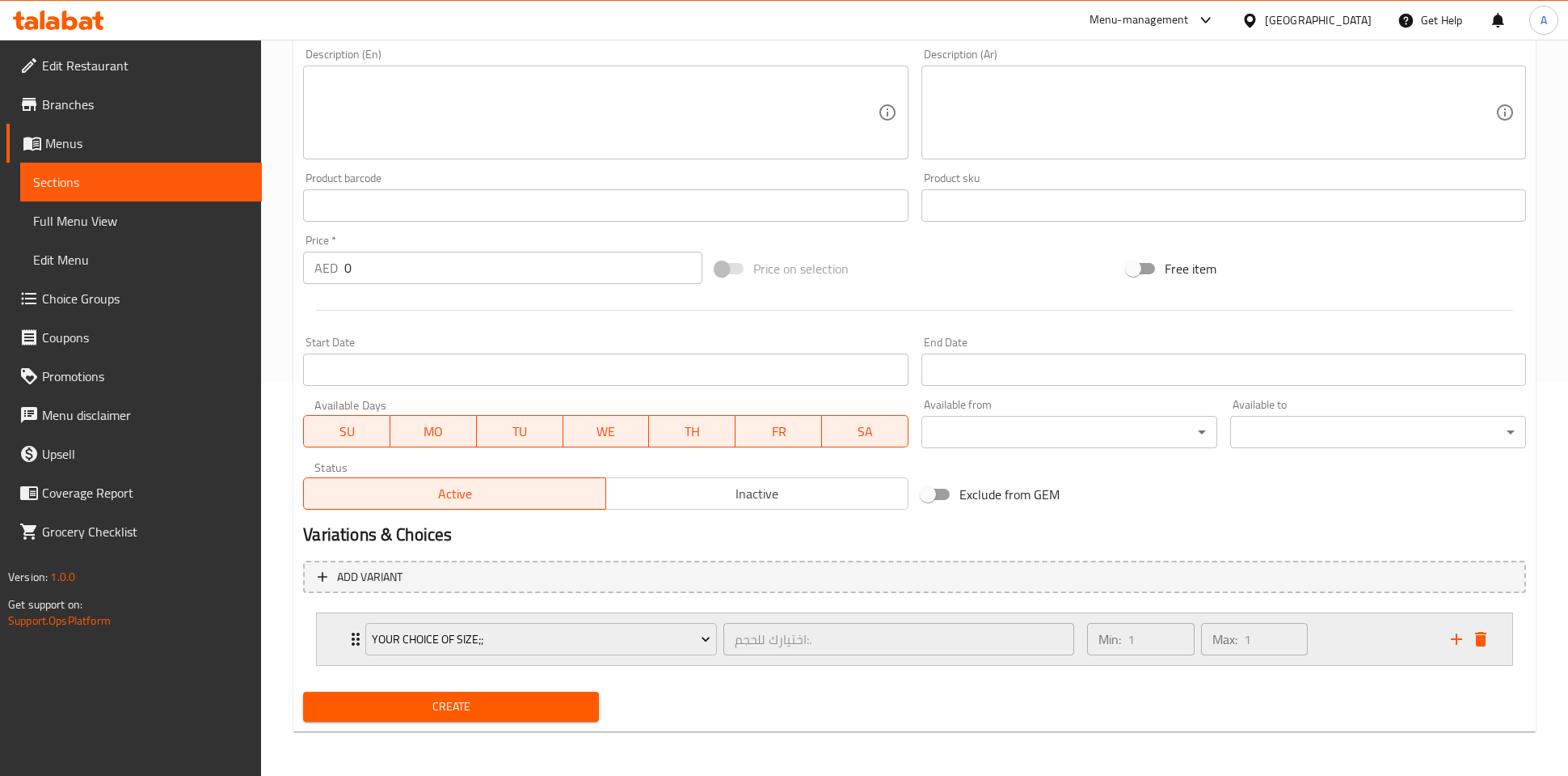
click at [1348, 660] on div "Min: 1 ​ Max: 1 ​" at bounding box center [1259, 639] width 364 height 52
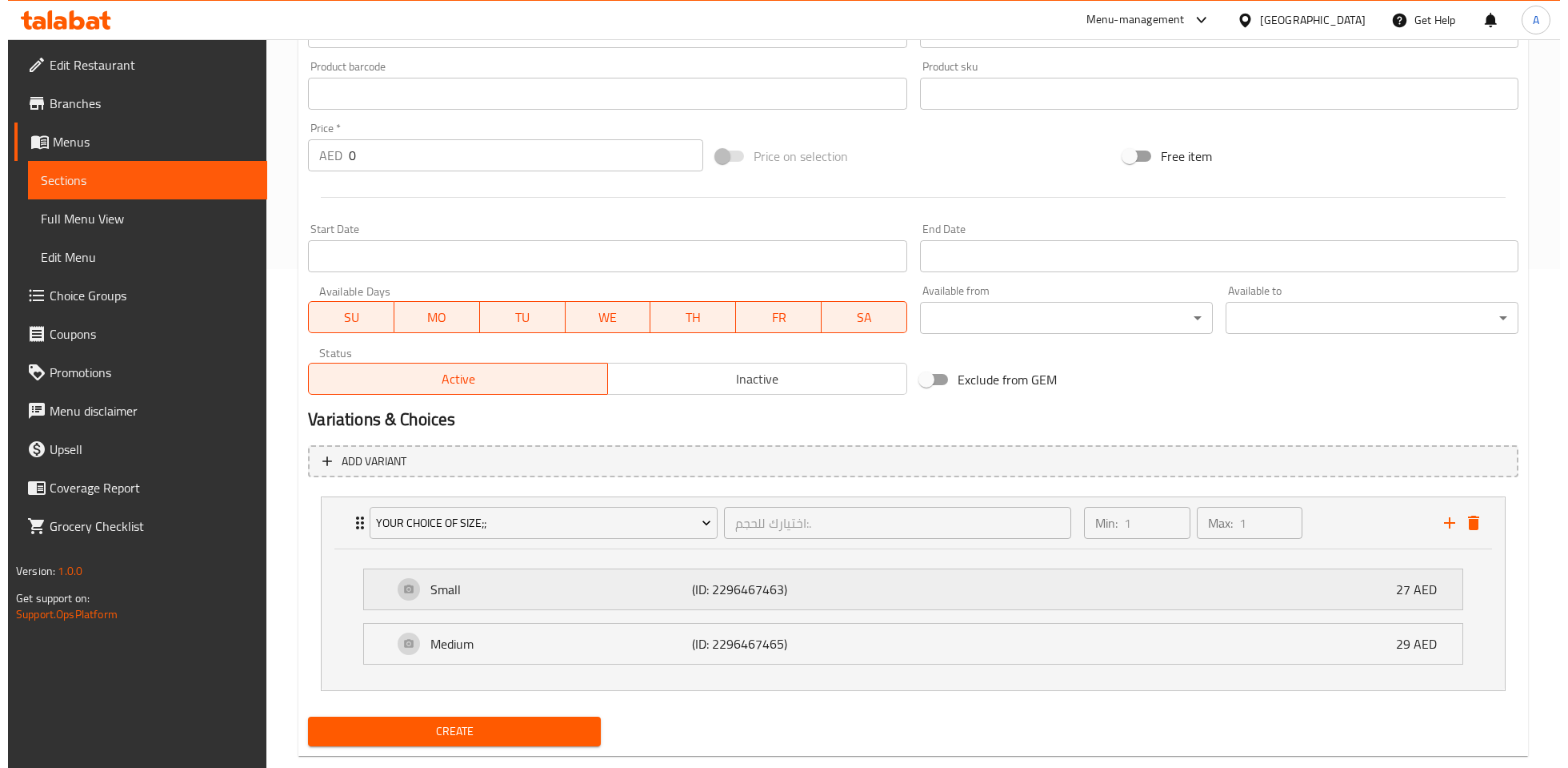
scroll to position [530, 0]
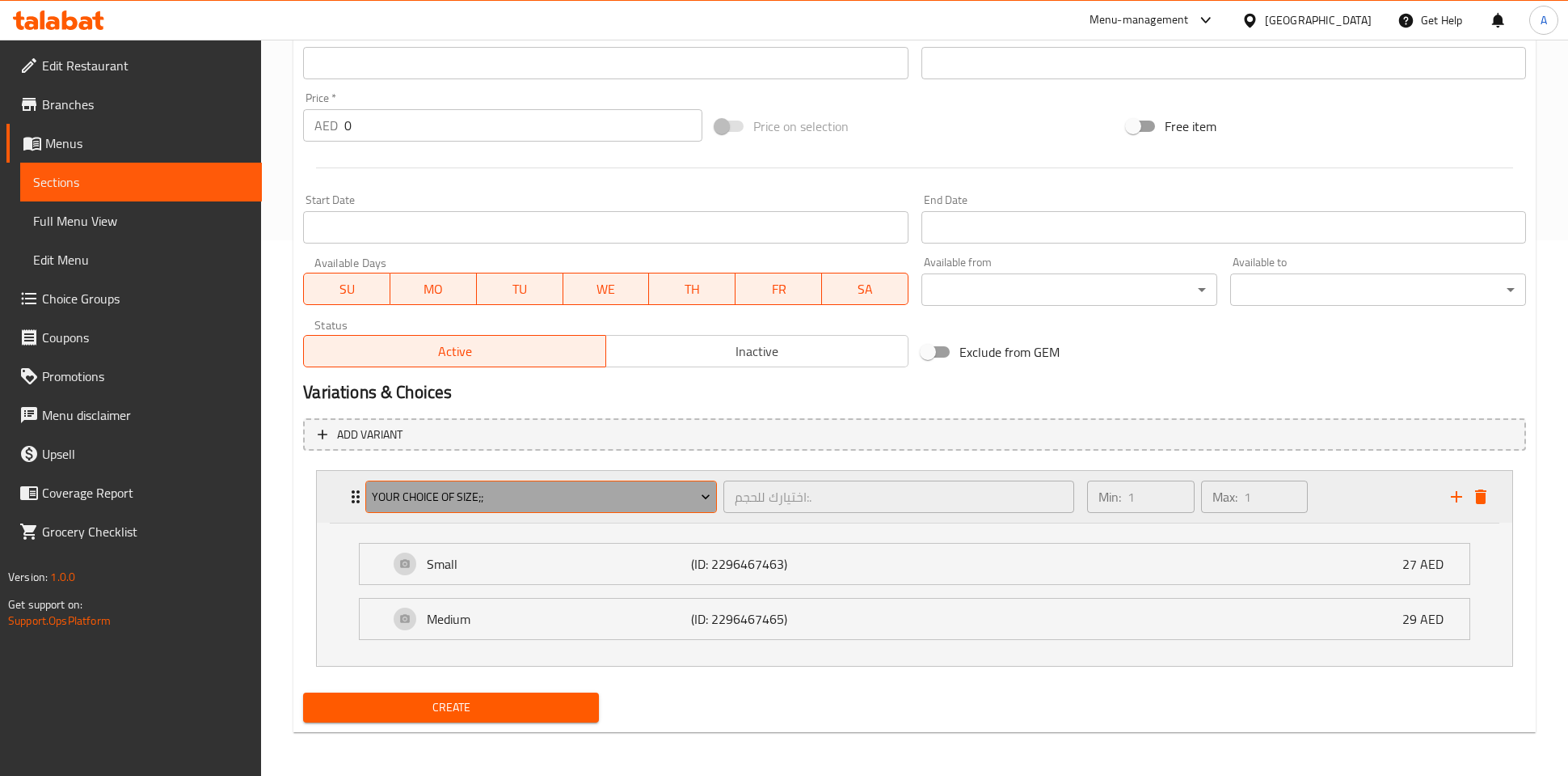
click at [518, 500] on span "Your Choice Of Size;;" at bounding box center [541, 496] width 338 height 20
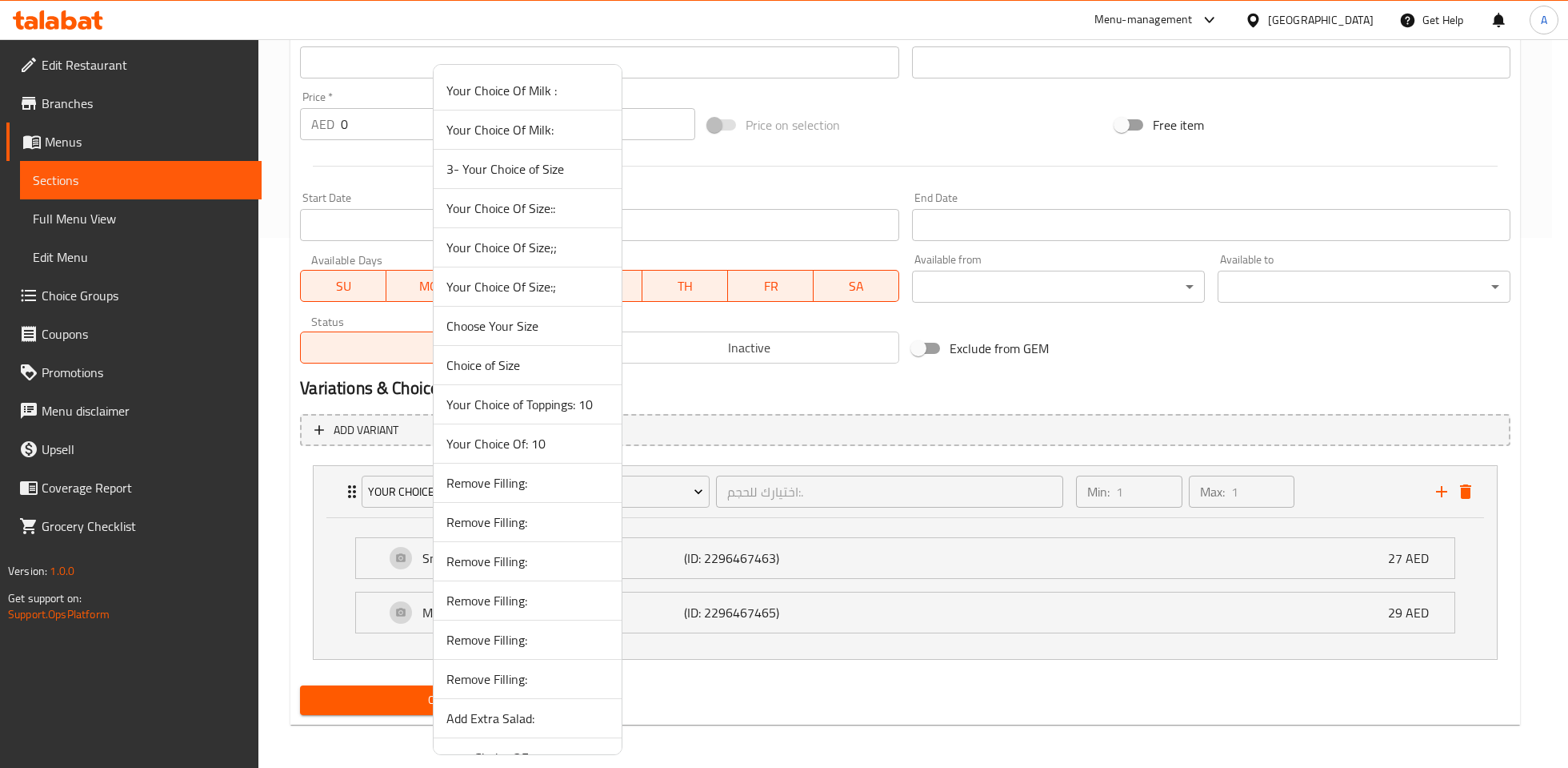
click at [505, 355] on span "Choice of Size" at bounding box center [528, 365] width 162 height 19
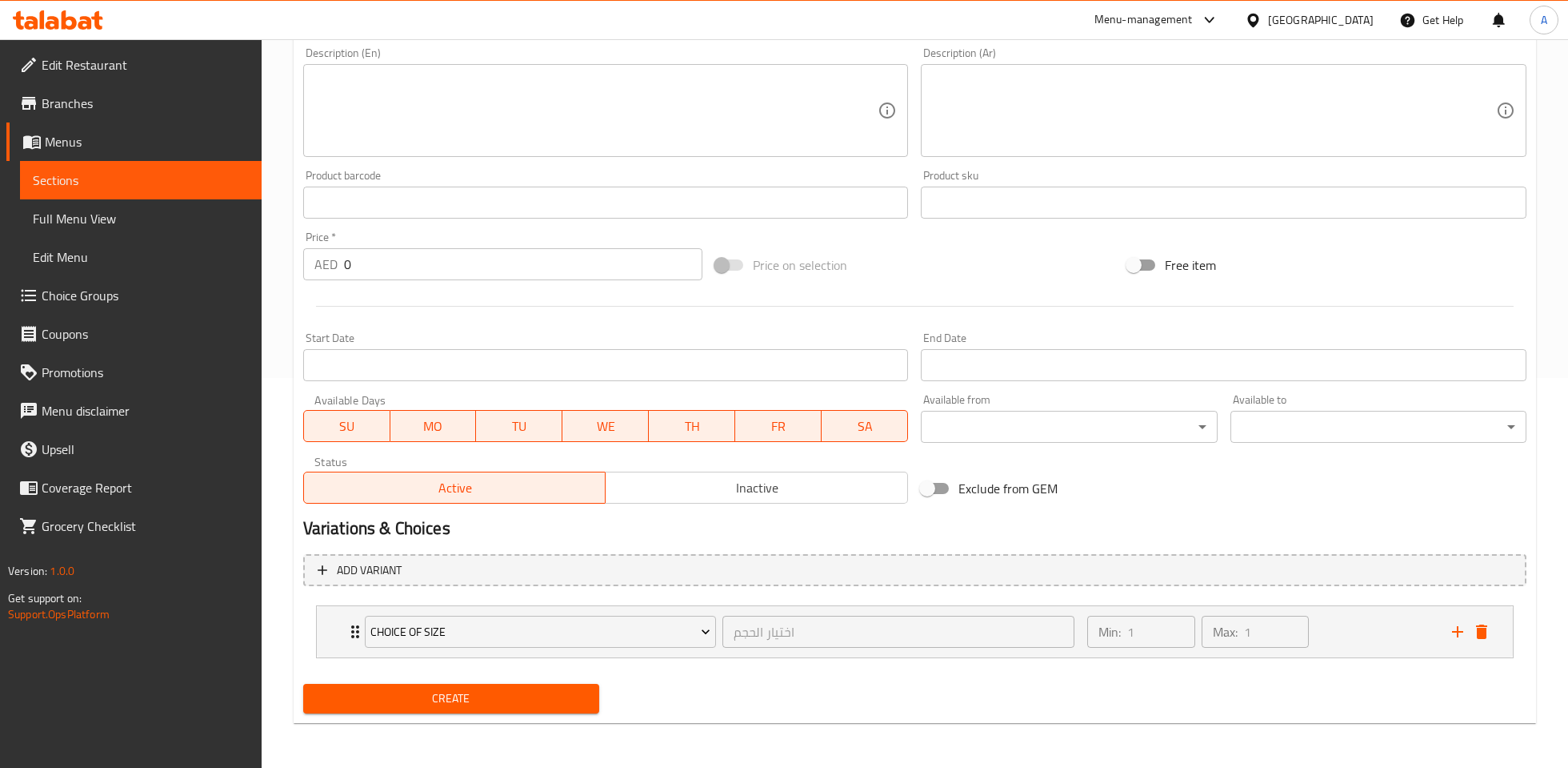
scroll to position [389, 0]
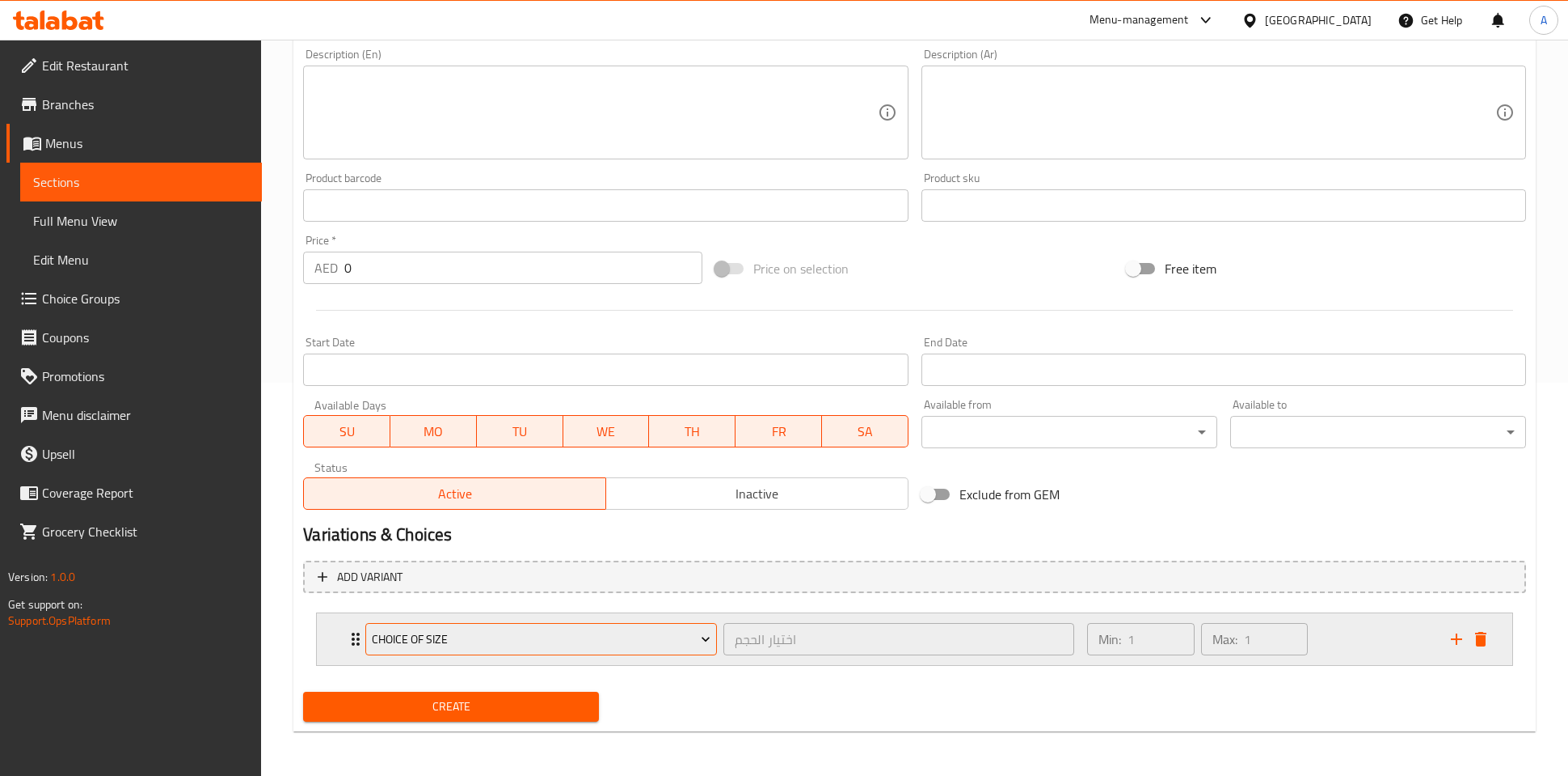
click at [716, 637] on button "Choice of Size" at bounding box center [540, 639] width 351 height 32
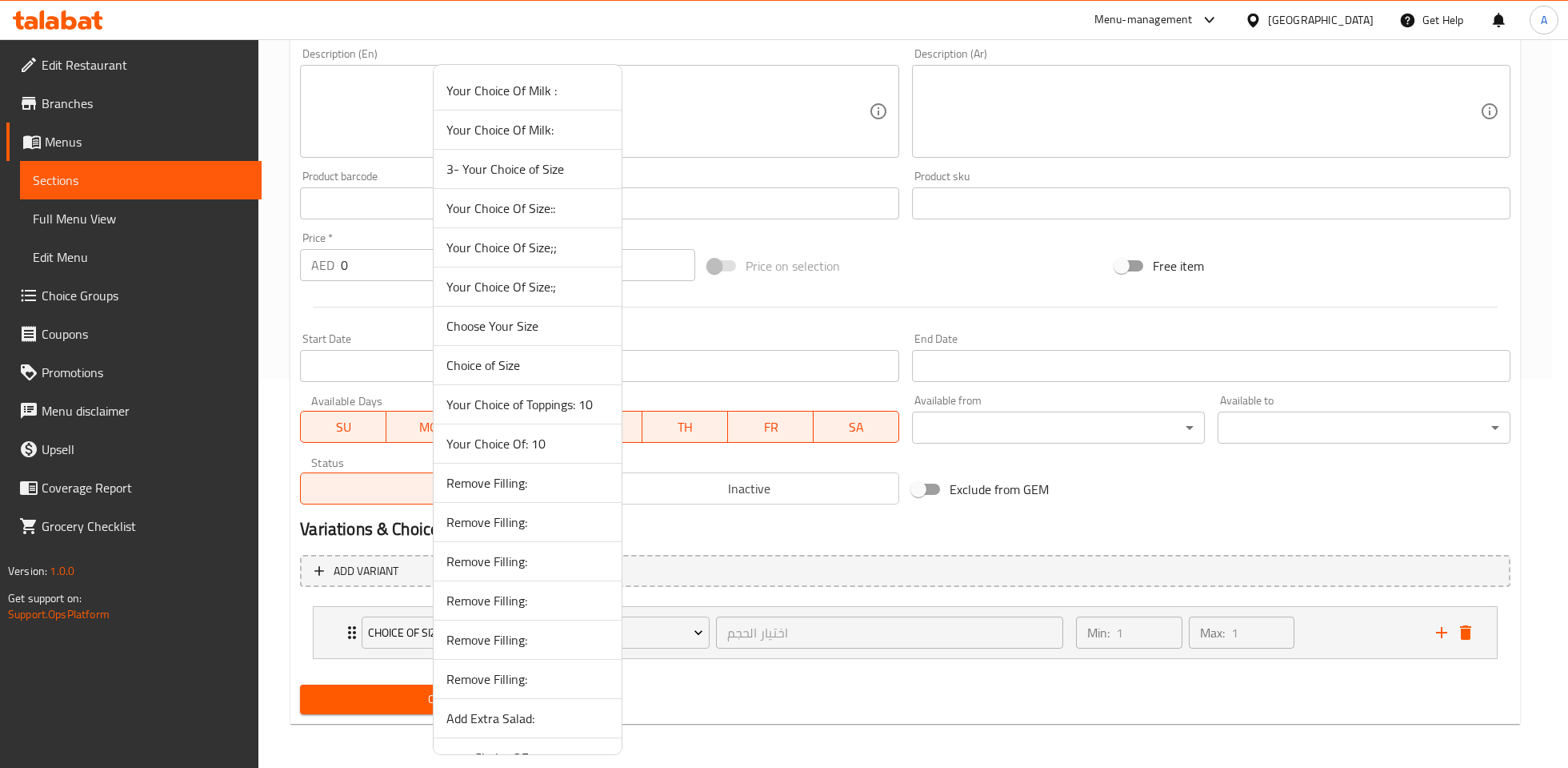
click at [1335, 636] on div at bounding box center [784, 384] width 1568 height 768
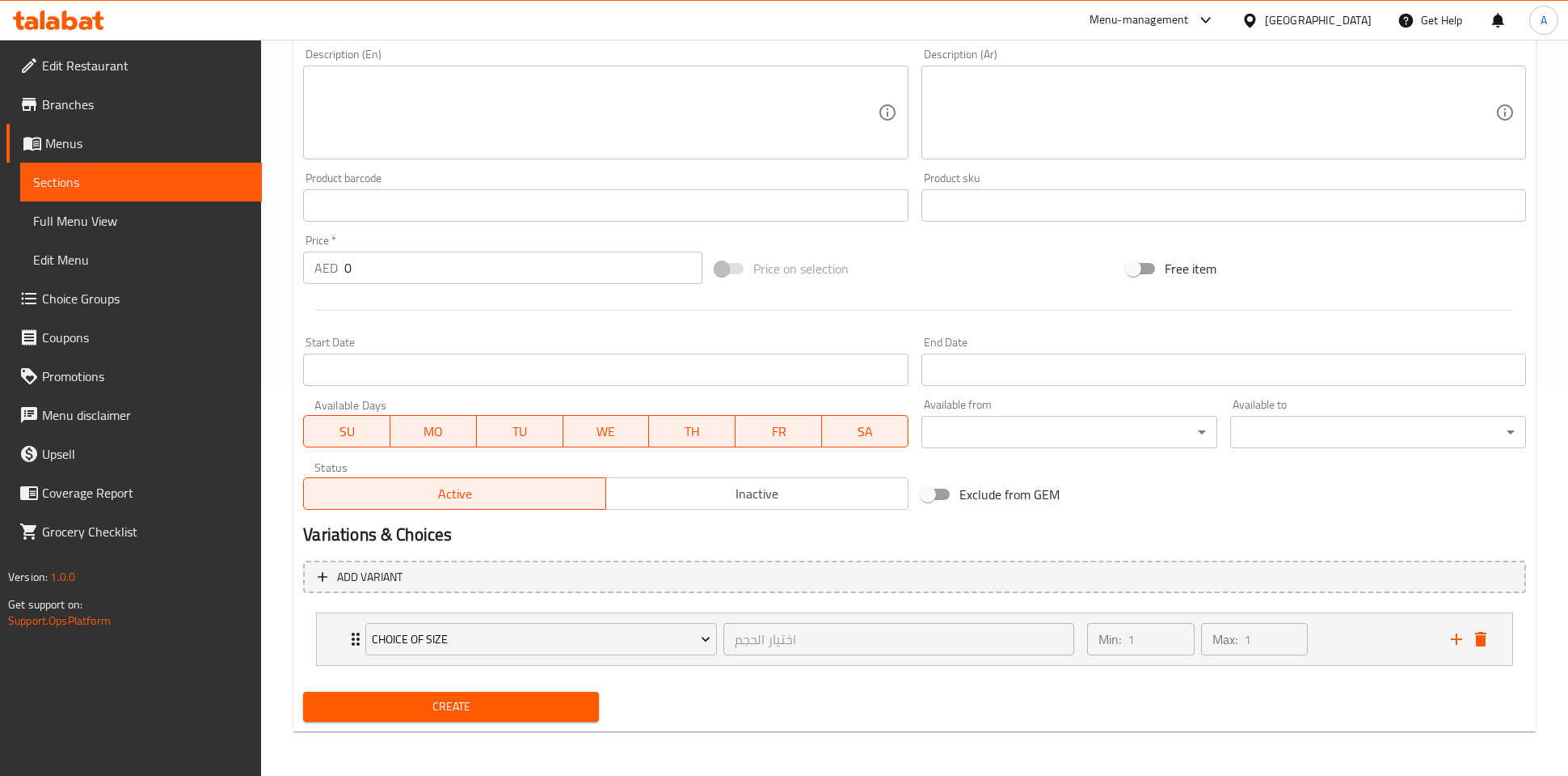
click at [1349, 642] on div "Min: 1 ​ Max: 1 ​" at bounding box center [1259, 639] width 364 height 52
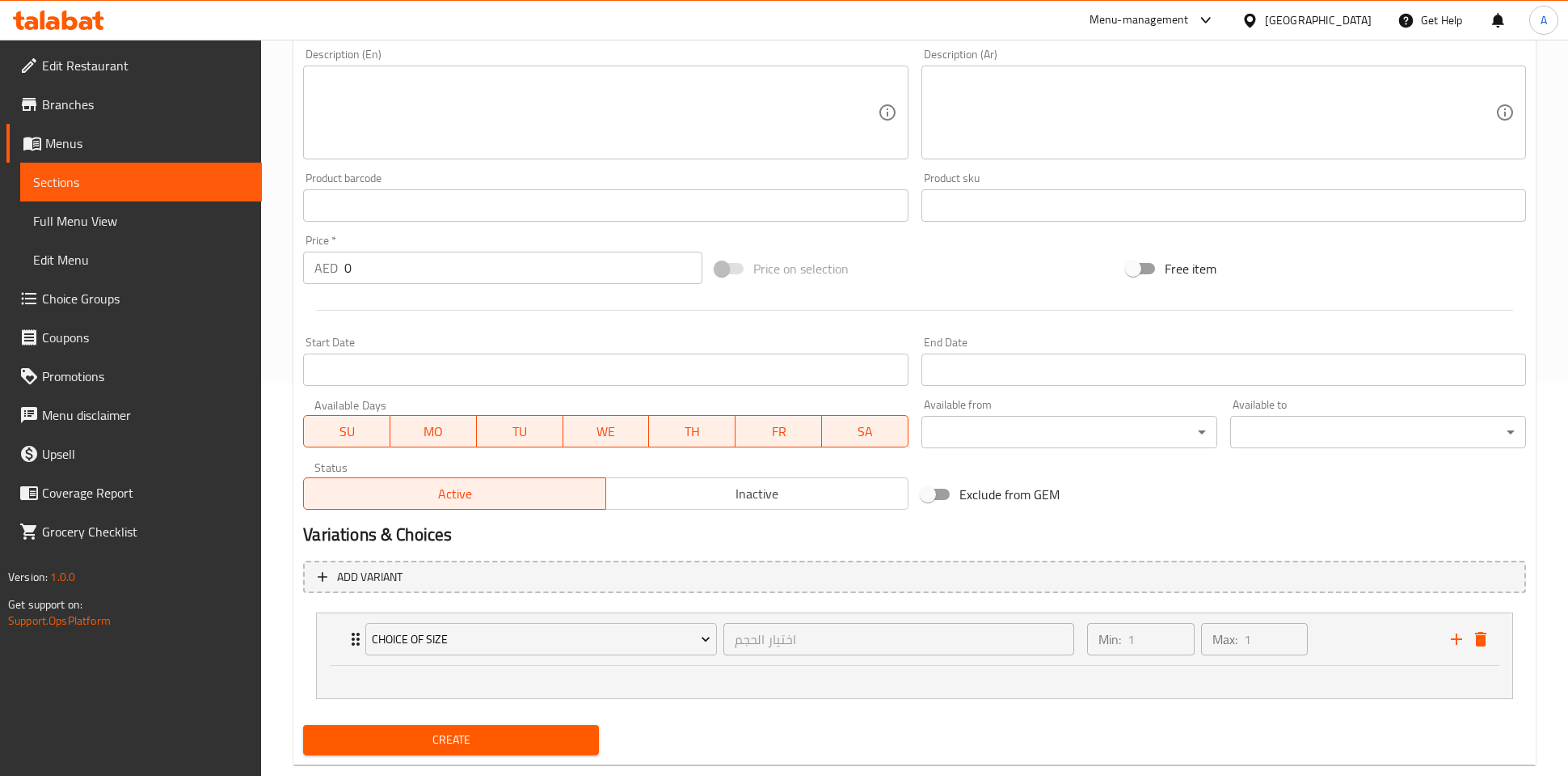
click at [1349, 642] on div "Min: 1 ​ Max: 1 ​" at bounding box center [1259, 639] width 364 height 52
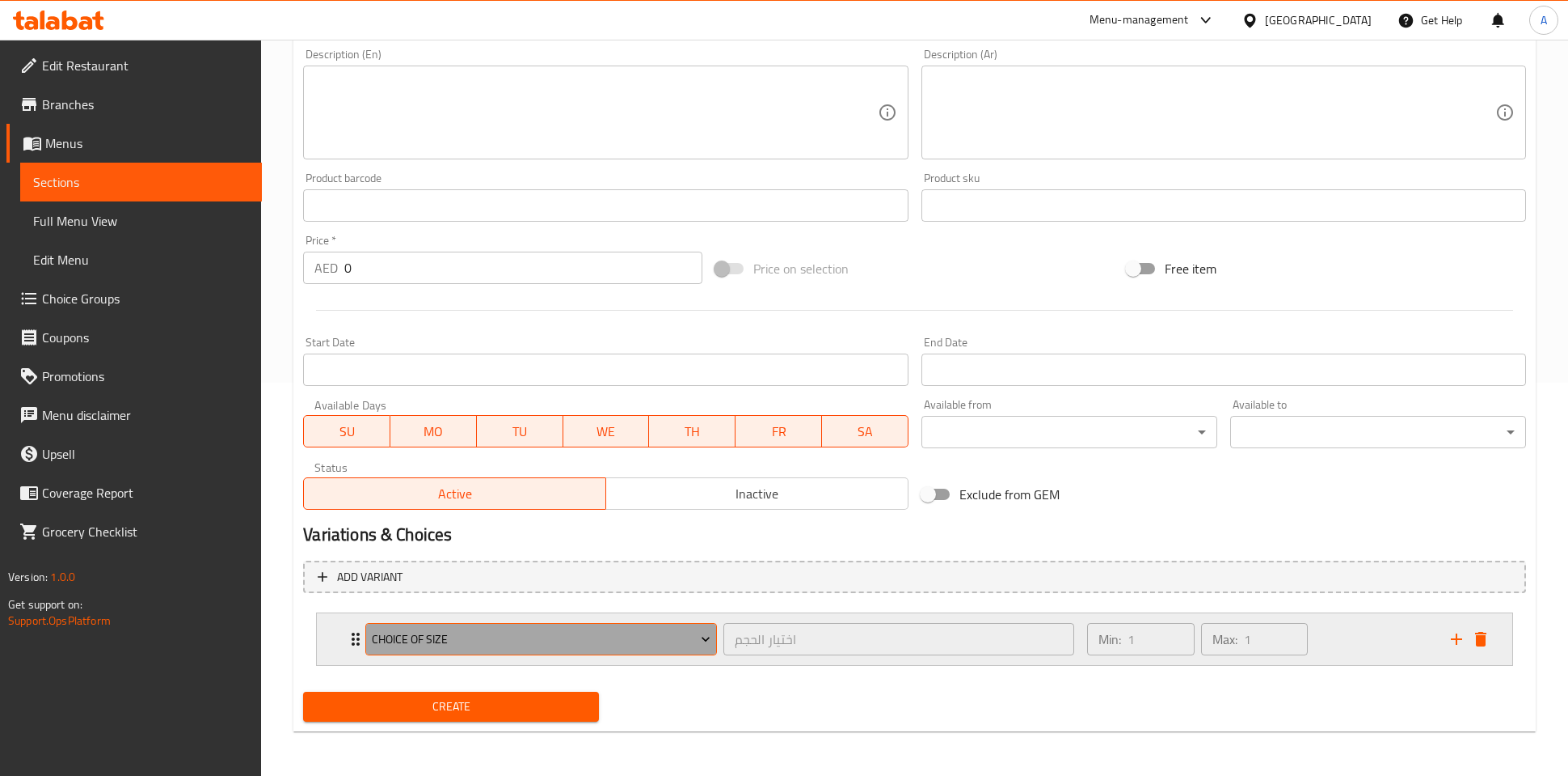
click at [640, 623] on button "Choice of Size" at bounding box center [540, 639] width 351 height 32
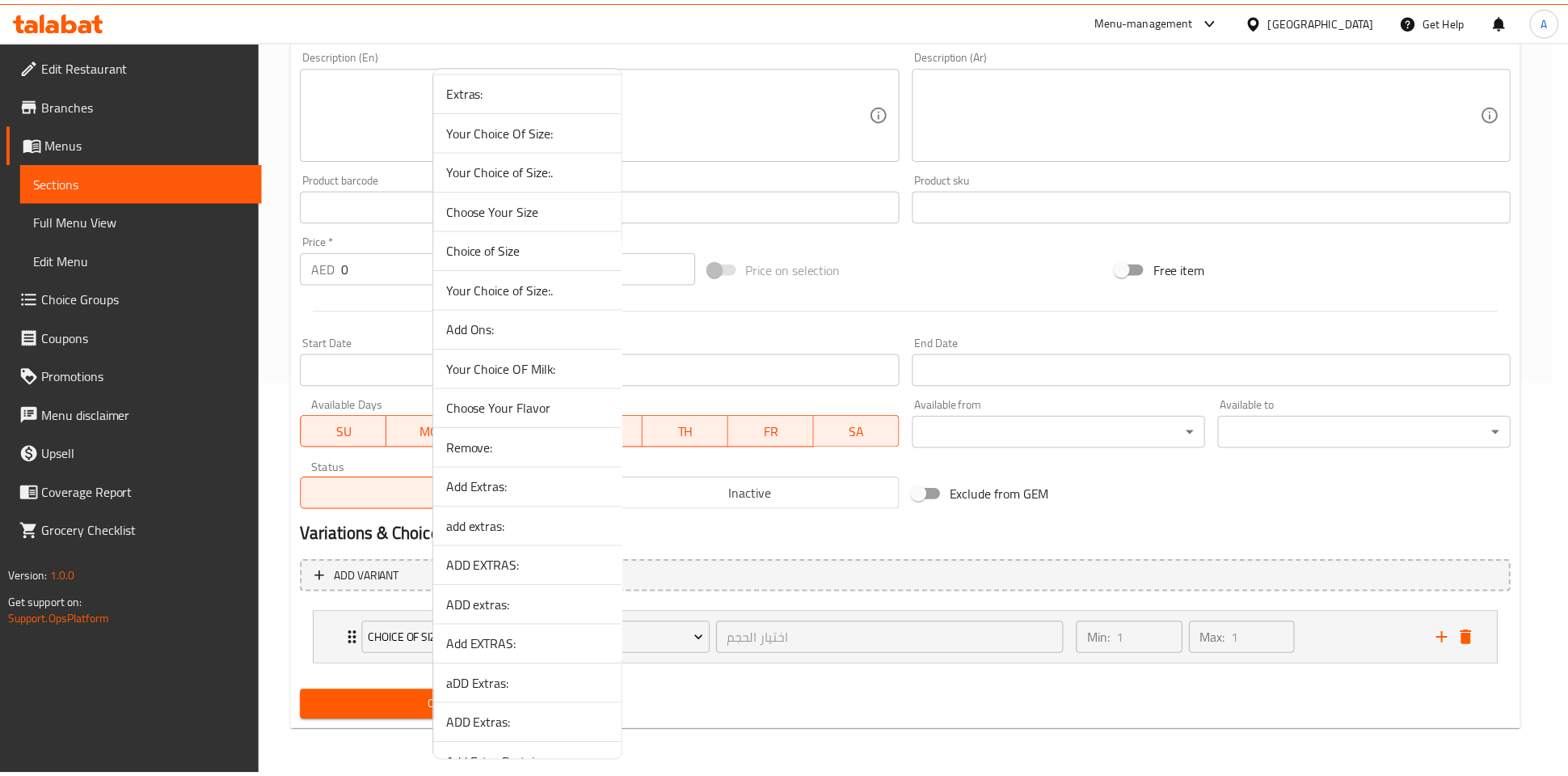
scroll to position [907, 0]
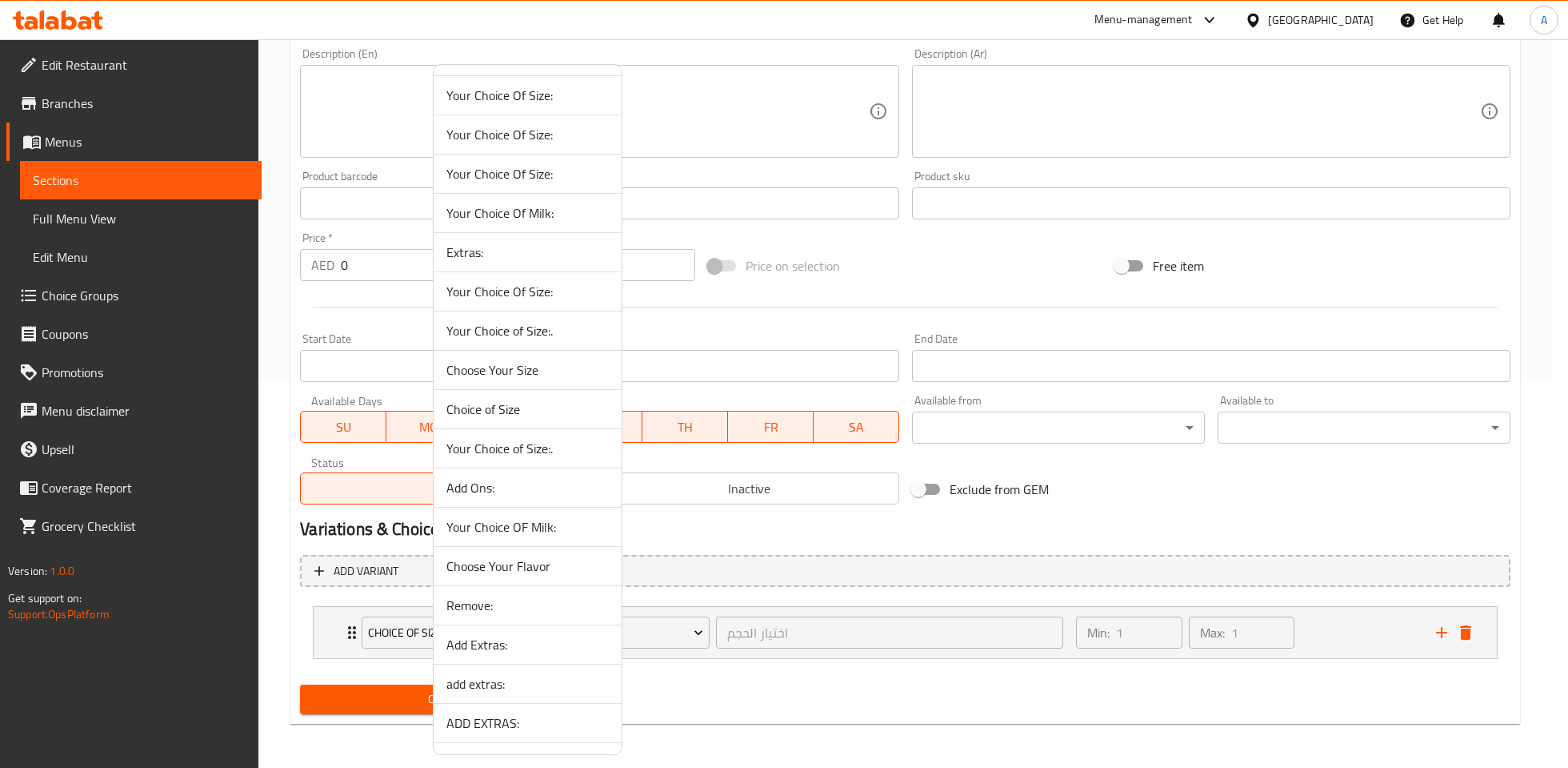
click at [539, 443] on span "Your Choice of Size:." at bounding box center [528, 448] width 162 height 19
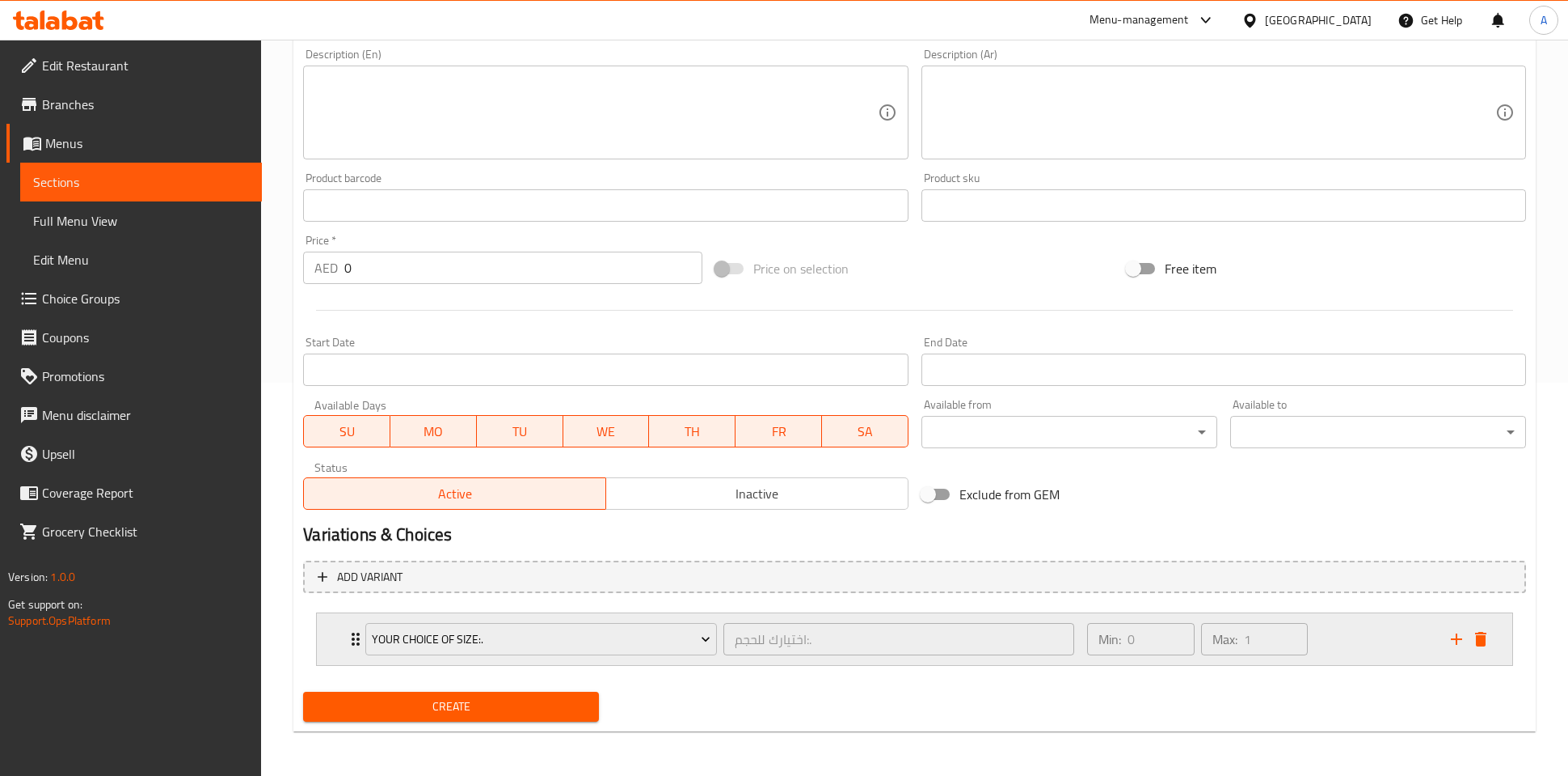
click at [1397, 627] on div "Min: 0 ​ Max: 1 ​" at bounding box center [1259, 639] width 364 height 52
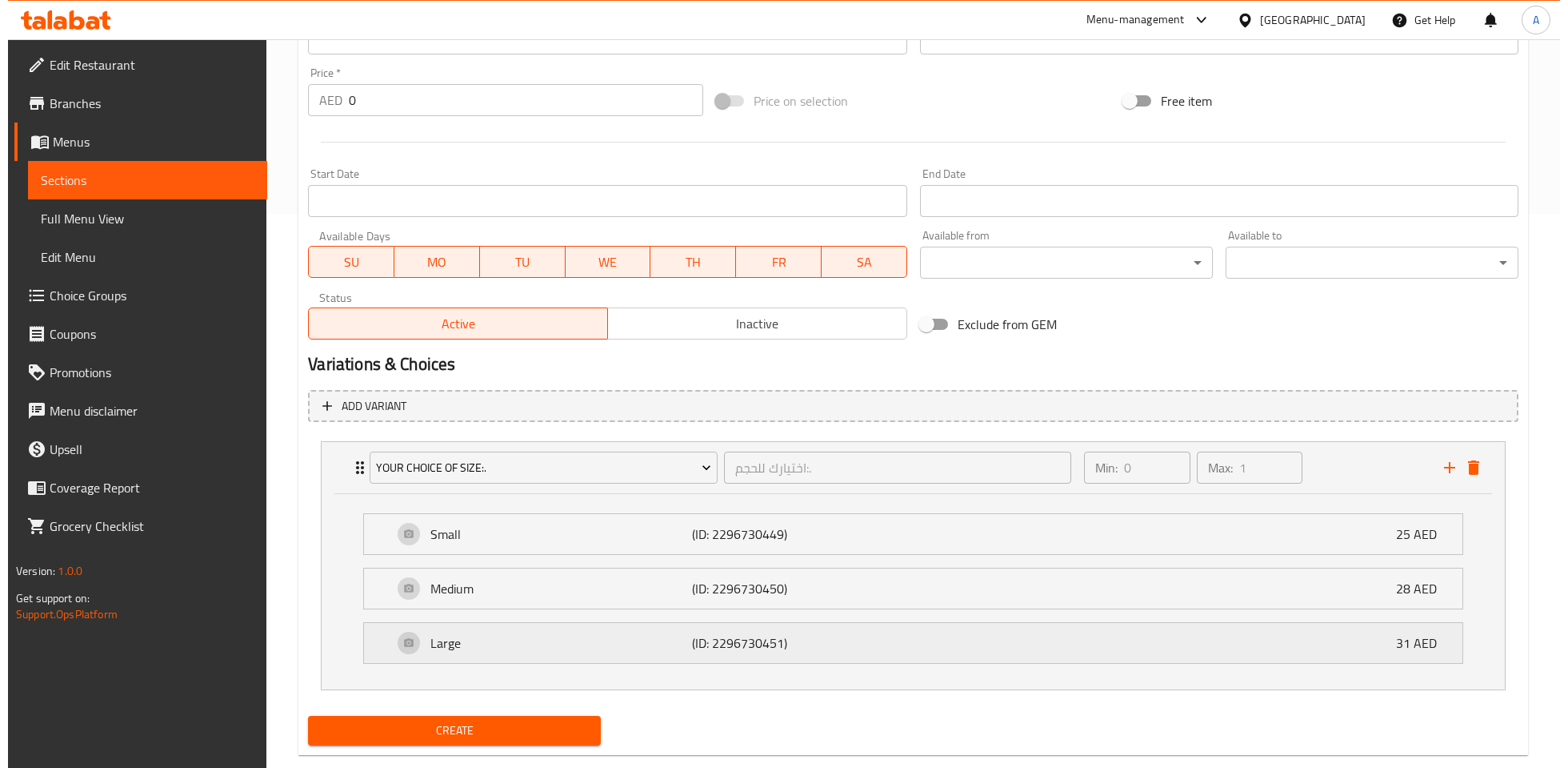
scroll to position [584, 0]
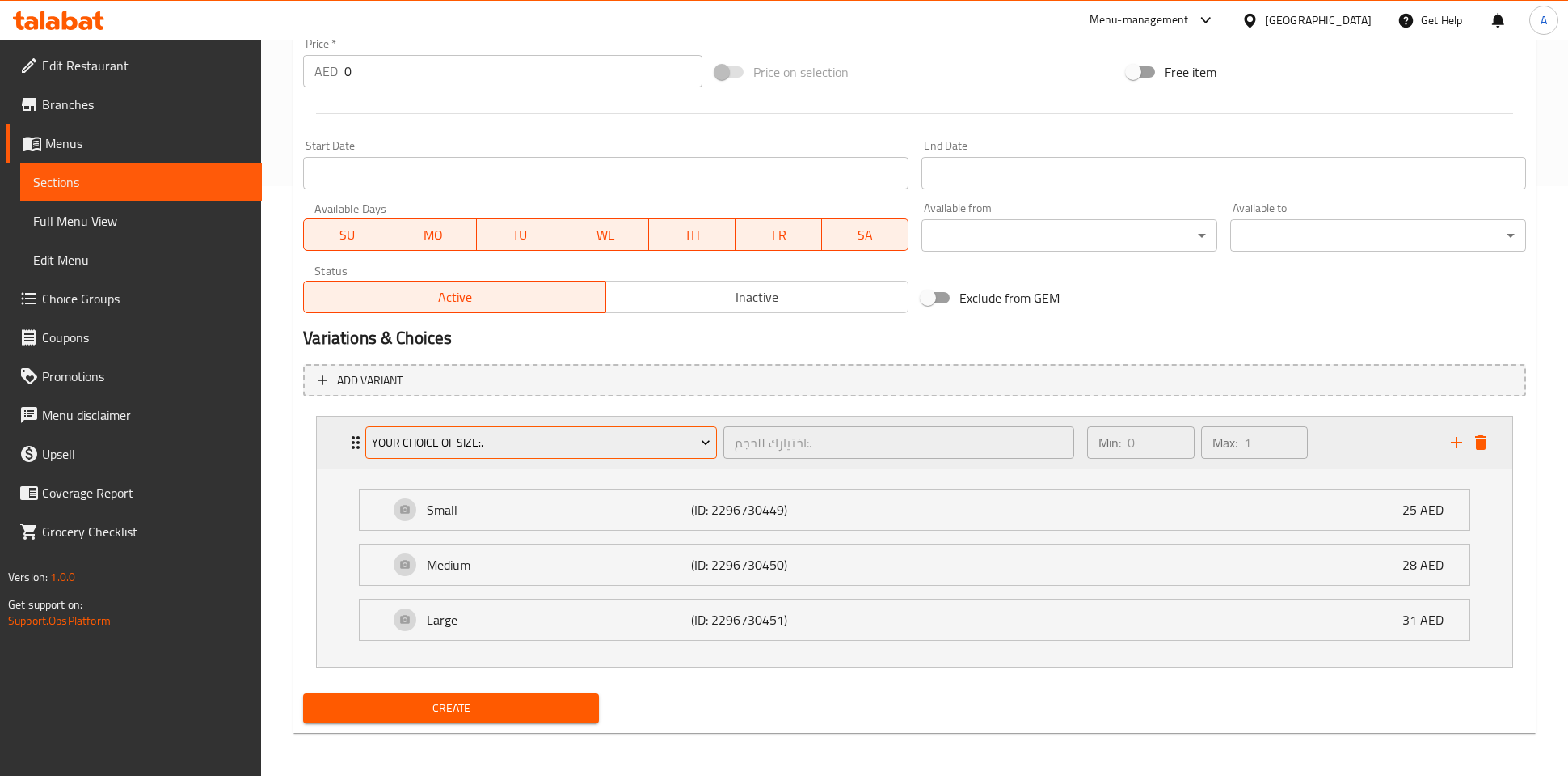
click at [645, 426] on button "Your Choice of Size:." at bounding box center [540, 442] width 351 height 32
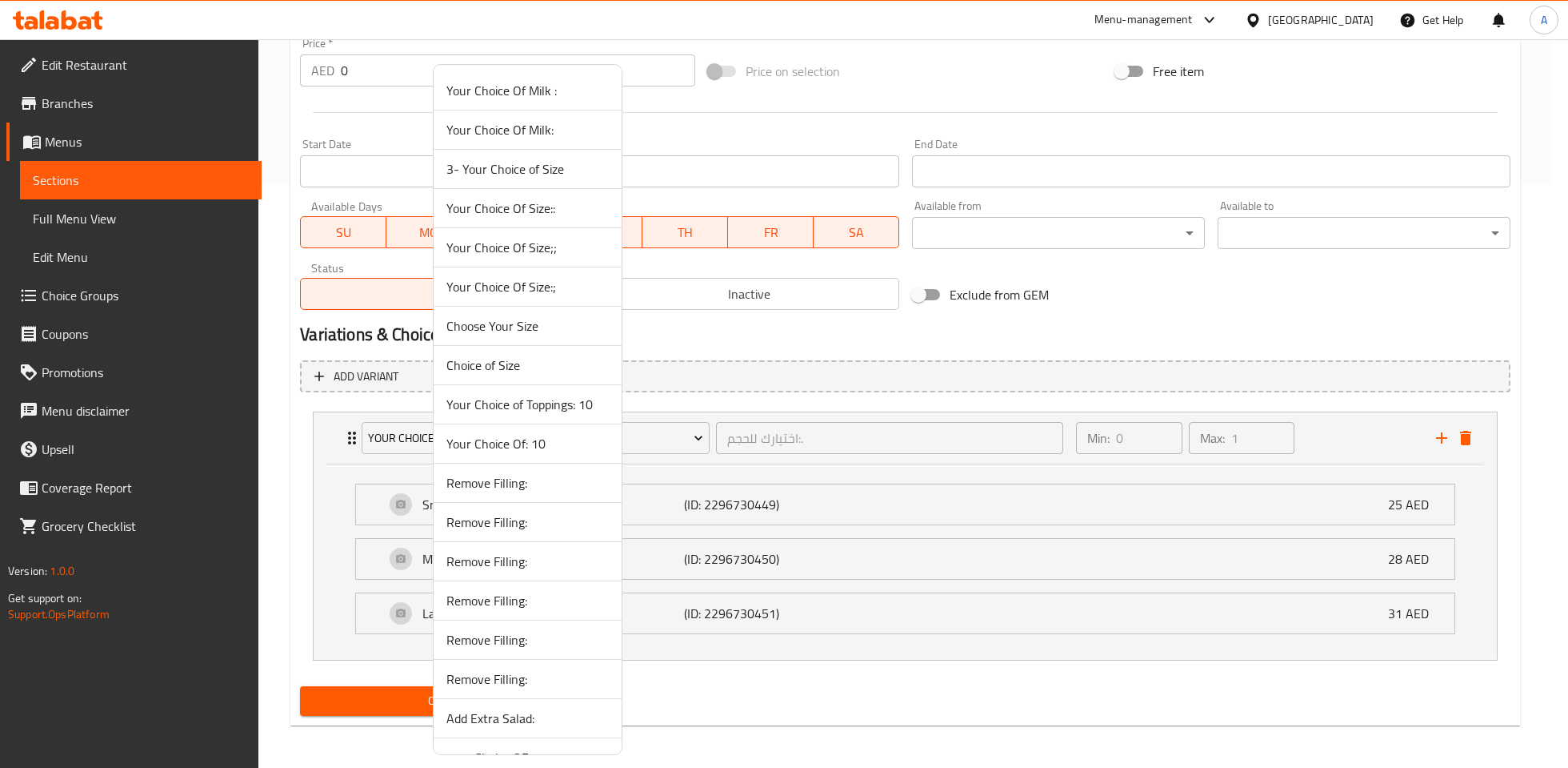
click at [542, 213] on span "Your Choice Of Size::" at bounding box center [528, 208] width 162 height 19
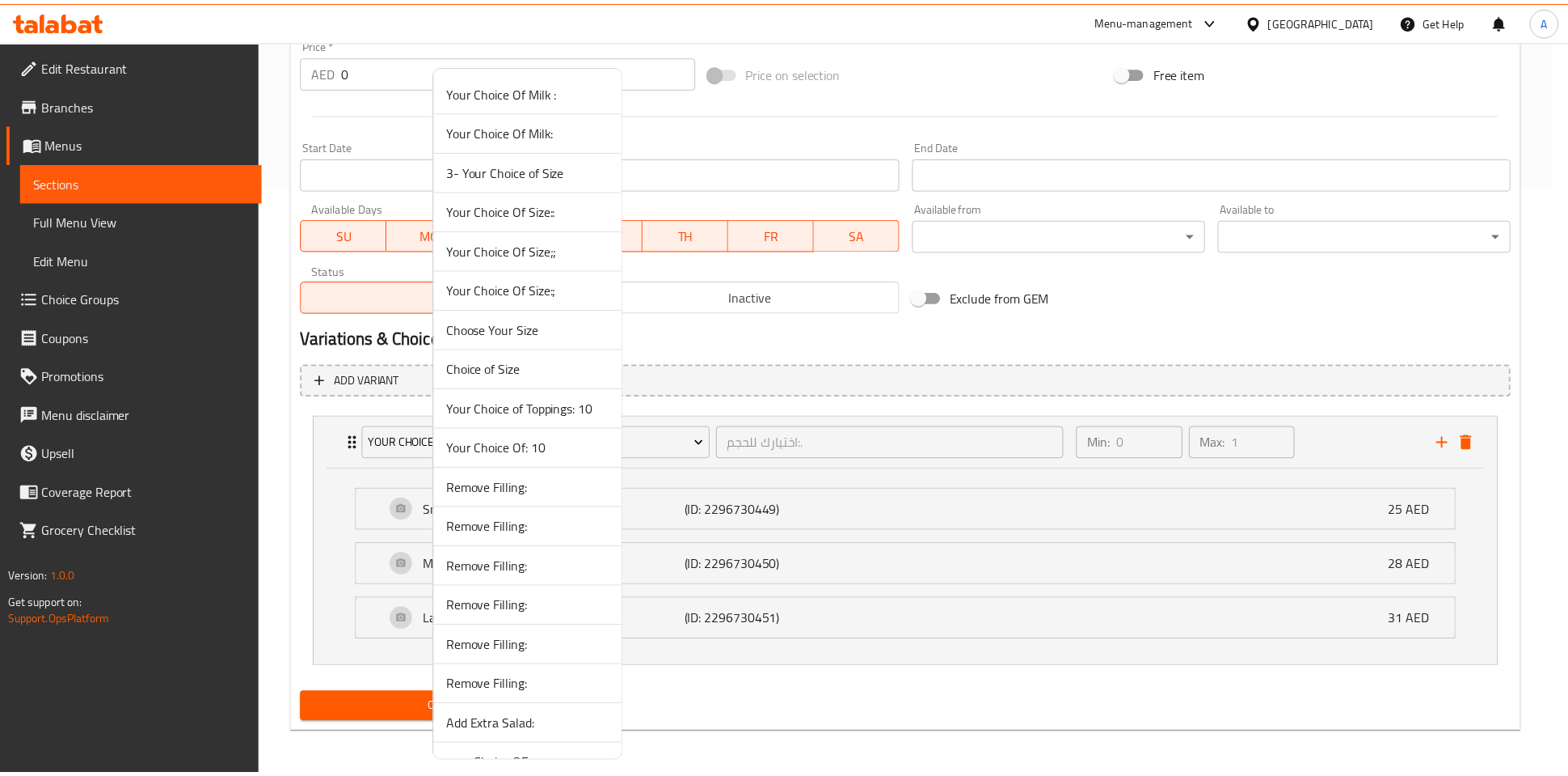
scroll to position [393, 0]
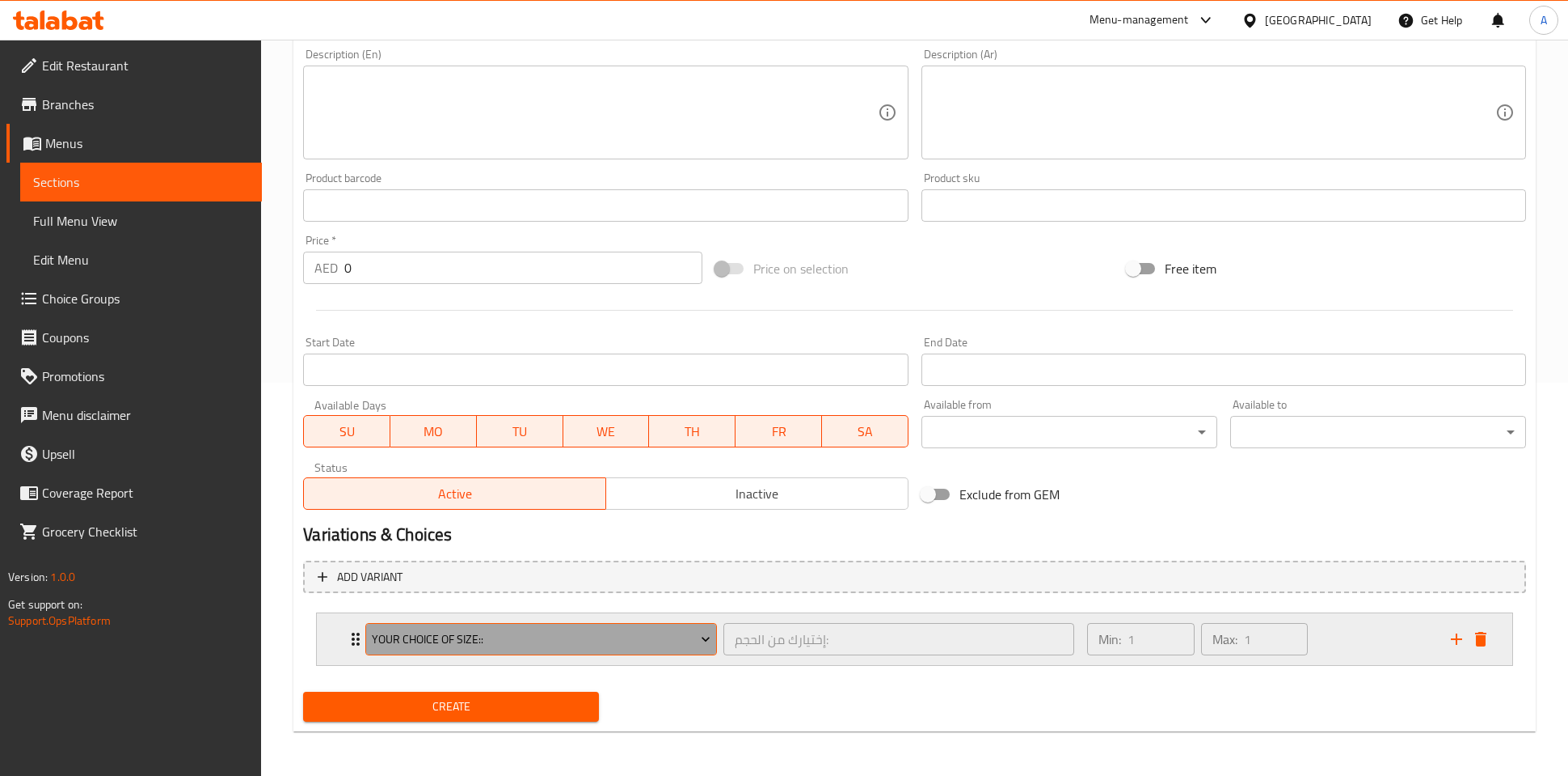
click at [692, 630] on span "Your Choice Of Size::" at bounding box center [541, 639] width 338 height 20
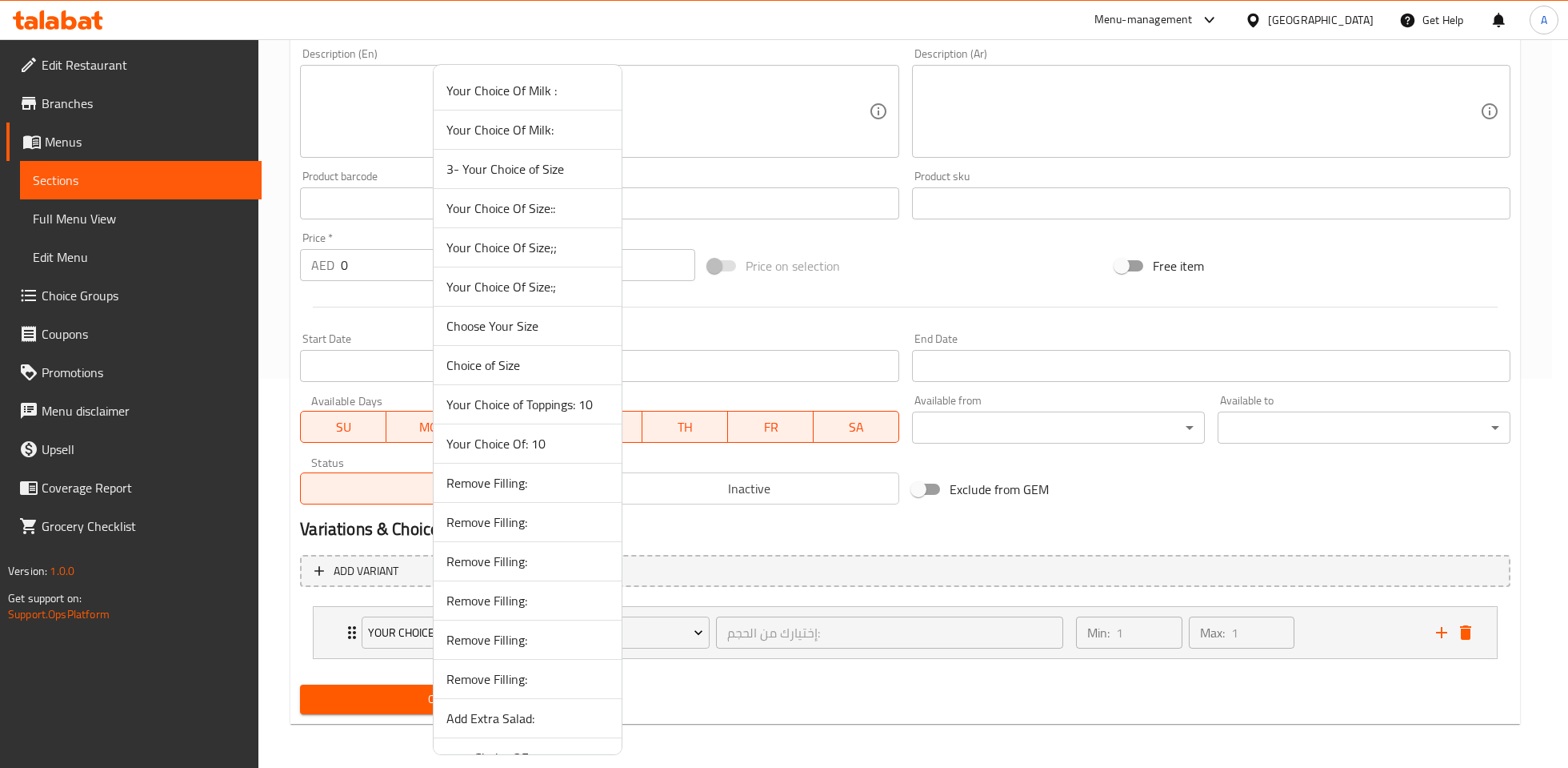
click at [503, 161] on span "3- Your Choice of Size" at bounding box center [528, 169] width 162 height 19
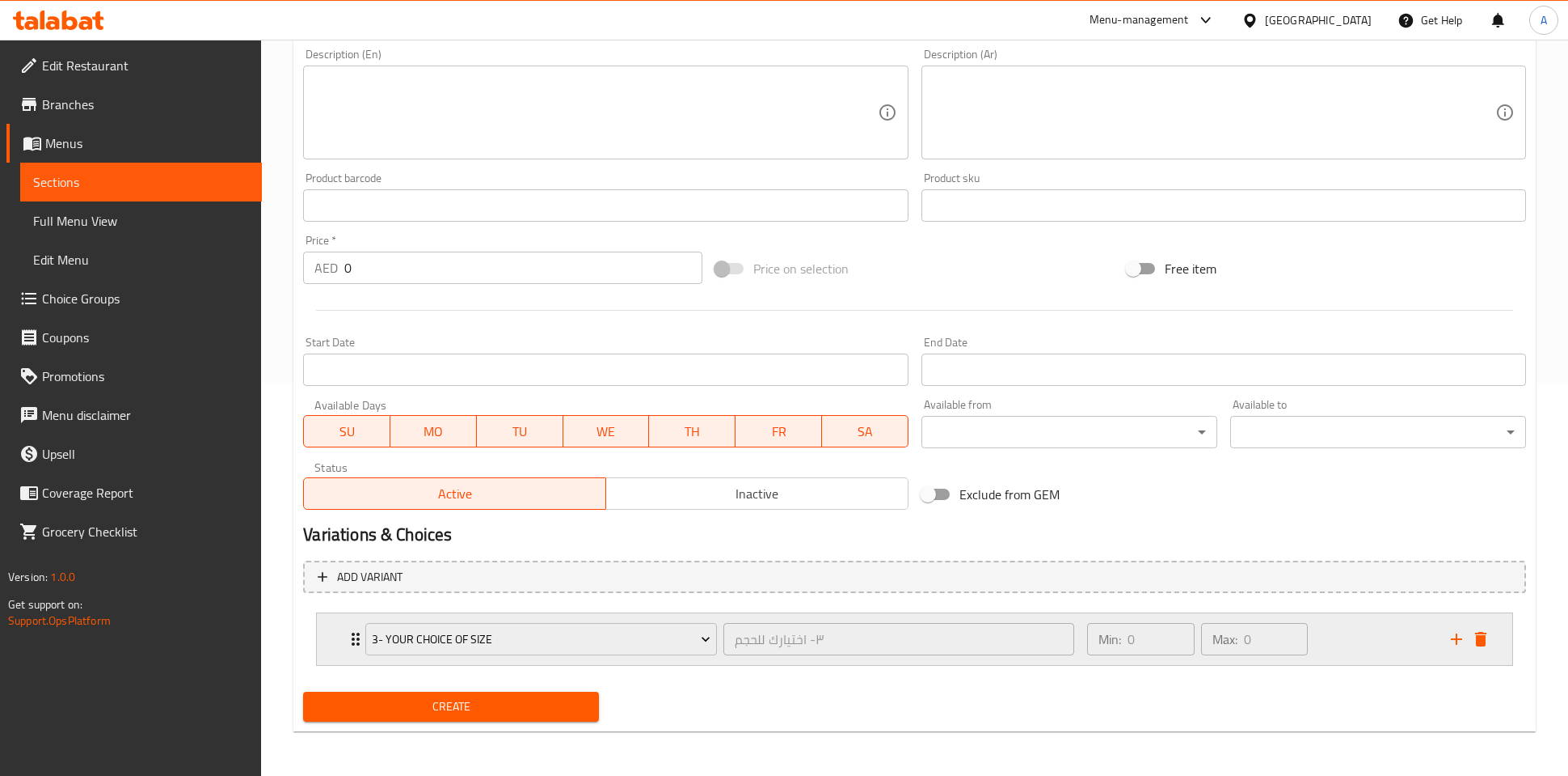
click at [1361, 655] on div "Min: 0 ​ Max: 0 ​" at bounding box center [1259, 639] width 364 height 52
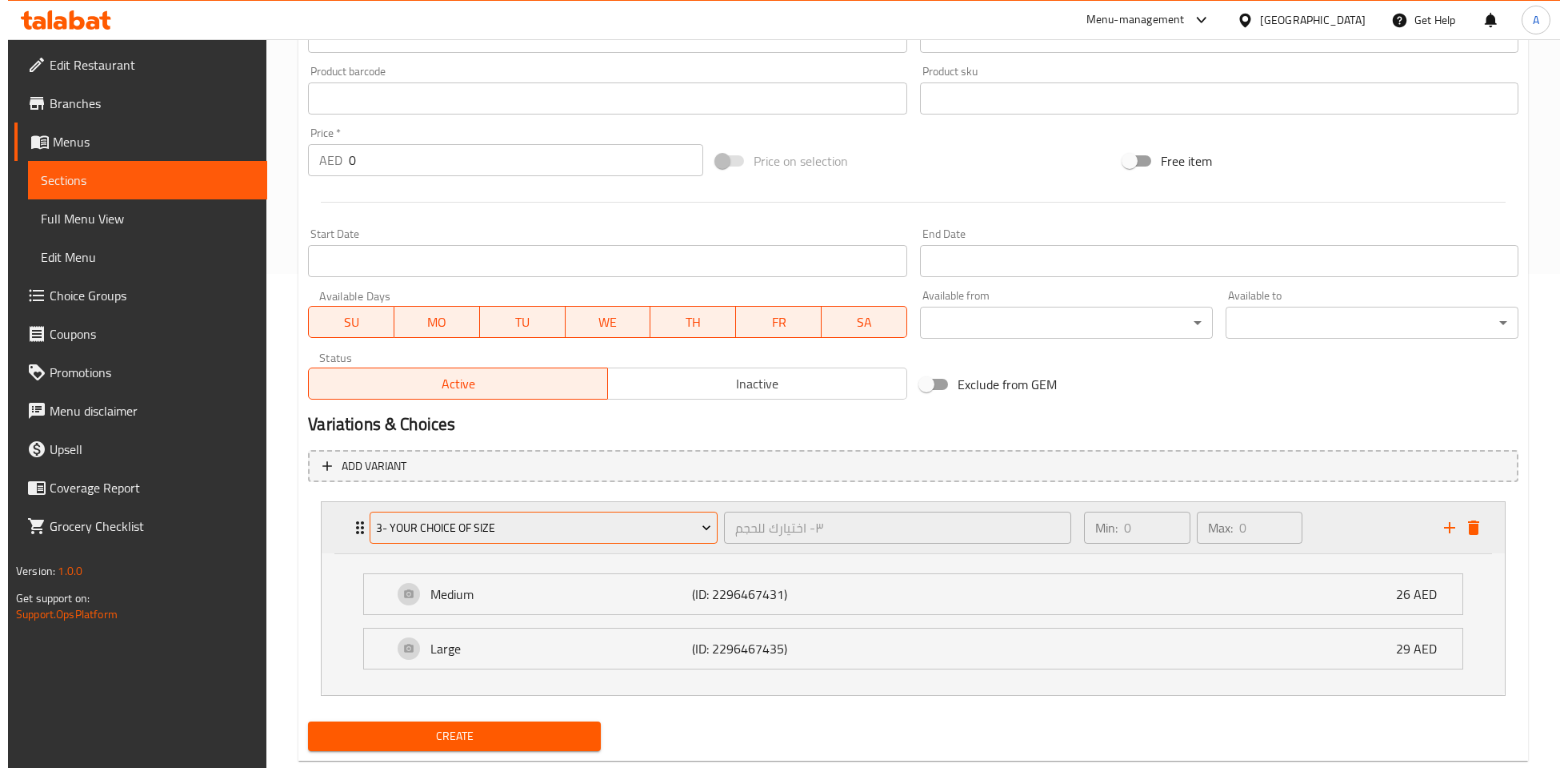
scroll to position [530, 0]
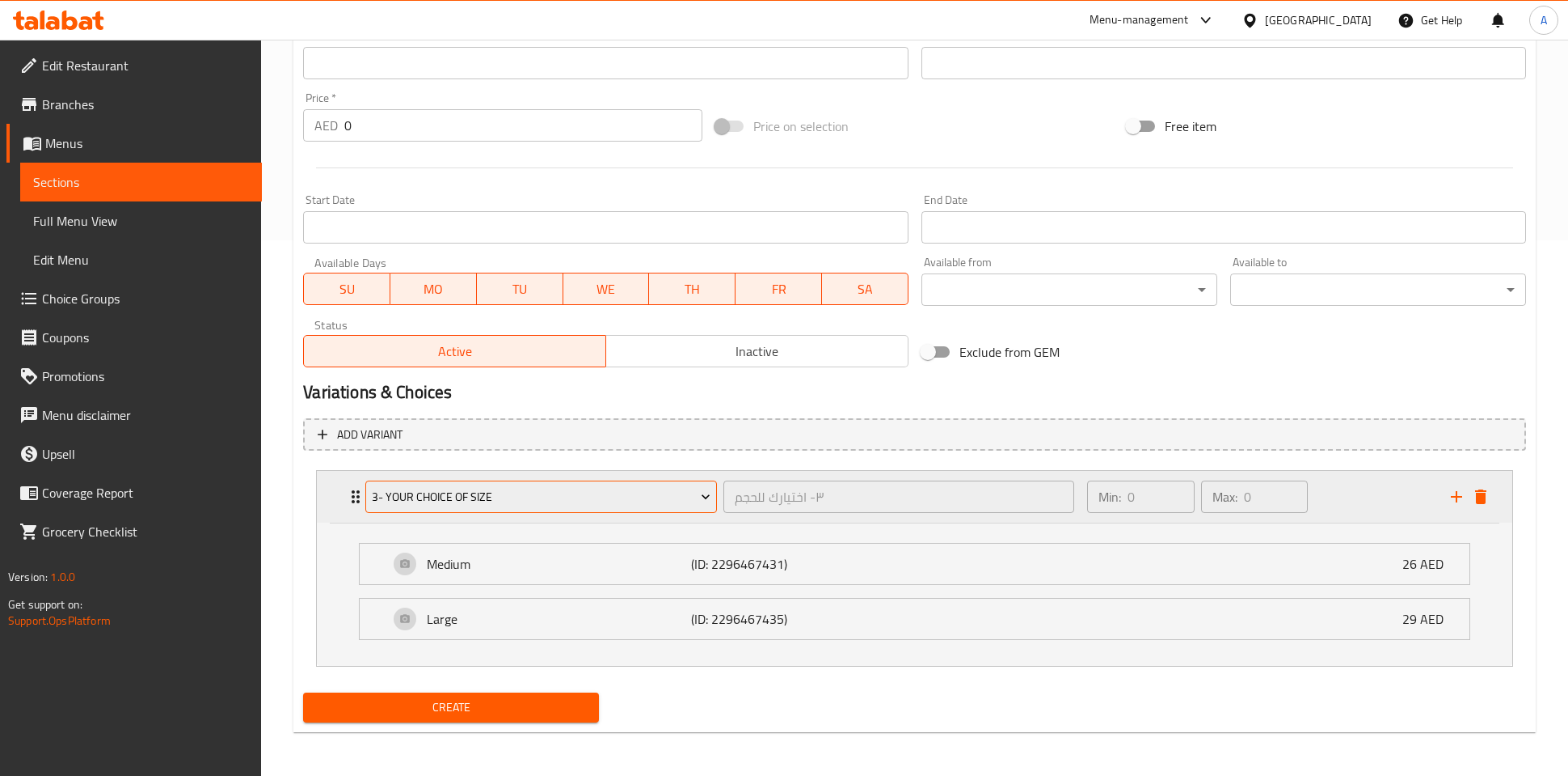
click at [540, 487] on span "3- Your Choice of Size" at bounding box center [541, 496] width 338 height 20
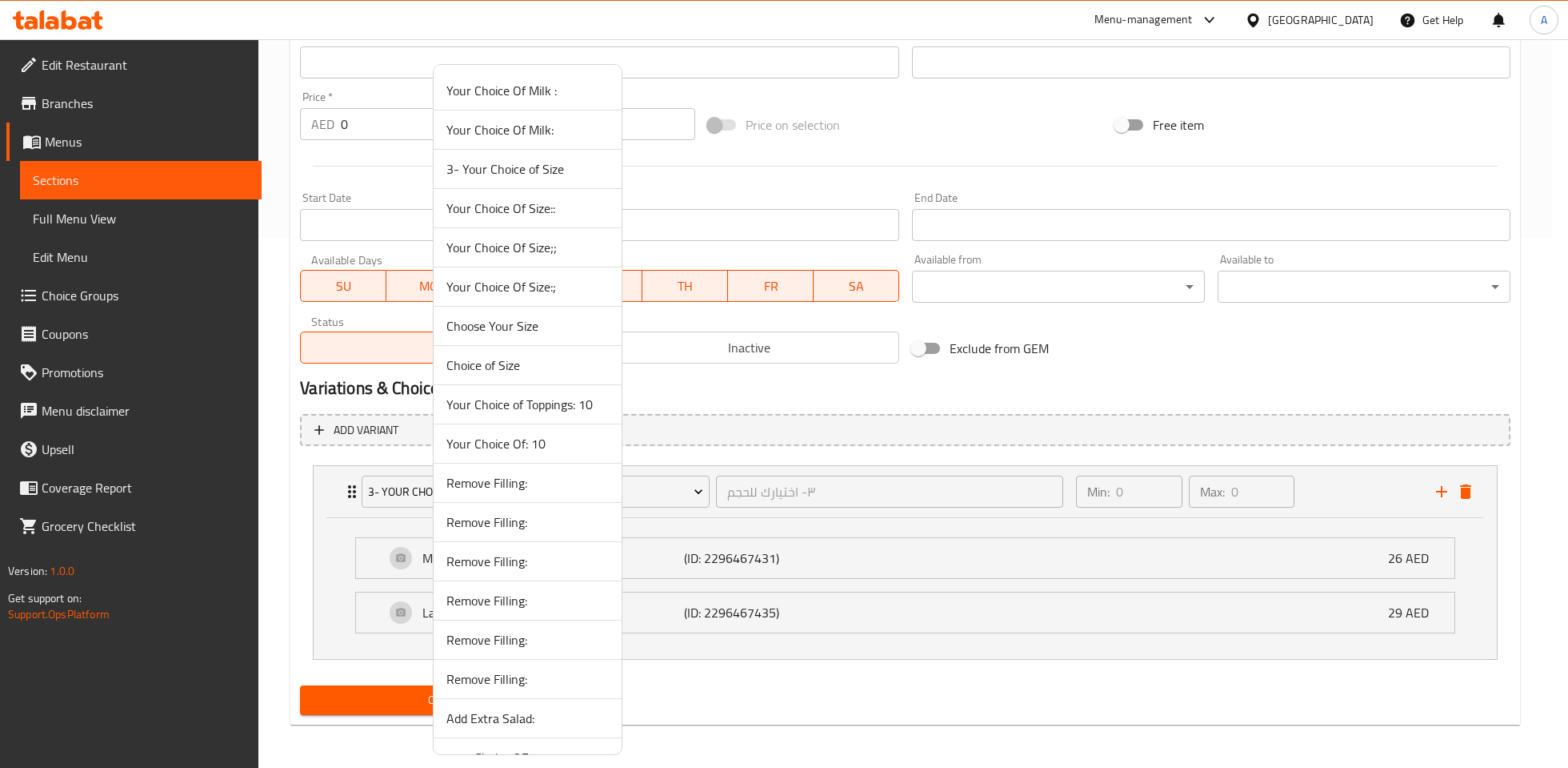
click at [499, 200] on span "Your Choice Of Size::" at bounding box center [528, 208] width 162 height 19
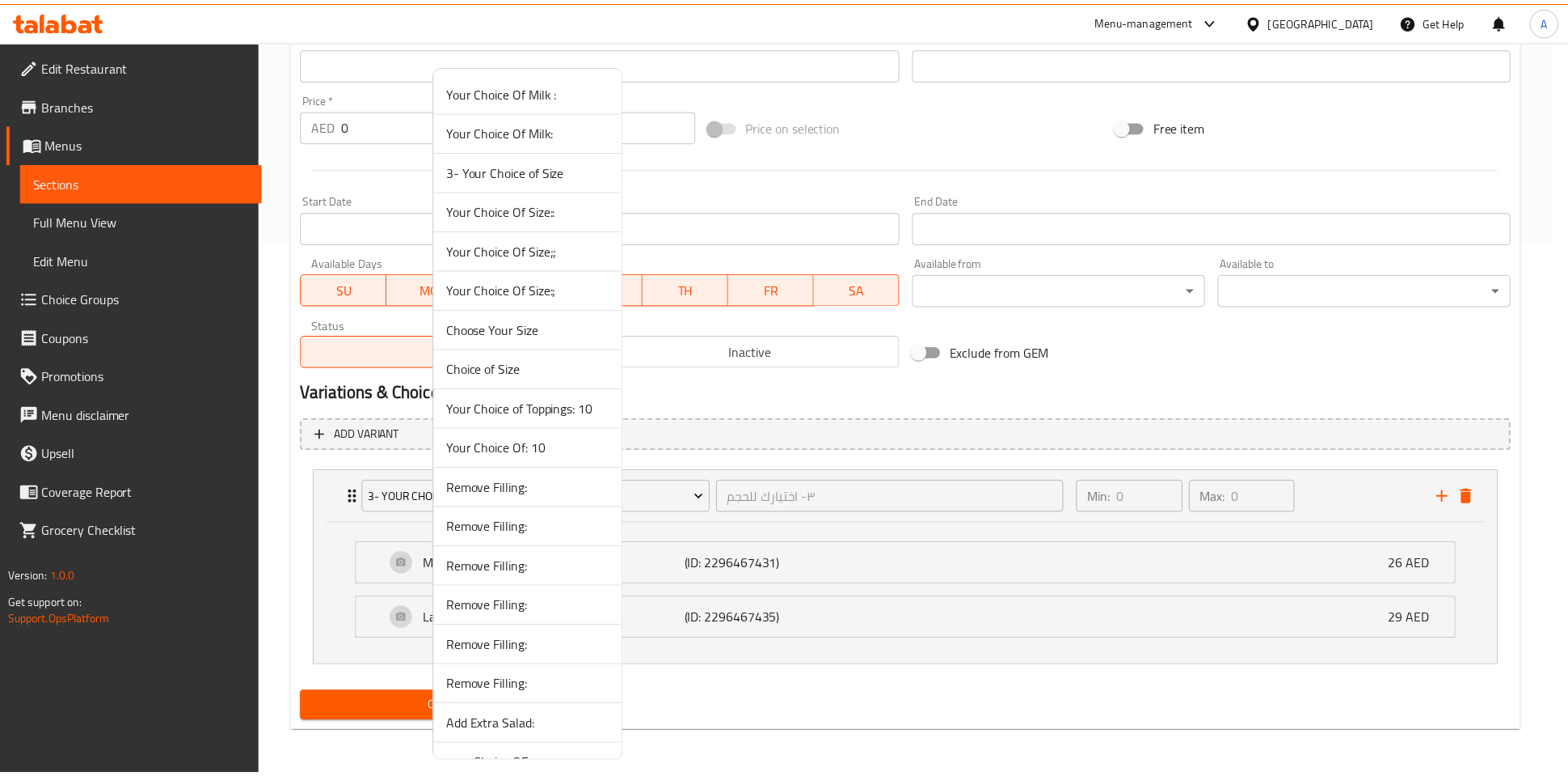
scroll to position [393, 0]
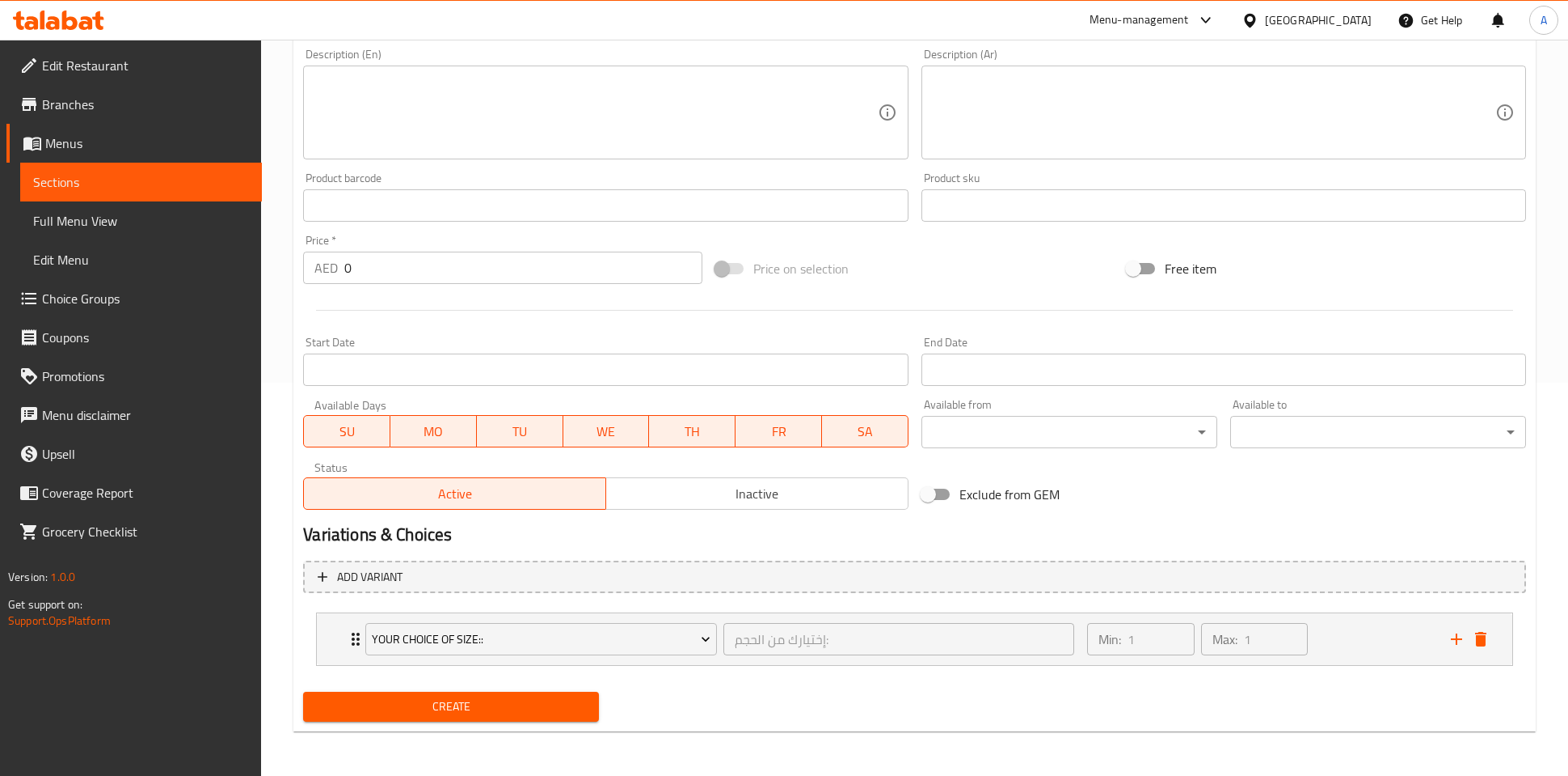
click at [1387, 666] on li "Your Choice Of Size:: إختيارك من الحجم: ​ Min: 1 ​ Max: 1 ​ Small (ID: 22964674…" at bounding box center [914, 639] width 1223 height 66
click at [1379, 644] on div "Min: 1 ​ Max: 1 ​" at bounding box center [1259, 639] width 364 height 52
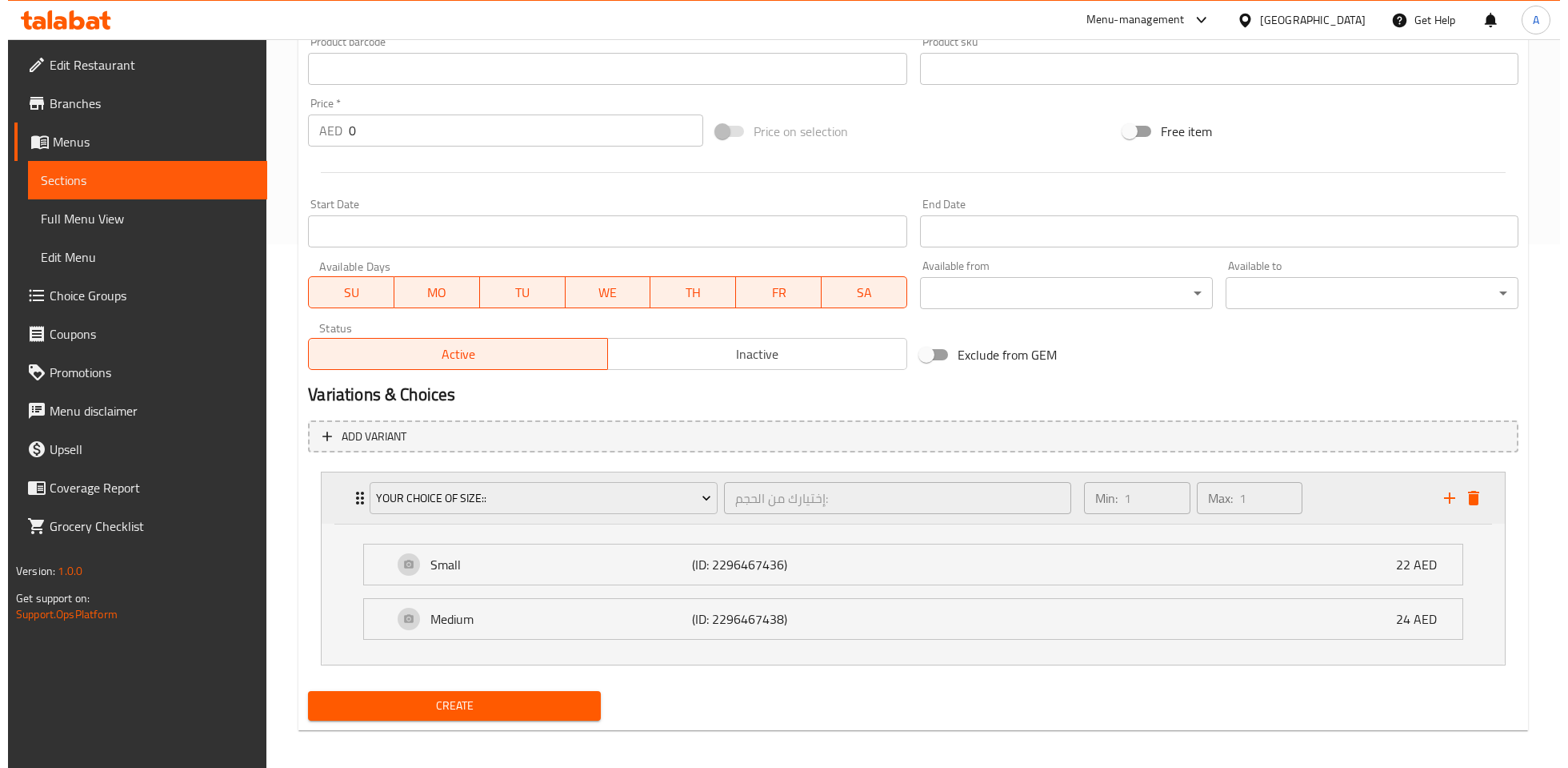
scroll to position [530, 0]
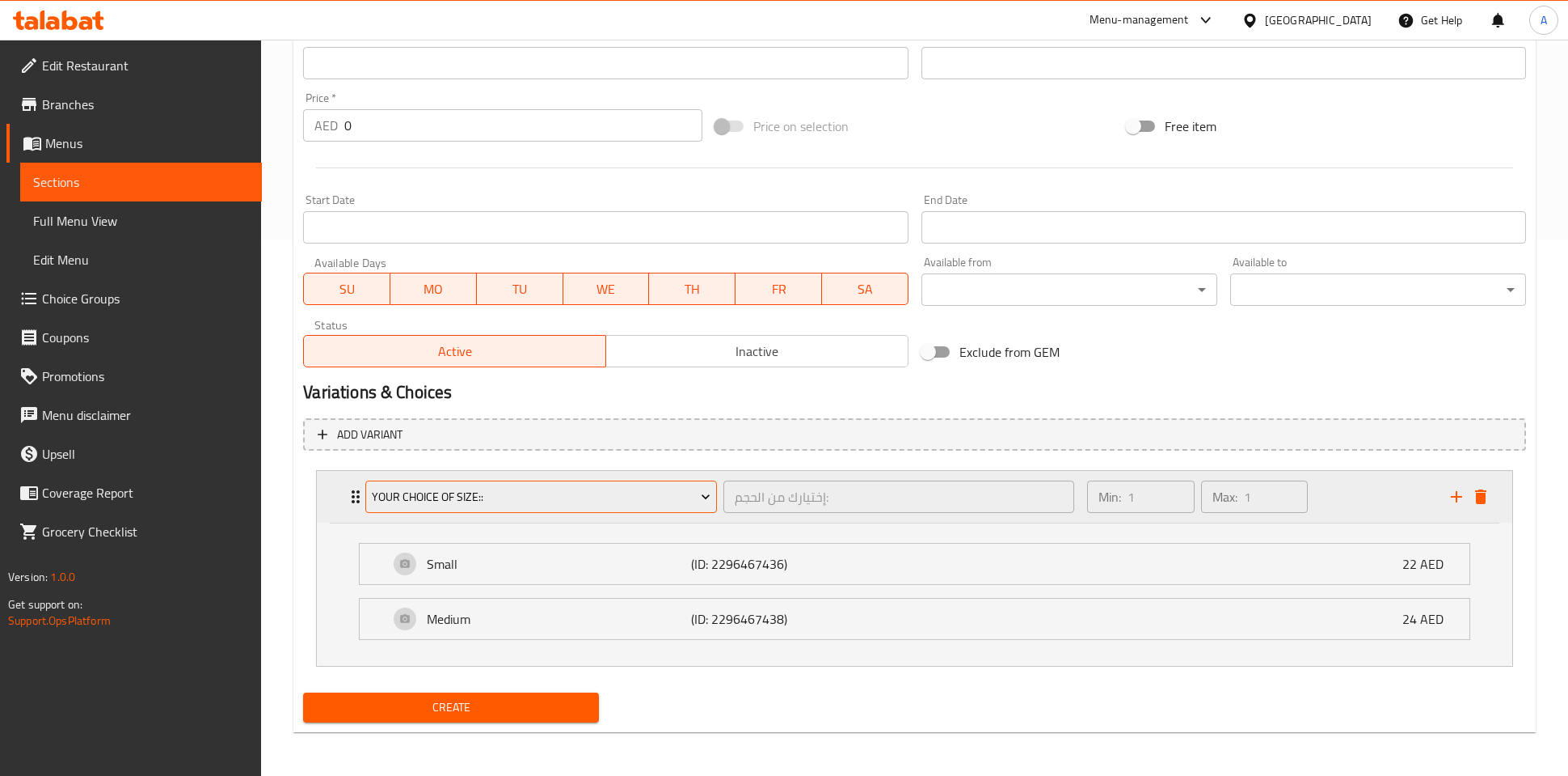
click at [662, 495] on span "Your Choice Of Size::" at bounding box center [541, 496] width 338 height 20
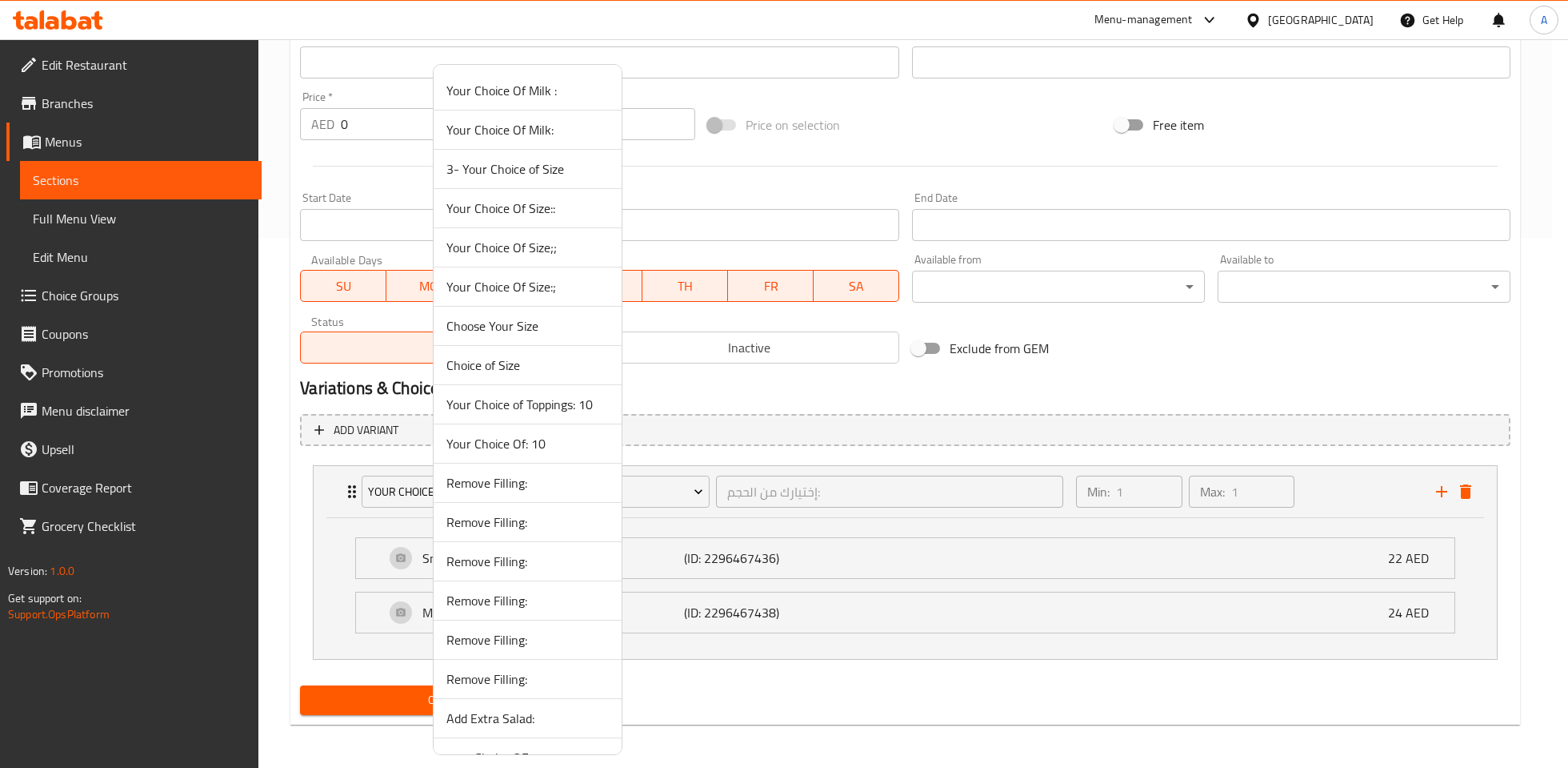
click at [504, 257] on span "Your Choice Of Size;;" at bounding box center [528, 248] width 162 height 19
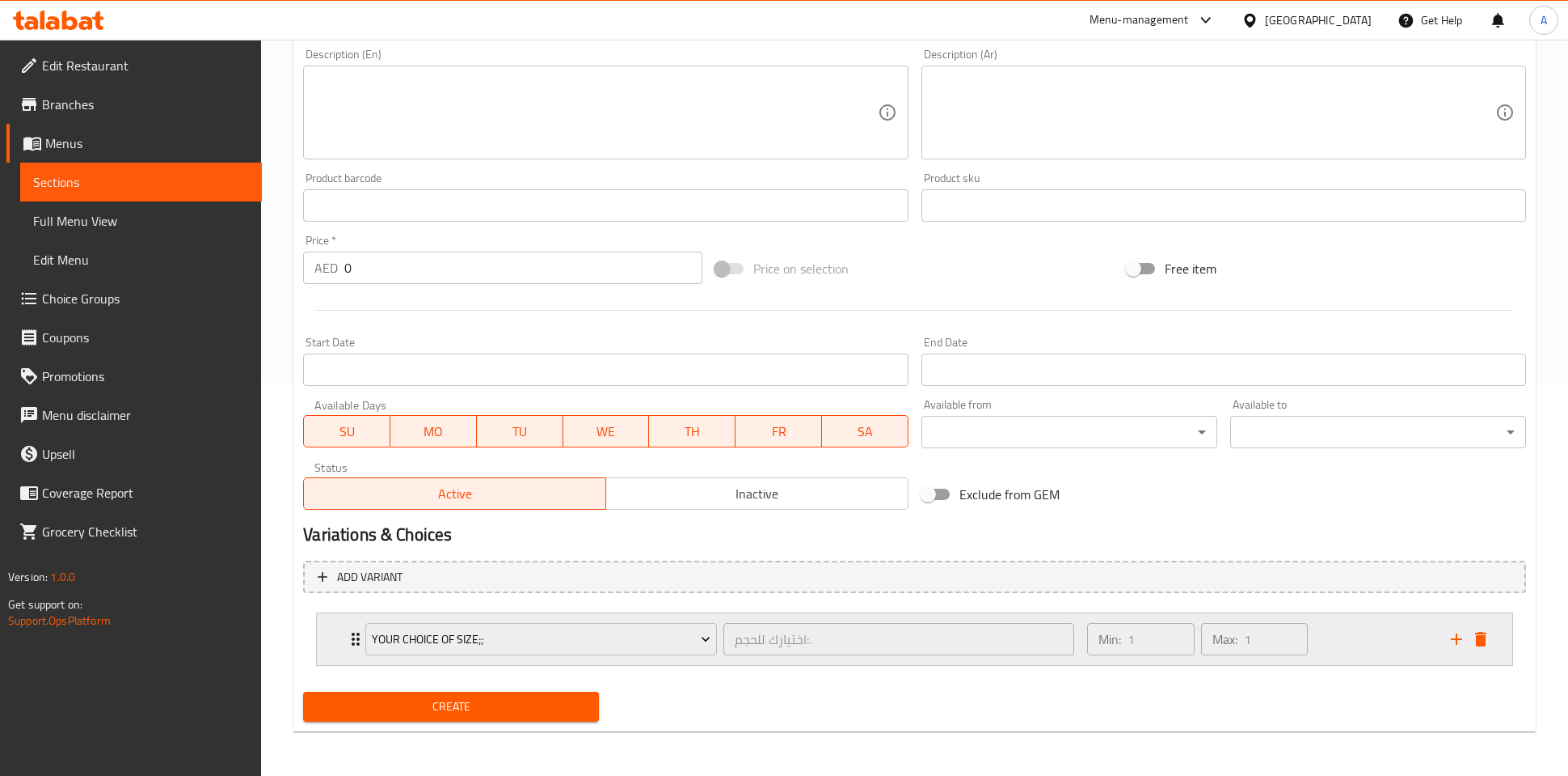
click at [1372, 635] on div "Min: 1 ​ Max: 1 ​" at bounding box center [1259, 639] width 364 height 52
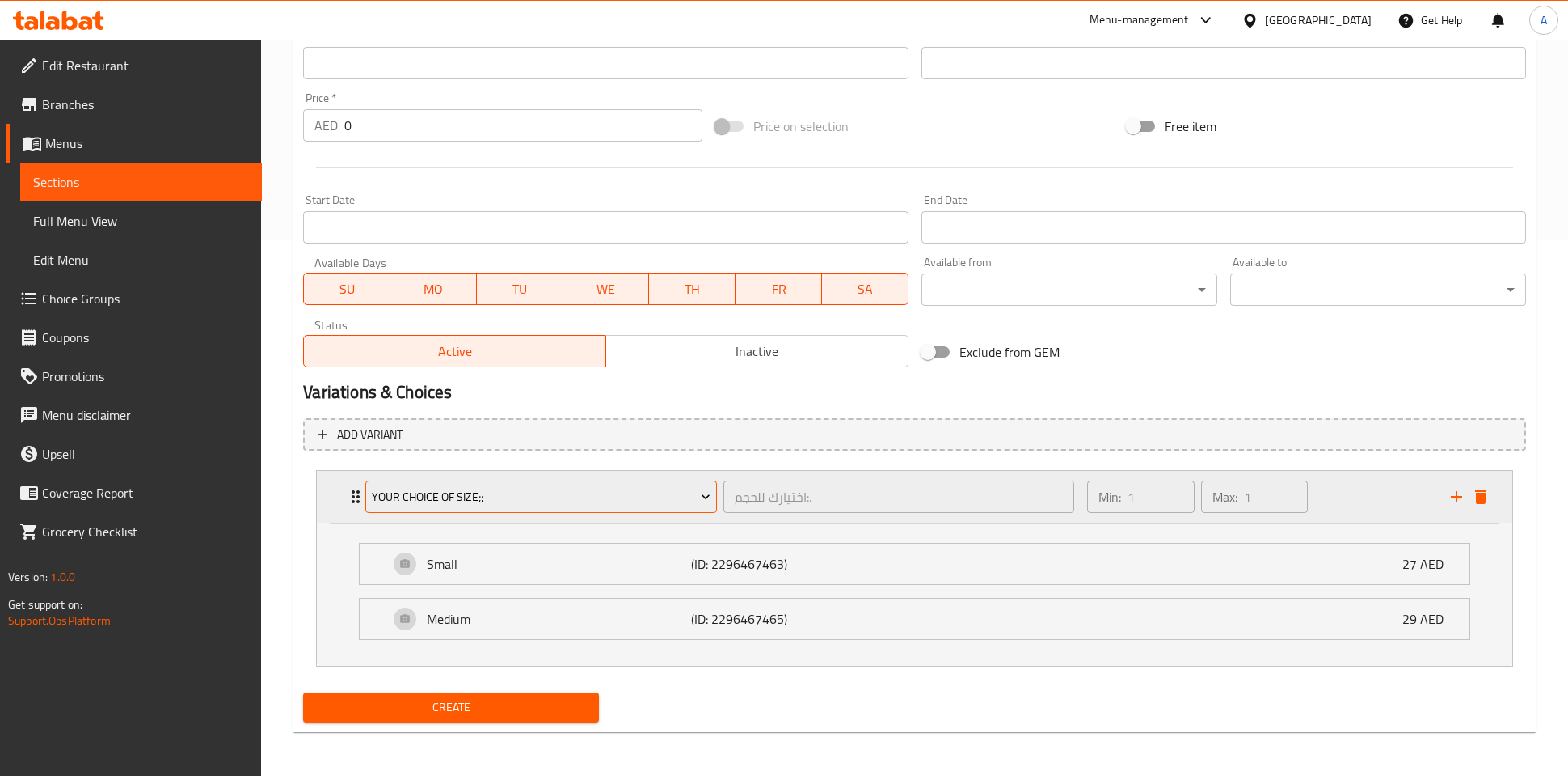
click at [553, 499] on span "Your Choice Of Size;;" at bounding box center [541, 496] width 338 height 20
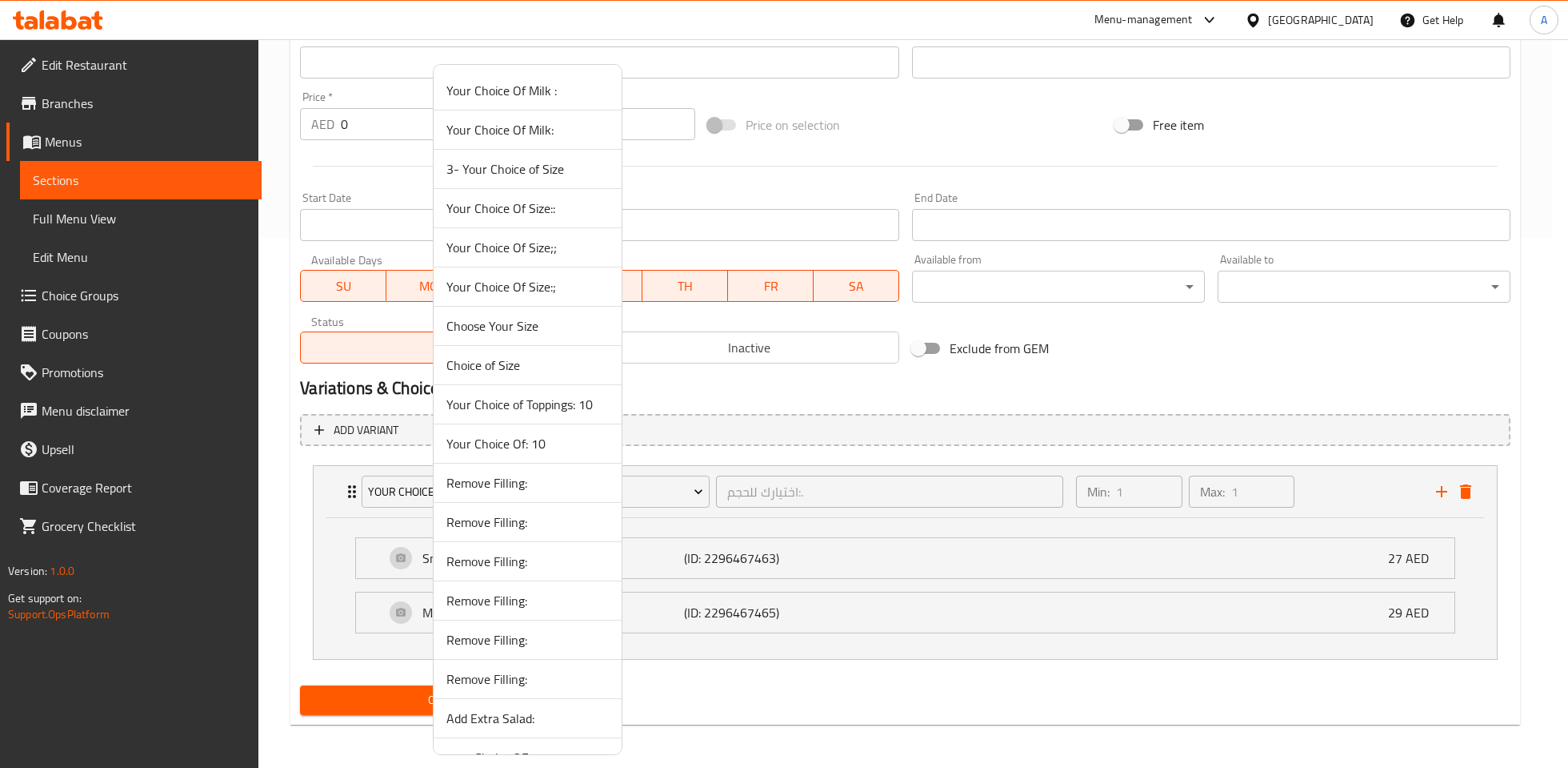
click at [498, 288] on span "Your Choice Of Size:;" at bounding box center [528, 287] width 162 height 19
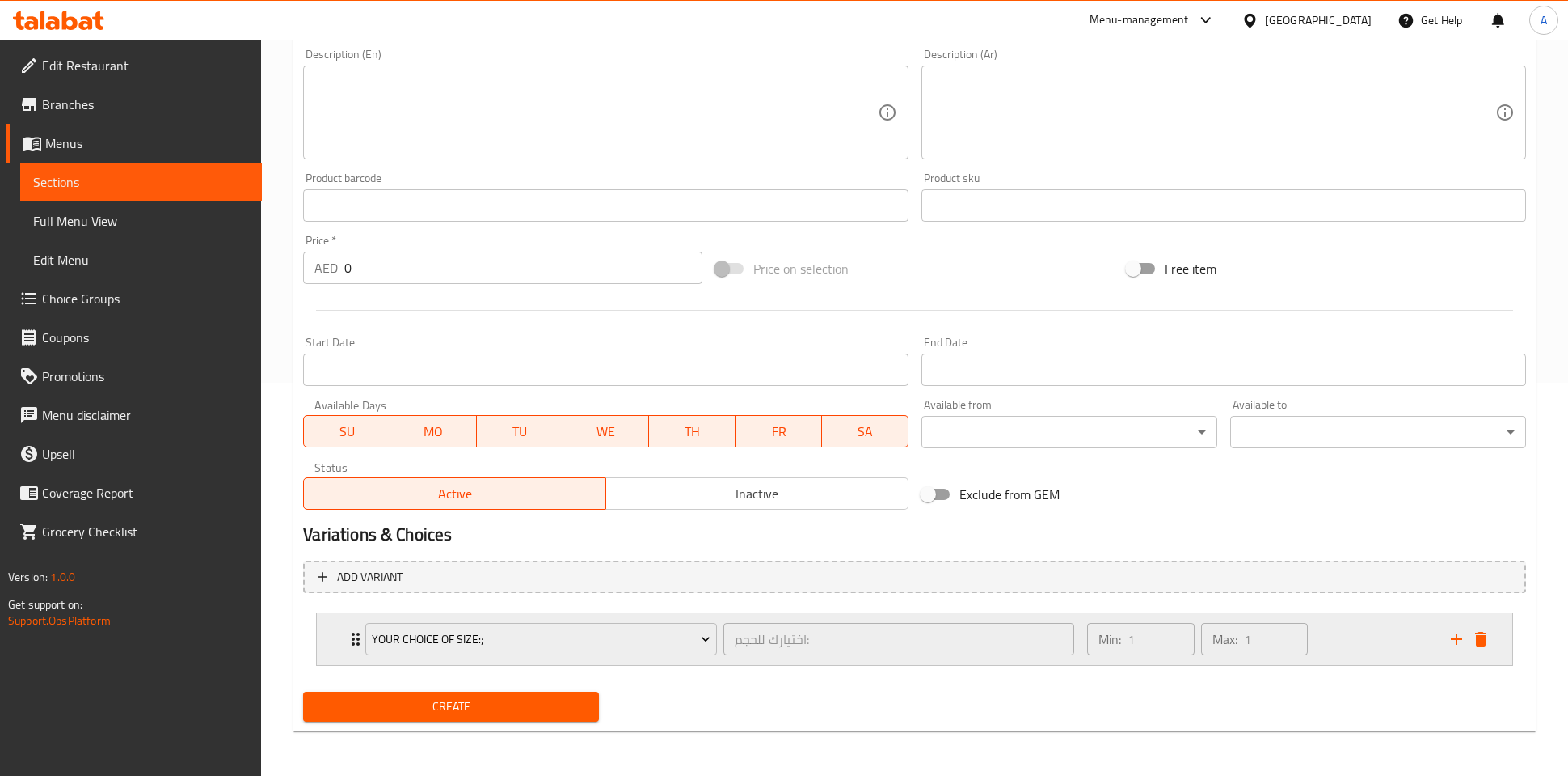
click at [1396, 656] on div "Min: 1 ​ Max: 1 ​" at bounding box center [1259, 639] width 364 height 52
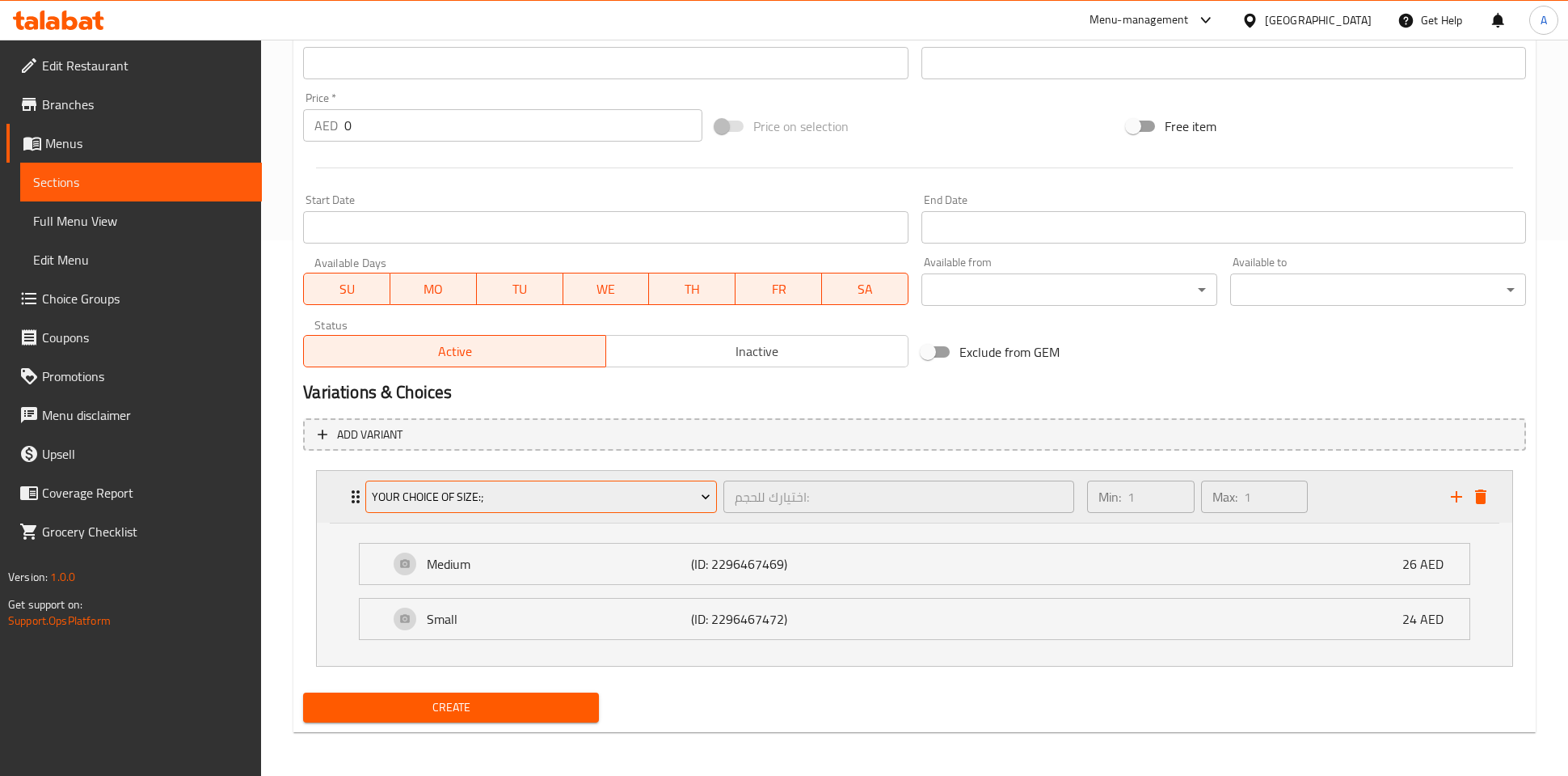
click at [588, 505] on button "Your Choice Of Size:;" at bounding box center [540, 496] width 351 height 32
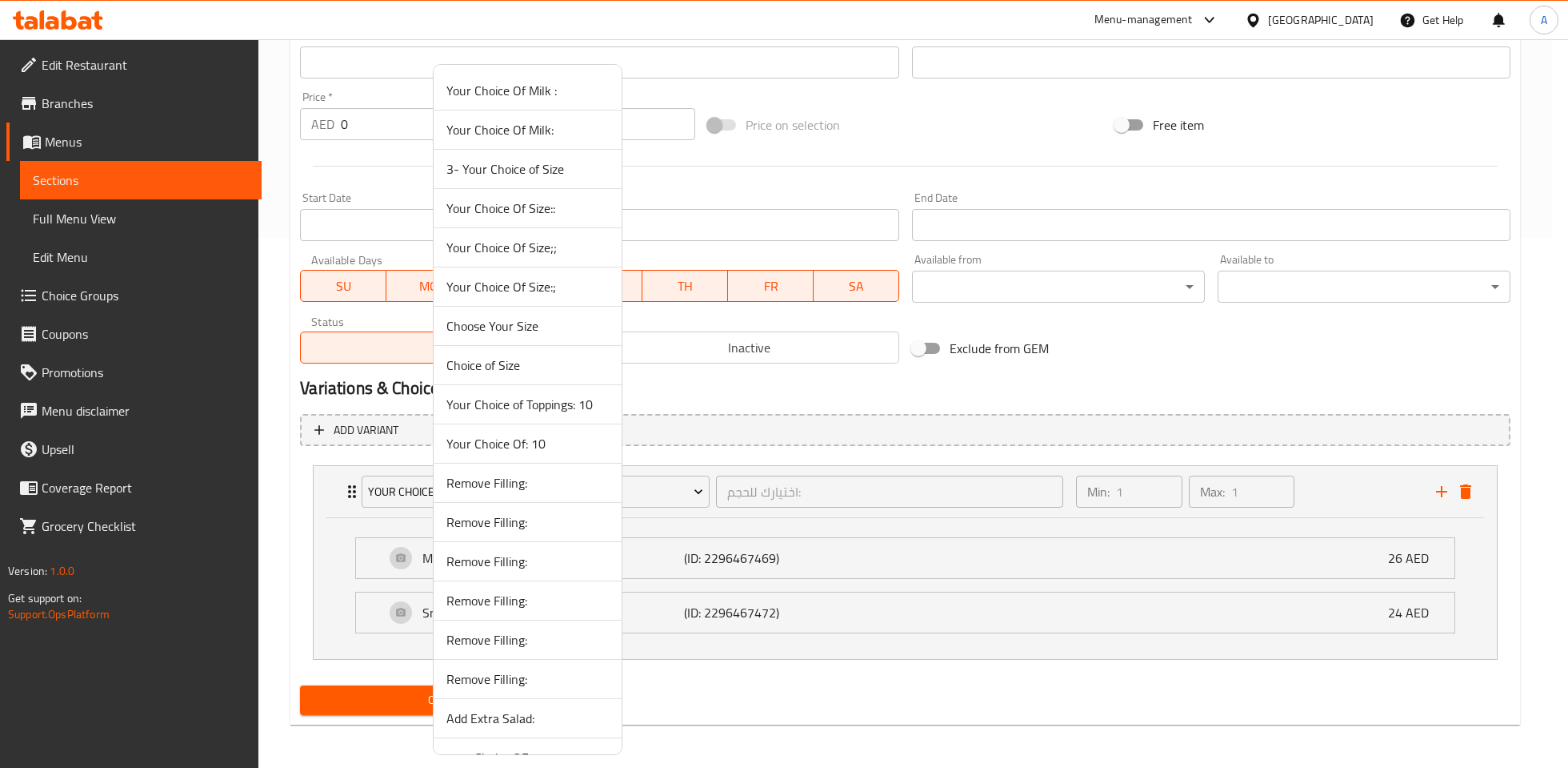
drag, startPoint x: 548, startPoint y: 337, endPoint x: 874, endPoint y: 515, distance: 371.4
click at [547, 337] on li "Choose Your Size" at bounding box center [527, 326] width 188 height 39
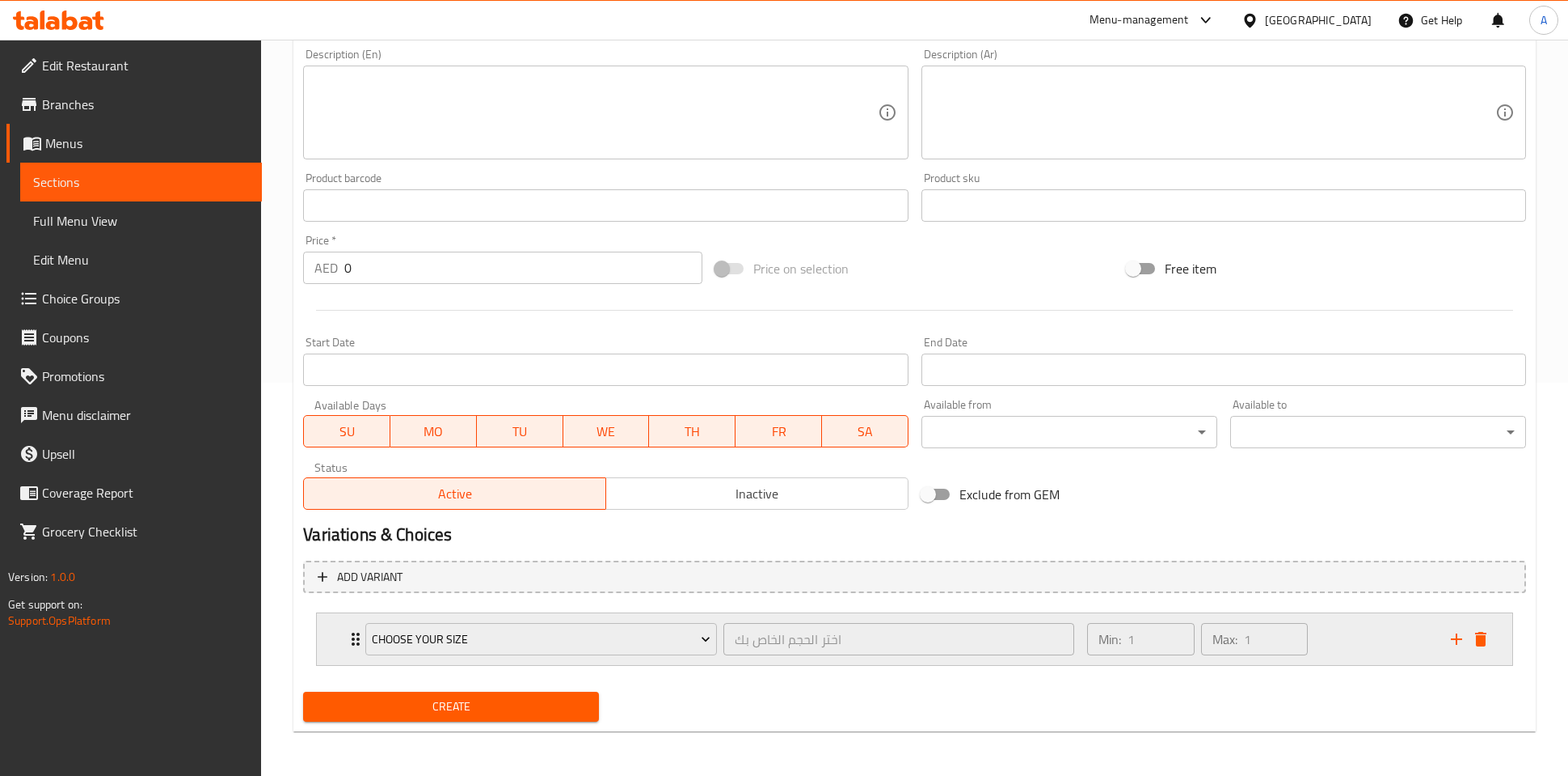
click at [1359, 644] on div "Min: 1 ​ Max: 1 ​" at bounding box center [1259, 639] width 364 height 52
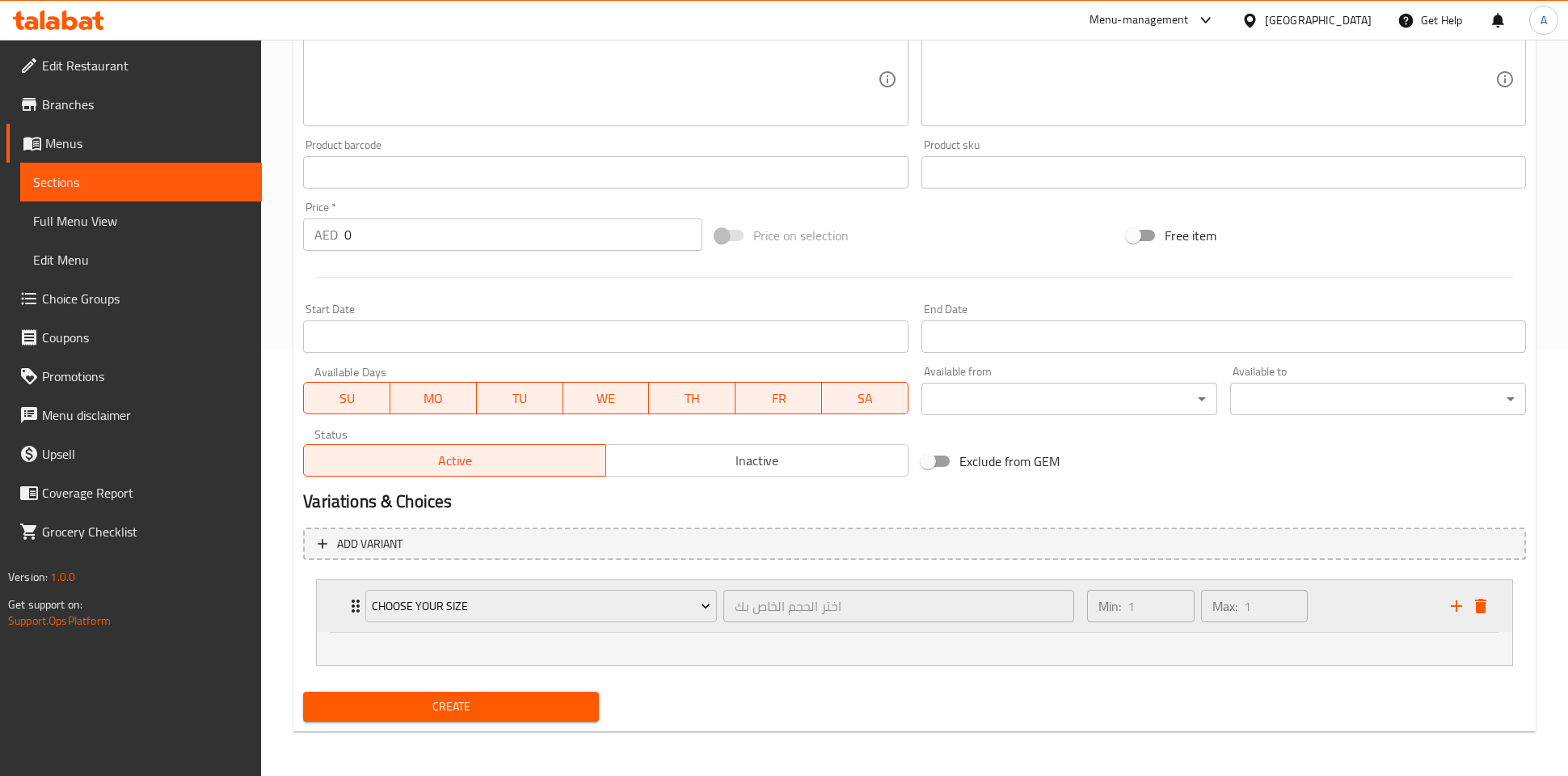
click at [1359, 620] on div "Min: 1 ​ Max: 1 ​" at bounding box center [1259, 606] width 364 height 52
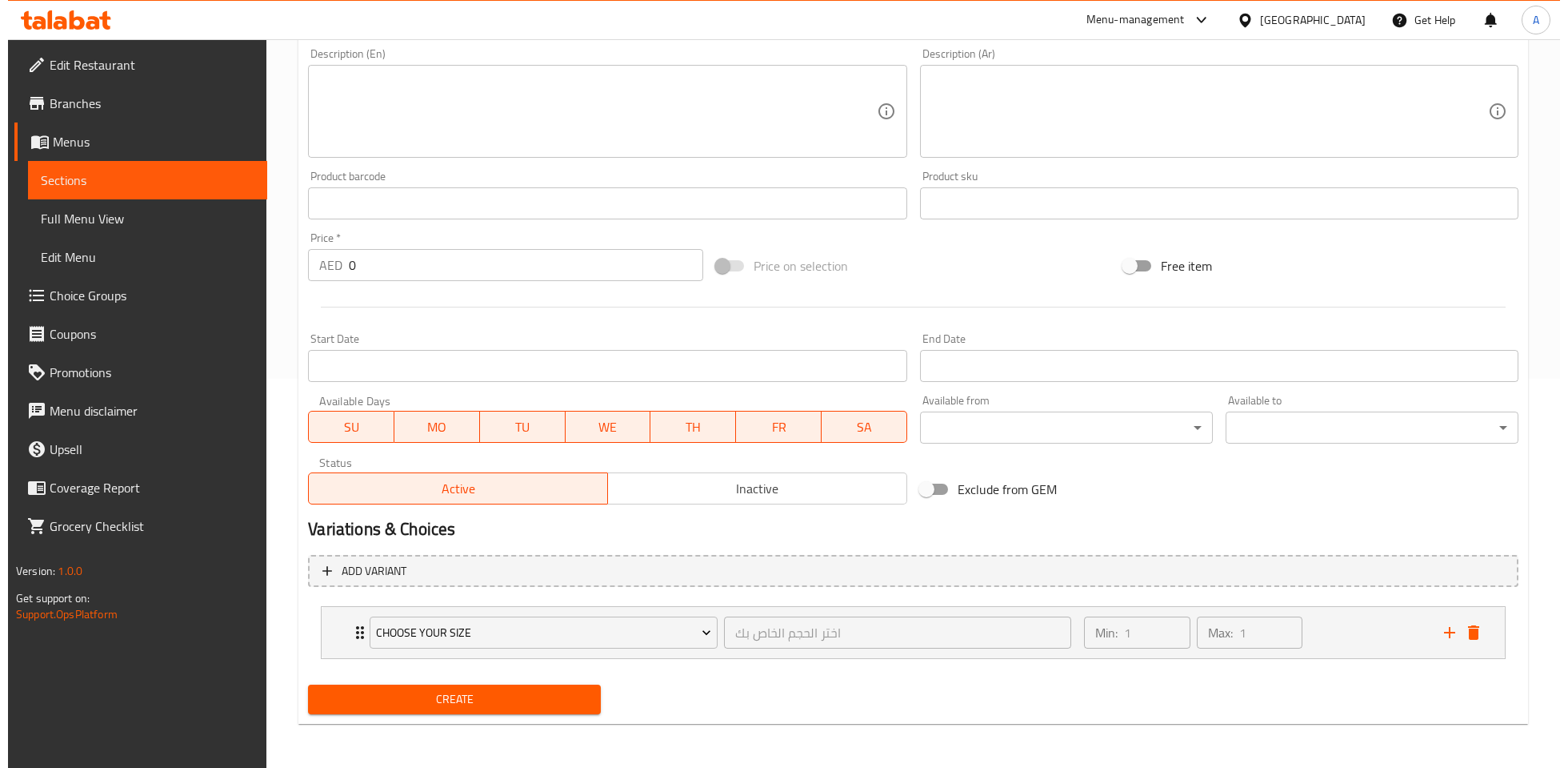
scroll to position [389, 0]
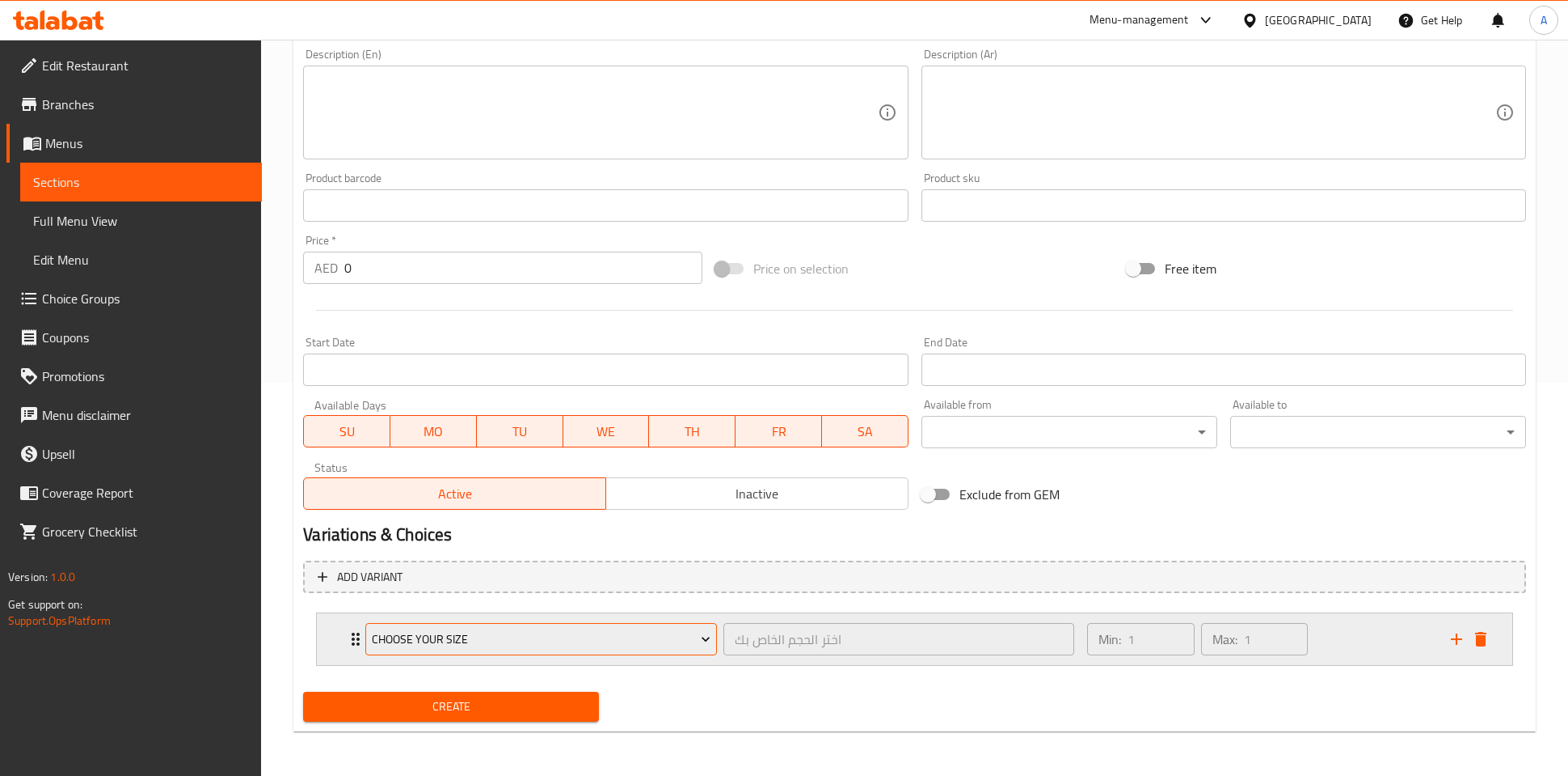
click at [553, 645] on span "Choose Your Size" at bounding box center [541, 639] width 338 height 20
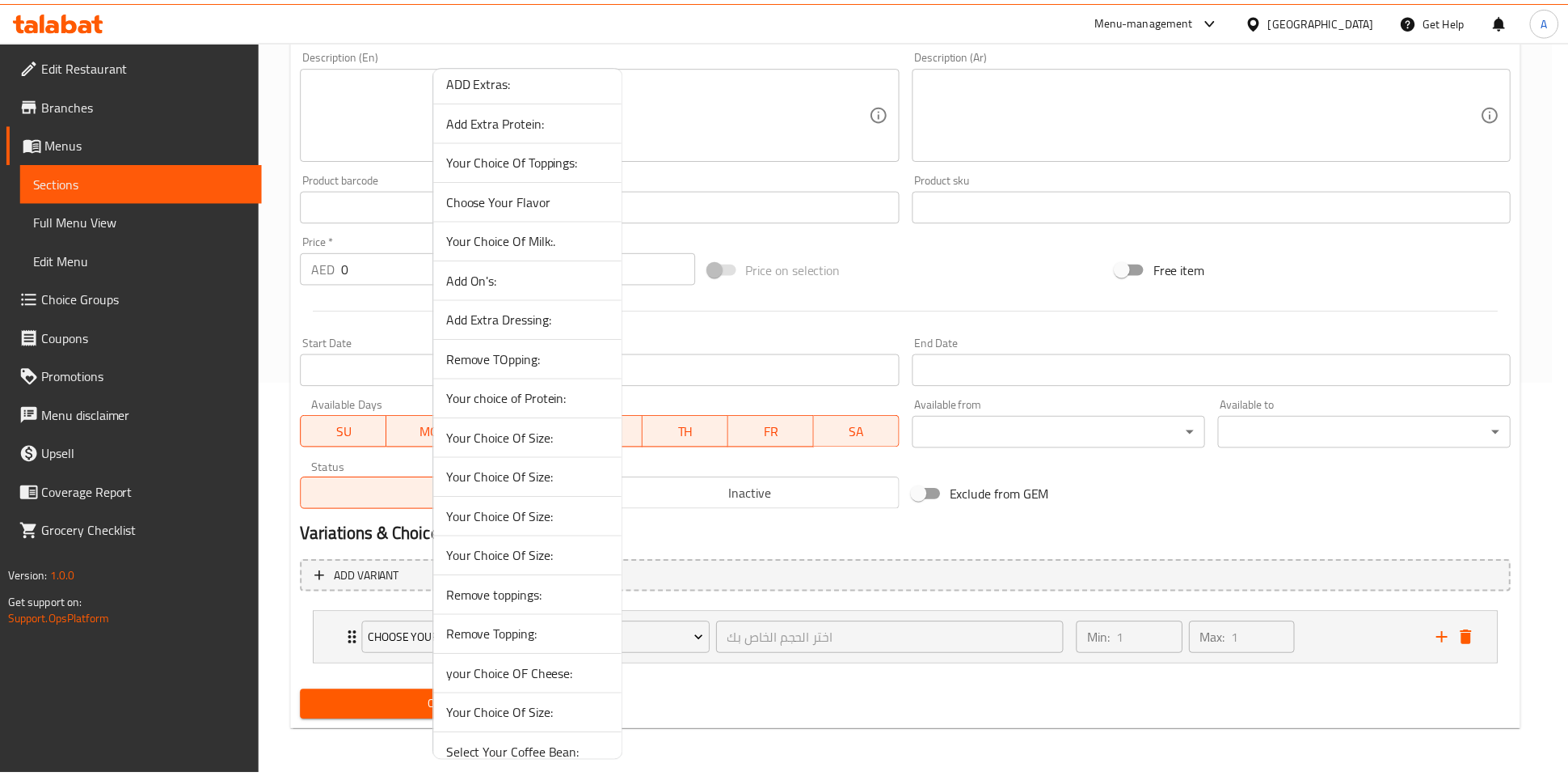
scroll to position [1952, 0]
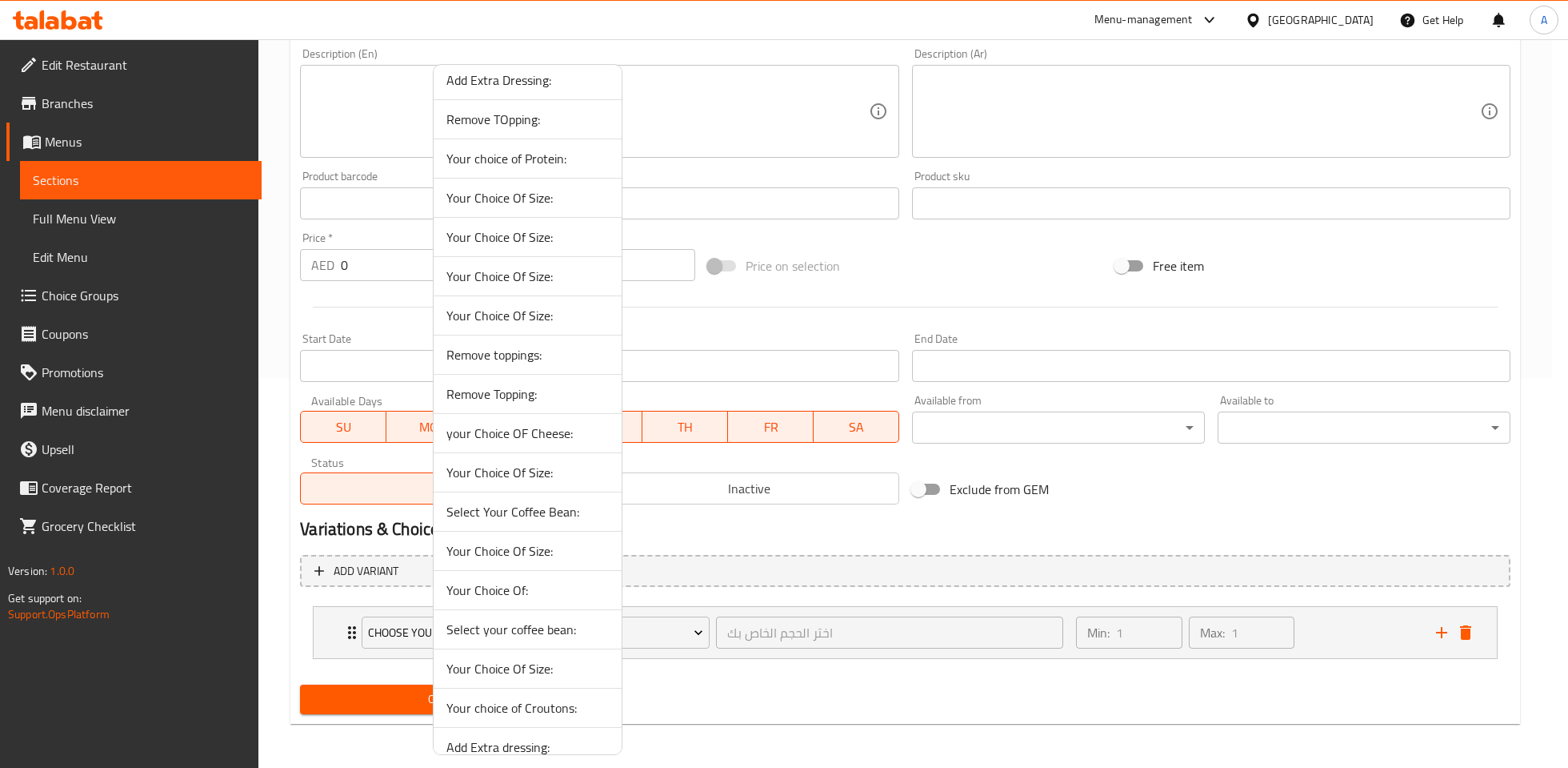
click at [525, 309] on span "Your Choice Of Size:" at bounding box center [528, 316] width 162 height 19
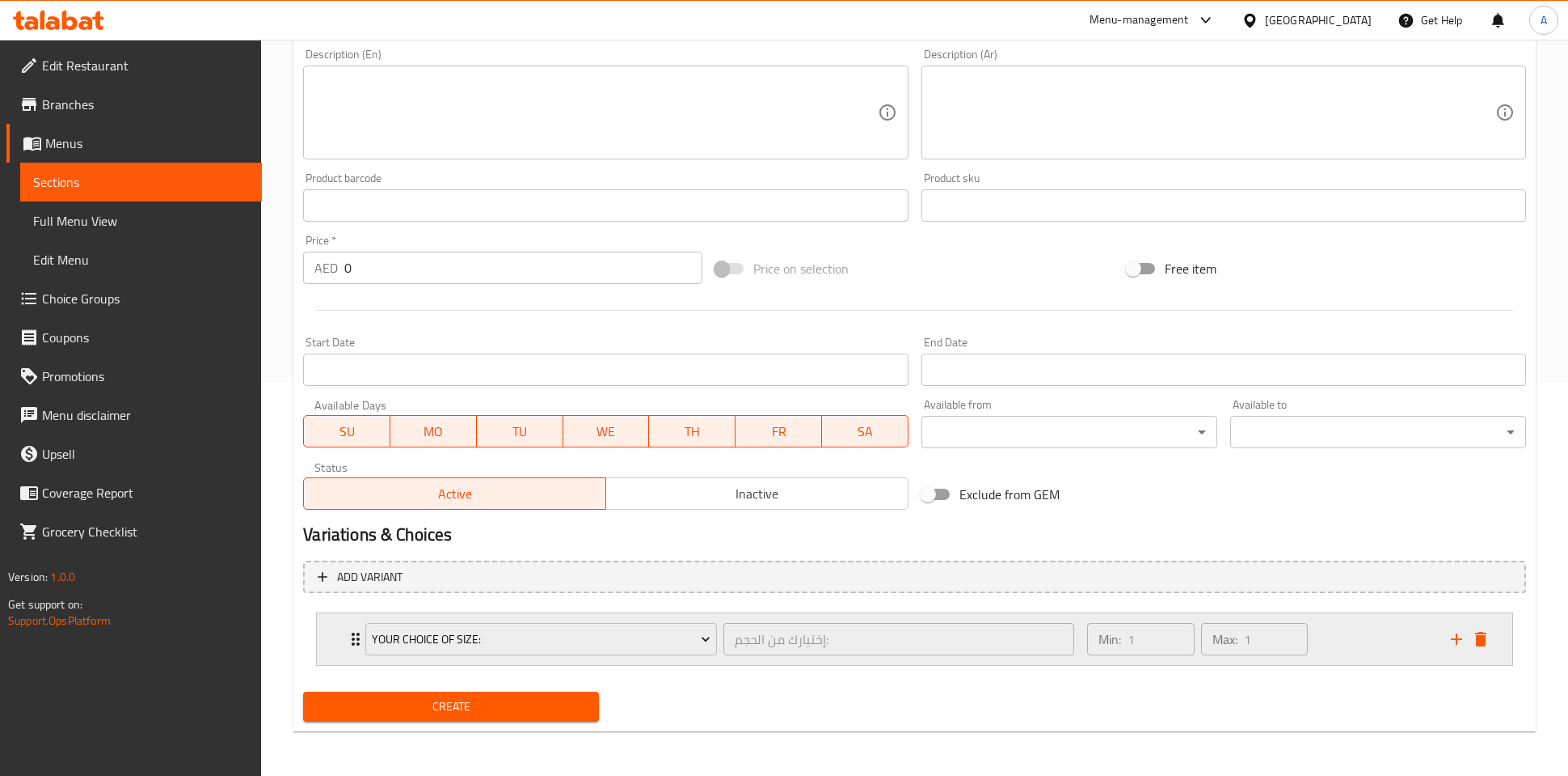
click at [1335, 652] on div "Min: 1 ​ Max: 1 ​" at bounding box center [1259, 639] width 364 height 52
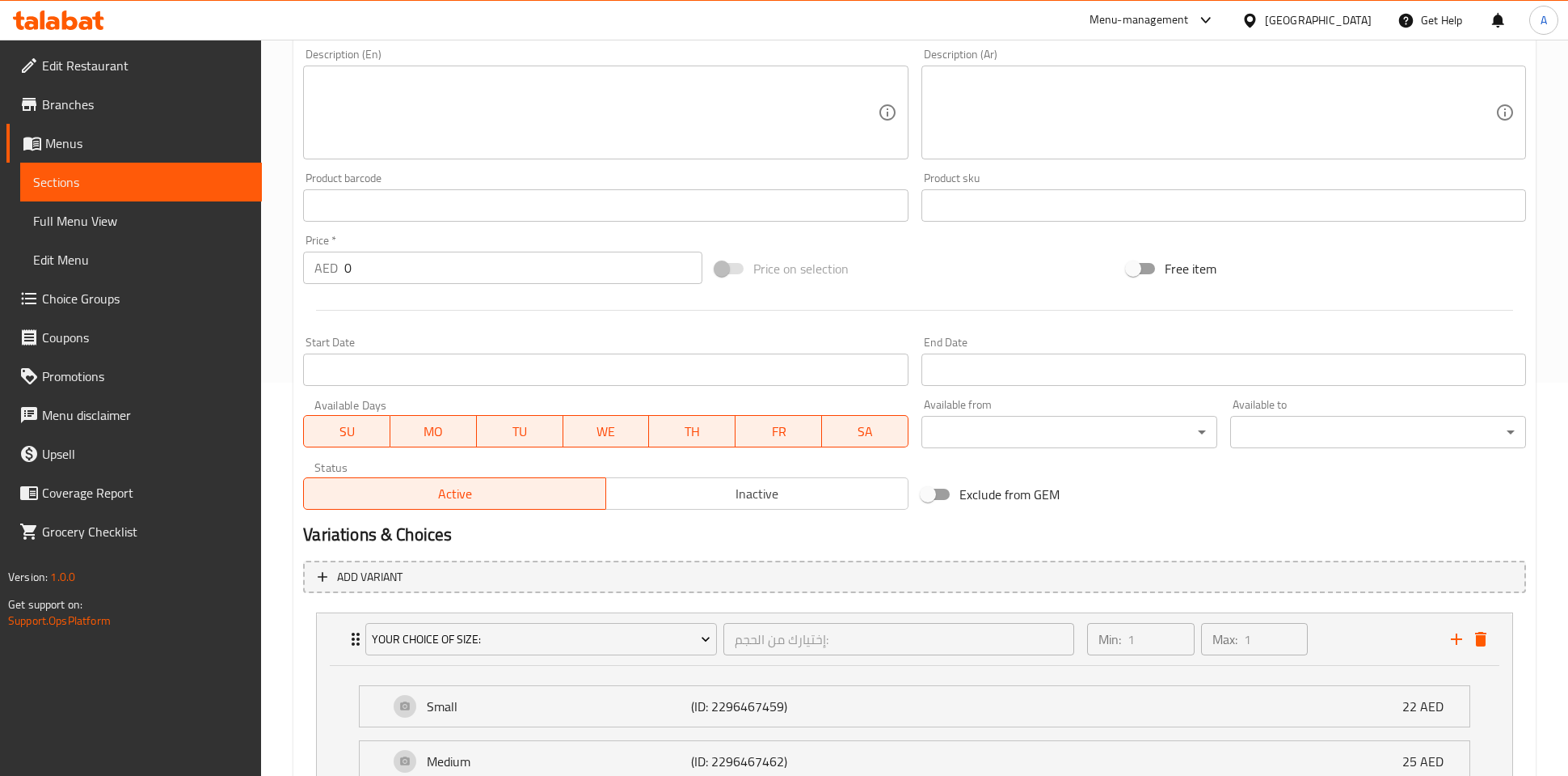
click at [506, 607] on li "Your Choice Of Size: إختيارك من الحجم: ​ Min: 1 ​ Max: 1 ​ Small (ID: 229646745…" at bounding box center [914, 738] width 1223 height 265
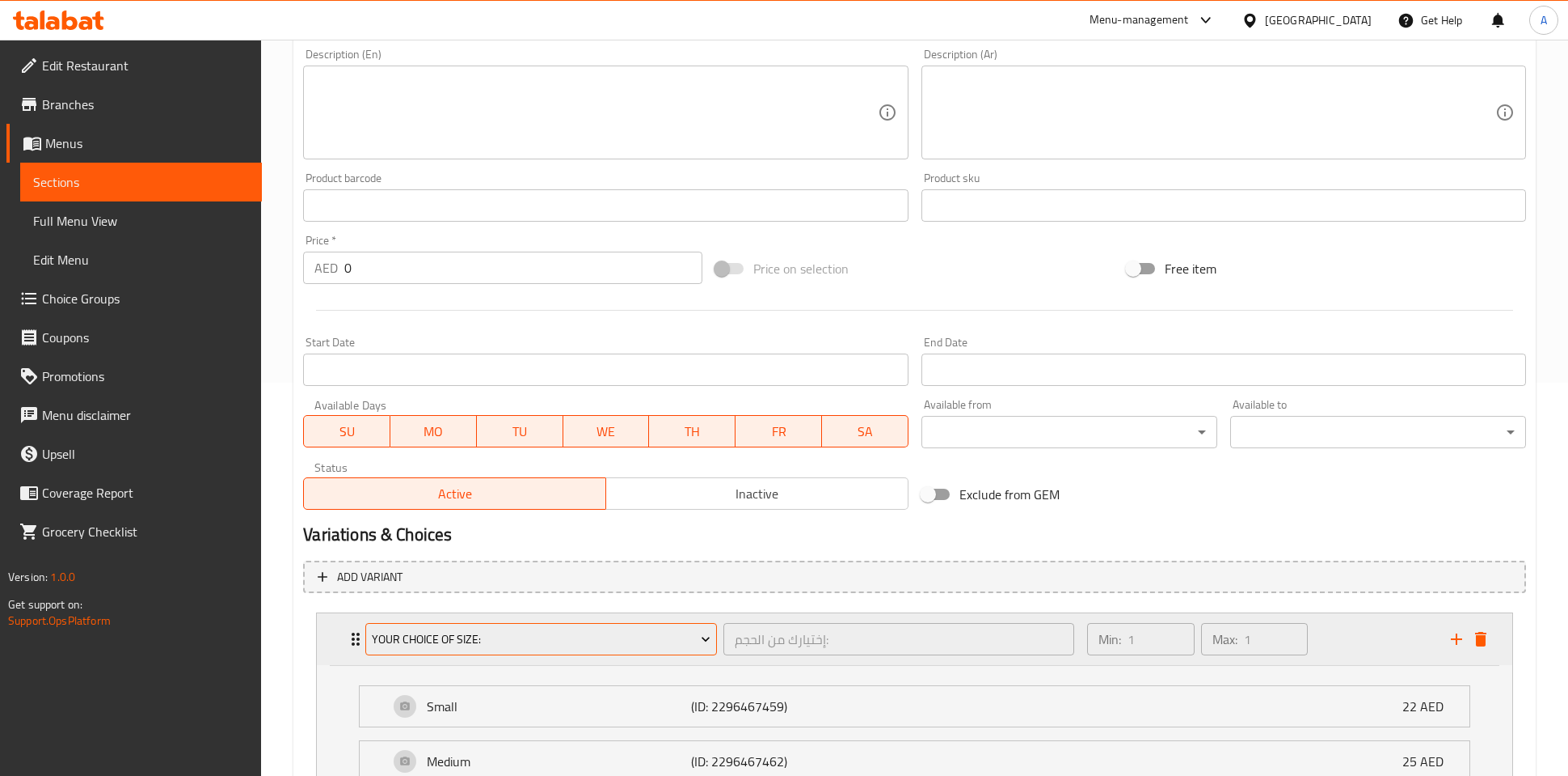
click at [505, 641] on span "Your Choice Of Size:" at bounding box center [541, 639] width 338 height 20
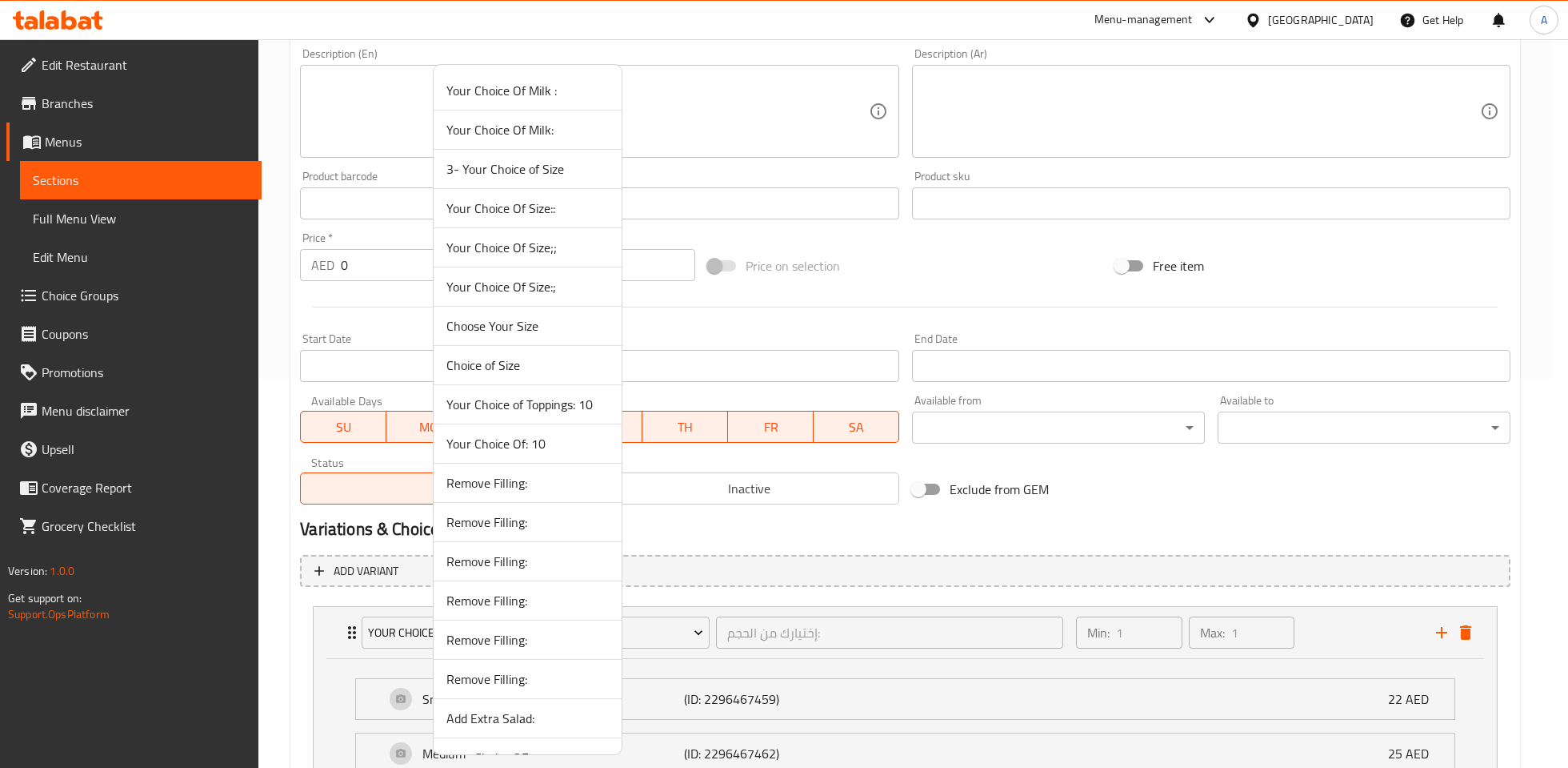
click at [527, 317] on span "Choose Your Size" at bounding box center [528, 326] width 162 height 19
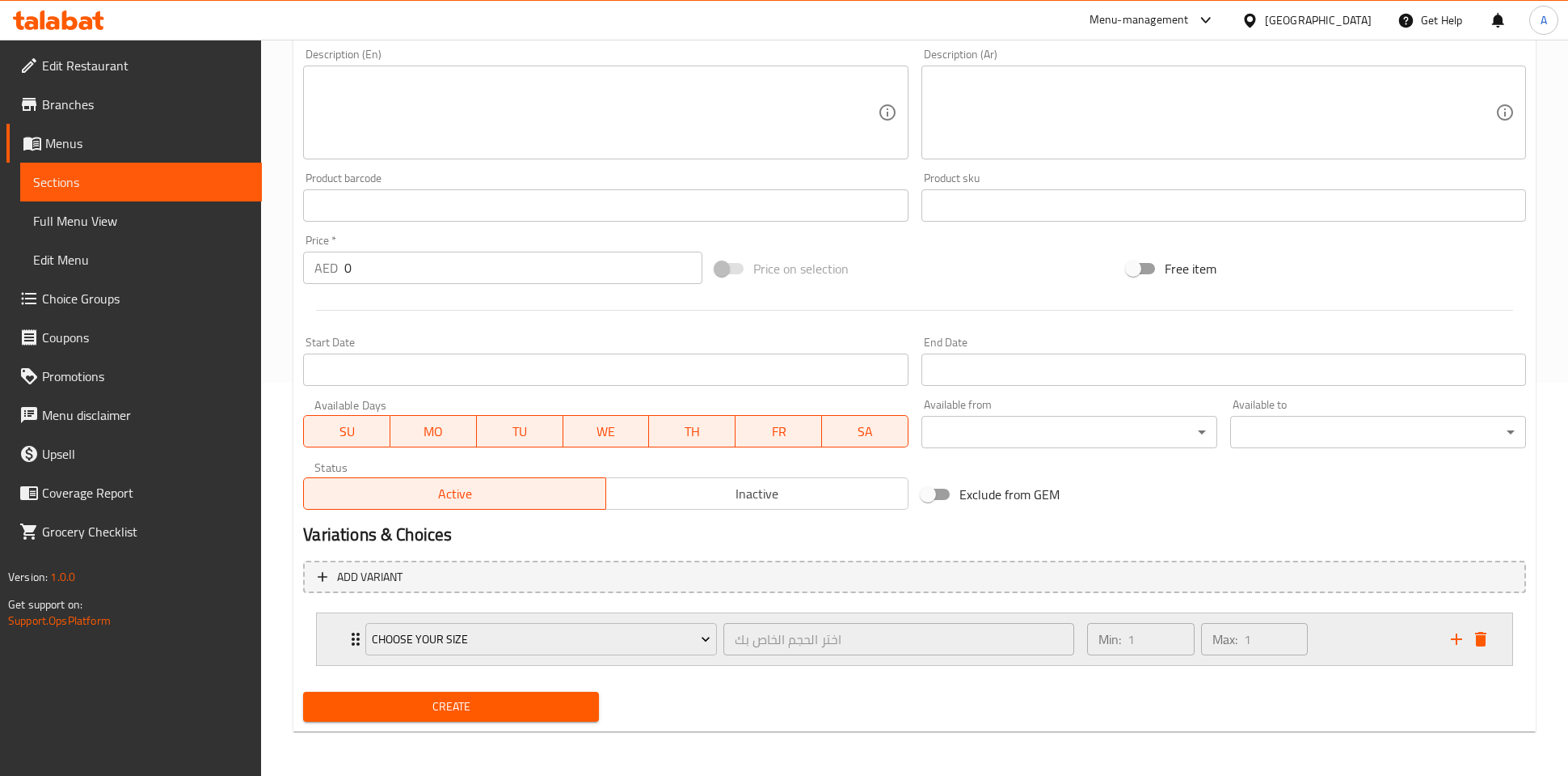
click at [1361, 613] on div "Min: 1 ​ Max: 1 ​" at bounding box center [1259, 639] width 364 height 52
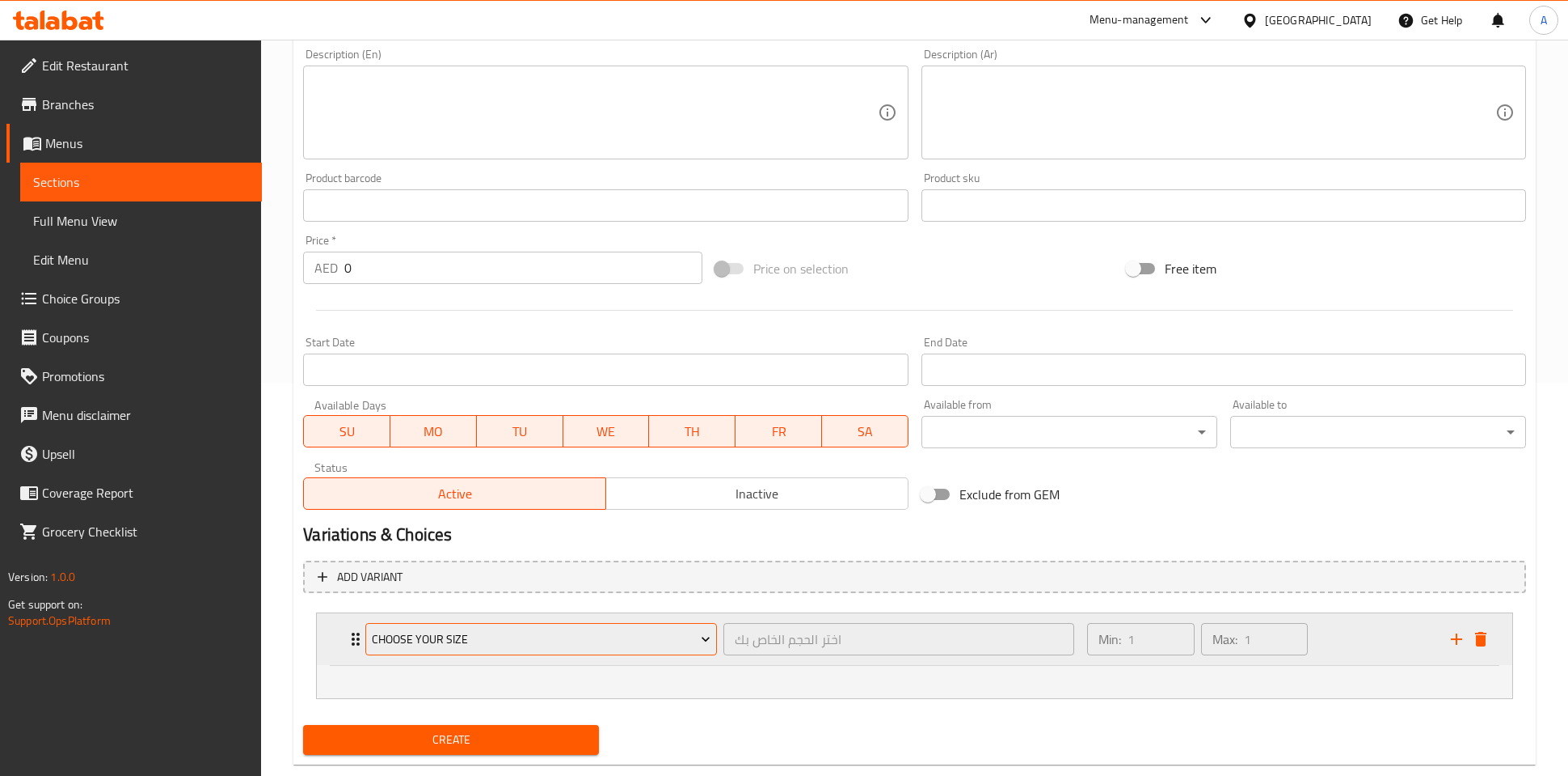
click at [591, 649] on button "Choose Your Size" at bounding box center [540, 639] width 351 height 32
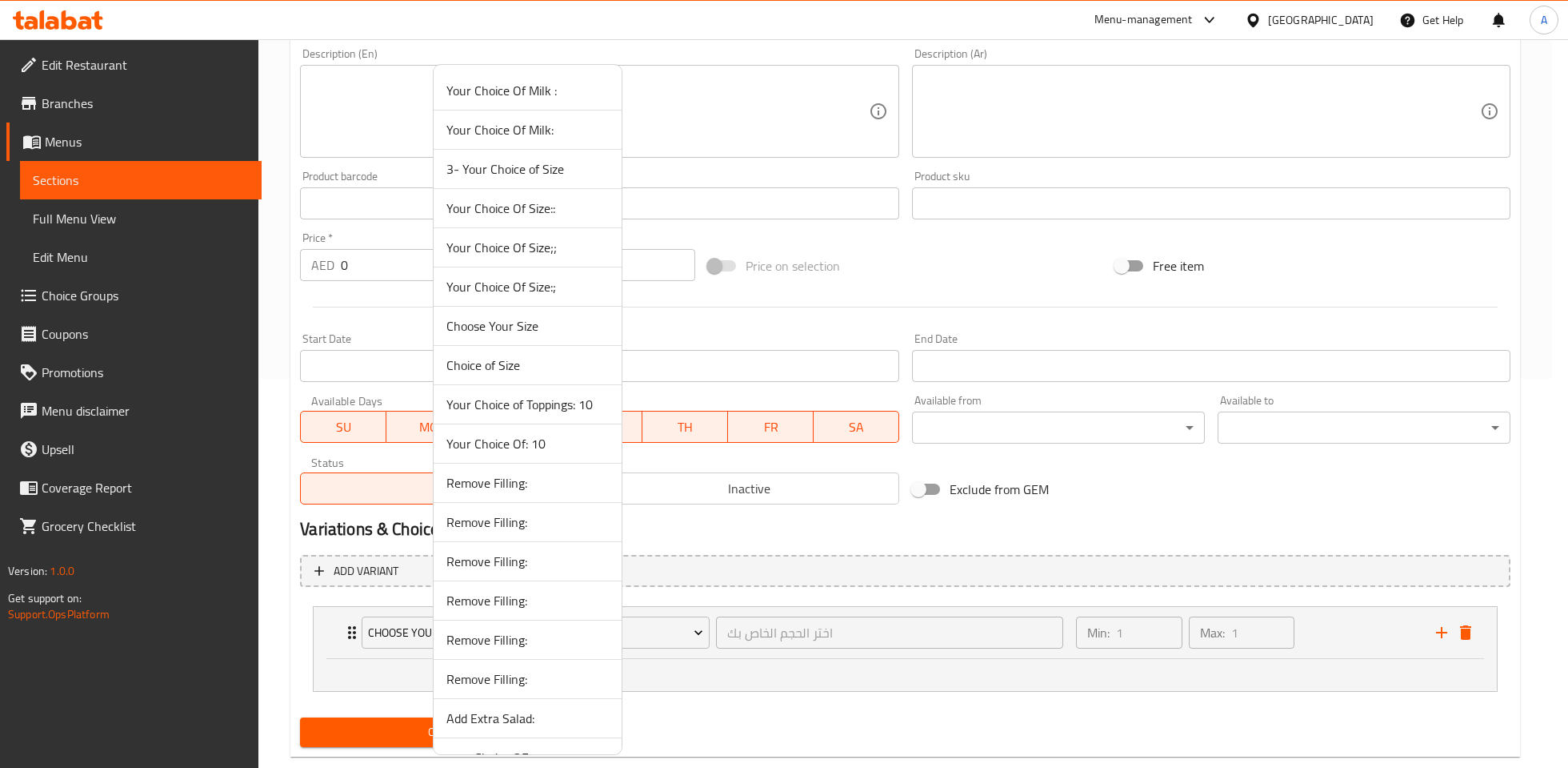
click at [543, 218] on span "Your Choice Of Size::" at bounding box center [528, 208] width 162 height 19
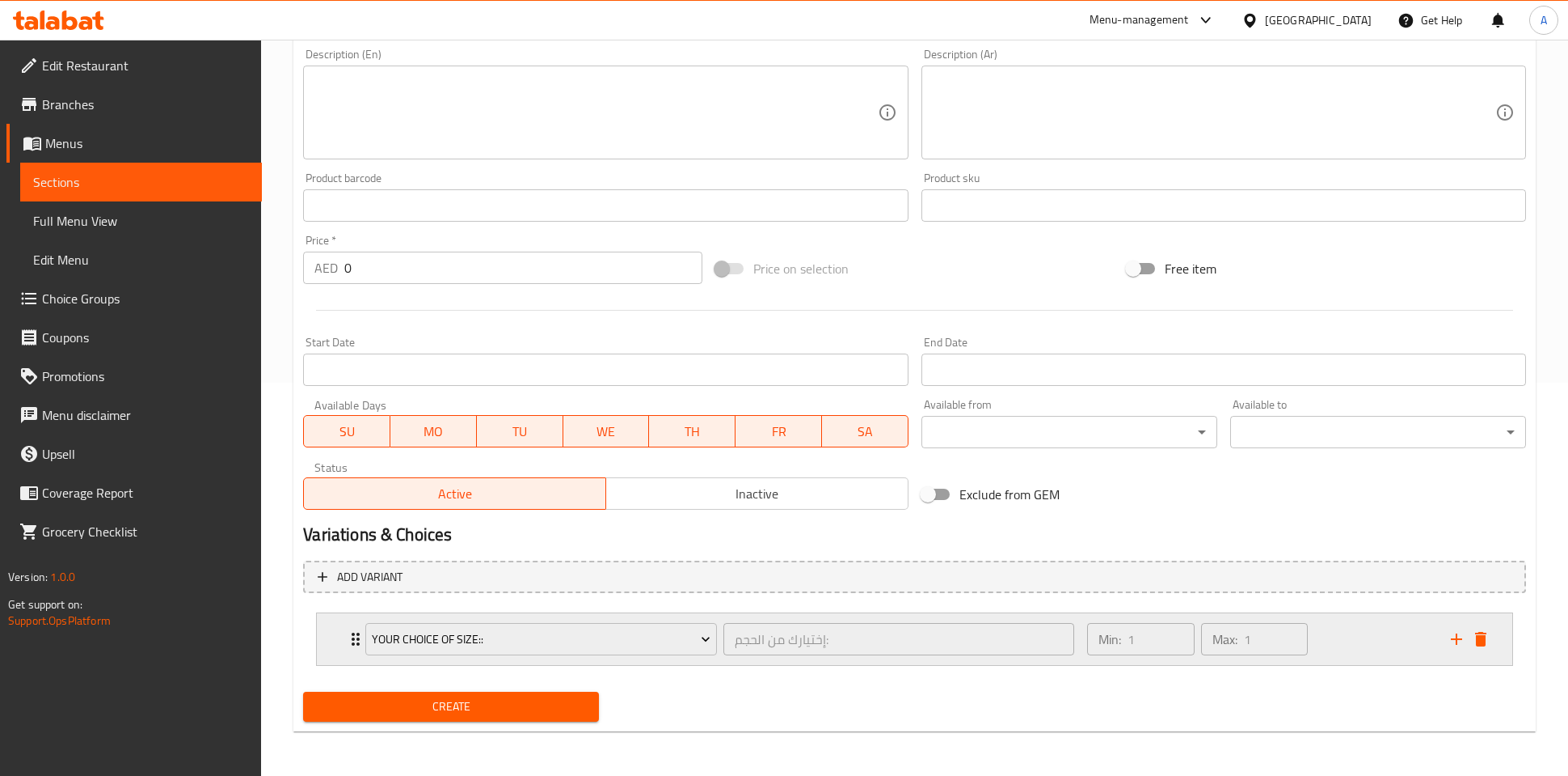
click at [1381, 647] on div "Min: 1 ​ Max: 1 ​" at bounding box center [1259, 639] width 364 height 52
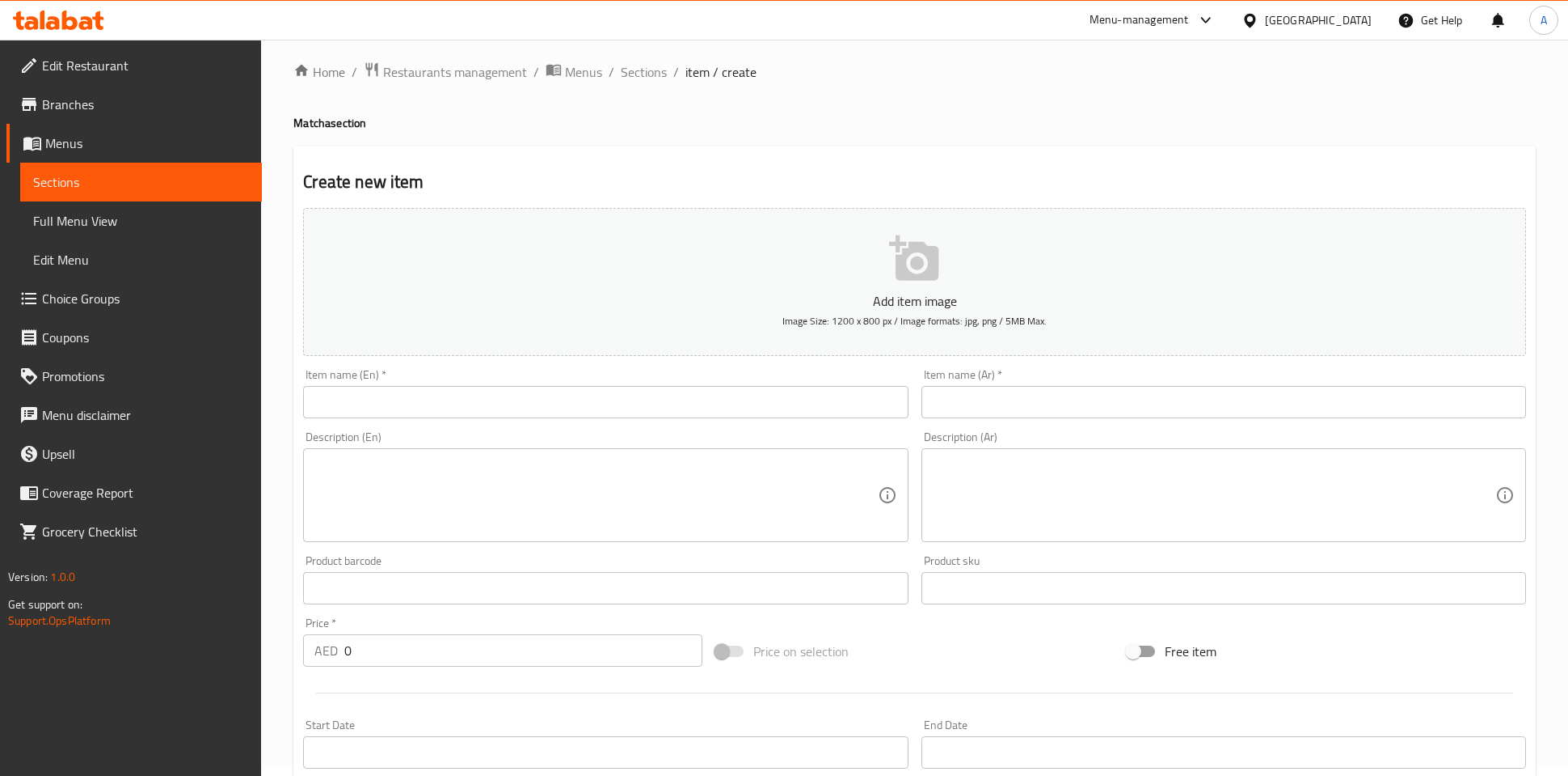
scroll to position [0, 0]
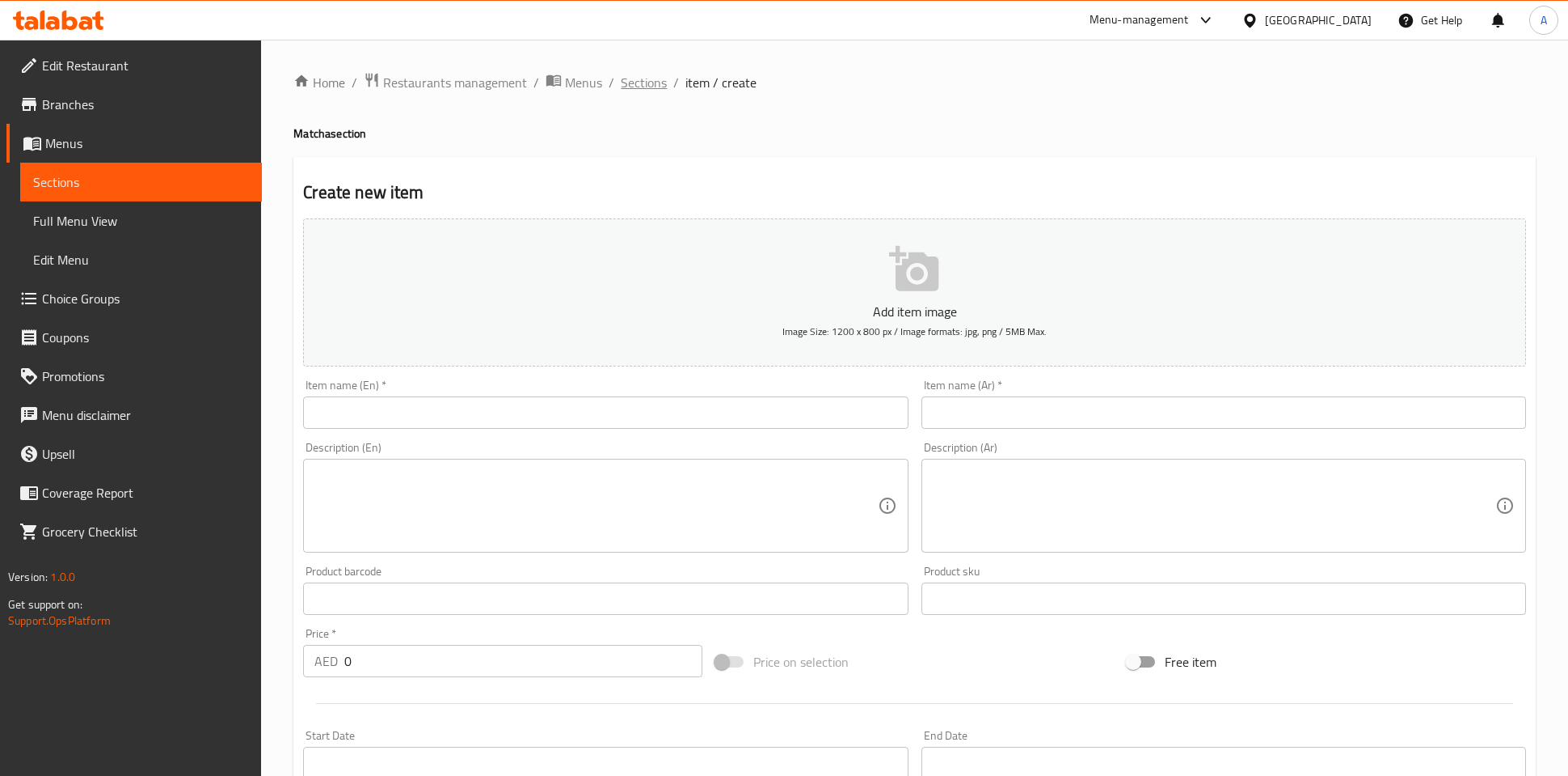
click at [643, 86] on span "Sections" at bounding box center [644, 83] width 46 height 20
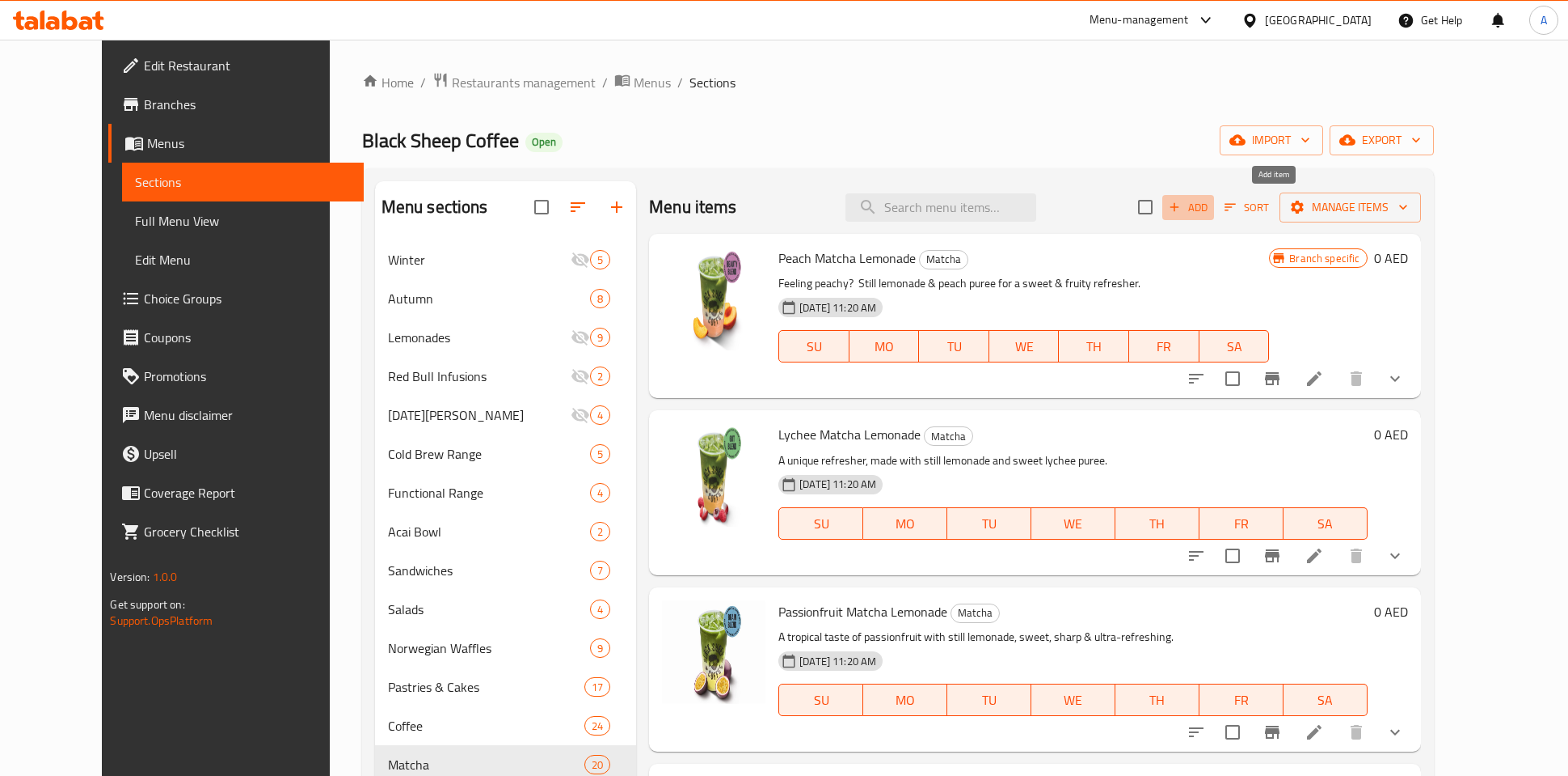
click at [1210, 199] on span "Add" at bounding box center [1188, 207] width 44 height 19
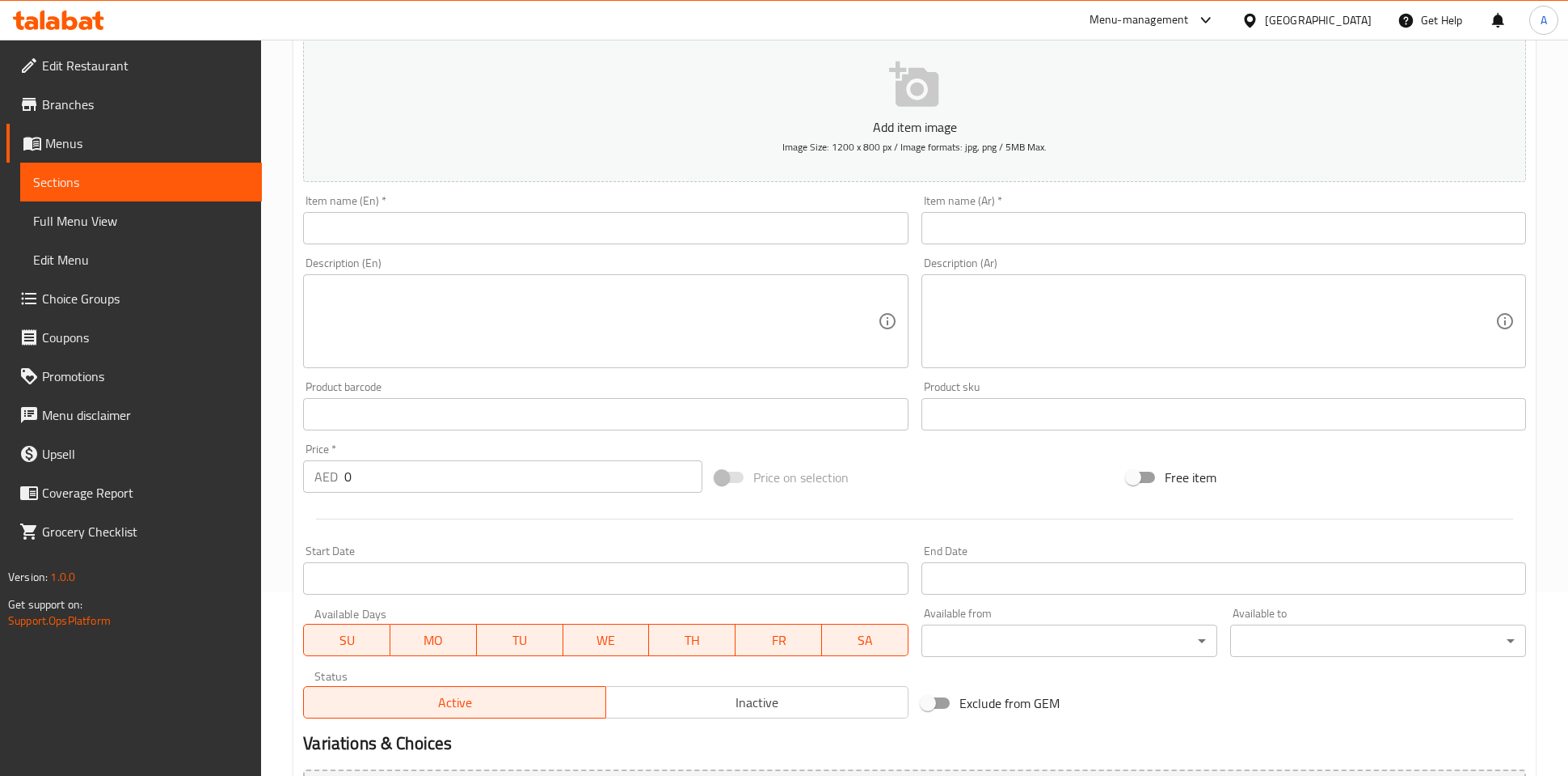
scroll to position [367, 0]
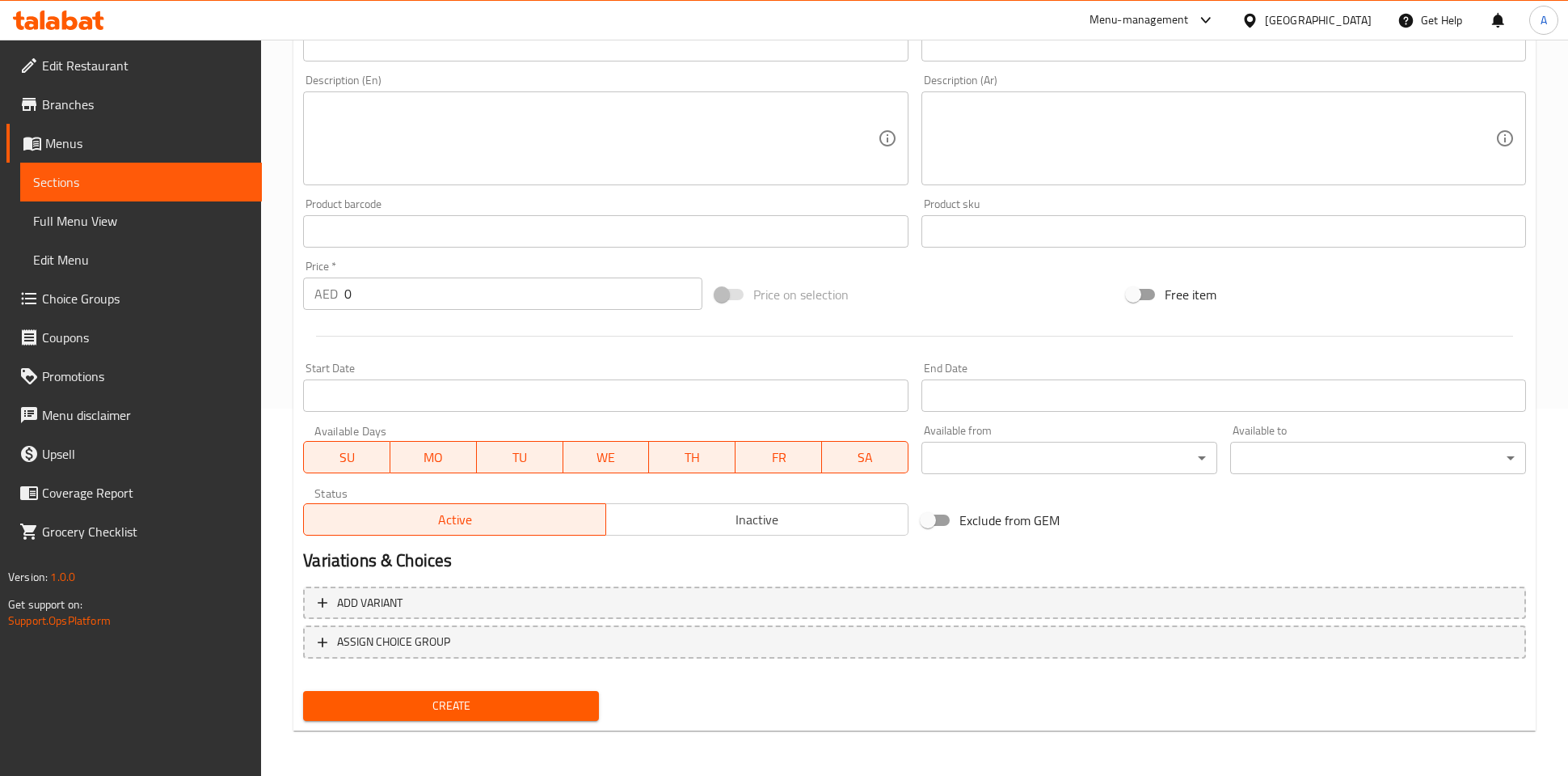
click at [96, 304] on span "Choice Groups" at bounding box center [145, 298] width 207 height 20
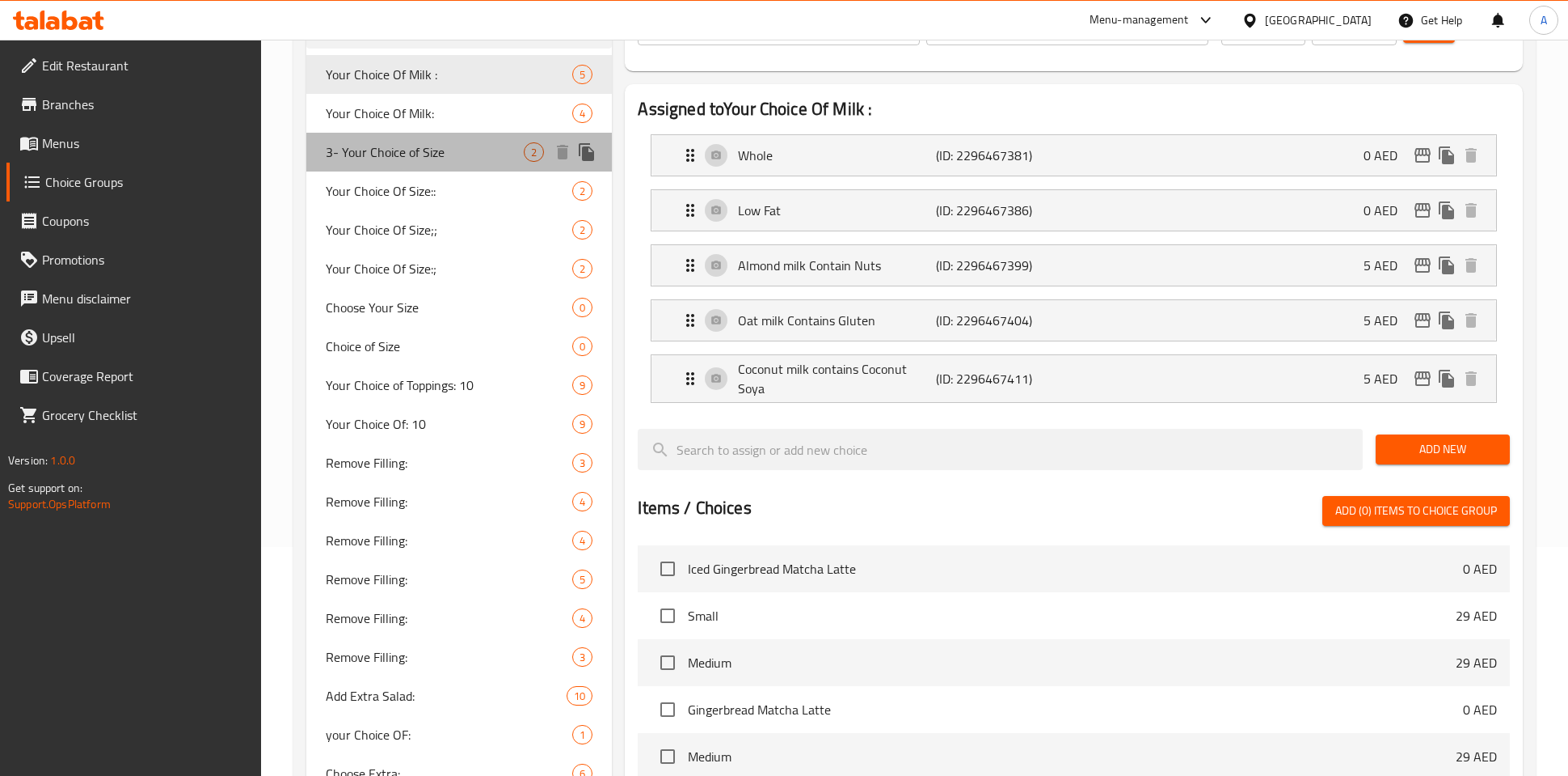
click at [440, 146] on span "3- Your Choice of Size" at bounding box center [425, 152] width 198 height 20
type input "3- Your Choice of Size"
type input "٣- اختيارك للحجم"
type input "0"
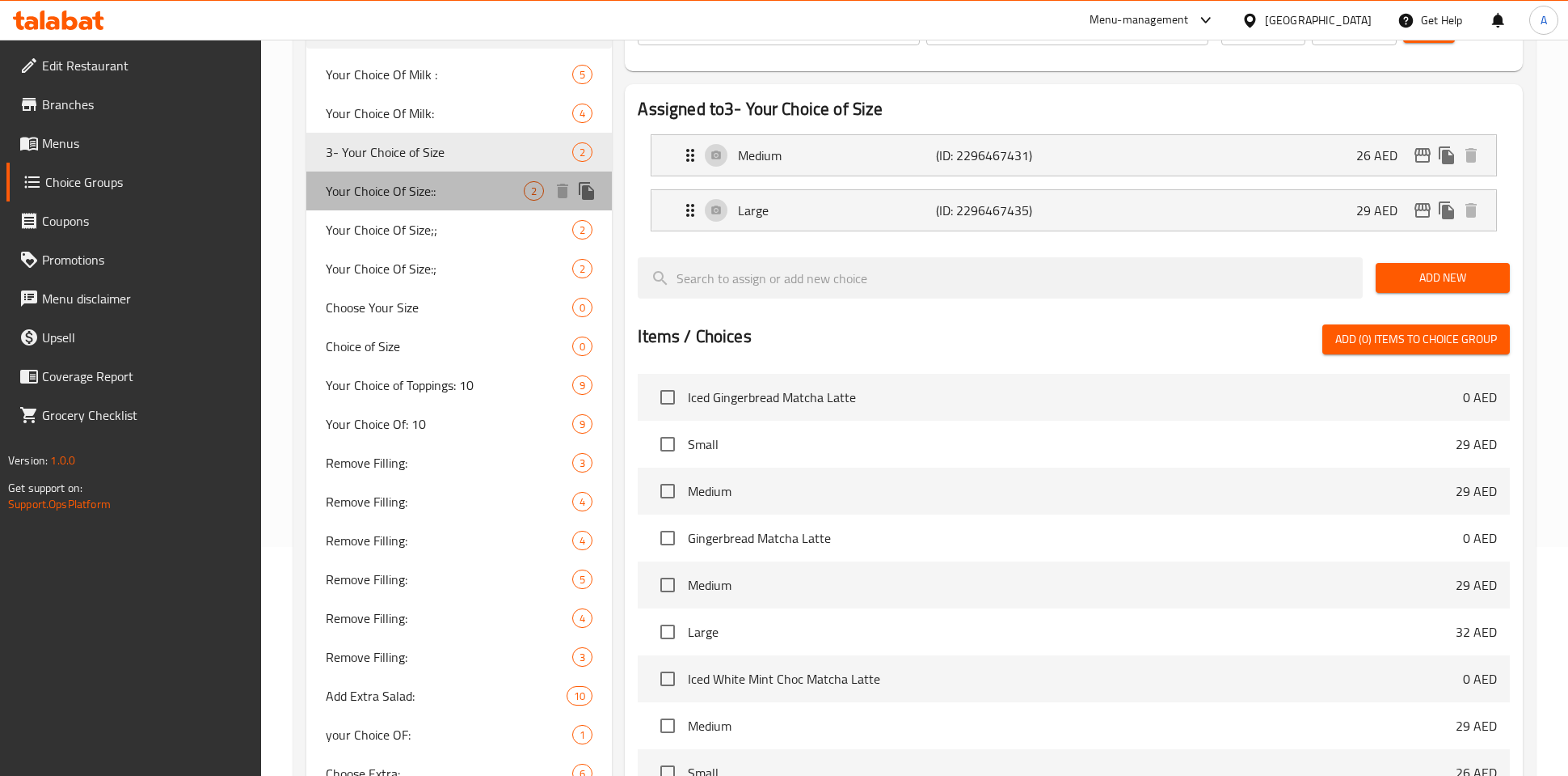
click at [440, 184] on span "Your Choice Of Size::" at bounding box center [425, 191] width 198 height 20
type input "Your Choice Of Size::"
type input "إختيارك من الحجم:"
type input "1"
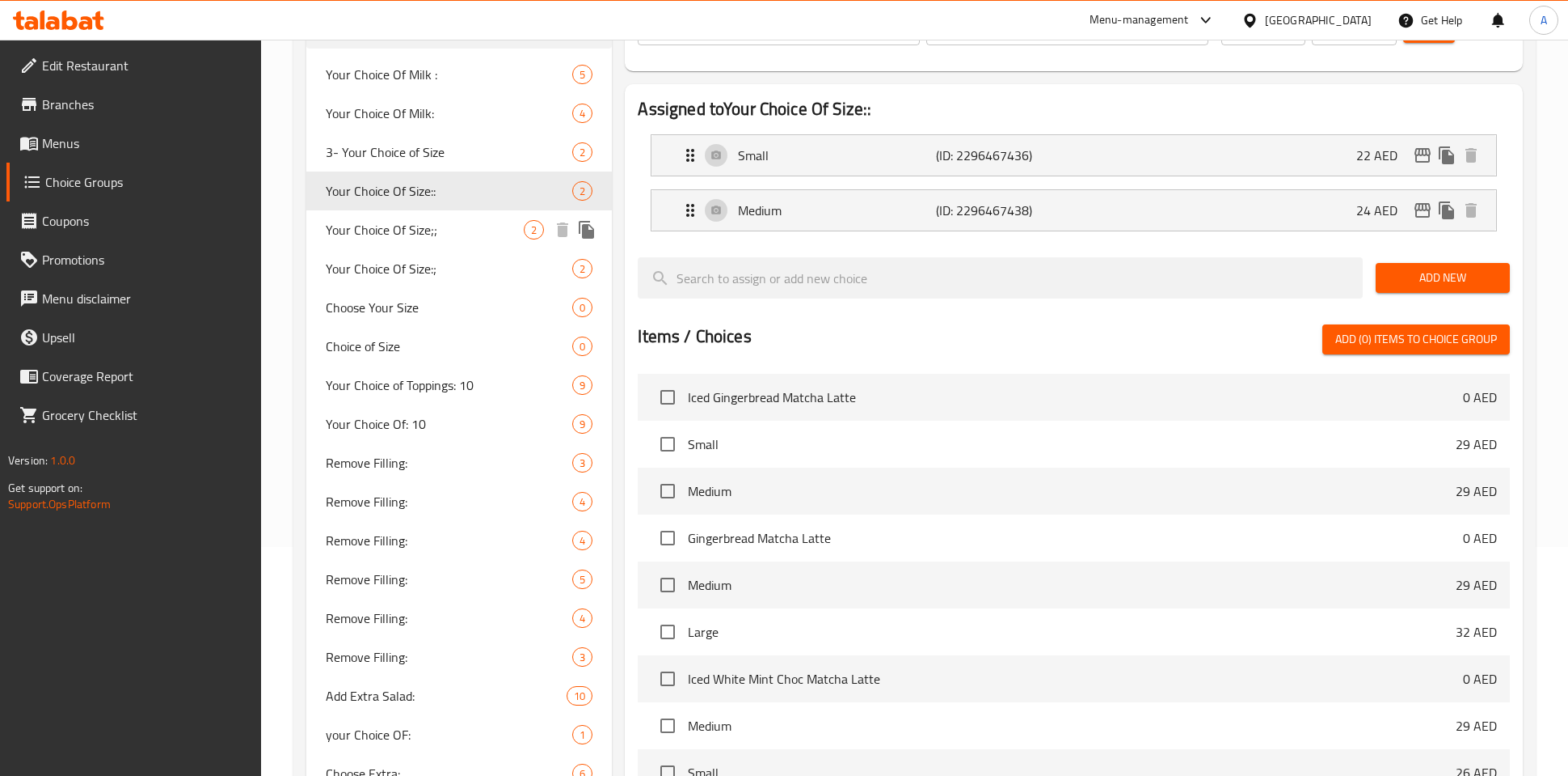
click at [437, 221] on span "Your Choice Of Size;;" at bounding box center [425, 230] width 198 height 20
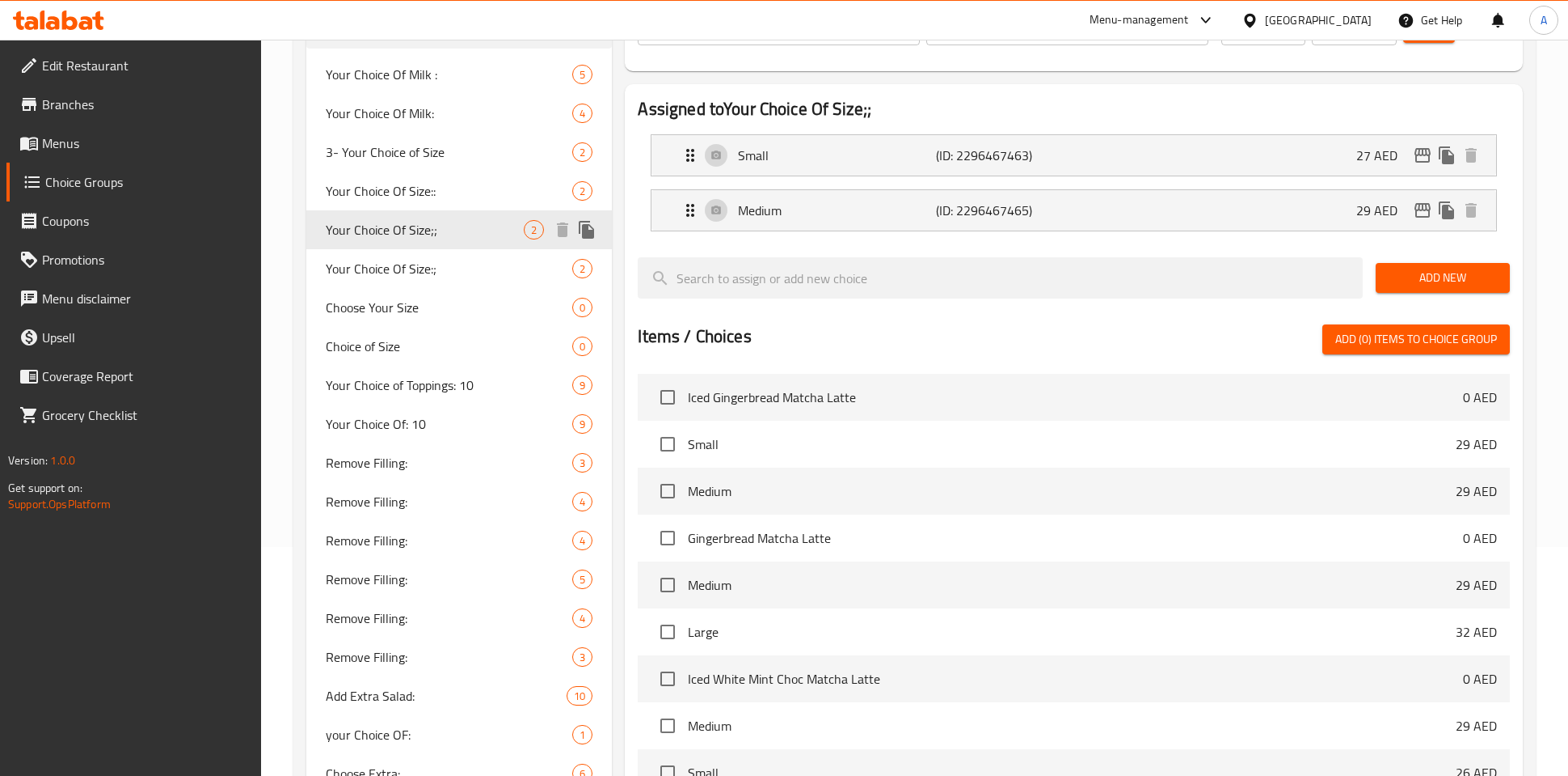
type input "Your Choice Of Size;;"
type input "اختيارك للحجم:."
click at [437, 257] on div "Your Choice Of Size:; 2" at bounding box center [459, 269] width 305 height 39
type input "Your Choice Of Size:;"
type input "اختيارك للحجم:"
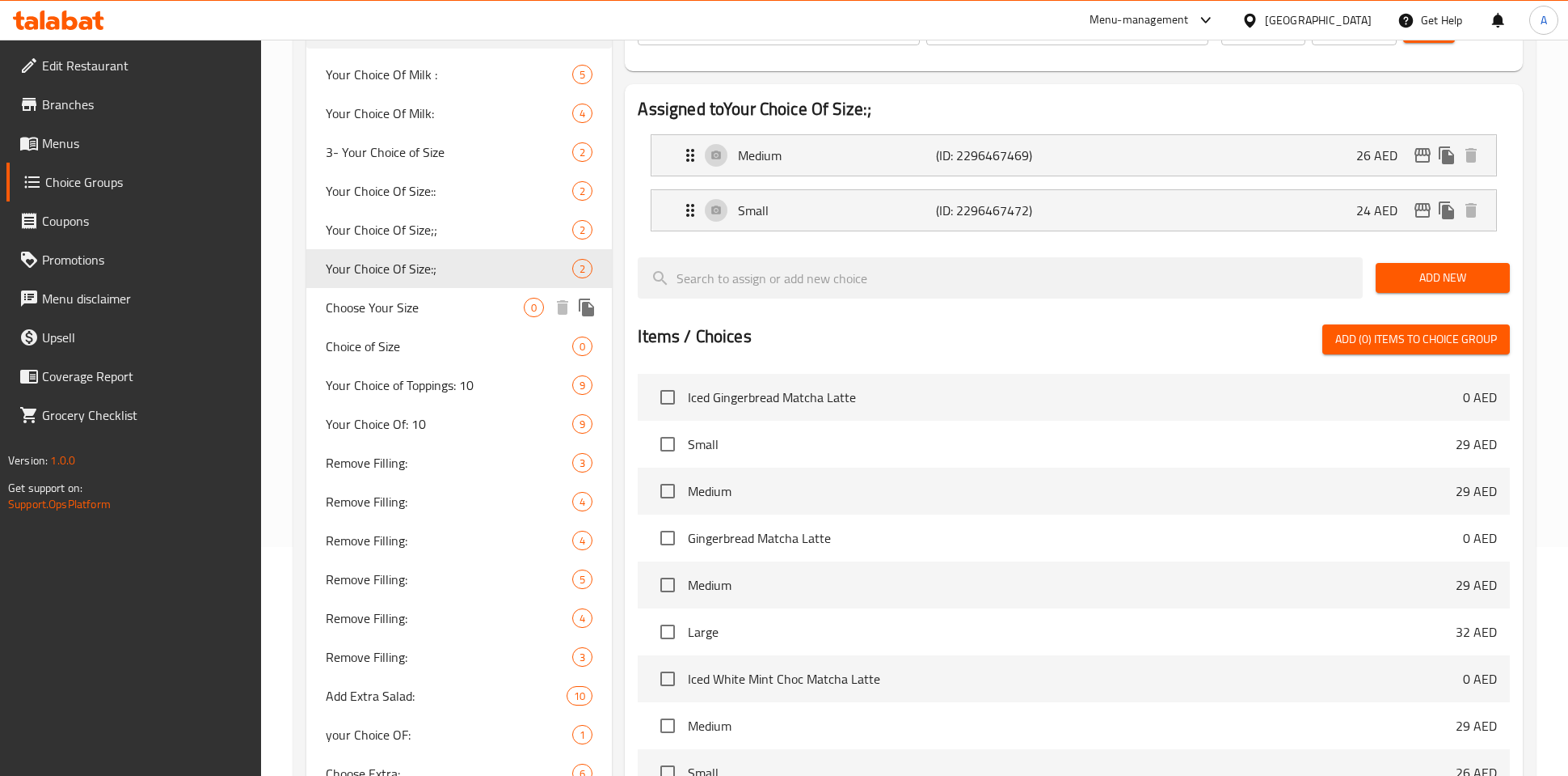
click at [435, 299] on span "Choose Your Size" at bounding box center [425, 307] width 198 height 20
type input "Choose Your Size"
type input "اختر الحجم الخاص بك"
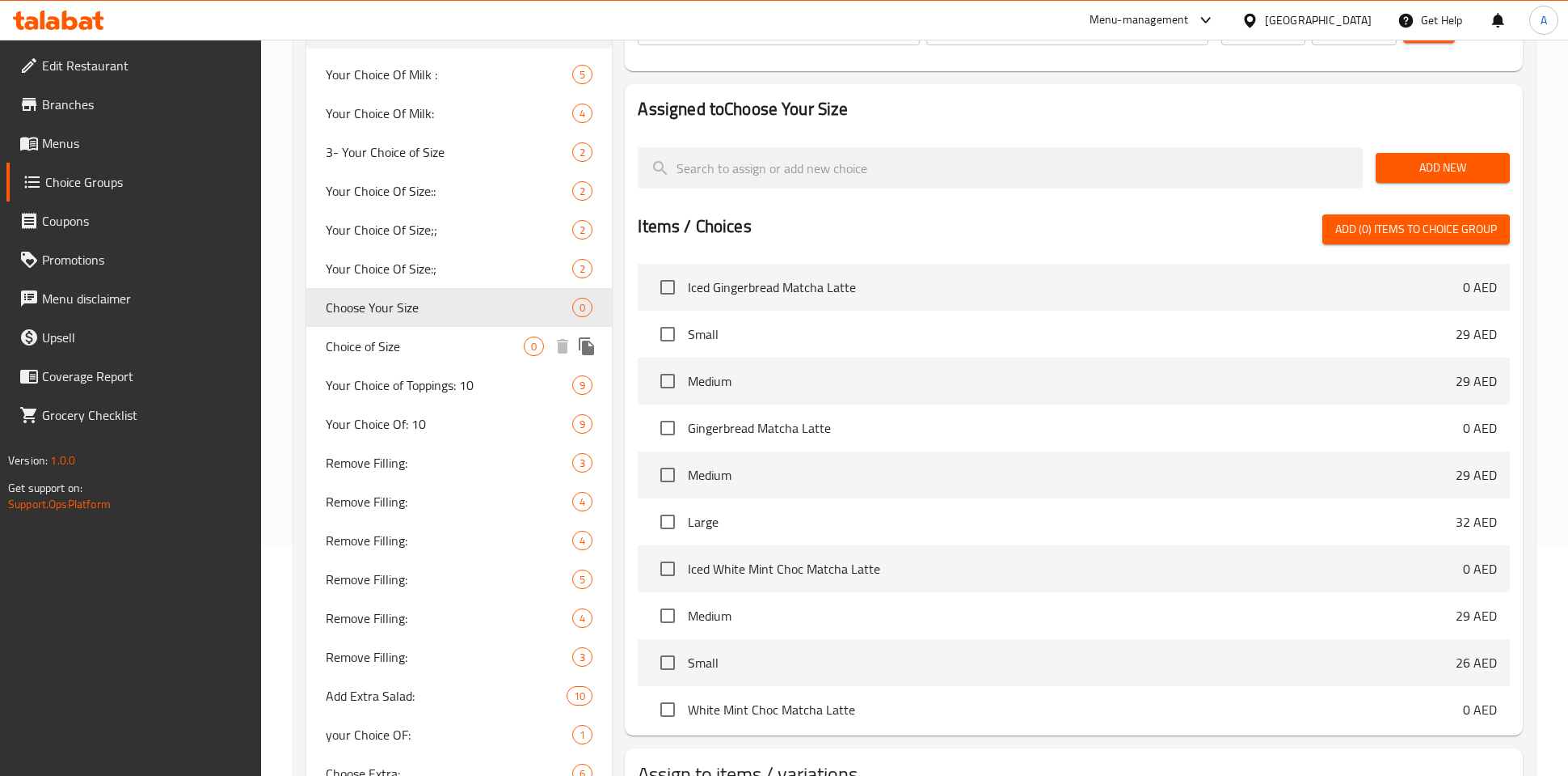
click at [431, 354] on span "Choice of Size" at bounding box center [425, 347] width 198 height 20
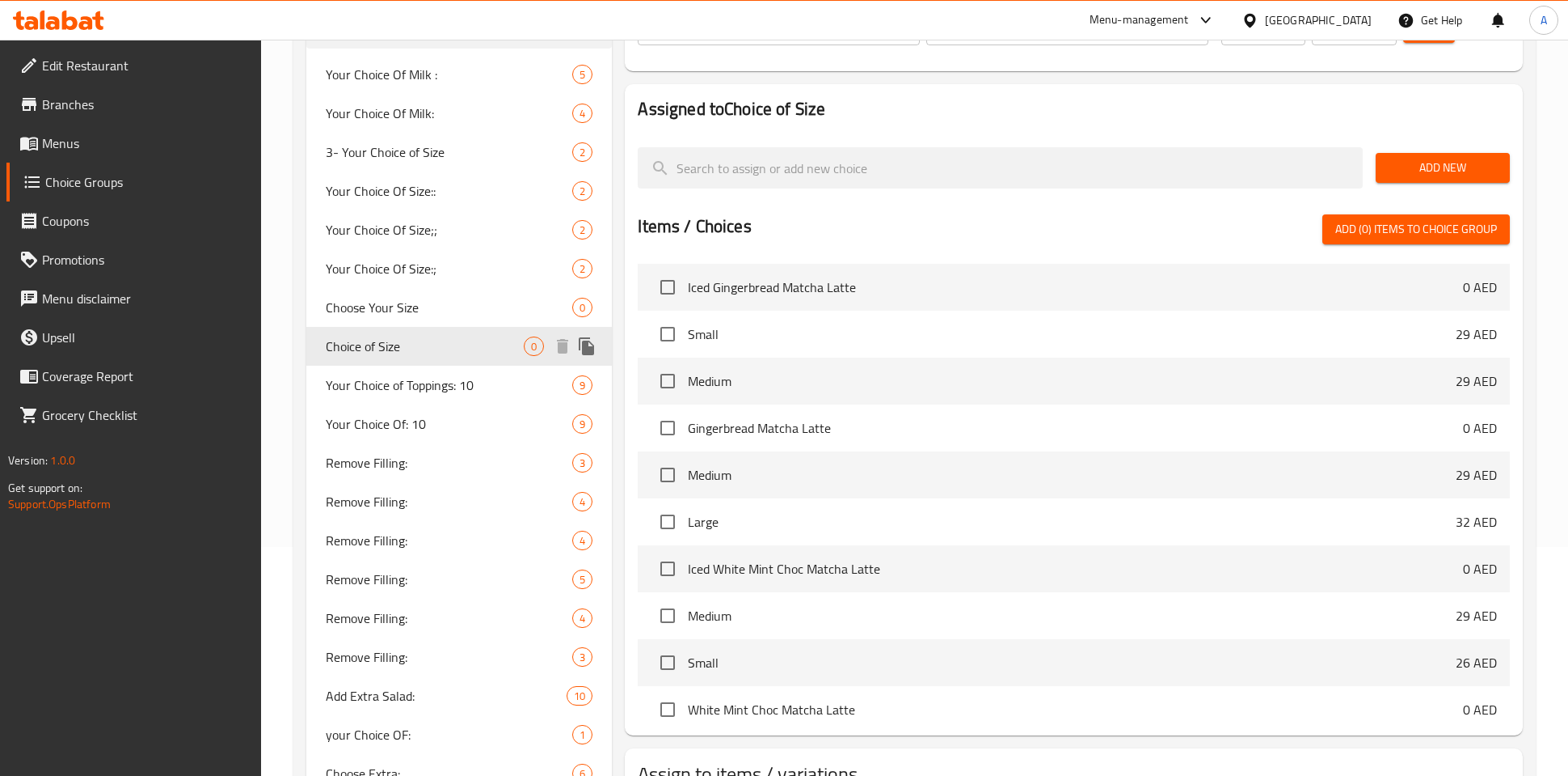
type input "Choice of Size"
type input "اختيار الحجم"
click at [427, 380] on span "Your Choice of Toppings: 10" at bounding box center [425, 385] width 198 height 20
type input "Your Choice of Toppings: 10"
type input "اختيارك من الطبقة:"
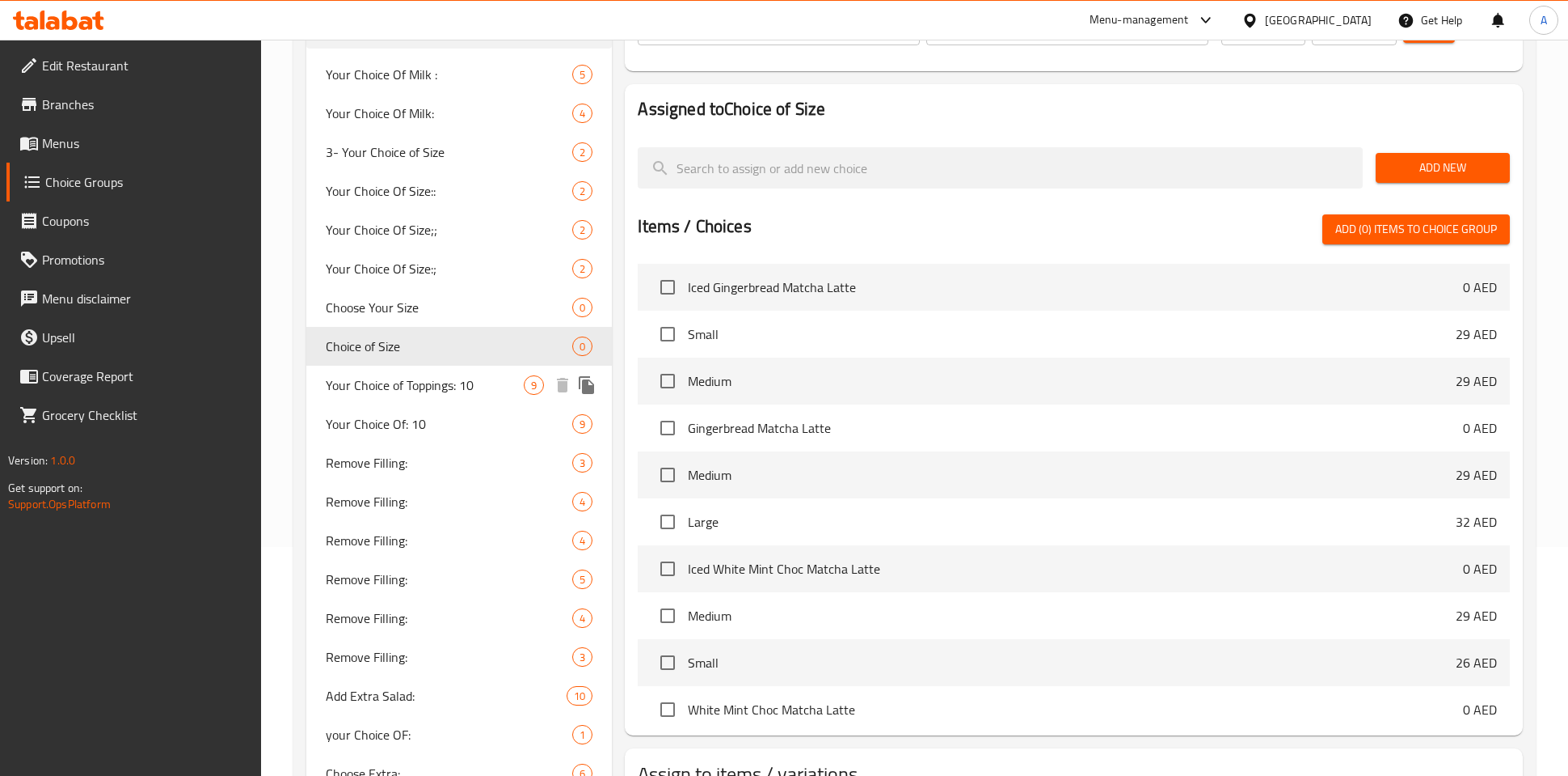
type input "0"
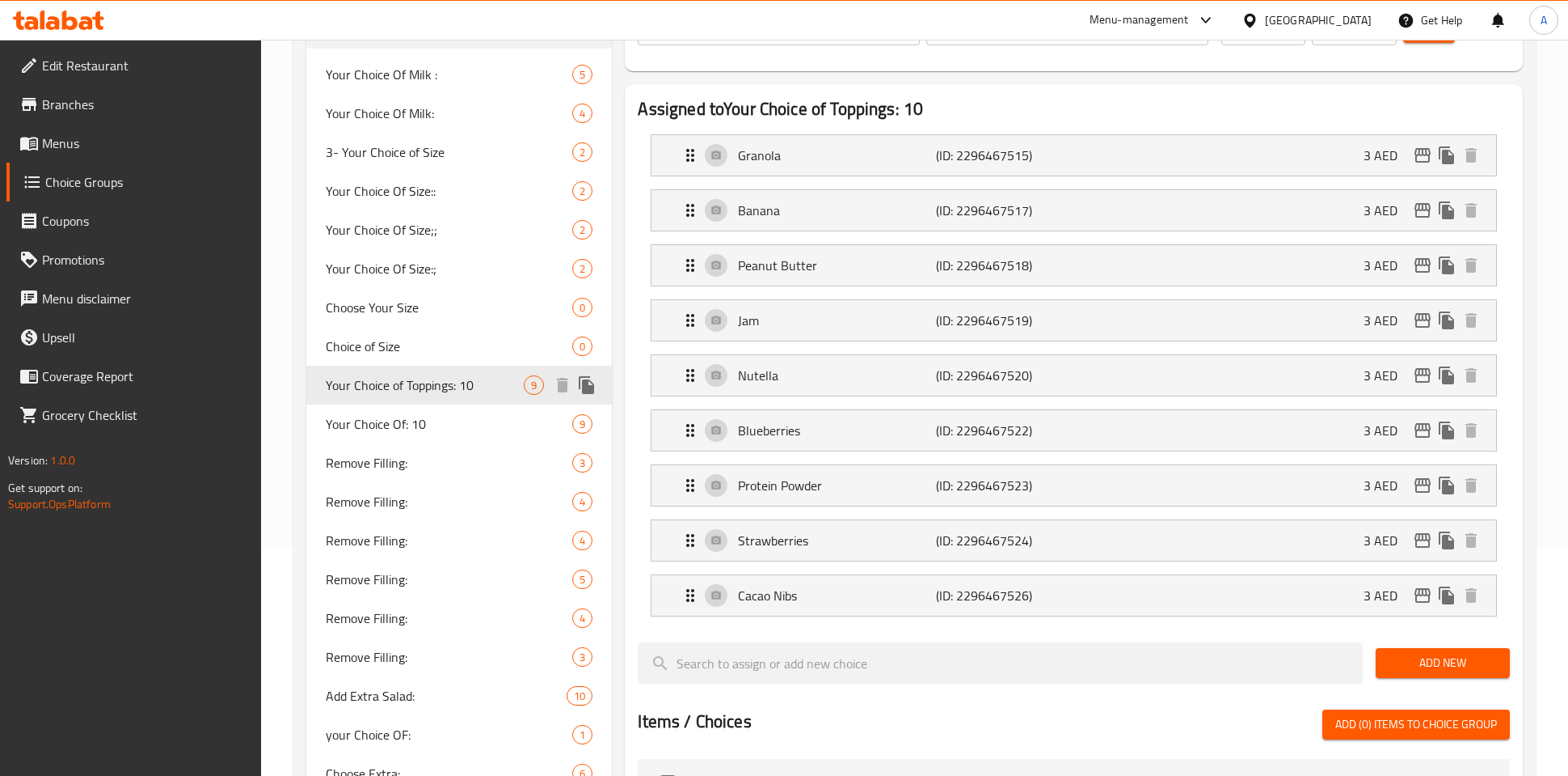
click at [423, 359] on div "Choice of Size 0" at bounding box center [459, 347] width 305 height 39
type input "Choice of Size"
type input "اختيار الحجم"
type input "1"
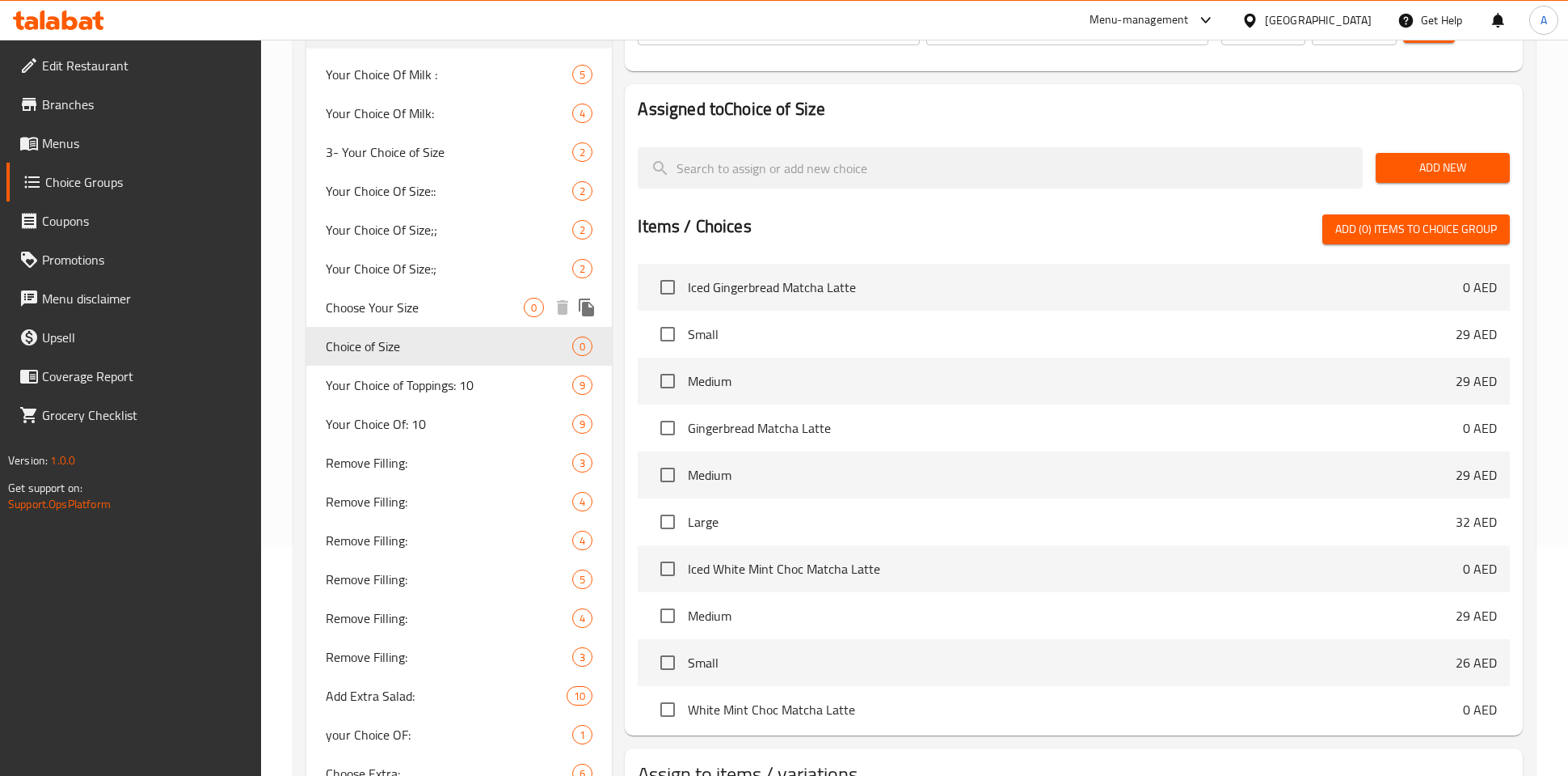
click at [417, 304] on span "Choose Your Size" at bounding box center [425, 307] width 198 height 20
type input "Choose Your Size"
type input "اختر الحجم الخاص بك"
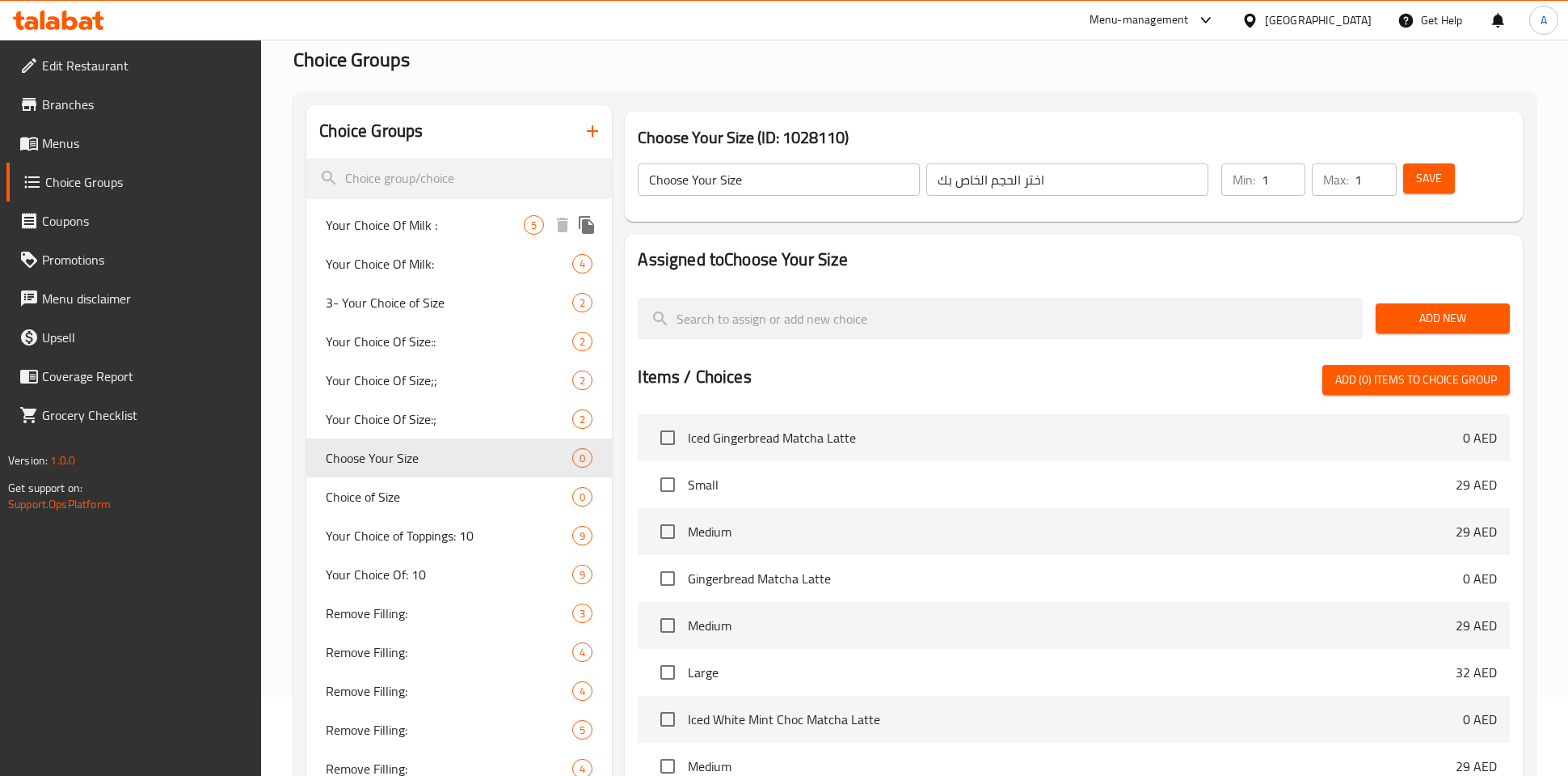
scroll to position [320, 0]
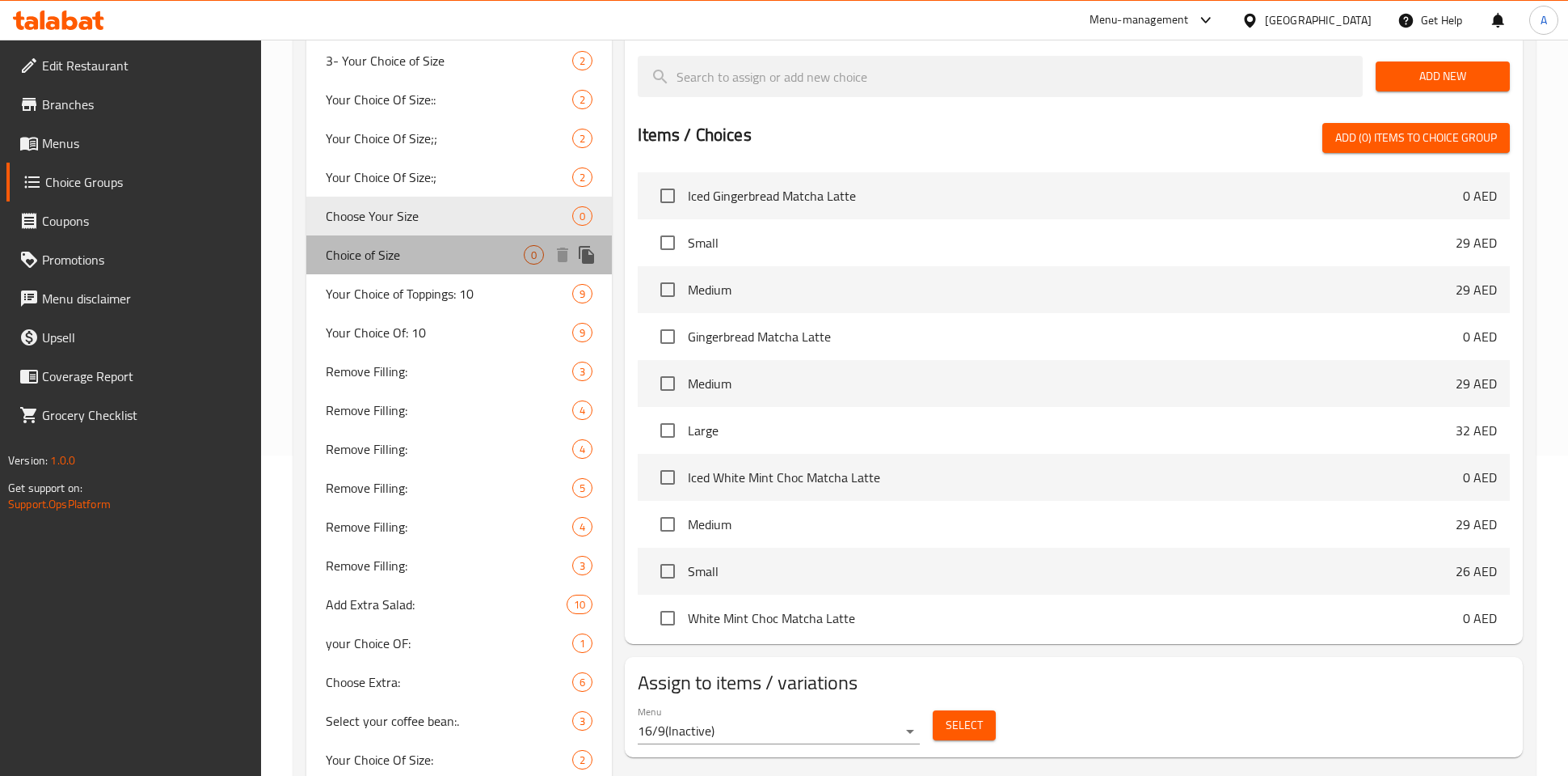
click at [402, 254] on span "Choice of Size" at bounding box center [425, 255] width 198 height 20
type input "Choice of Size"
type input "اختيار الحجم"
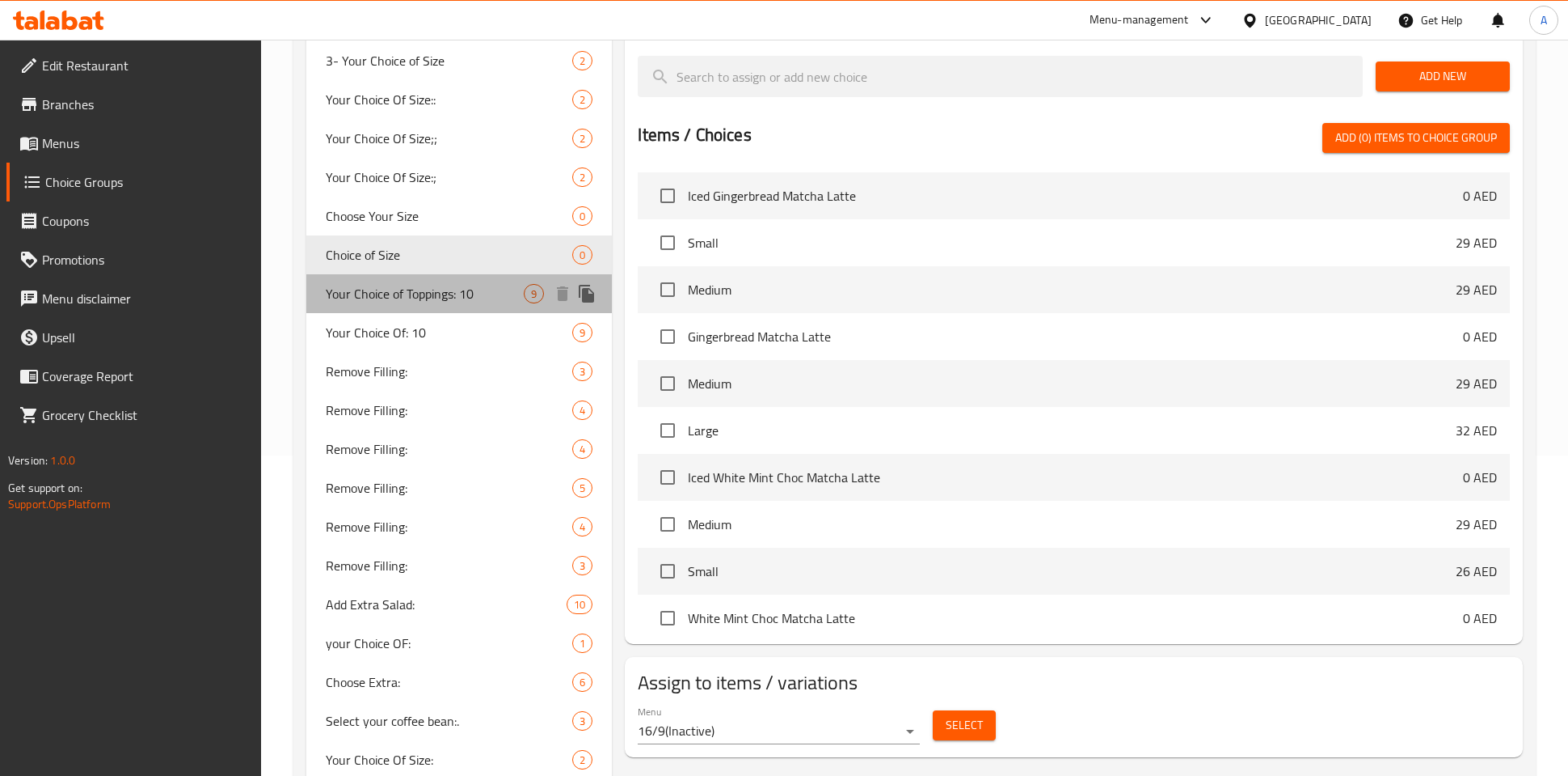
click at [410, 301] on span "Your Choice of Toppings: 10" at bounding box center [425, 294] width 198 height 20
type input "Your Choice of Toppings: 10"
type input "اختيارك من الطبقة:"
type input "0"
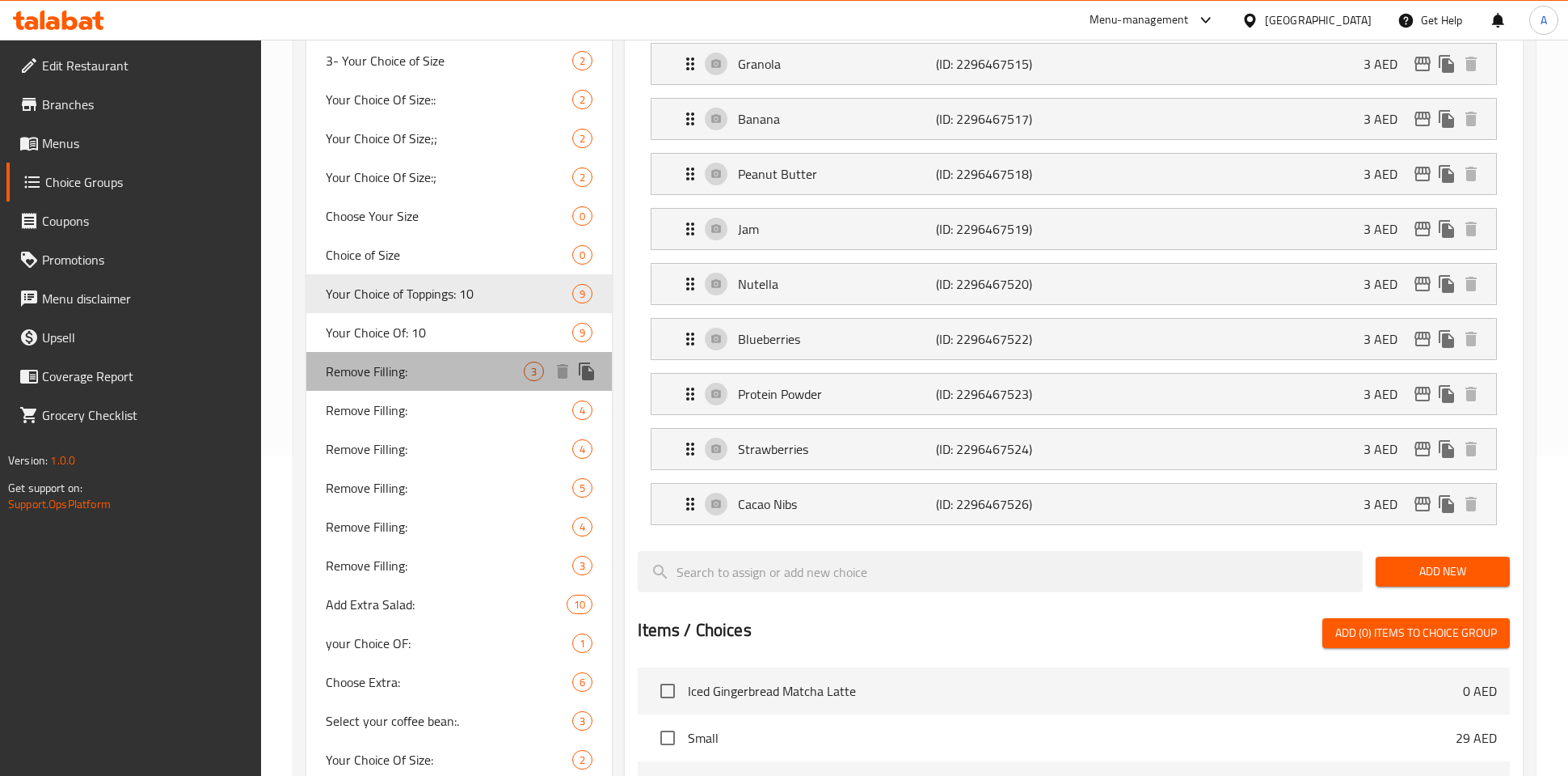
click at [415, 370] on span "Remove Filling:" at bounding box center [425, 372] width 198 height 20
type input "Remove Filling:"
type input "إزالة الحشوة:"
type input "3"
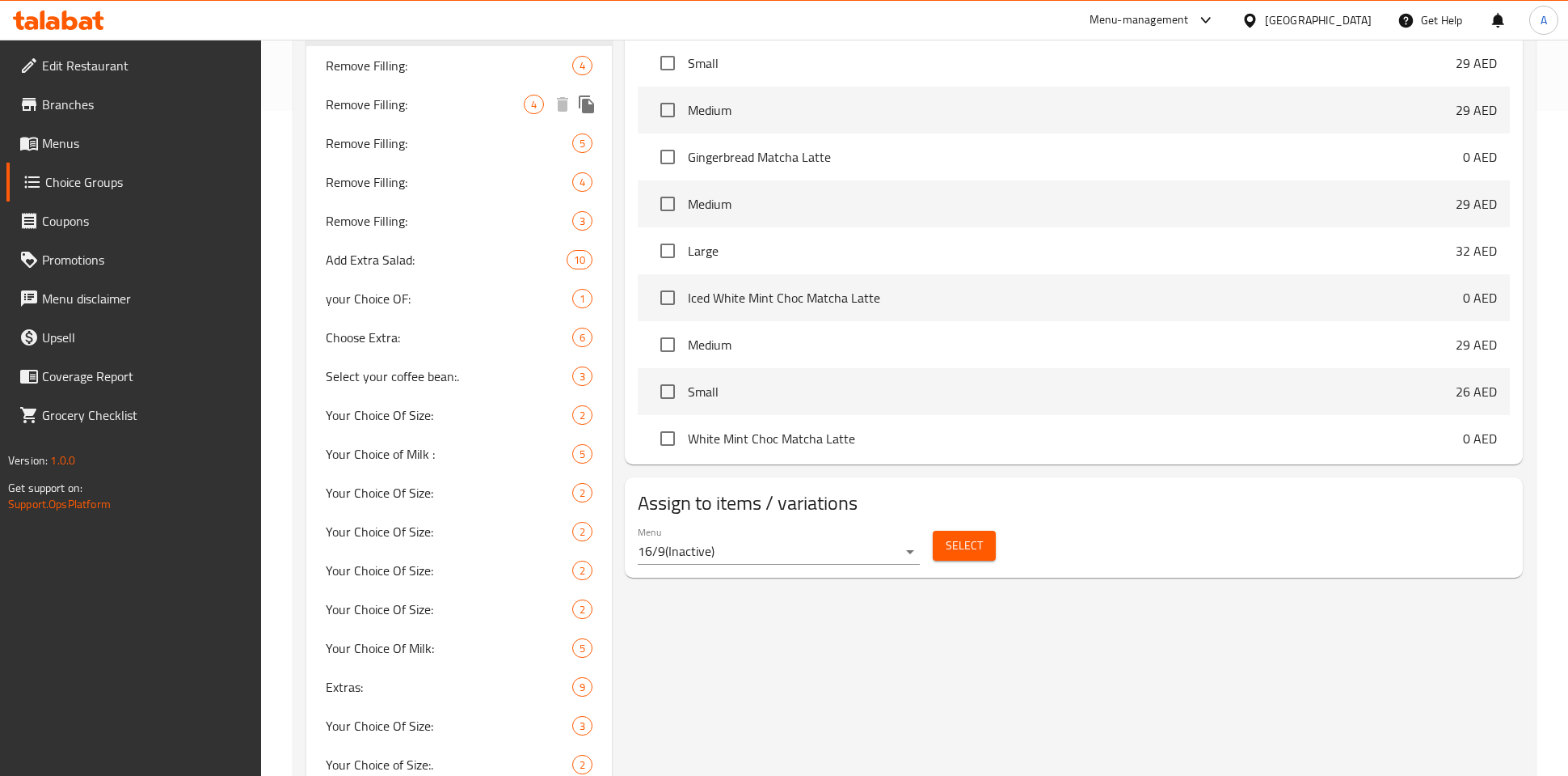
scroll to position [666, 0]
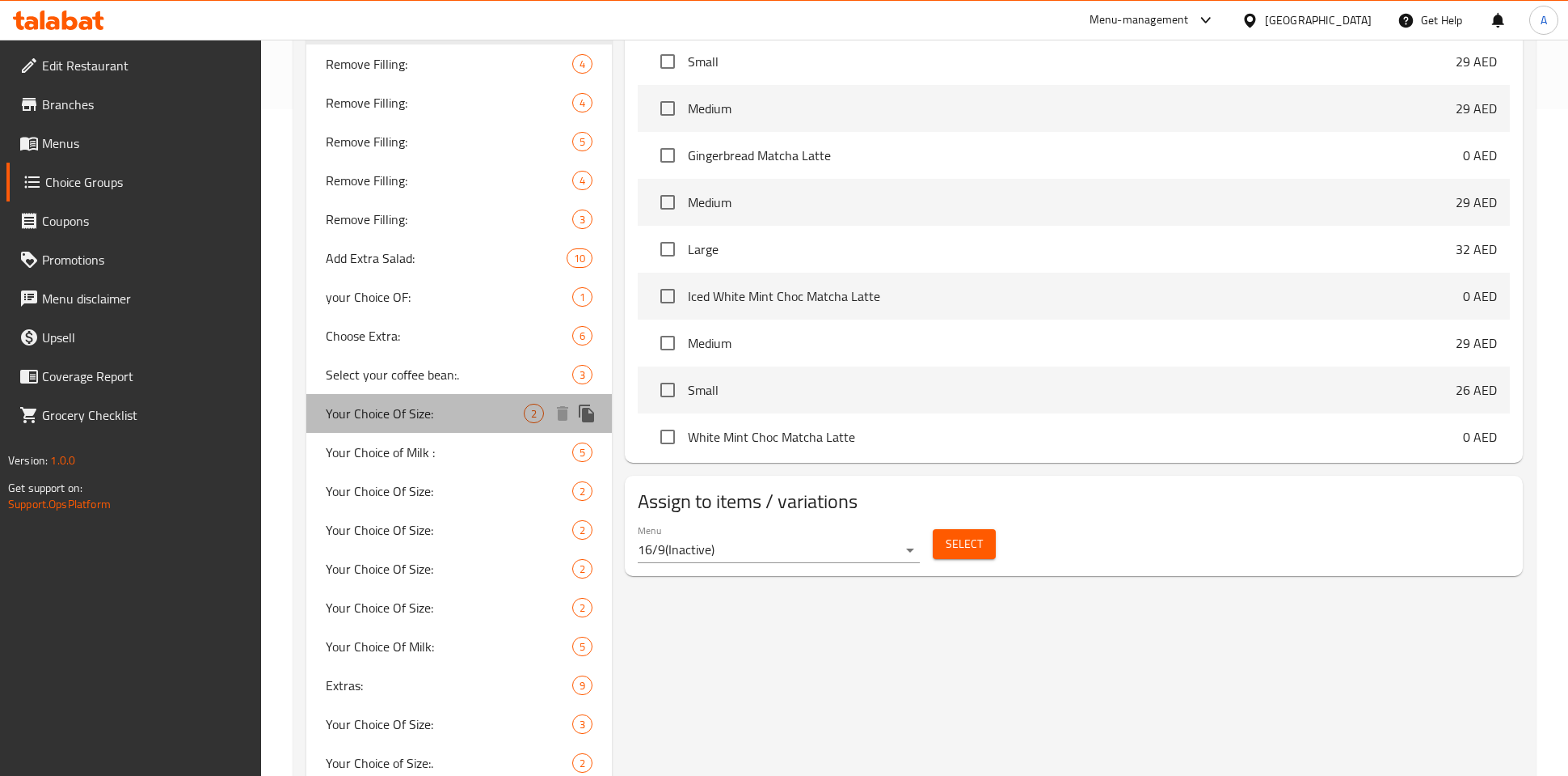
click at [428, 425] on div "Your Choice Of Size: 2" at bounding box center [459, 413] width 305 height 39
type input "Your Choice Of Size:"
type input "إختيارك من الحجم:"
type input "1"
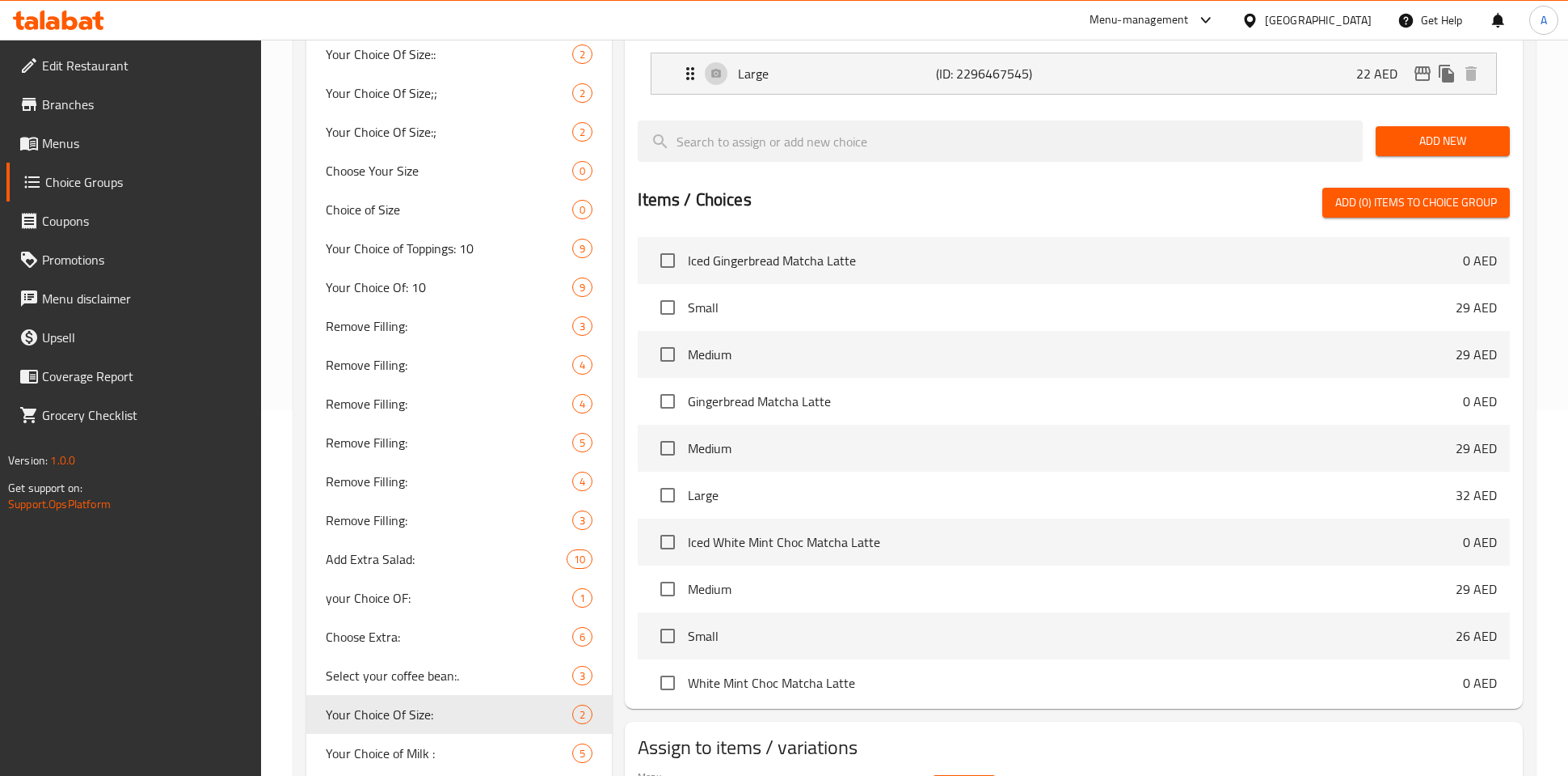
scroll to position [658, 0]
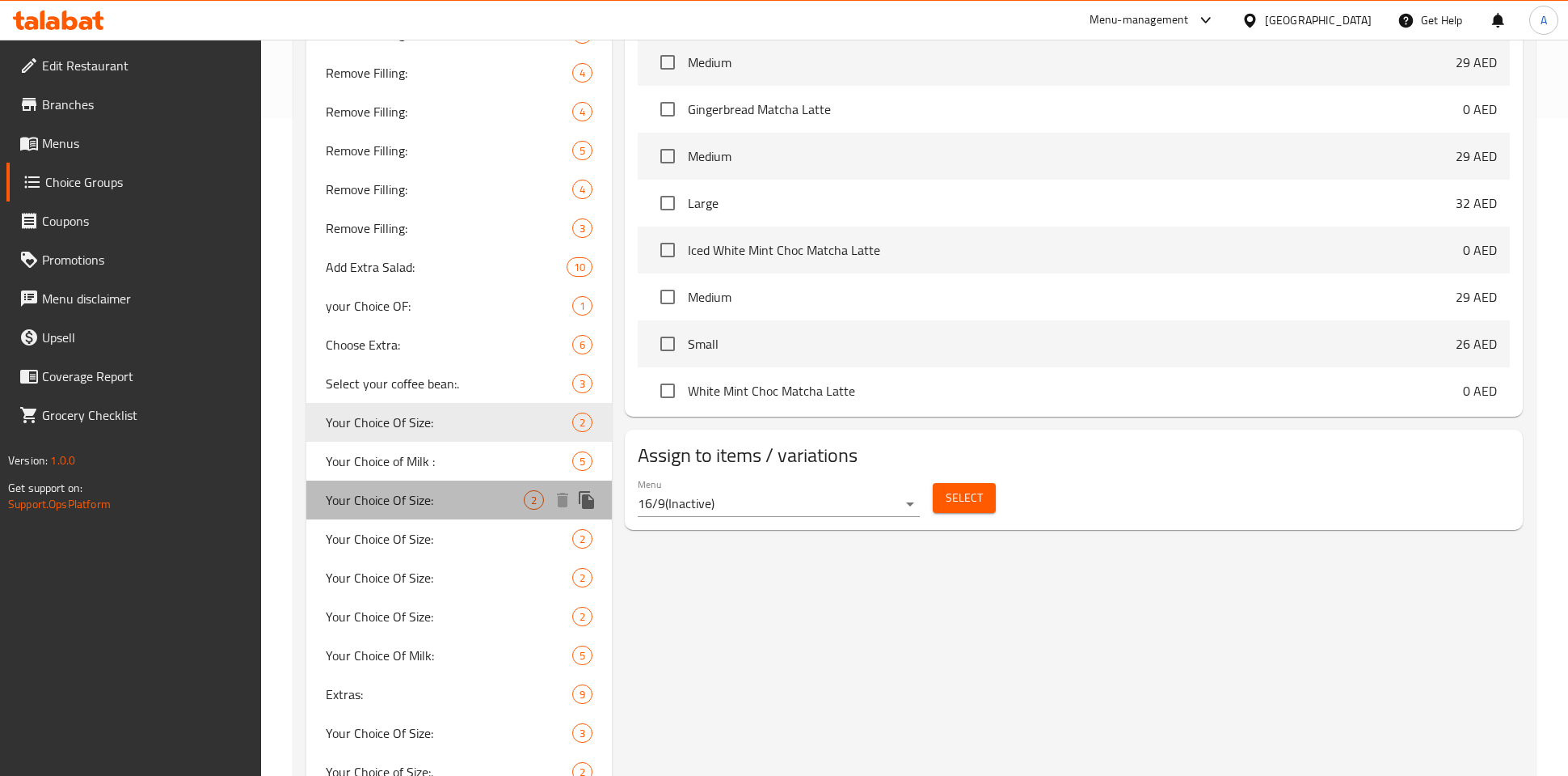
click at [405, 500] on span "Your Choice Of Size:" at bounding box center [425, 500] width 198 height 20
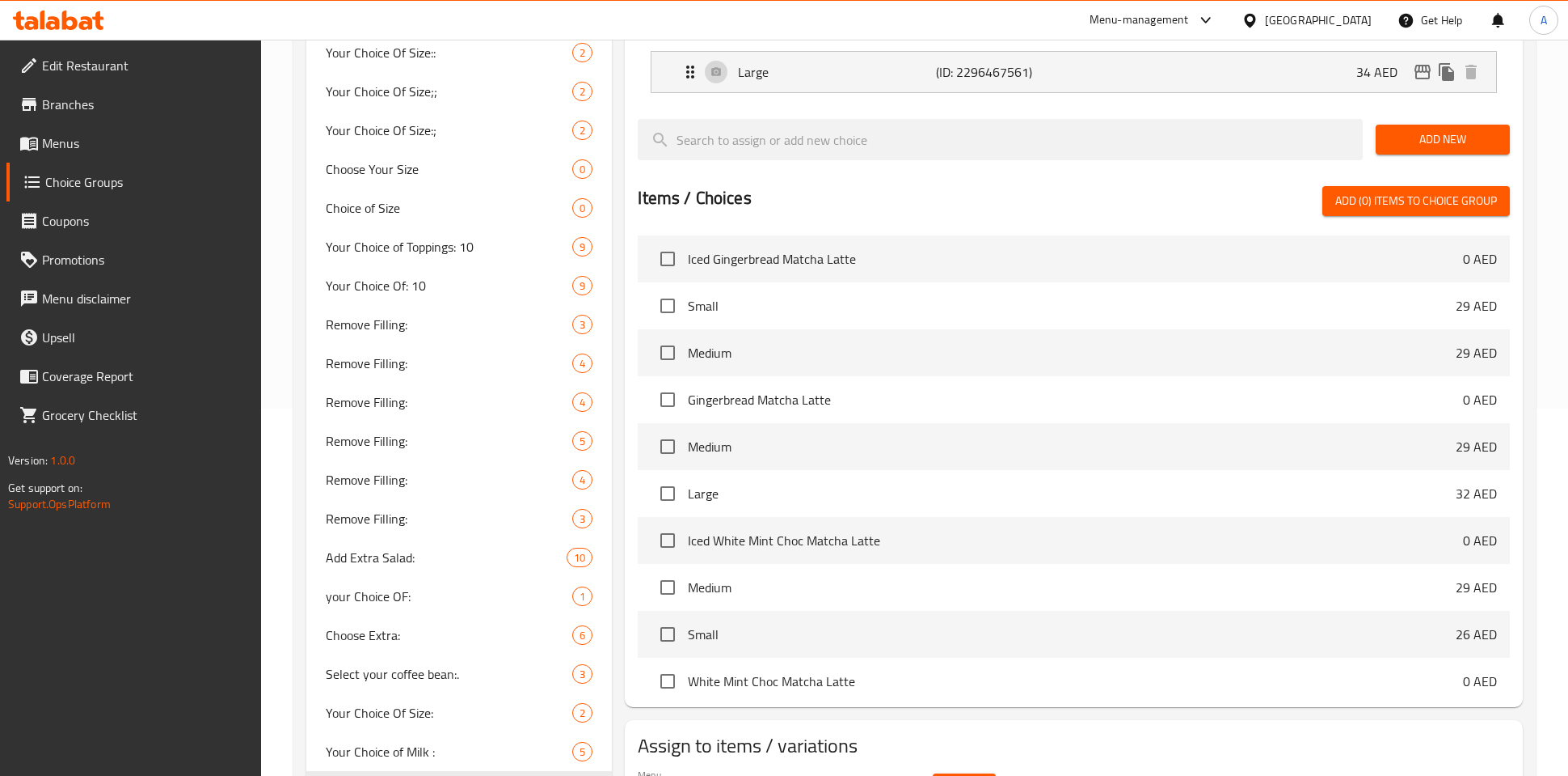
scroll to position [622, 0]
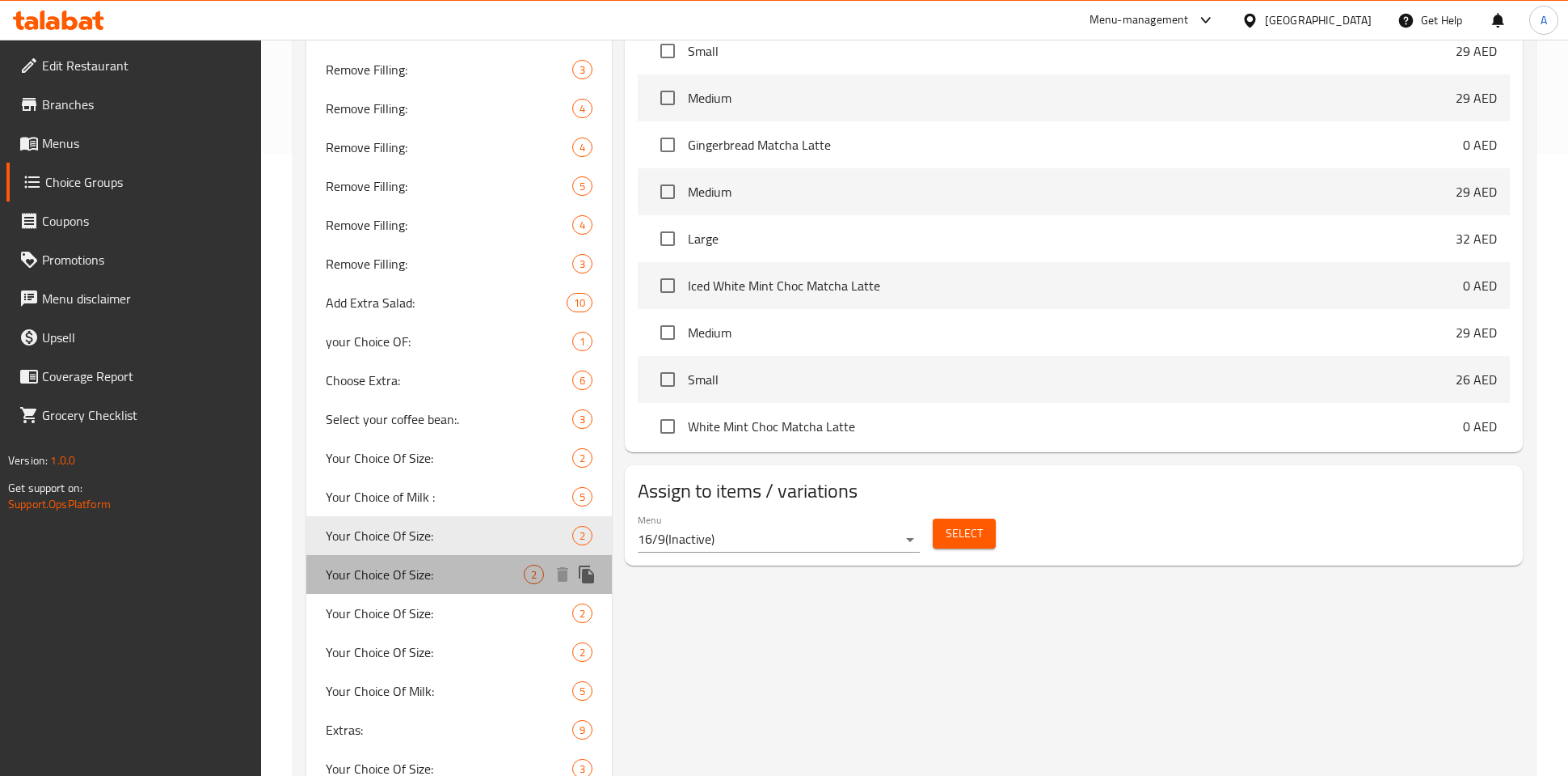
click at [454, 568] on span "Your Choice Of Size:" at bounding box center [425, 575] width 198 height 20
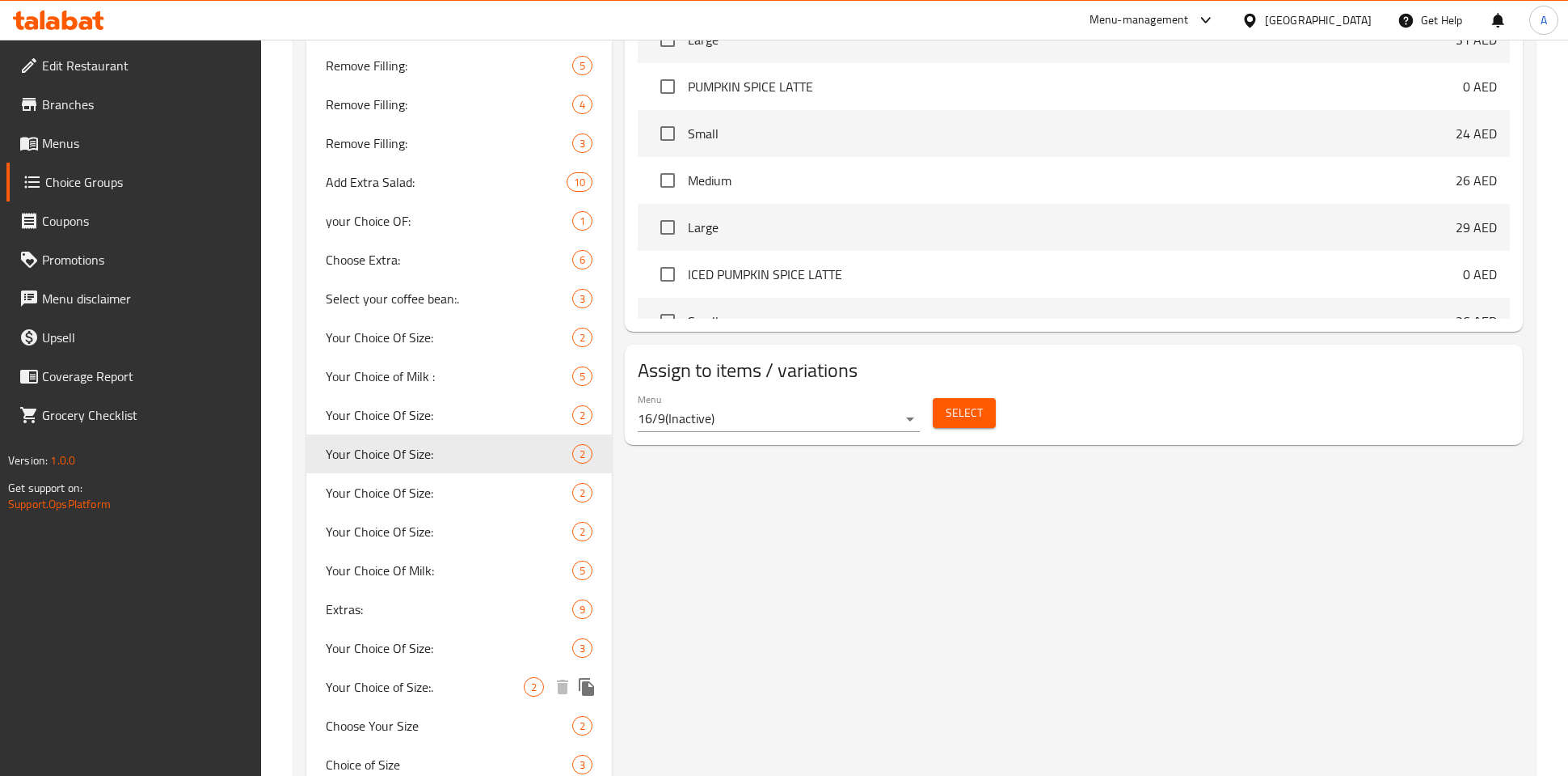
scroll to position [869, 0]
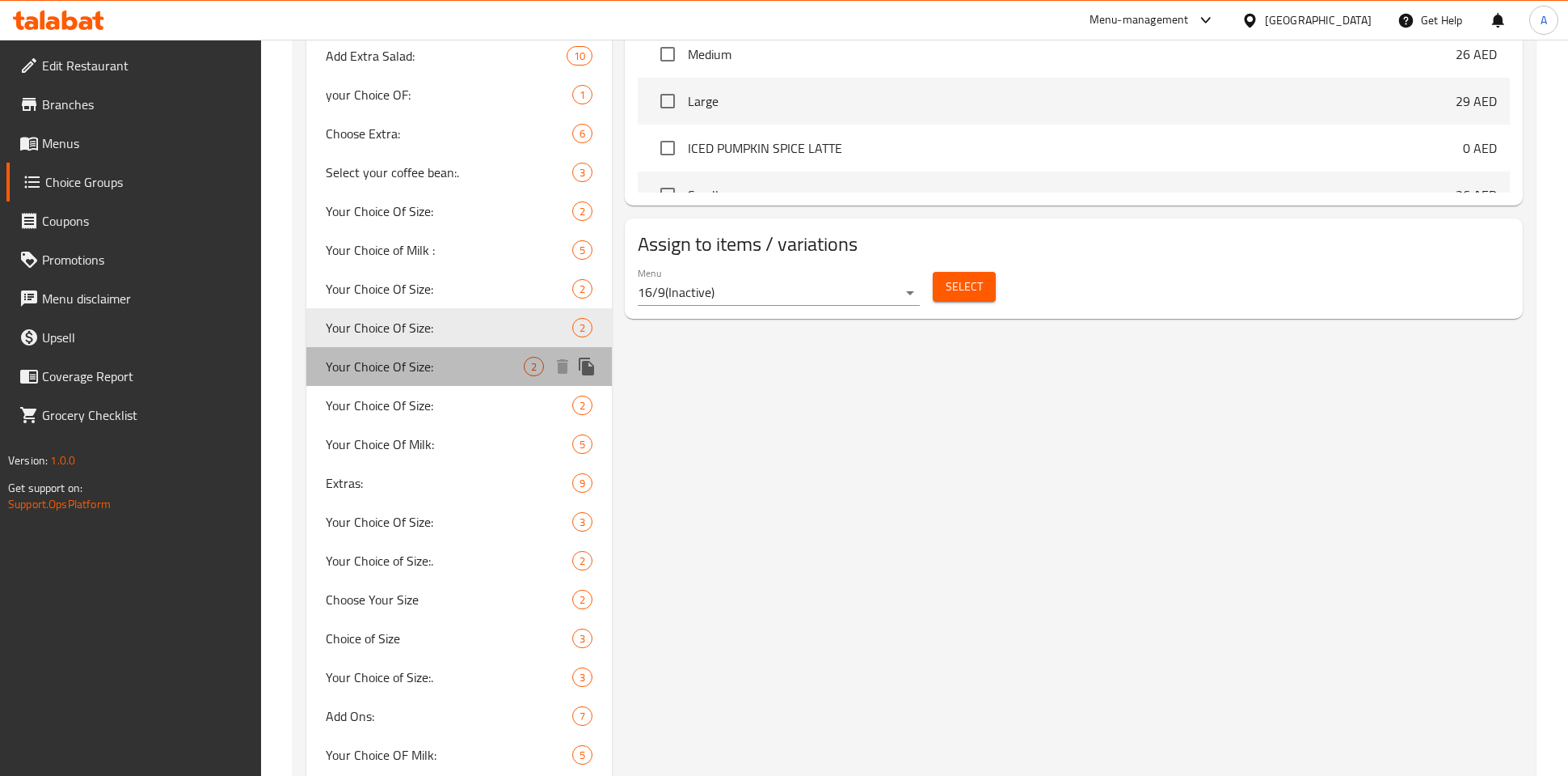
click at [461, 378] on div "Your Choice Of Size: 2" at bounding box center [459, 366] width 305 height 39
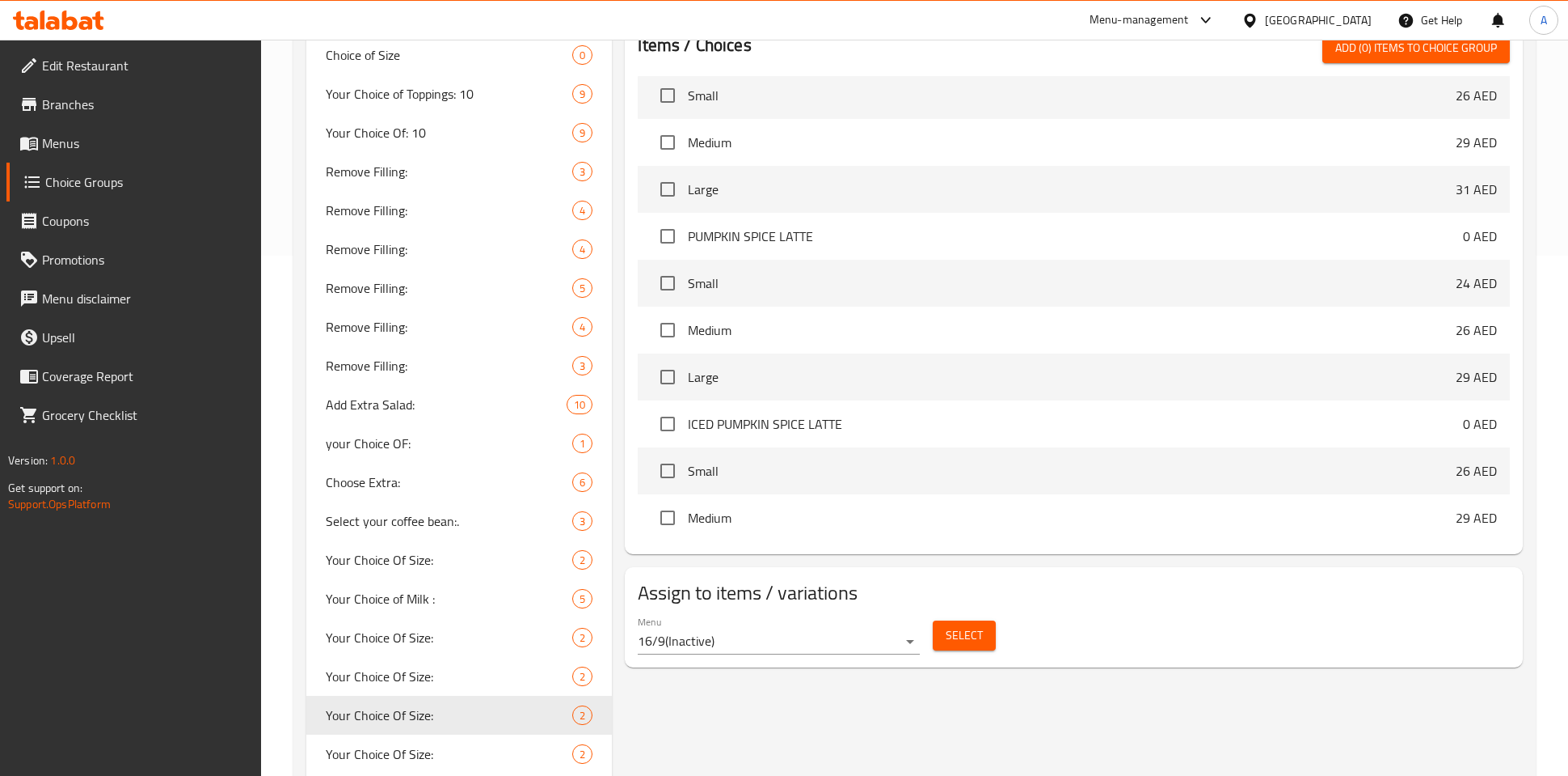
scroll to position [850, 0]
click at [451, 742] on div "Your Choice Of Size: 2" at bounding box center [459, 754] width 305 height 39
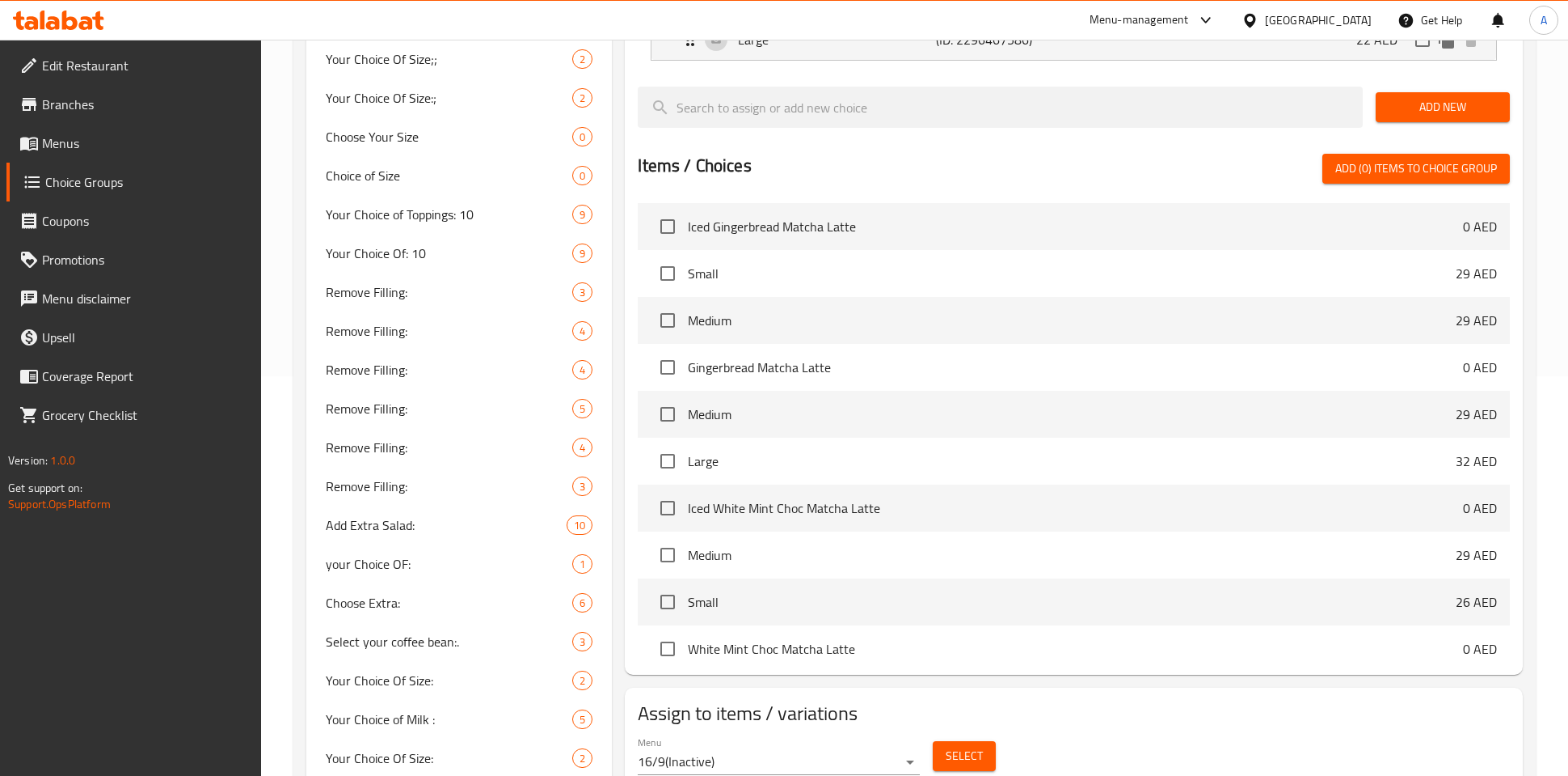
scroll to position [0, 0]
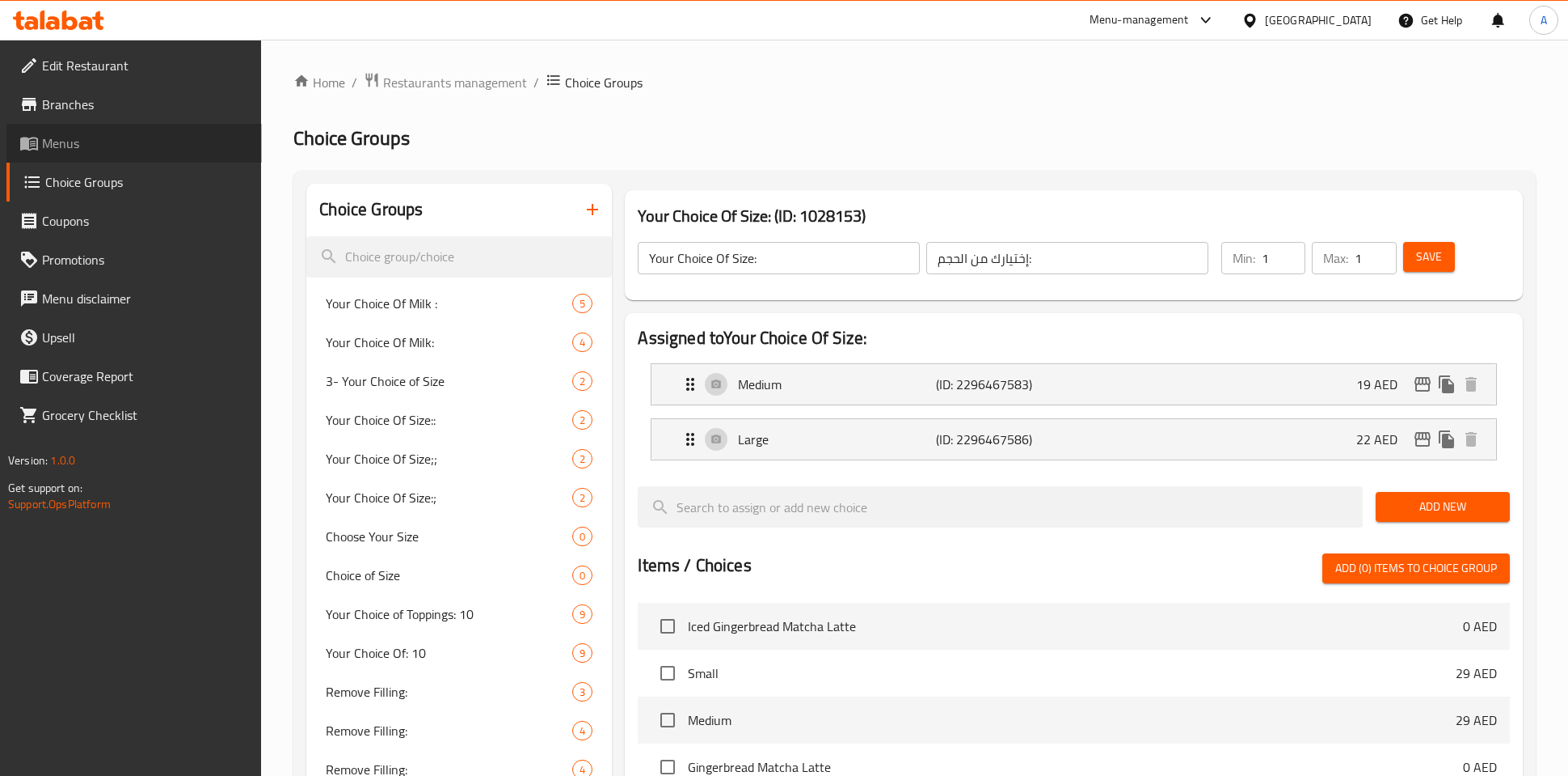
click at [92, 144] on span "Menus" at bounding box center [145, 143] width 207 height 20
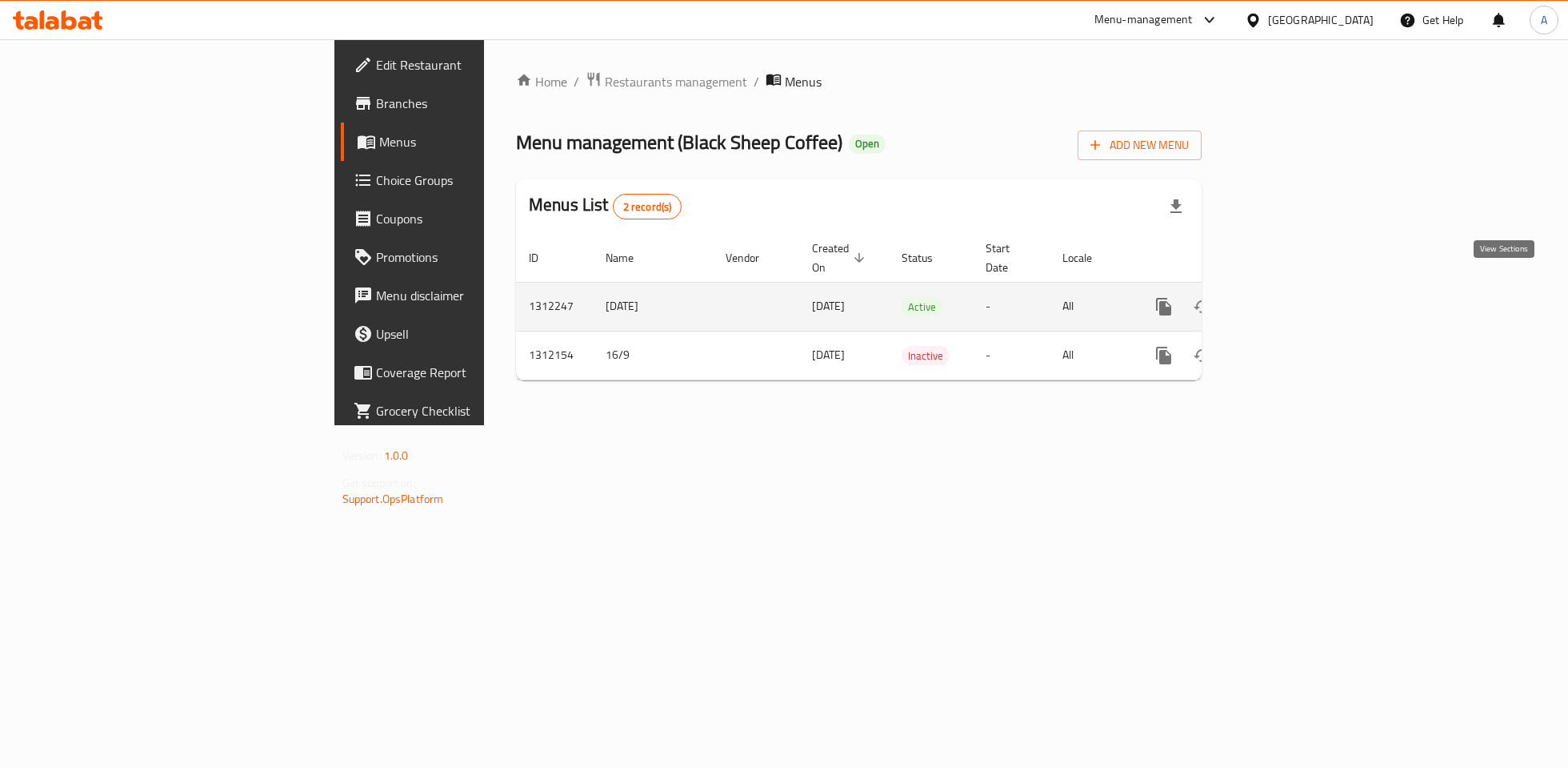
click at [1289, 297] on icon "enhanced table" at bounding box center [1280, 307] width 19 height 19
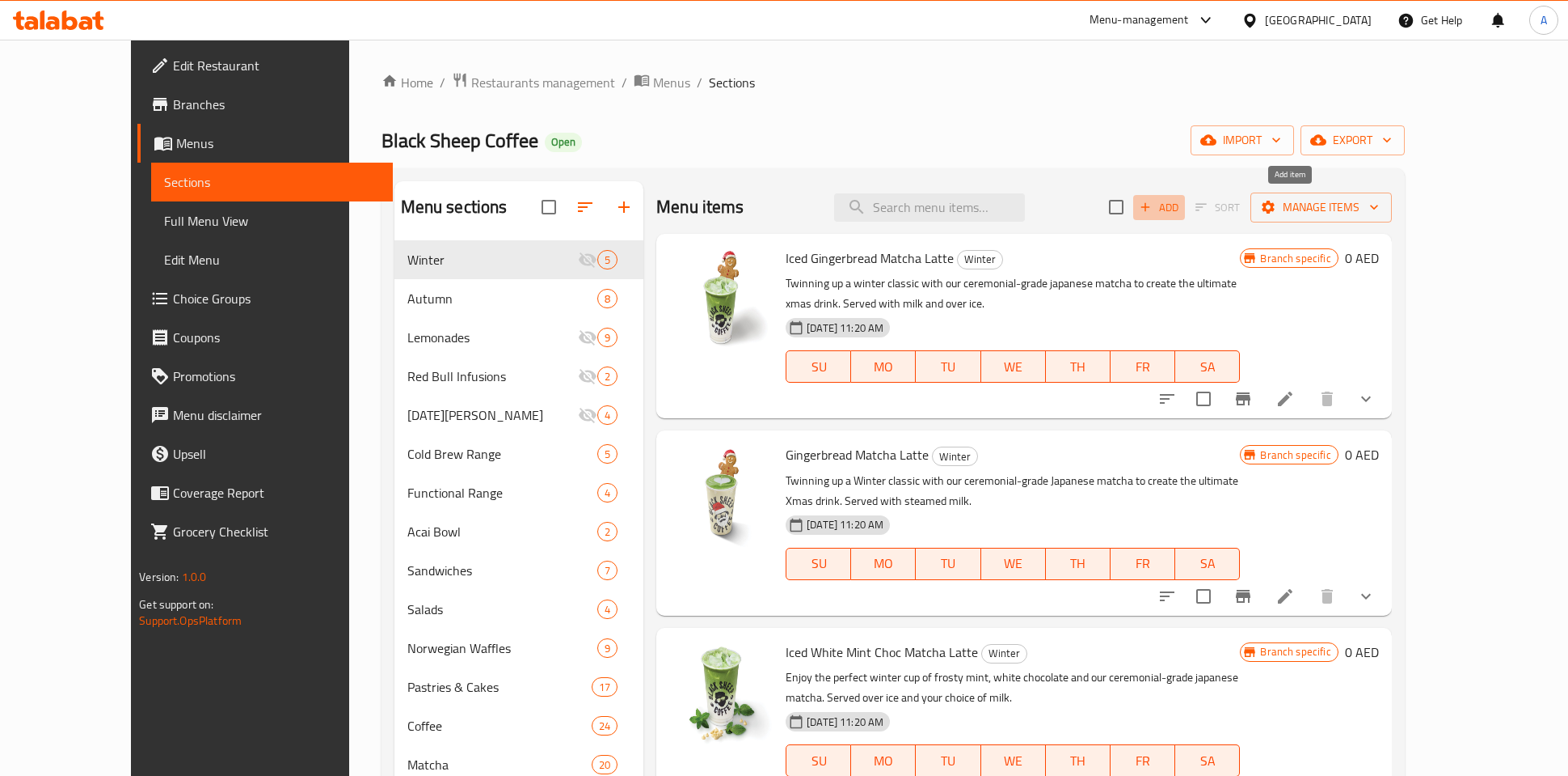
click at [1181, 201] on span "Add" at bounding box center [1158, 207] width 44 height 19
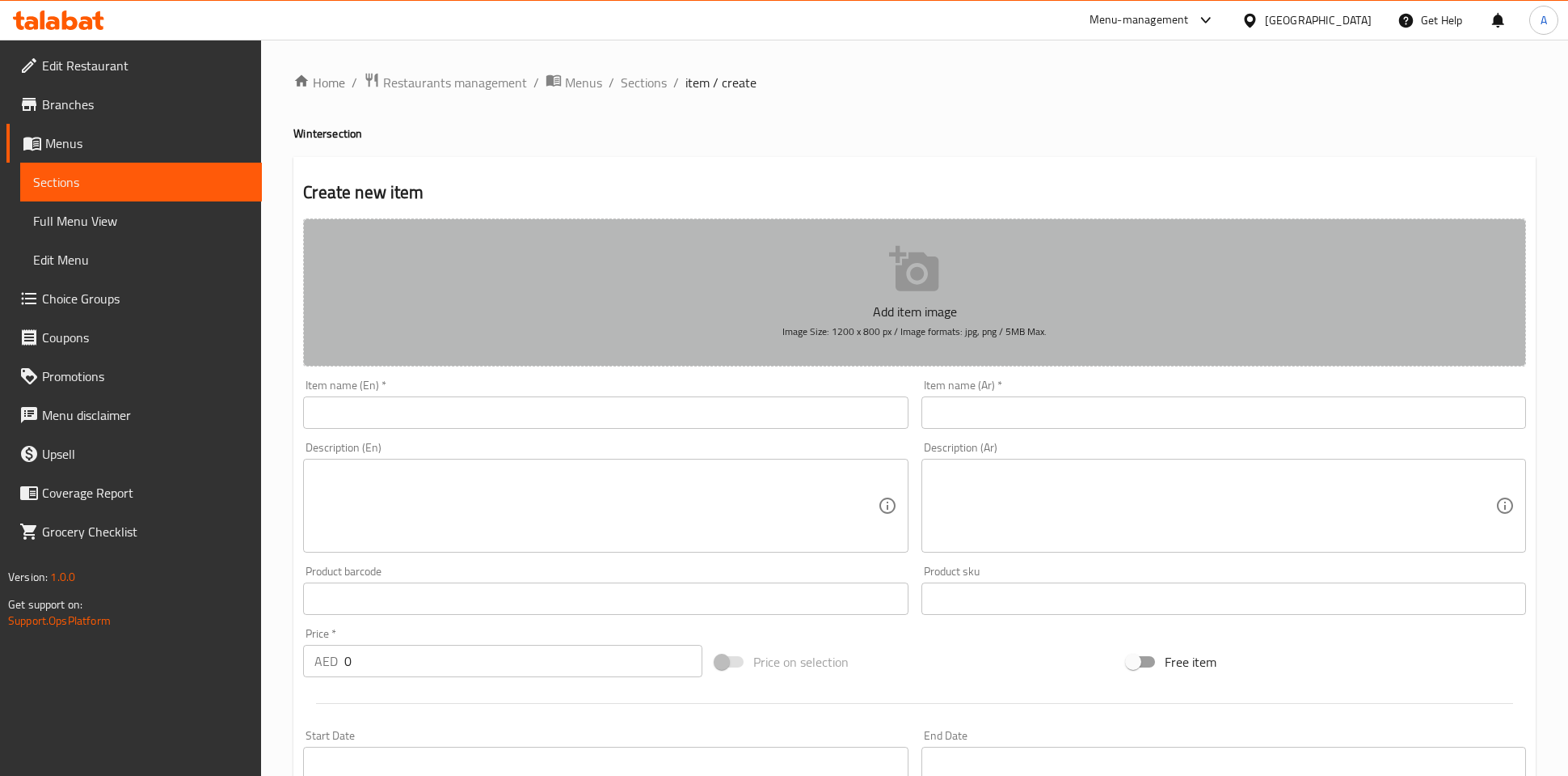
click at [916, 257] on icon "button" at bounding box center [914, 268] width 49 height 45
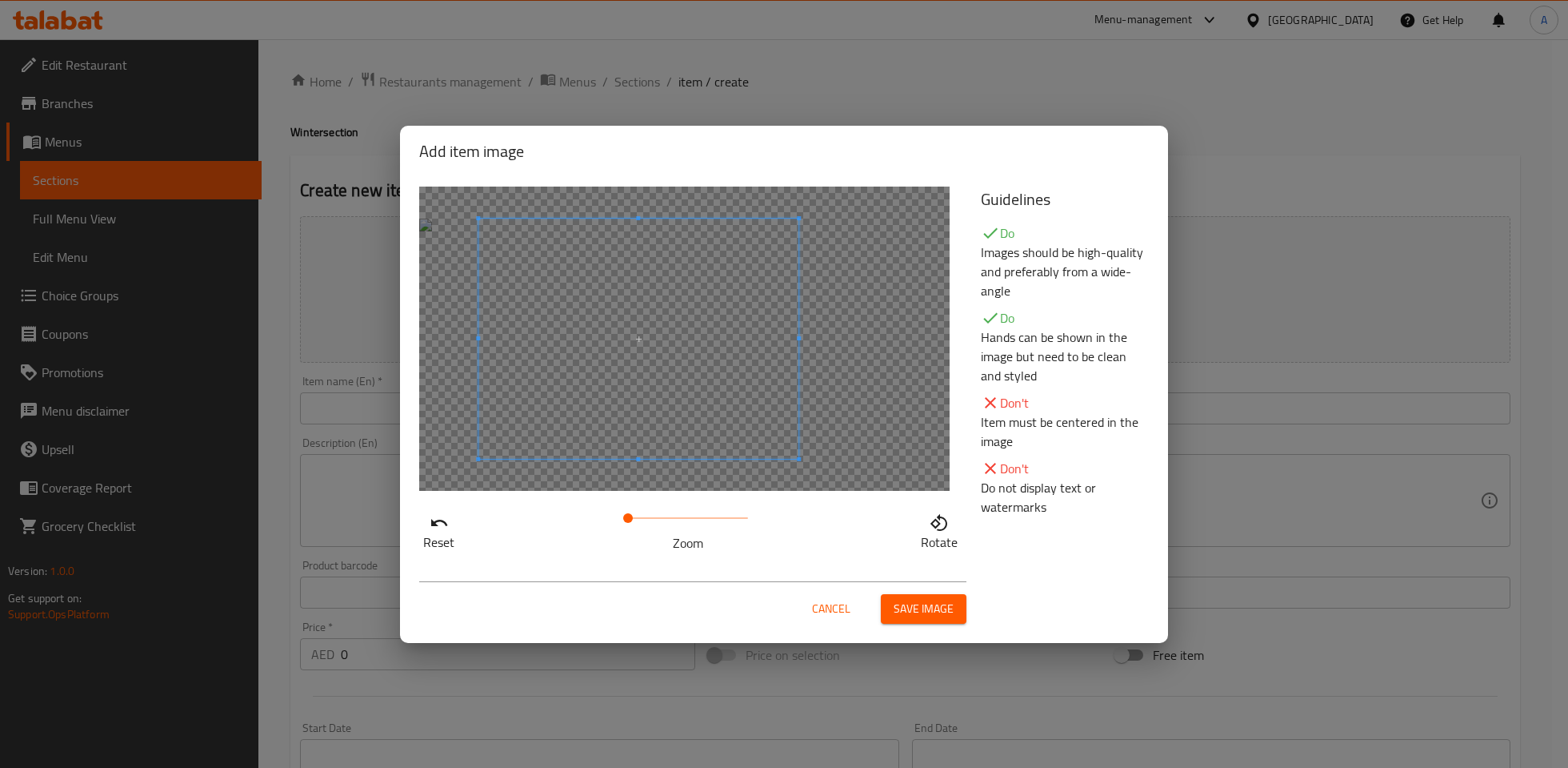
click at [614, 424] on span at bounding box center [638, 339] width 320 height 240
click at [903, 608] on span "Save image" at bounding box center [924, 608] width 60 height 20
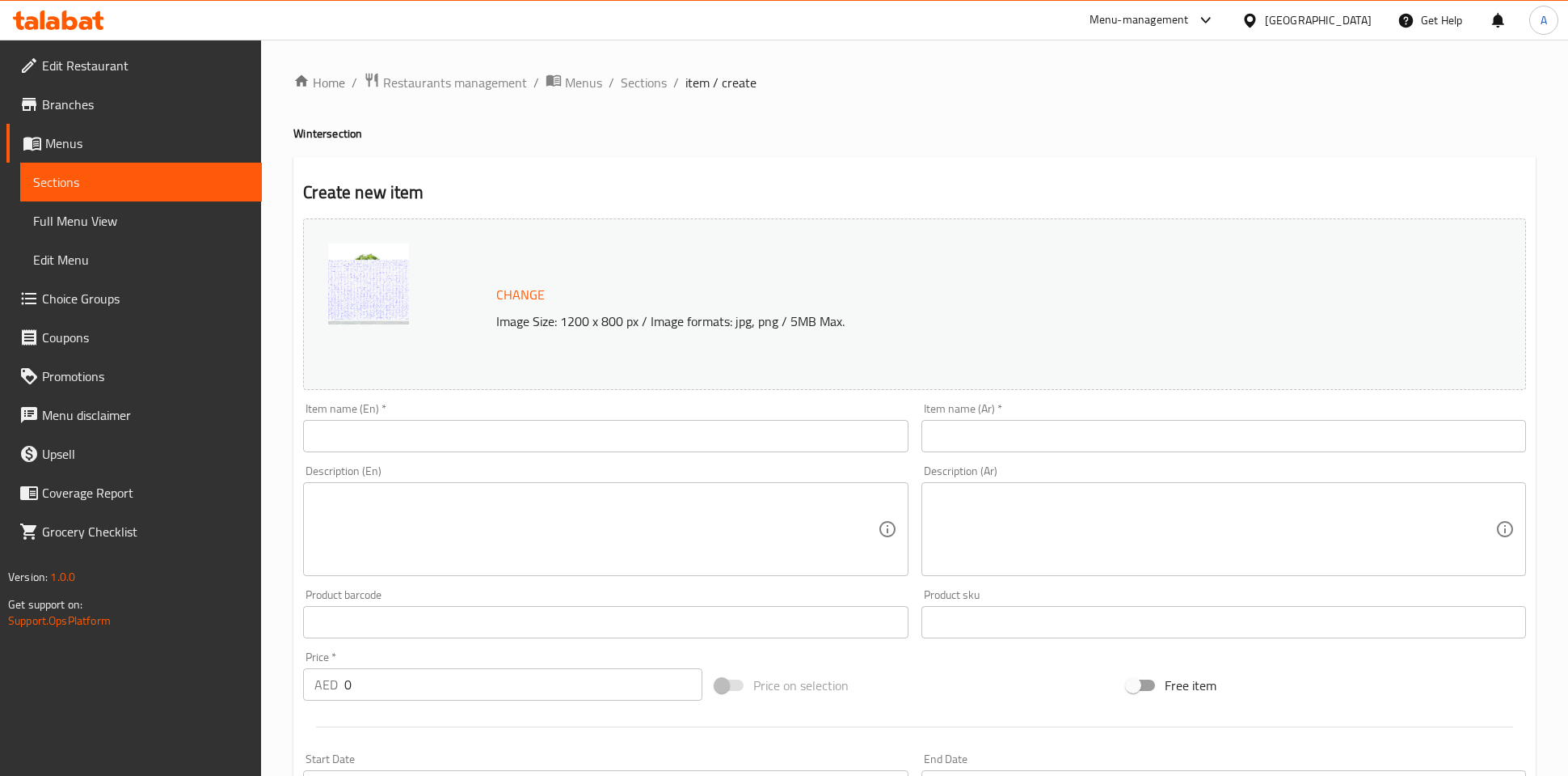
click at [528, 462] on div "Description (En) Description (En)" at bounding box center [605, 520] width 618 height 124
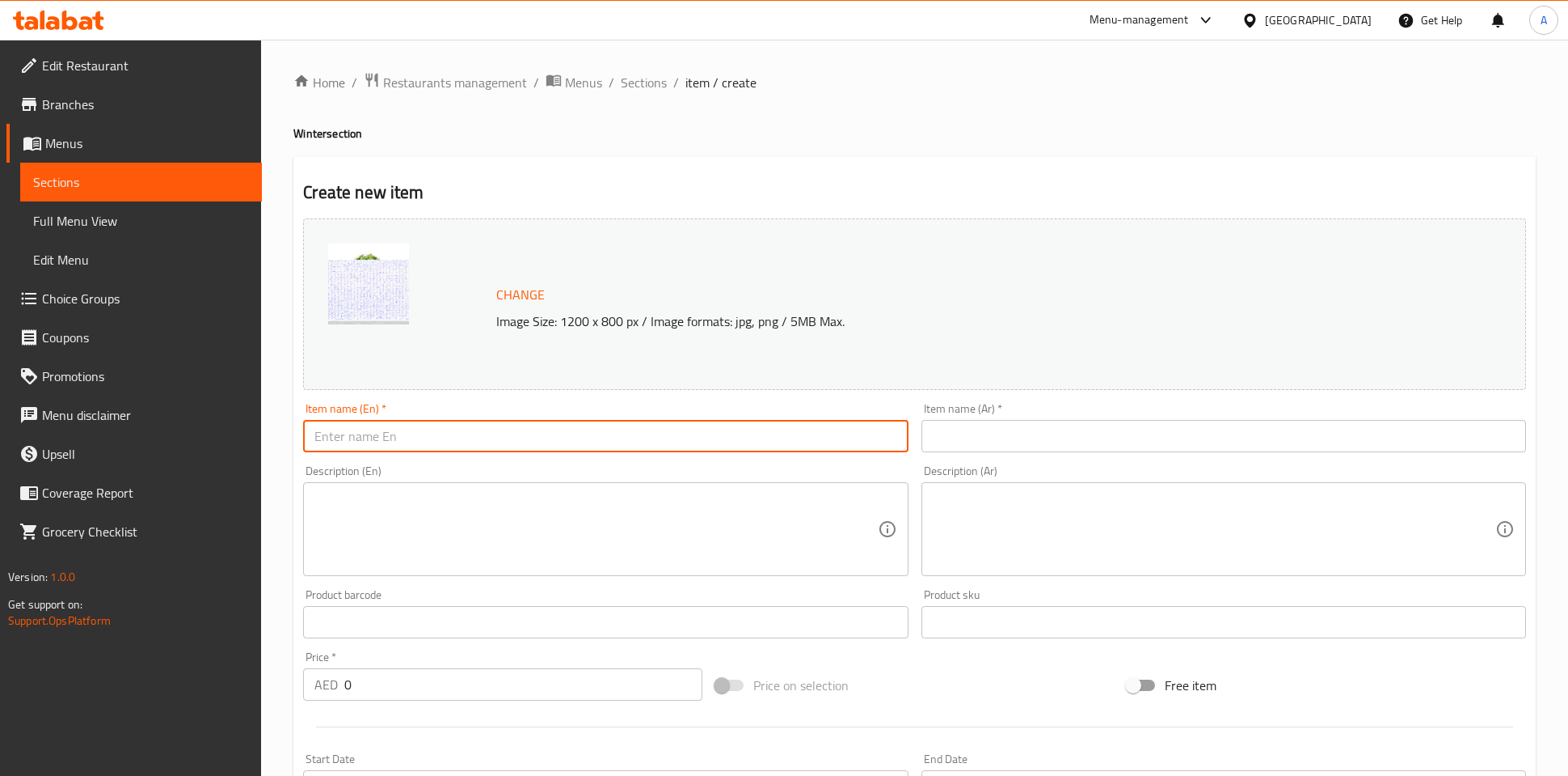
click at [522, 446] on input "text" at bounding box center [605, 436] width 605 height 32
paste input "1- ICED UBE MATCHA LATTE"
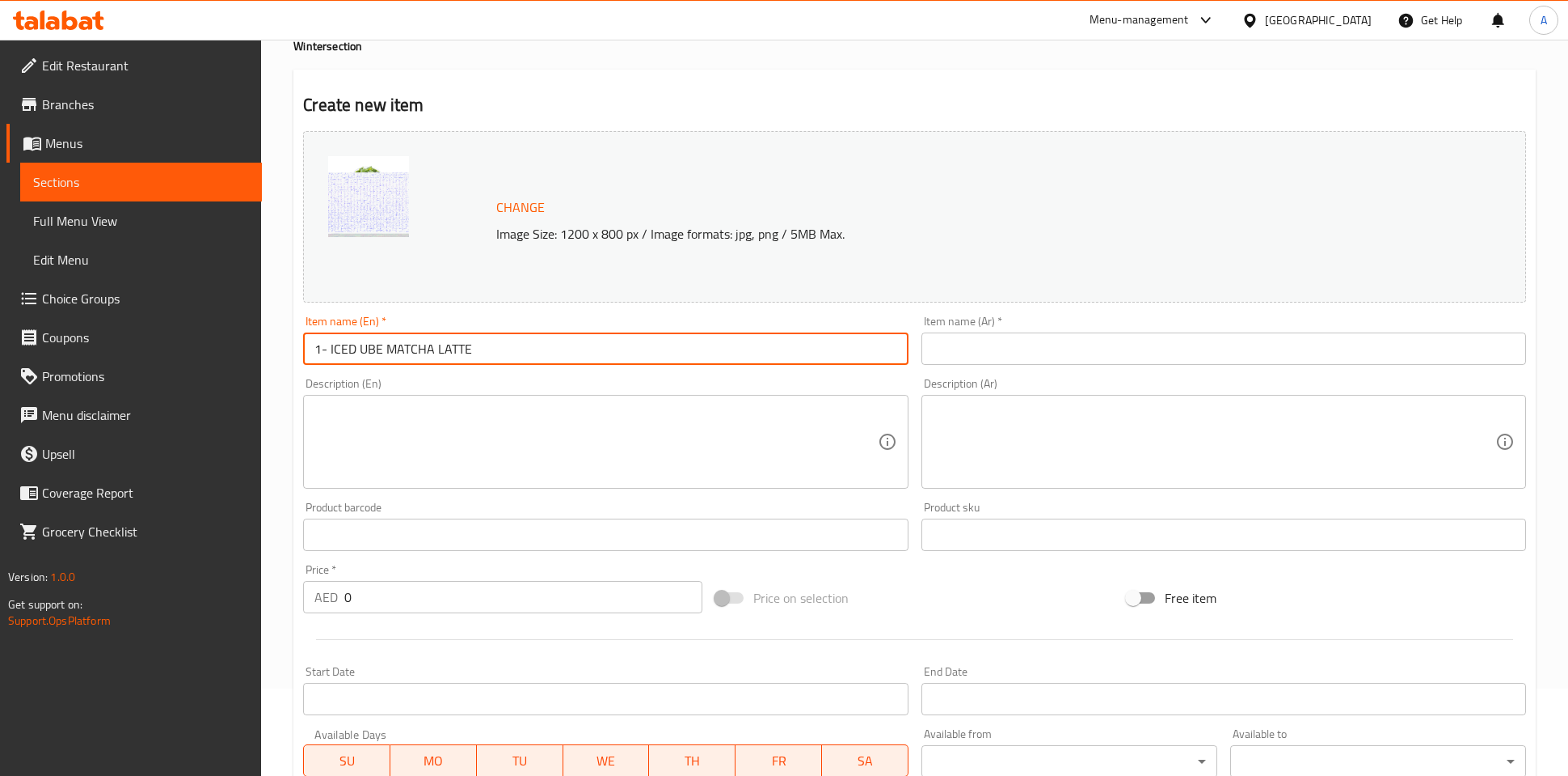
scroll to position [89, 0]
drag, startPoint x: 313, startPoint y: 340, endPoint x: 280, endPoint y: 330, distance: 34.5
click at [298, 339] on div "Item name (En)   * 1- ICED UBE MATCHA LATTE Item name (En) *" at bounding box center [605, 339] width 618 height 62
type input "ICED UBE MATCHA LATTE"
click at [1023, 361] on input "text" at bounding box center [1223, 347] width 605 height 32
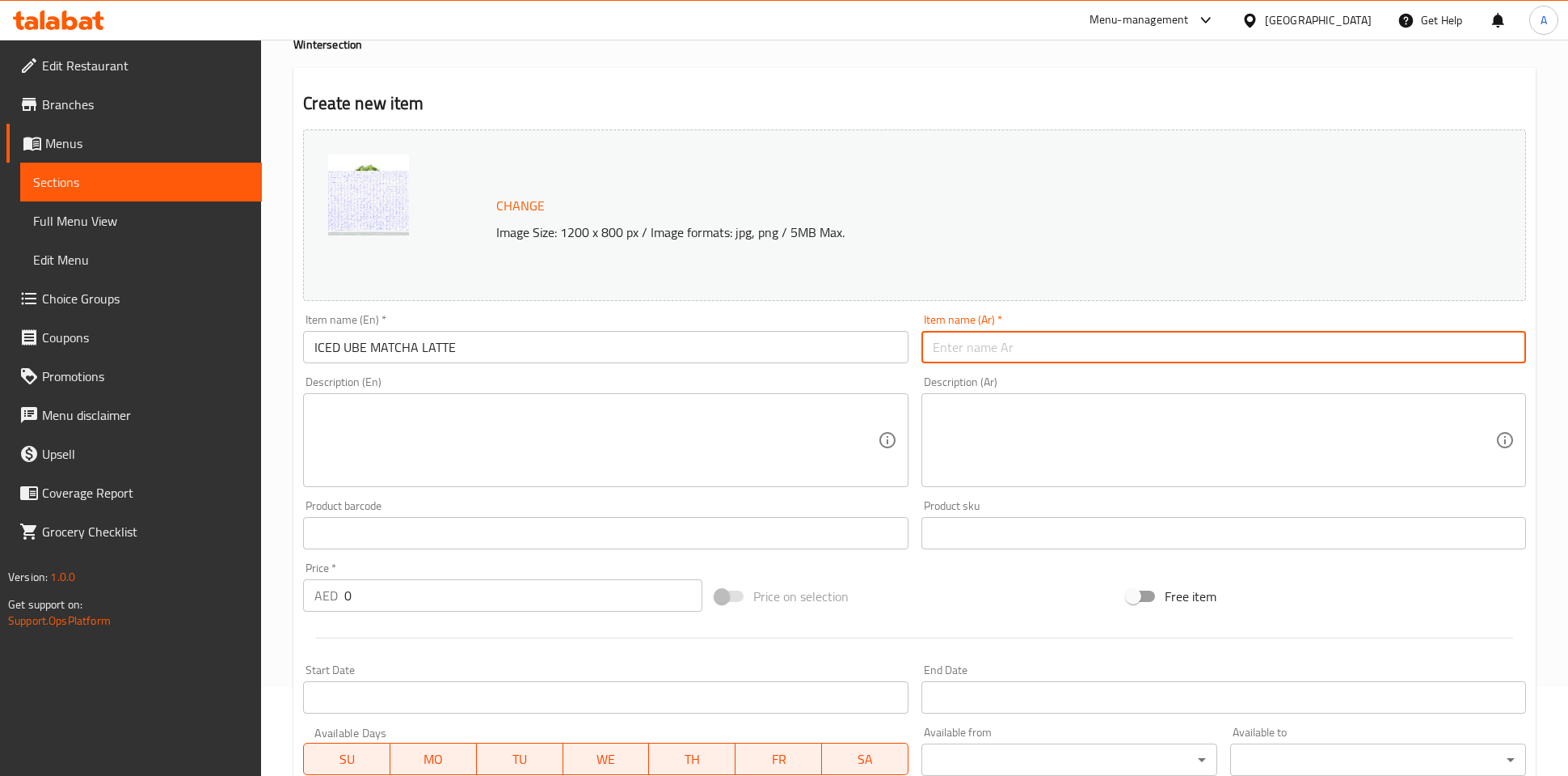
paste input "الماتشا لاتيه المثلج بنكهة الأوبي (UBE)"
drag, startPoint x: 1109, startPoint y: 347, endPoint x: 1184, endPoint y: 347, distance: 75.0
click at [1184, 347] on input "الماتشا لاتيه المثلج بنكهة الأوبي (UBE)" at bounding box center [1223, 347] width 605 height 32
type input "الماتشا لاتيه المثلج بنكهة الأوبي"
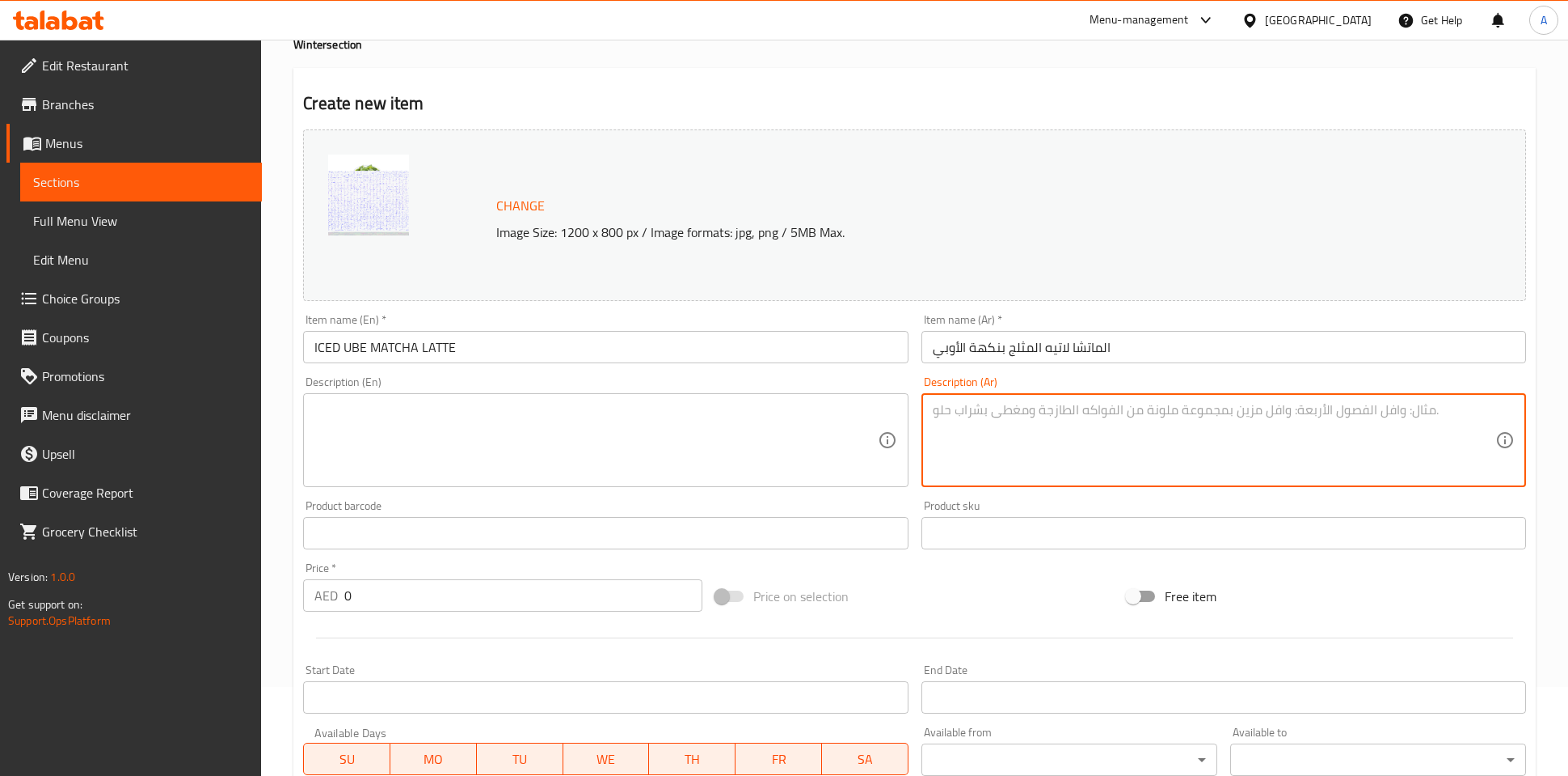
click at [1020, 472] on textarea at bounding box center [1215, 440] width 563 height 77
paste textarea "نسختنا المخيفة من الماتشا - ماتشا بدرجة احتفالية، شراب الأوبي الحلو، ومزيج التر…"
type textarea "نسختنا المخيفة من الماتشا - ماتشا بدرجة احتفالية، شراب الأوبي الحلو، ومزيج التر…"
click at [688, 419] on textarea at bounding box center [596, 440] width 563 height 77
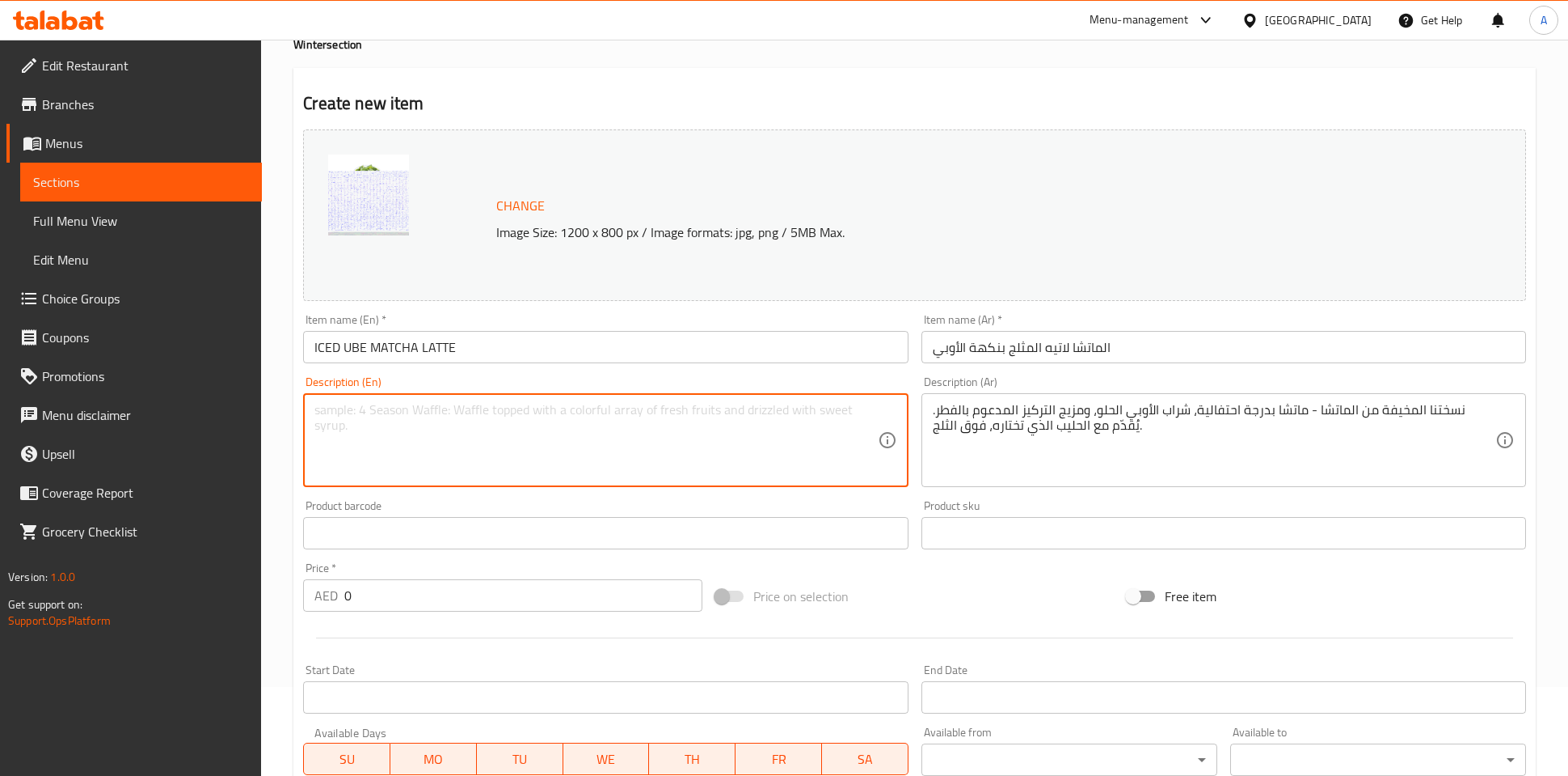
paste textarea "Our spooky take on matcha - Ceremonial - grade matcha, sweet ube syrup & our mu…"
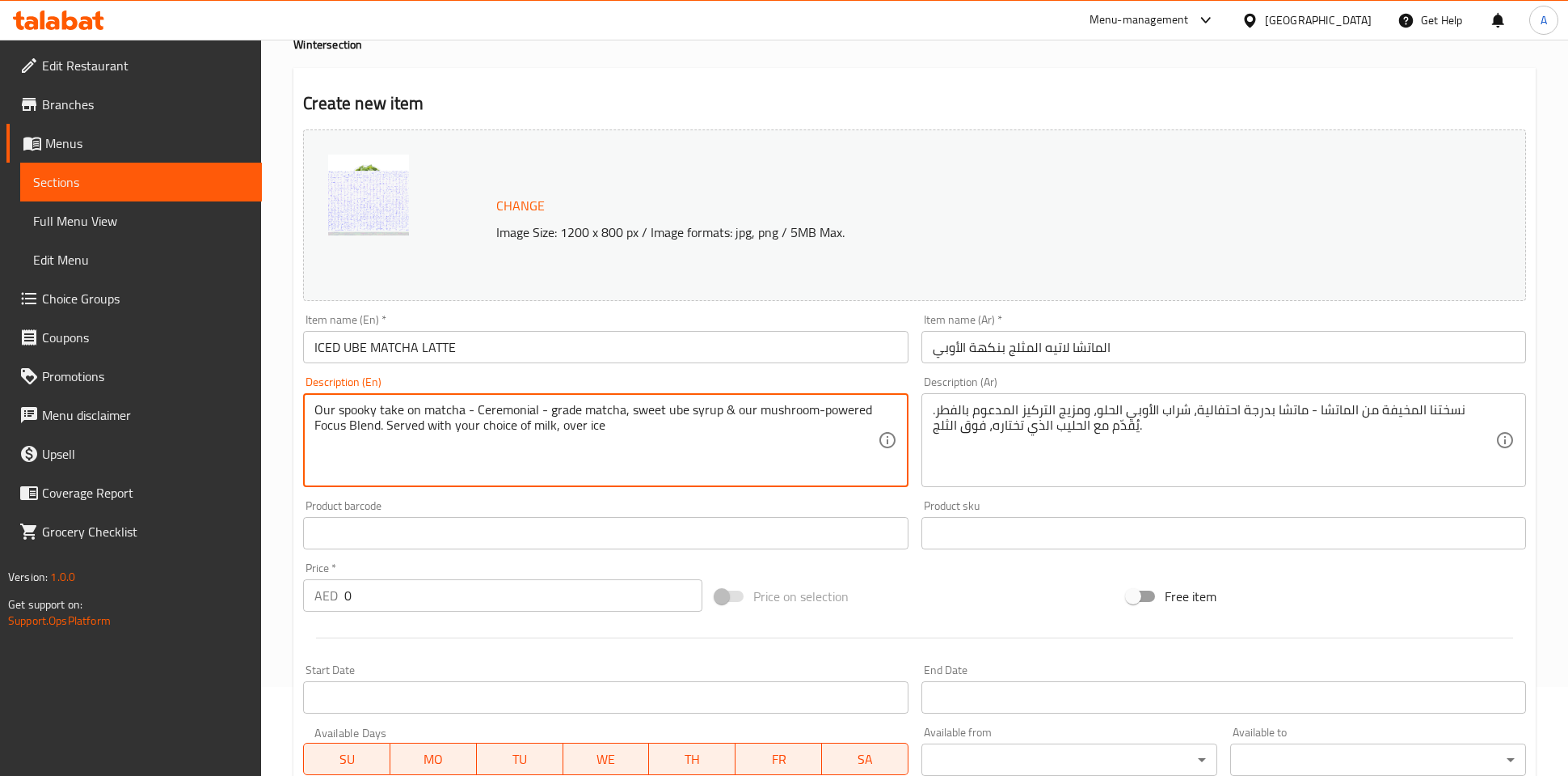
type textarea "Our spooky take on matcha - Ceremonial - grade matcha, sweet ube syrup & our mu…"
click at [722, 504] on div "Product barcode Product barcode" at bounding box center [605, 524] width 605 height 49
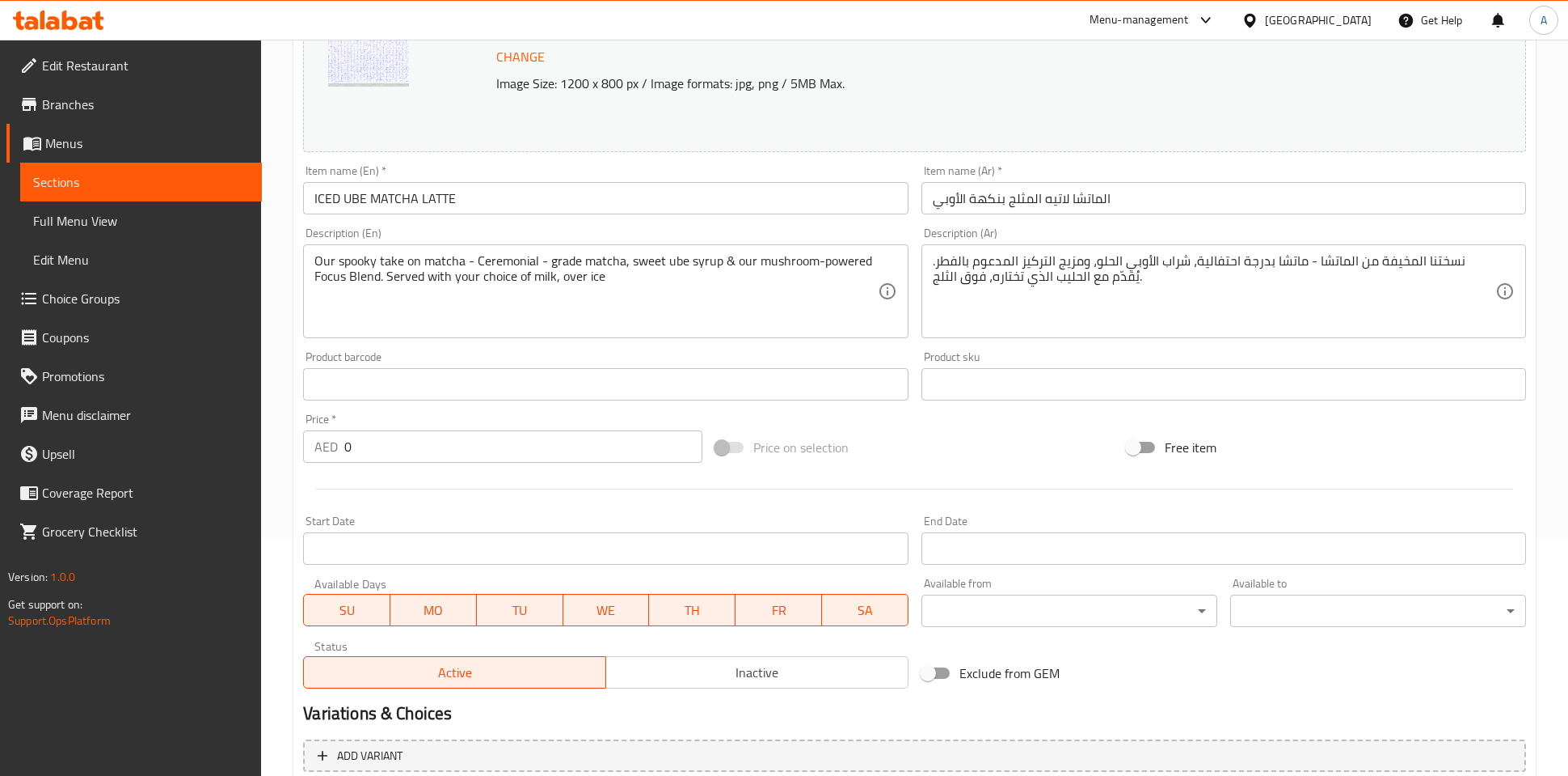
scroll to position [267, 0]
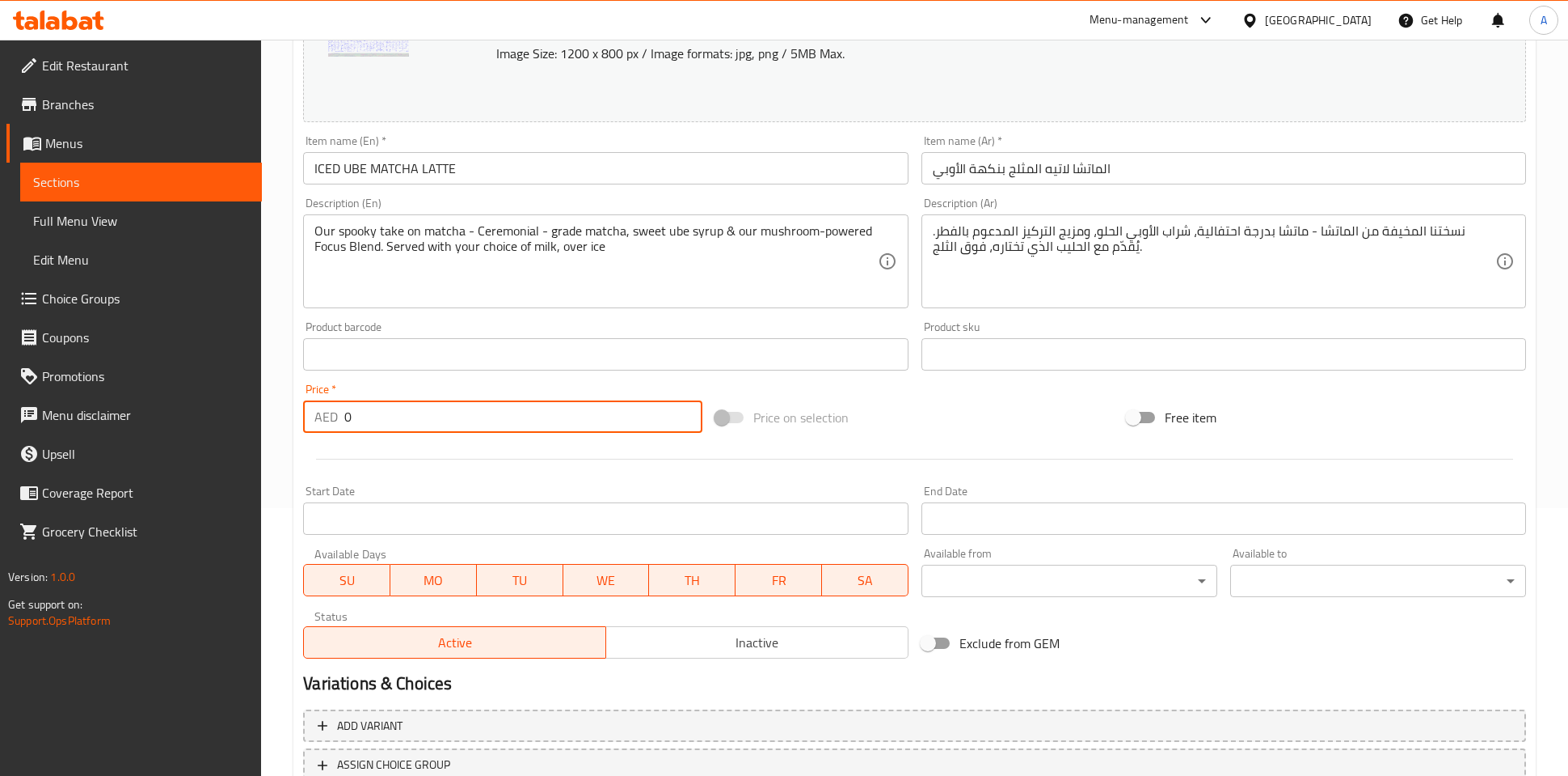
click at [609, 429] on input "0" at bounding box center [524, 416] width 358 height 32
type input "32"
click at [984, 428] on div "Price on selection" at bounding box center [914, 417] width 412 height 44
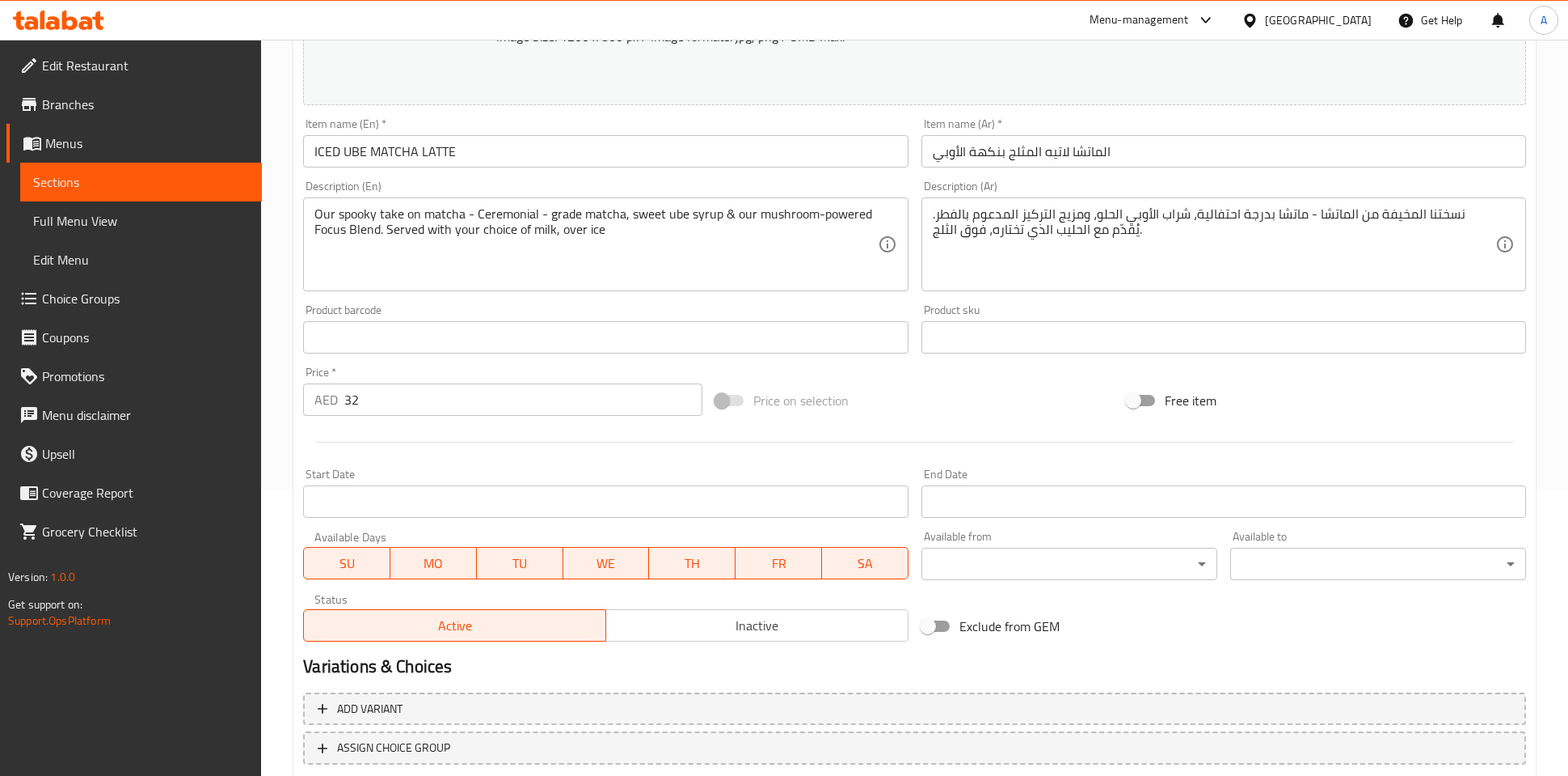
scroll to position [391, 0]
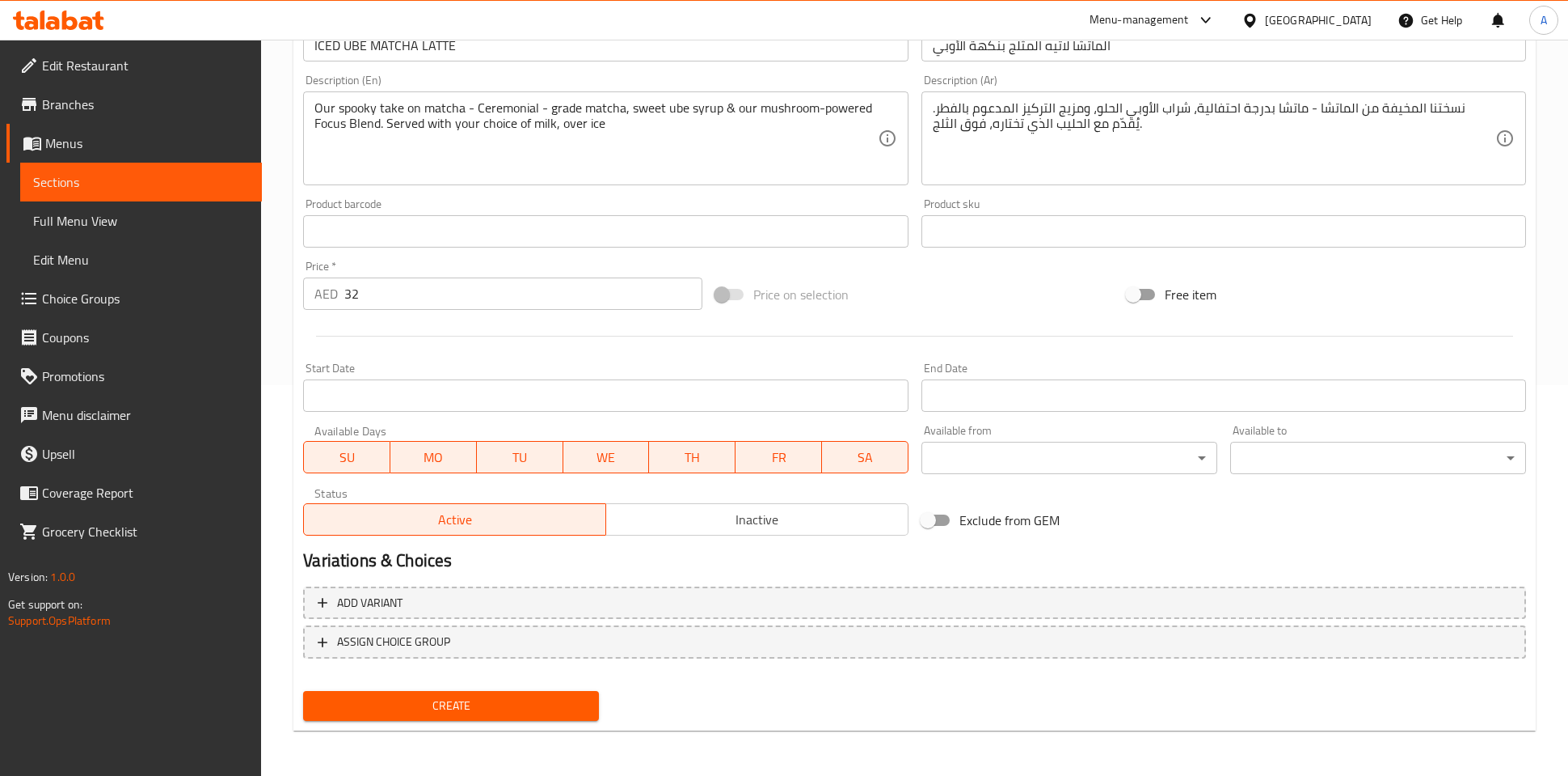
click at [504, 713] on span "Create" at bounding box center [451, 706] width 270 height 20
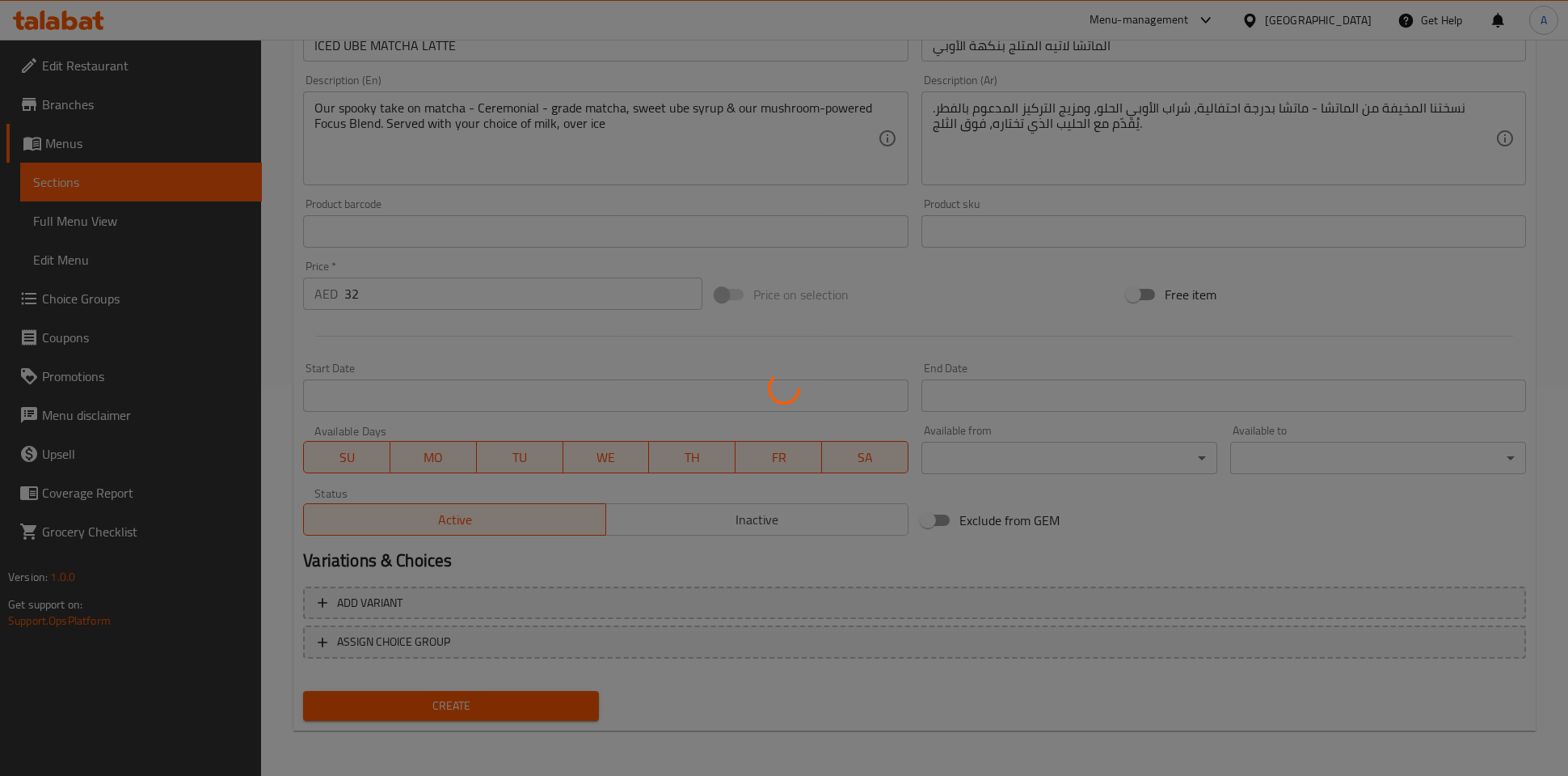
type input "0"
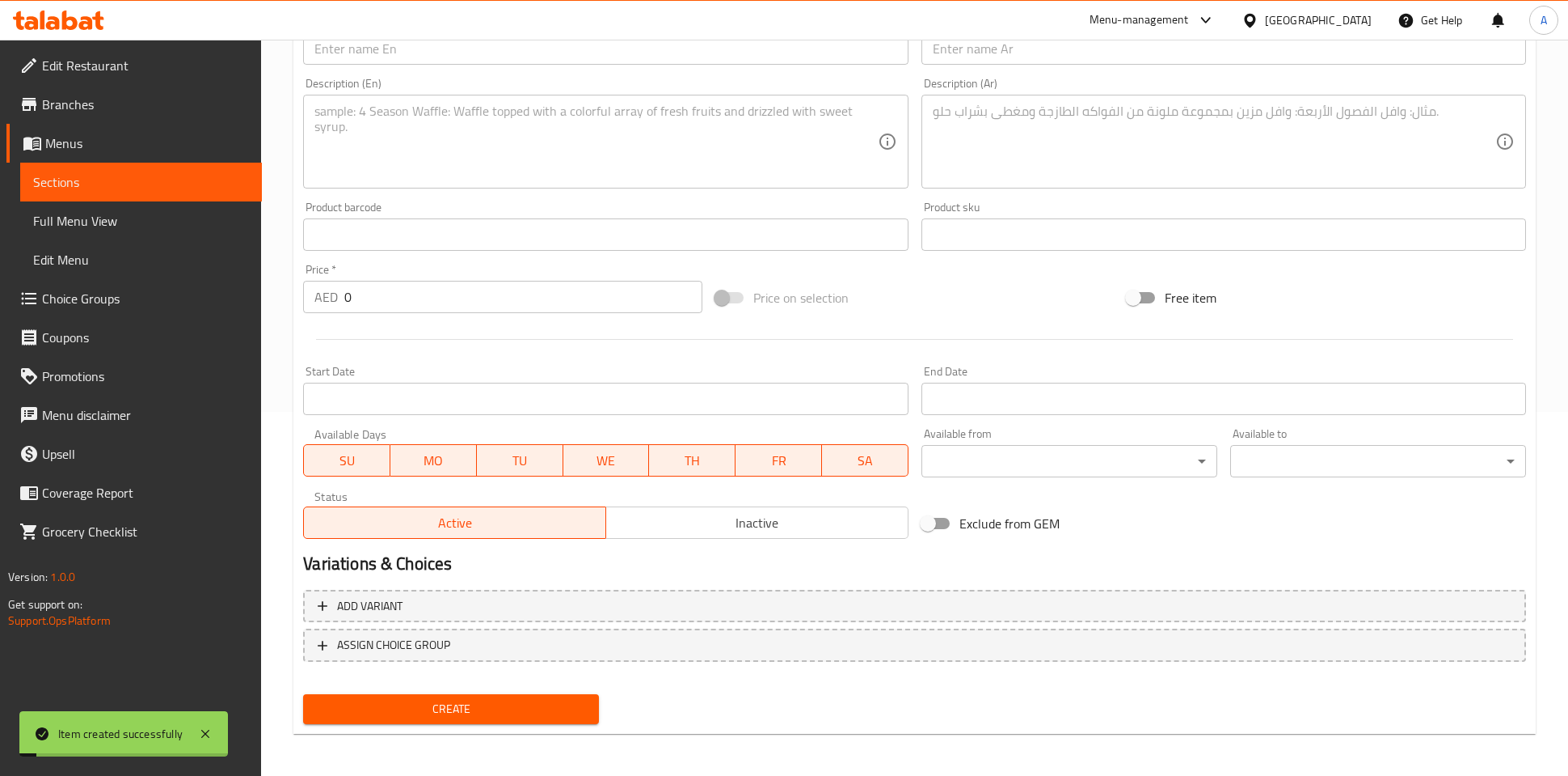
scroll to position [0, 0]
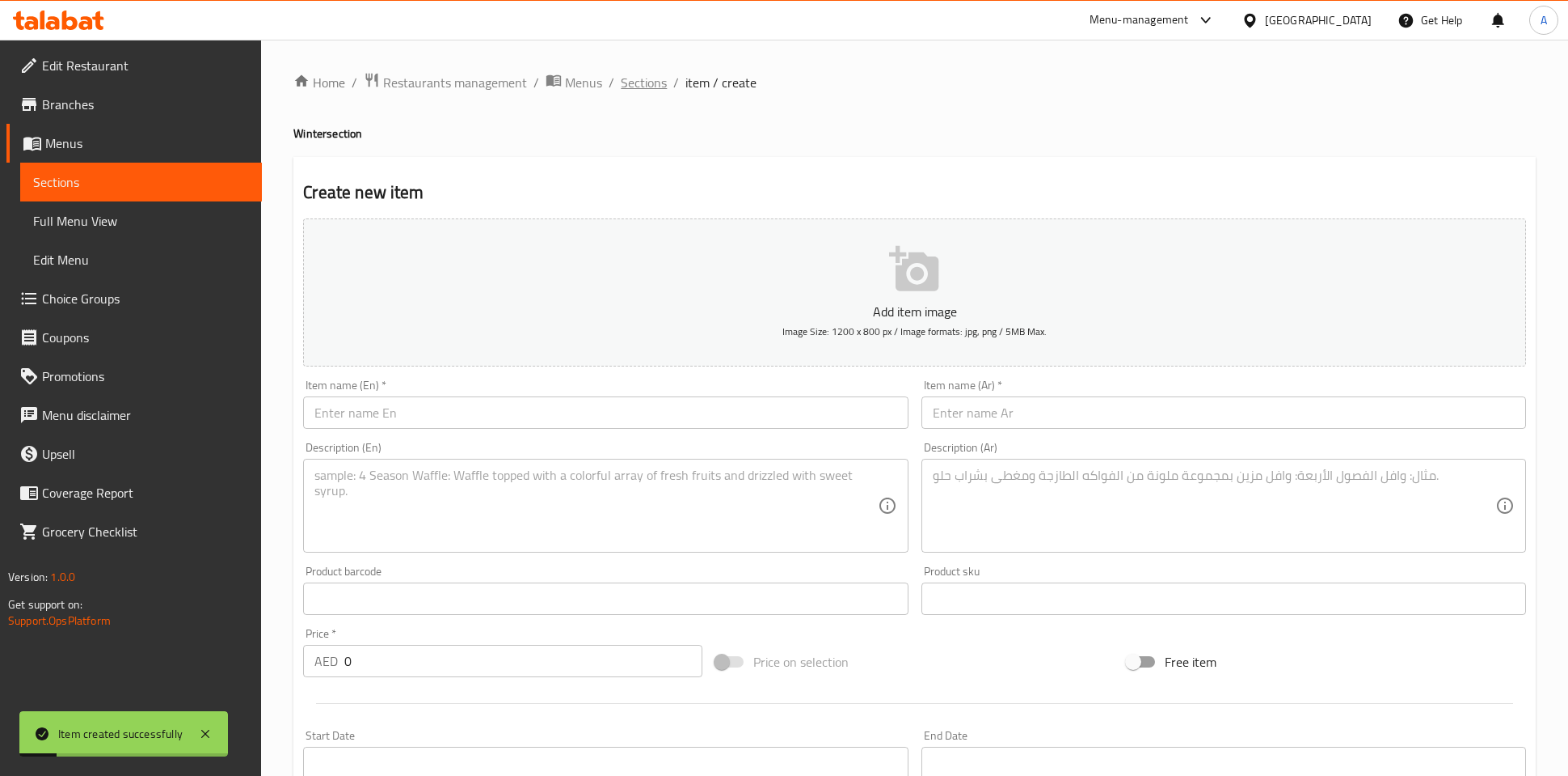
click at [654, 75] on span "Sections" at bounding box center [644, 83] width 46 height 20
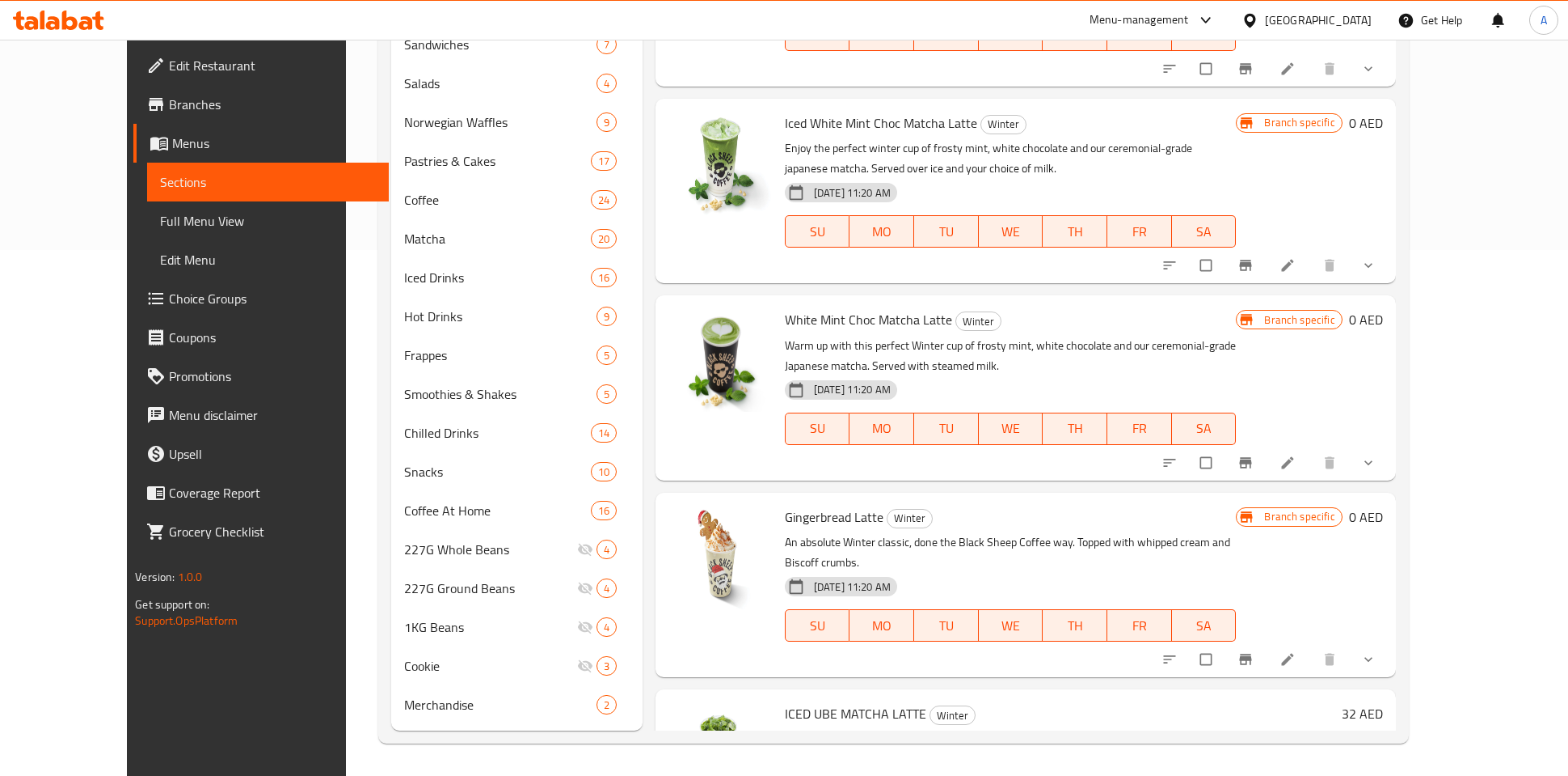
scroll to position [127, 0]
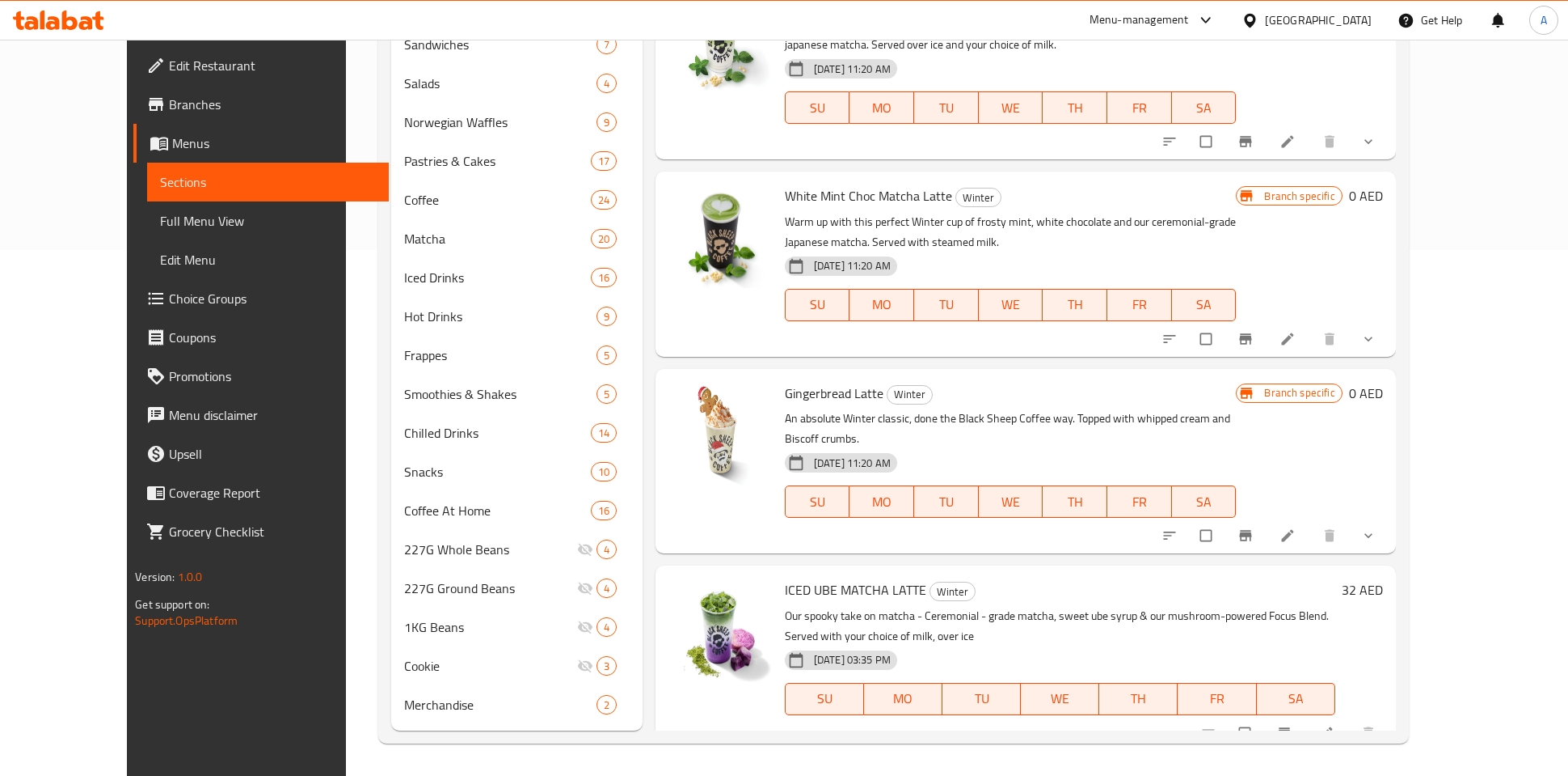
click at [857, 577] on span "ICED UBE MATCHA LATTE" at bounding box center [855, 589] width 142 height 24
click at [1332, 726] on icon at bounding box center [1326, 732] width 12 height 12
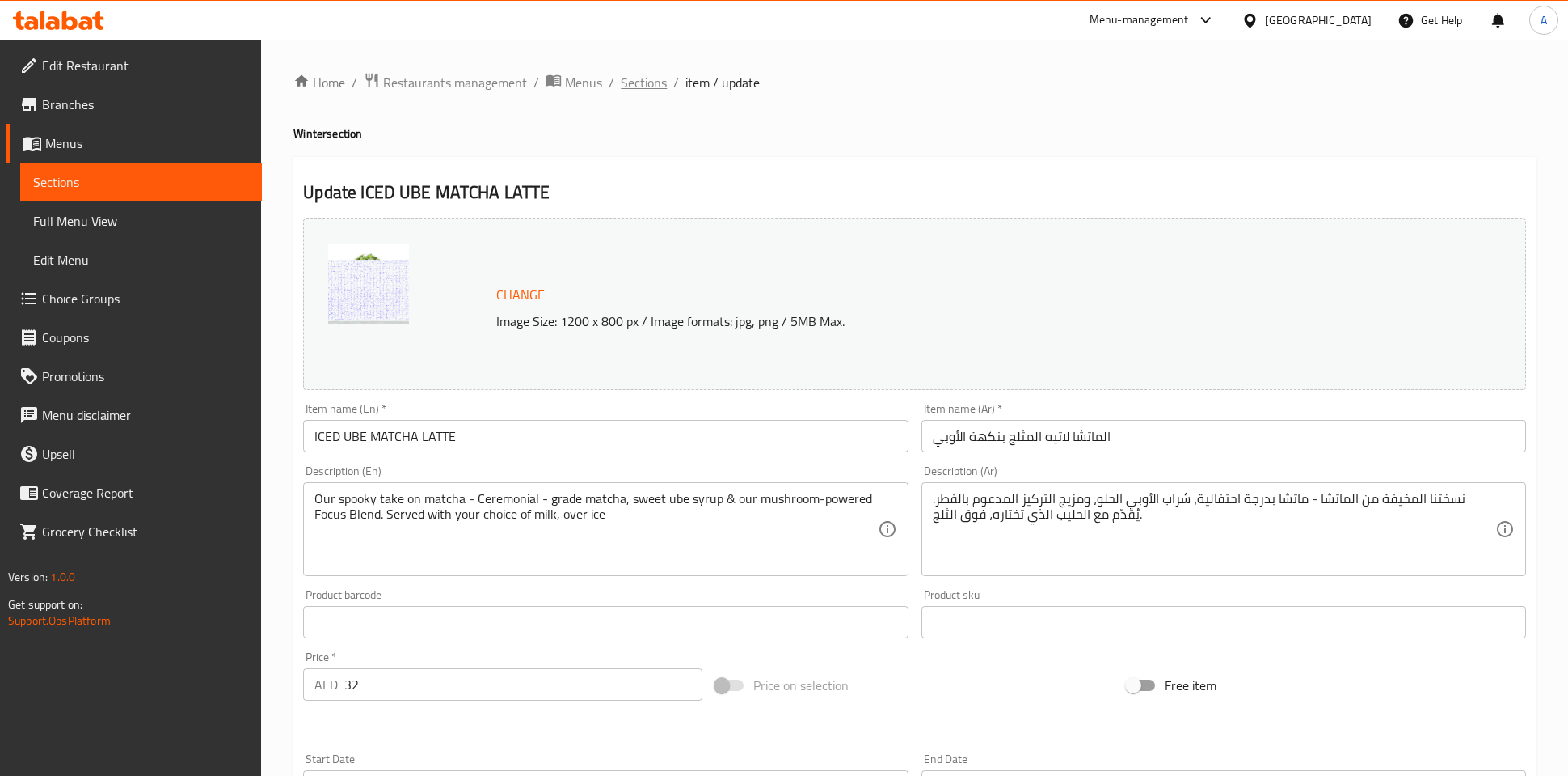
click at [647, 86] on span "Sections" at bounding box center [644, 83] width 46 height 20
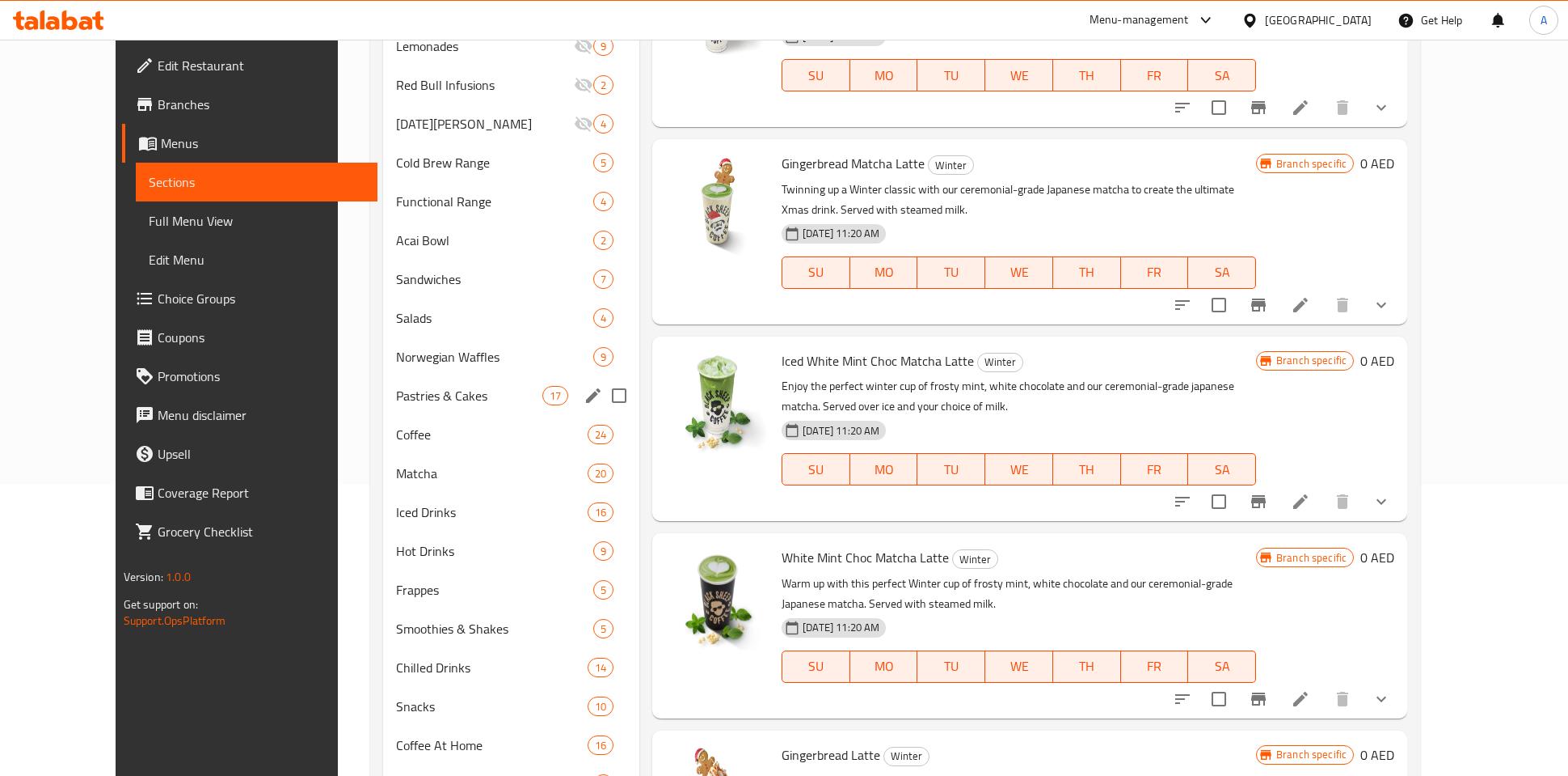
scroll to position [292, 0]
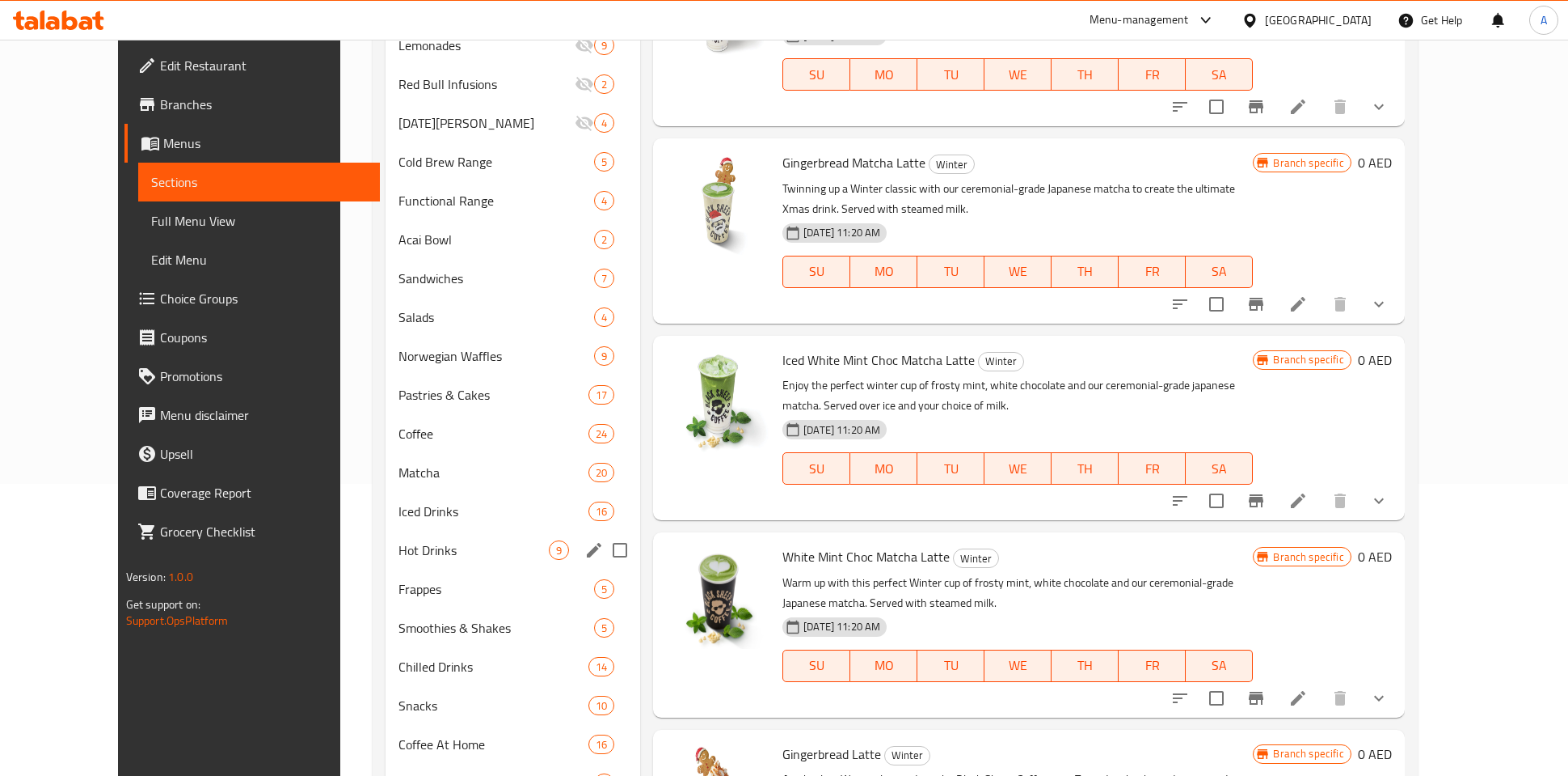
click at [406, 565] on div "Hot Drinks 9" at bounding box center [513, 551] width 255 height 39
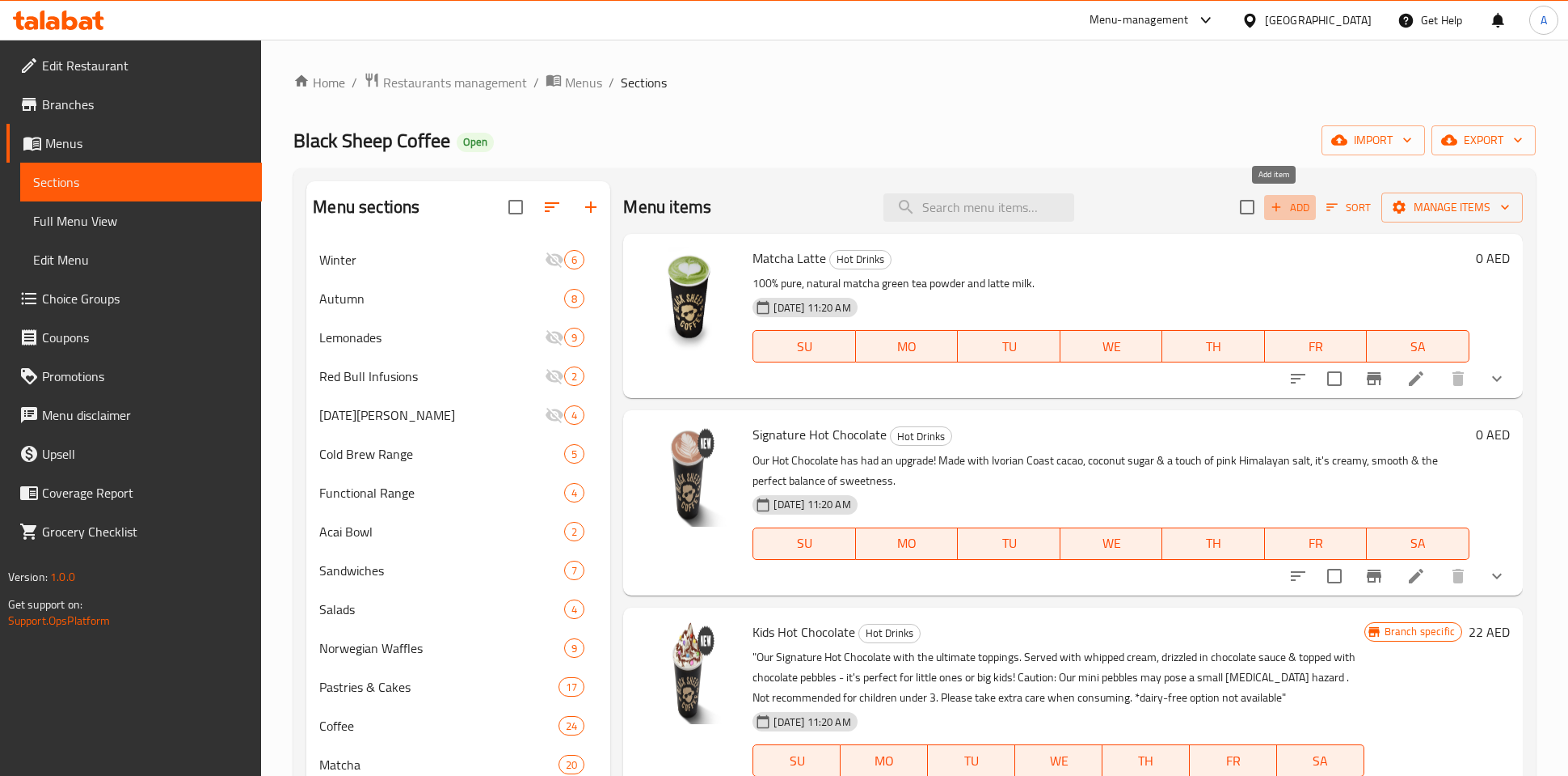
click at [1269, 205] on icon "button" at bounding box center [1276, 207] width 14 height 14
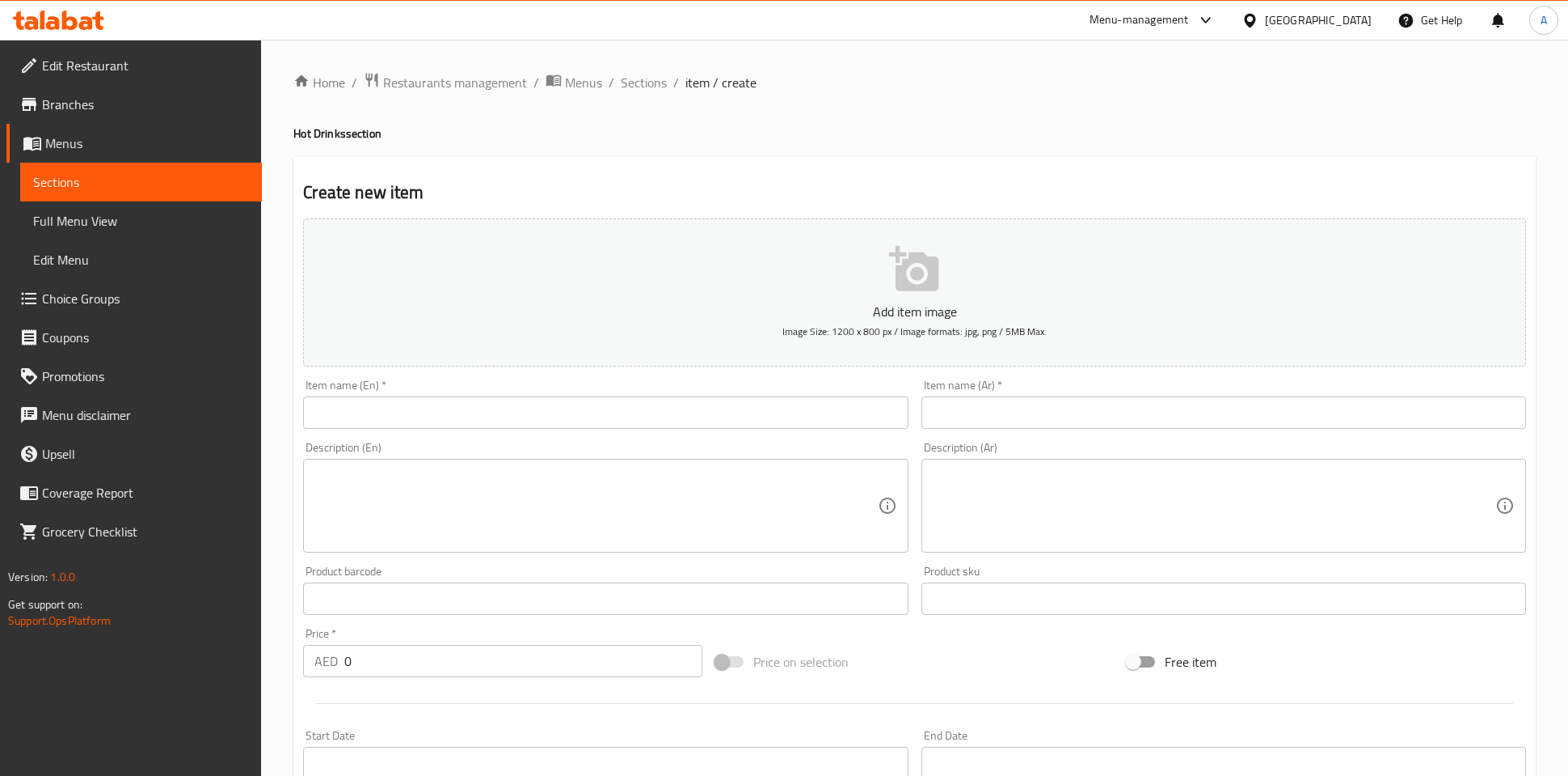
click at [621, 412] on input "text" at bounding box center [605, 413] width 605 height 32
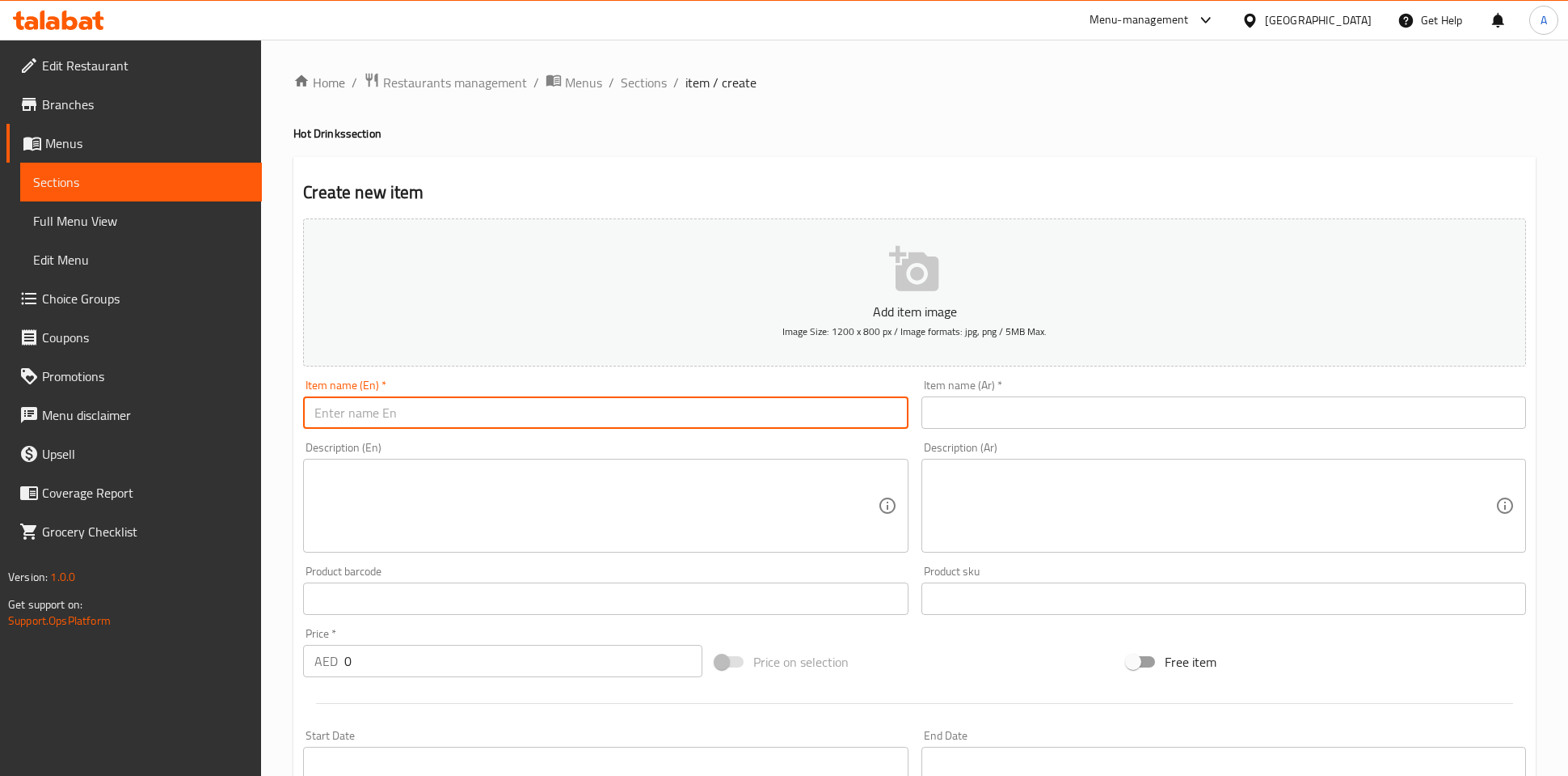
paste input "TRIPLE CHOC HOT CHOCOLATE"
type input "TRIPLE CHOC HOT CHOCOLATE"
click at [658, 468] on textarea at bounding box center [596, 506] width 563 height 77
paste textarea "Our signature hot chocolate topped with chocolate whipped cream & Belgian choco…"
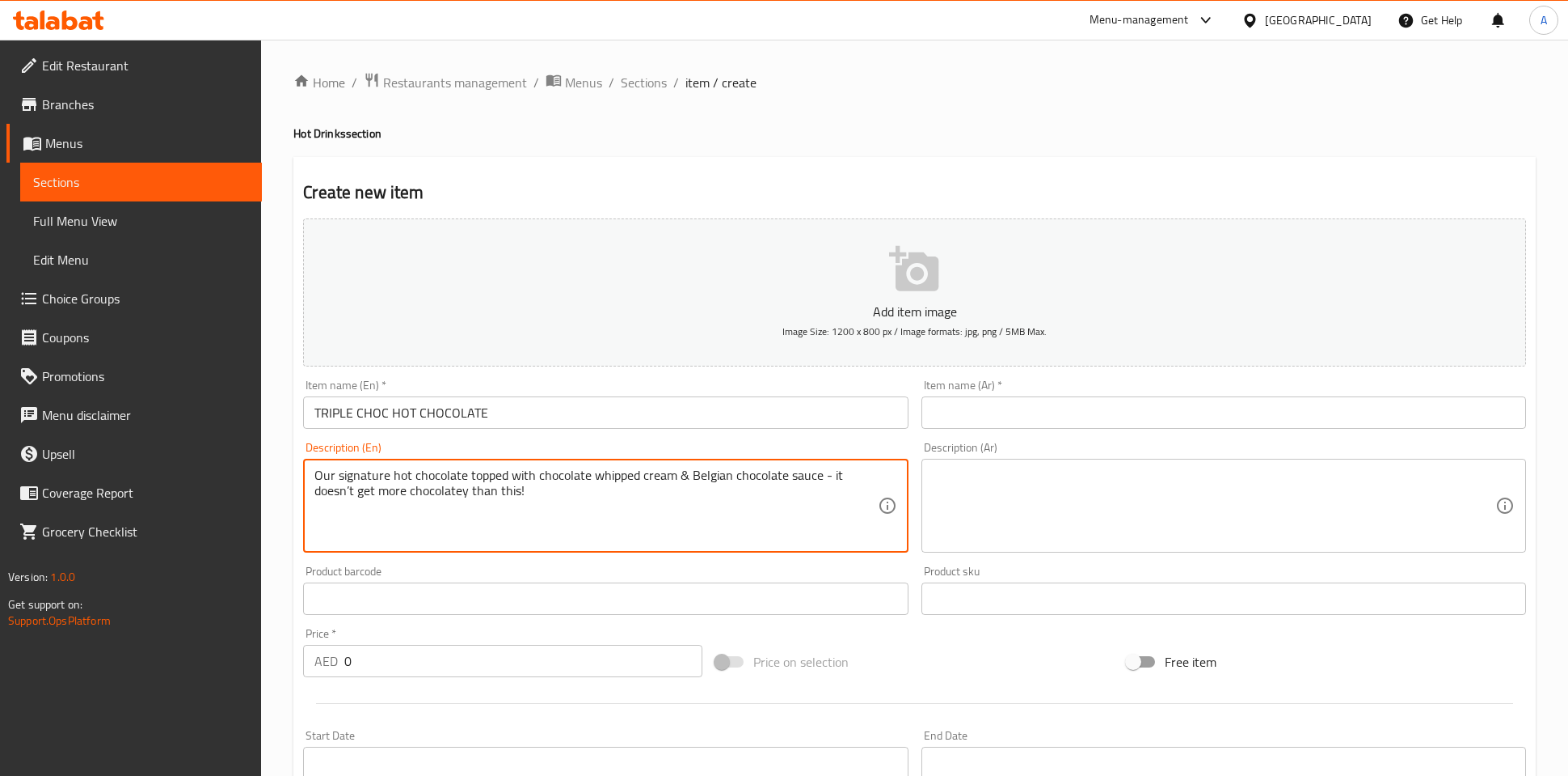
type textarea "Our signature hot chocolate topped with chocolate whipped cream & Belgian choco…"
click at [561, 417] on input "TRIPLE CHOC HOT CHOCOLATE" at bounding box center [605, 413] width 605 height 32
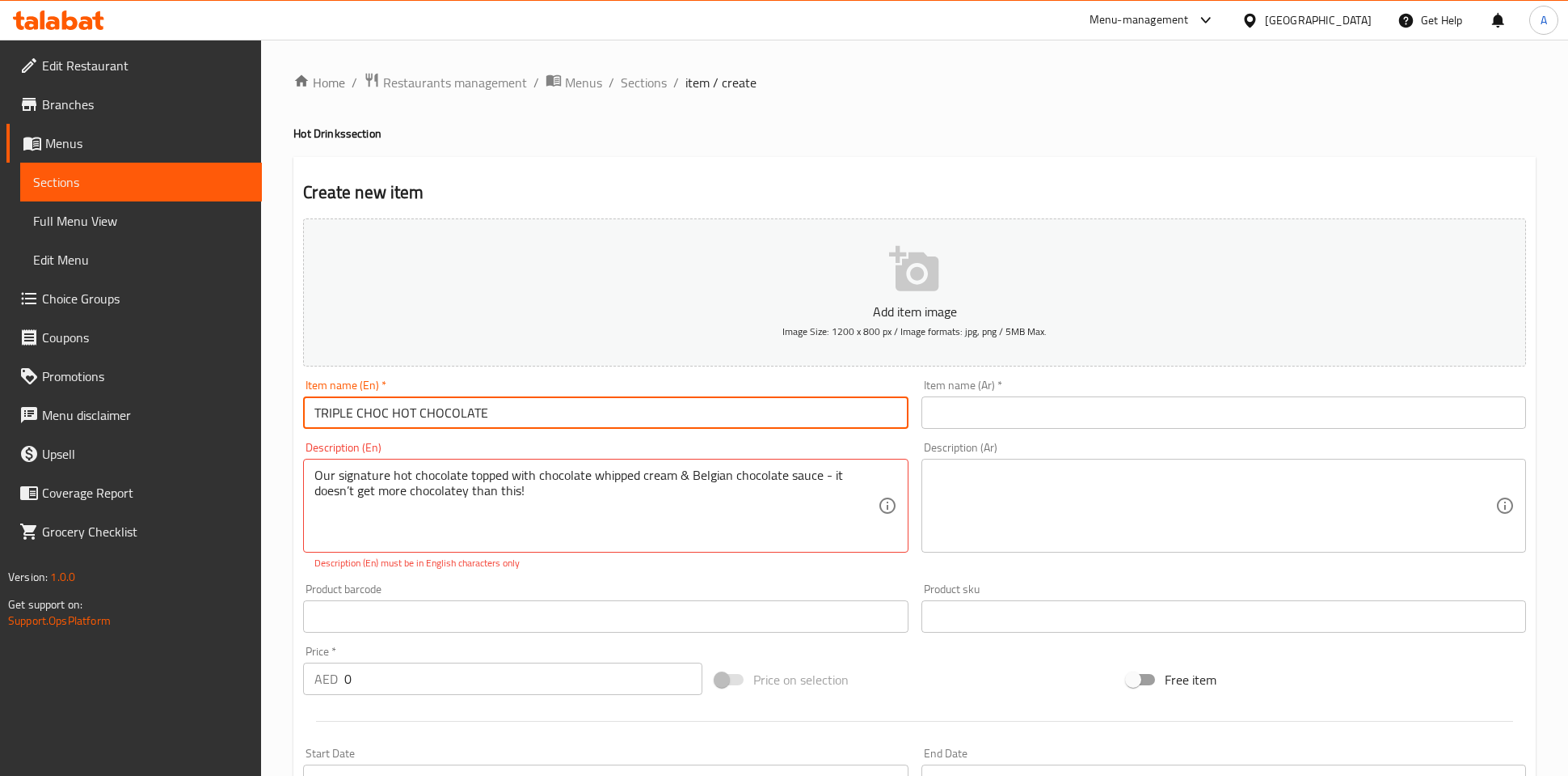
click at [561, 417] on input "TRIPLE CHOC HOT CHOCOLATE" at bounding box center [605, 413] width 605 height 32
